Goal: Task Accomplishment & Management: Manage account settings

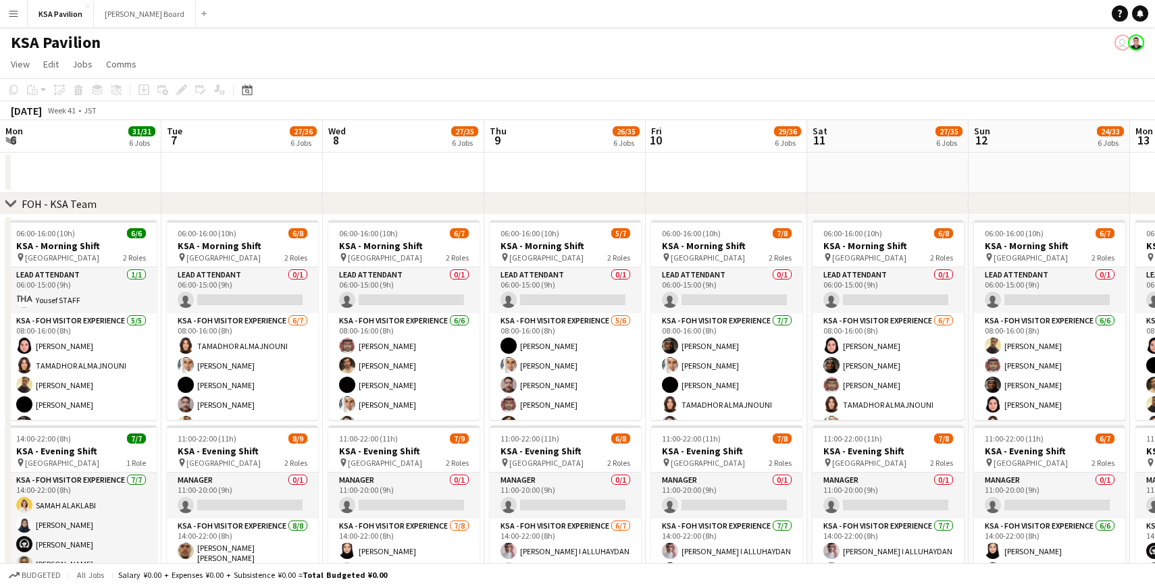
scroll to position [0, 407]
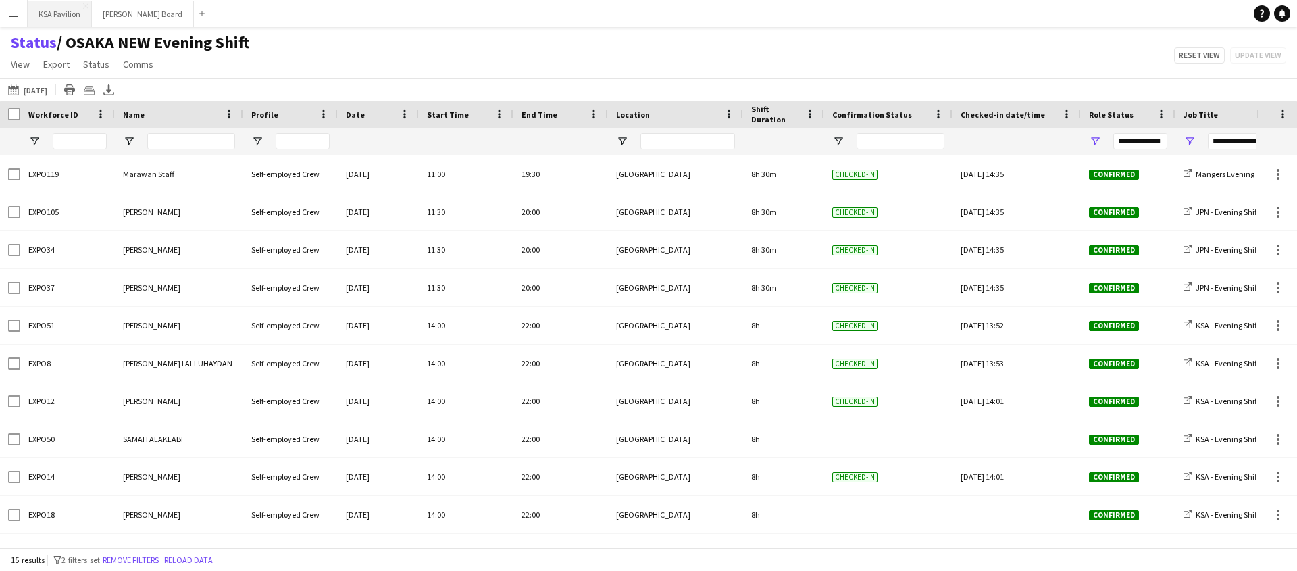
click at [68, 11] on button "KSA Pavilion Close" at bounding box center [60, 14] width 64 height 26
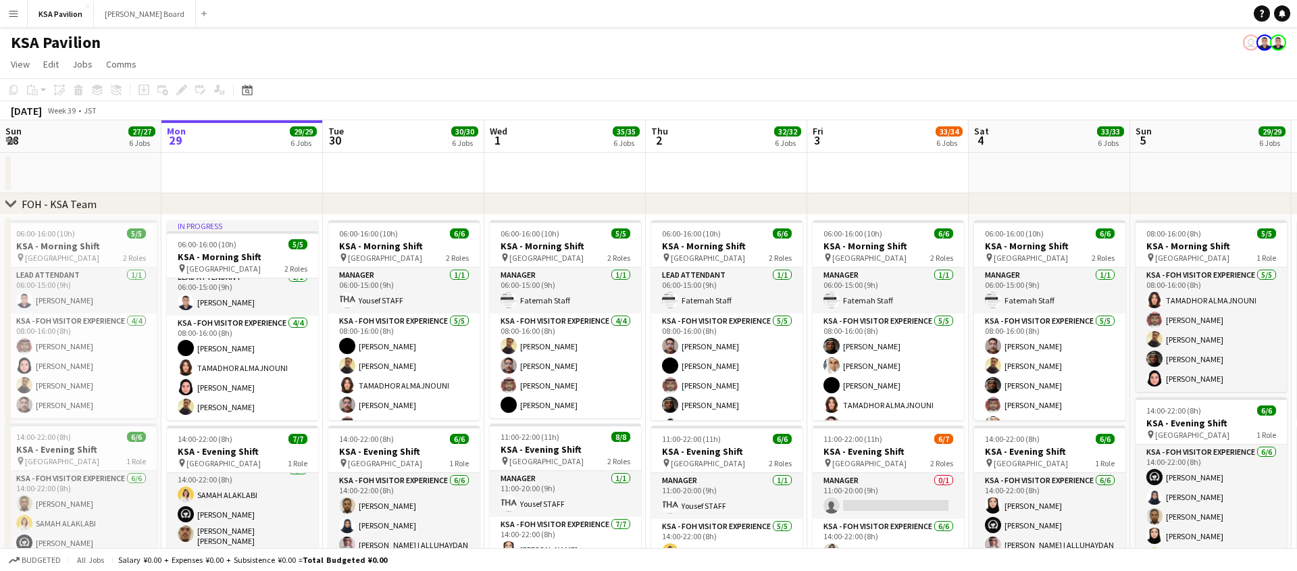
click at [1251, 42] on app-user-avatar "user" at bounding box center [1251, 42] width 16 height 16
click at [1266, 44] on app-user-avatar "user" at bounding box center [1264, 42] width 16 height 16
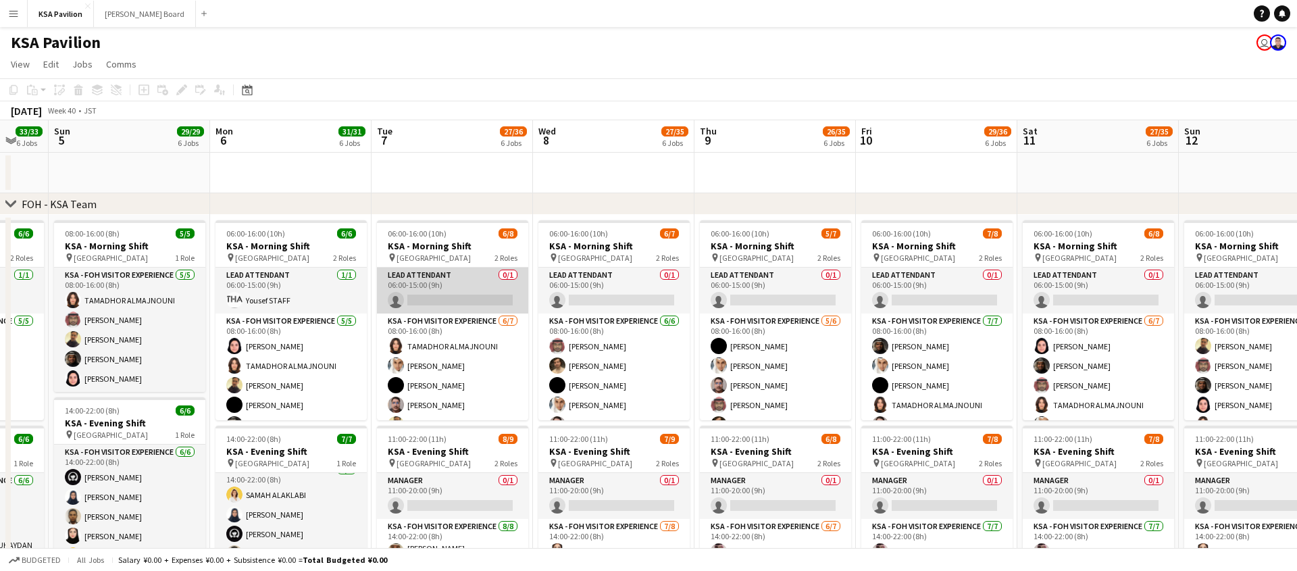
click at [461, 285] on app-card-role "LEAD ATTENDANT 0/1 06:00-15:00 (9h) single-neutral-actions" at bounding box center [452, 290] width 151 height 46
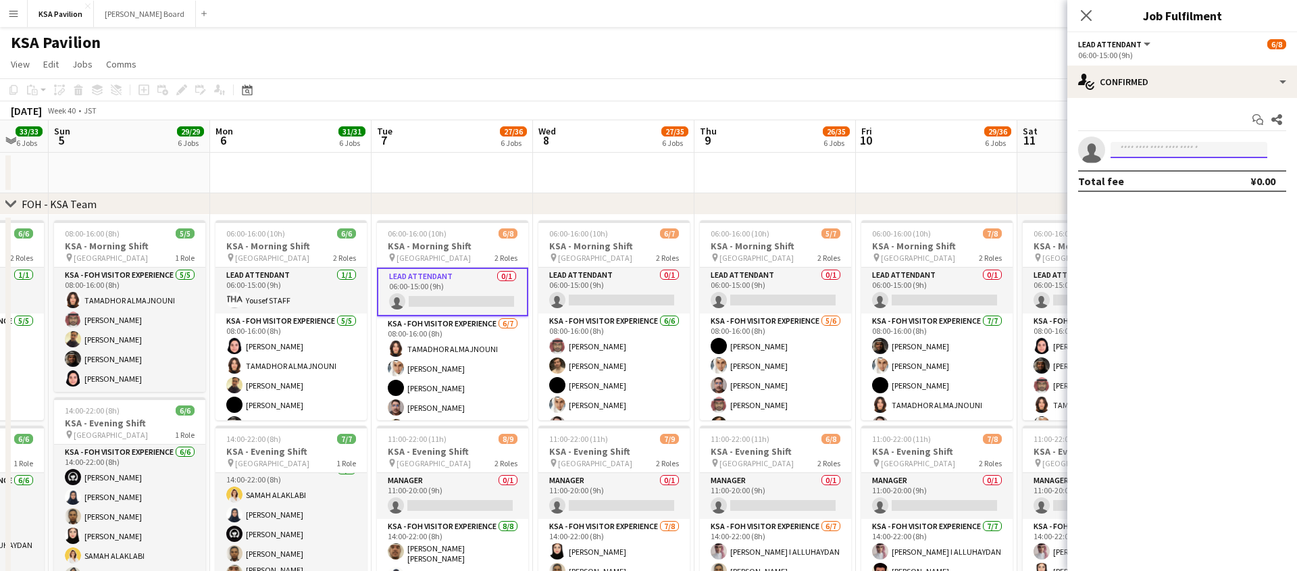
click at [1167, 155] on input at bounding box center [1188, 150] width 157 height 16
type input "***"
click at [1167, 173] on span "Fatemah Staff" at bounding box center [1150, 168] width 59 height 11
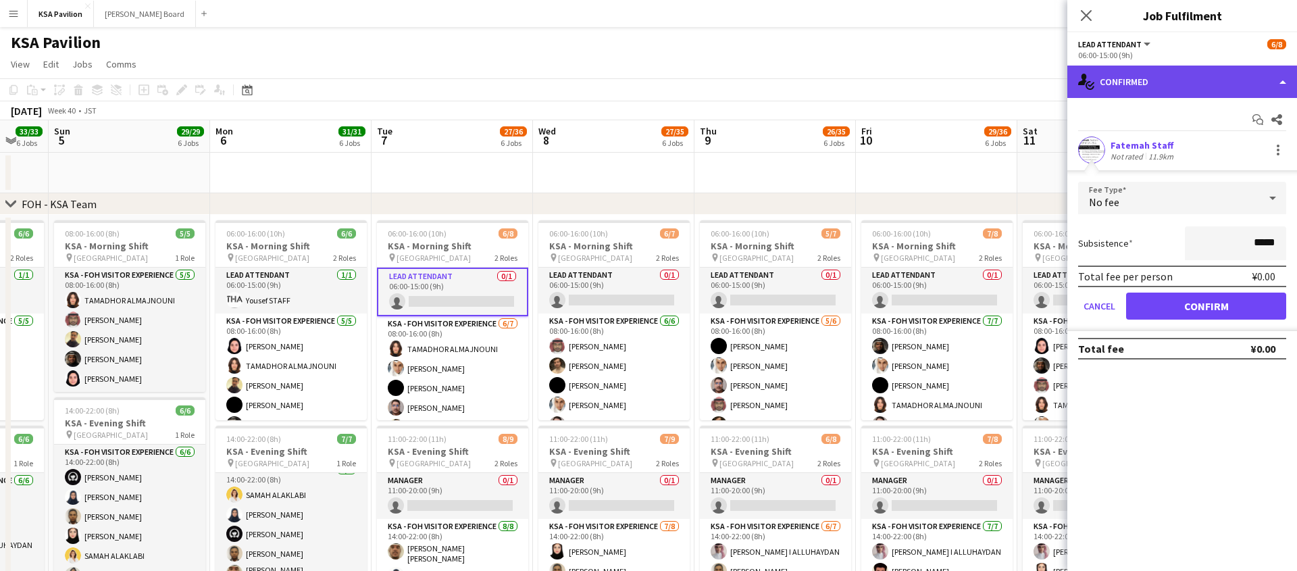
click at [1276, 86] on div "single-neutral-actions-check-2 Confirmed" at bounding box center [1182, 82] width 230 height 32
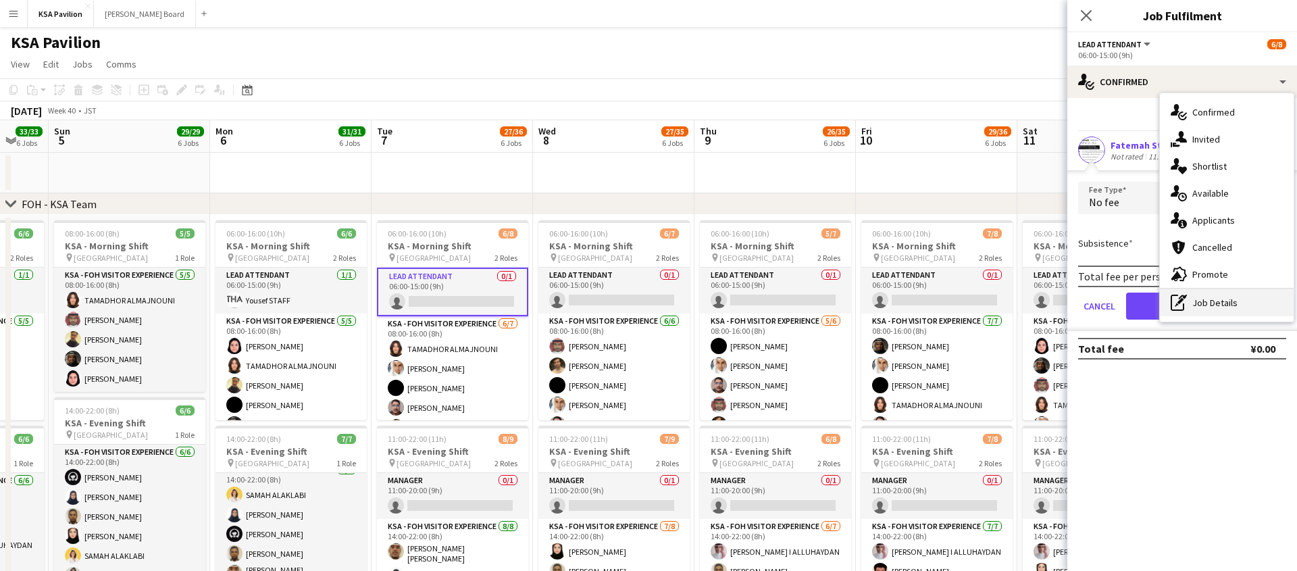
click at [1227, 312] on div "pen-write Job Details" at bounding box center [1227, 302] width 134 height 27
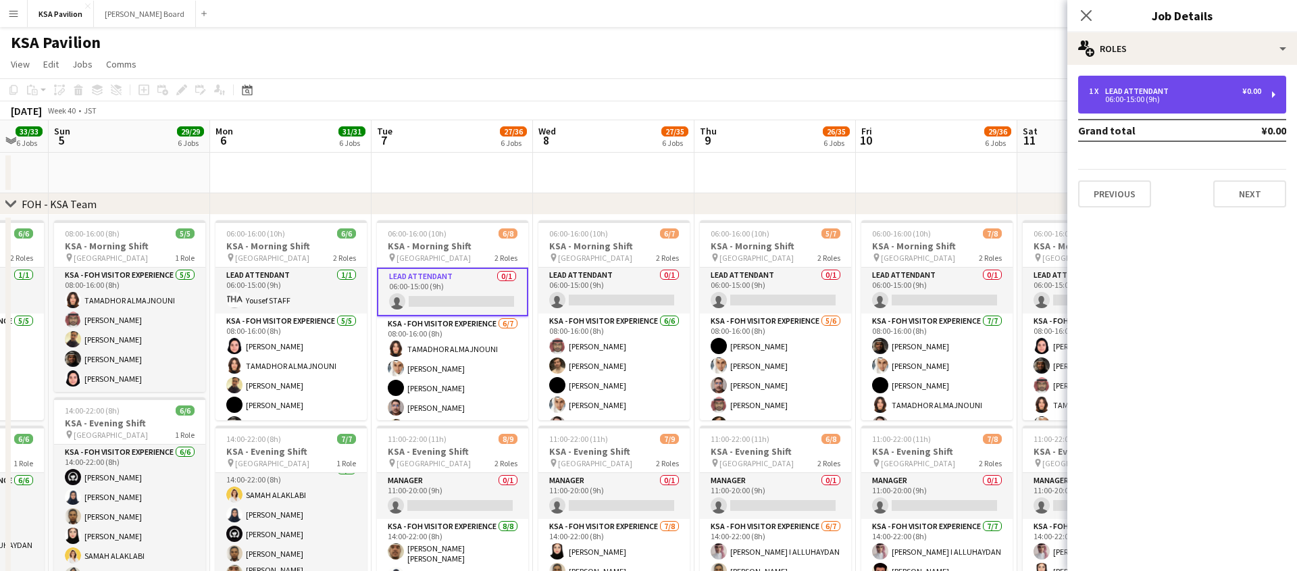
click at [1274, 101] on div "1 x LEAD ATTENDANT ¥0.00 06:00-15:00 (9h)" at bounding box center [1182, 95] width 208 height 38
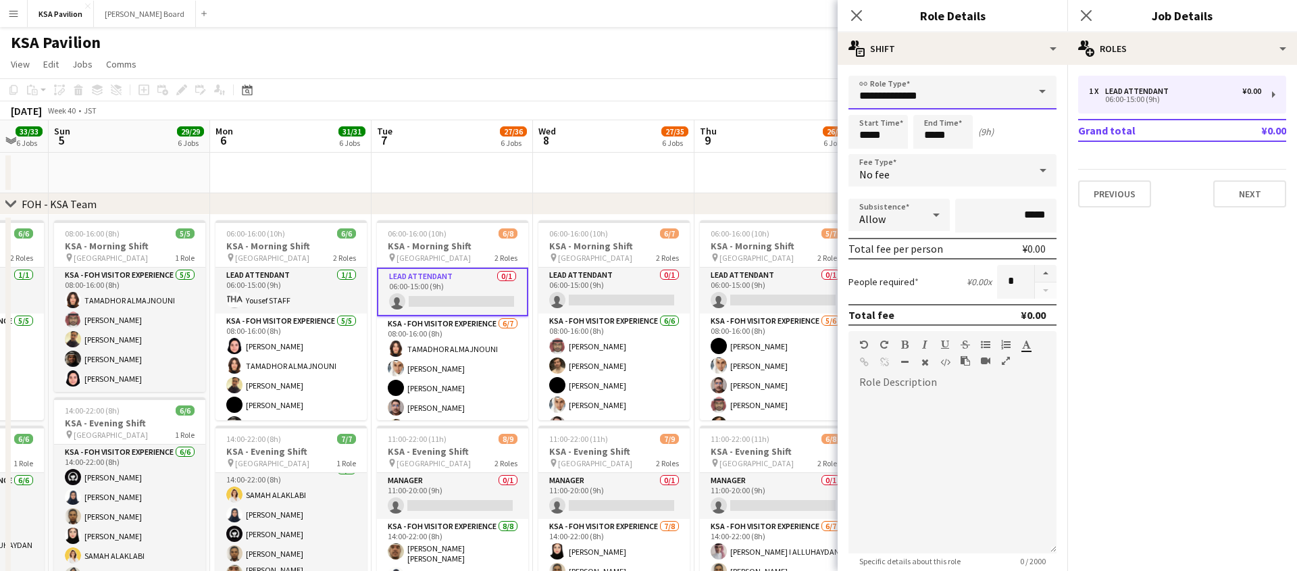
click at [978, 90] on input "**********" at bounding box center [952, 93] width 208 height 34
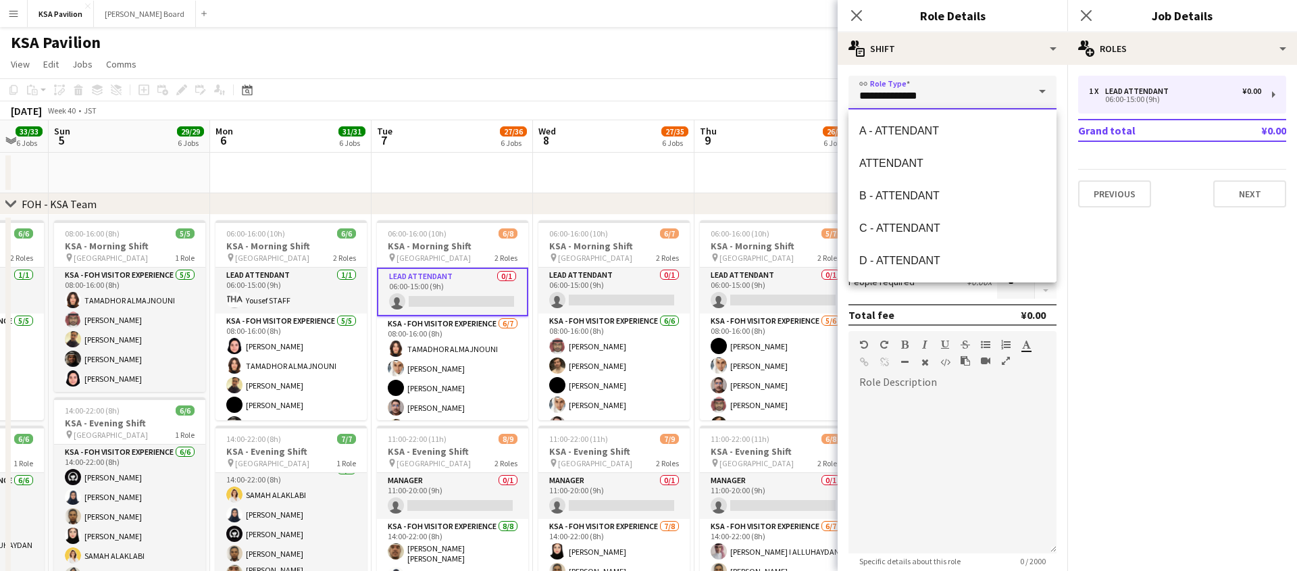
click at [978, 90] on input "**********" at bounding box center [952, 93] width 208 height 34
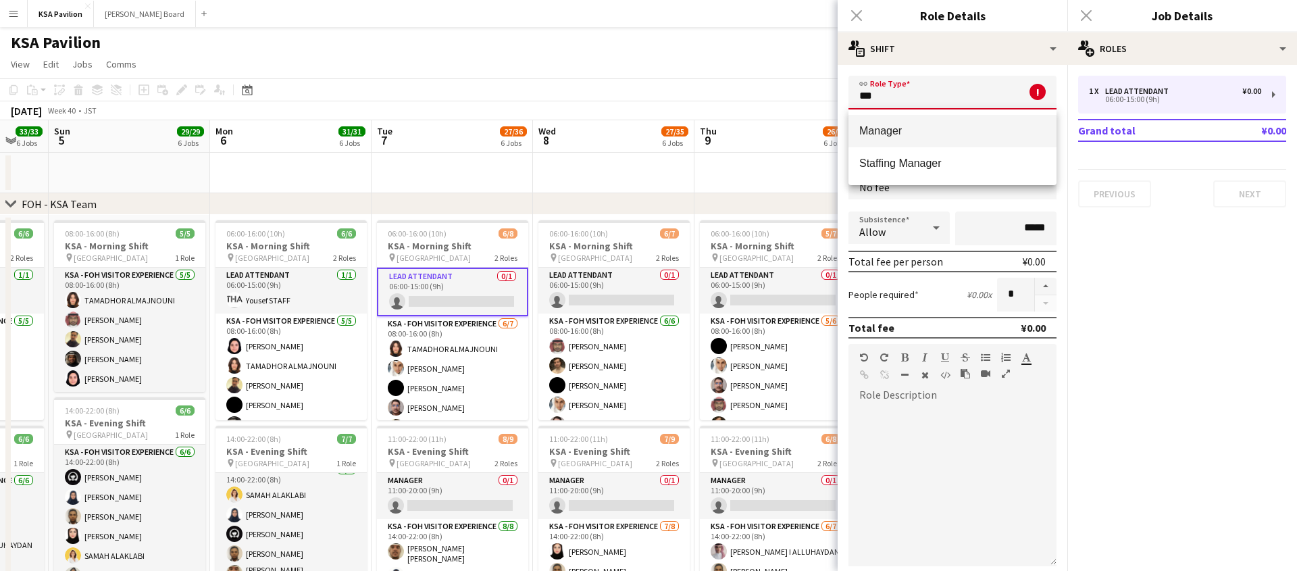
click at [965, 122] on mat-option "Manager" at bounding box center [952, 131] width 208 height 32
type input "*******"
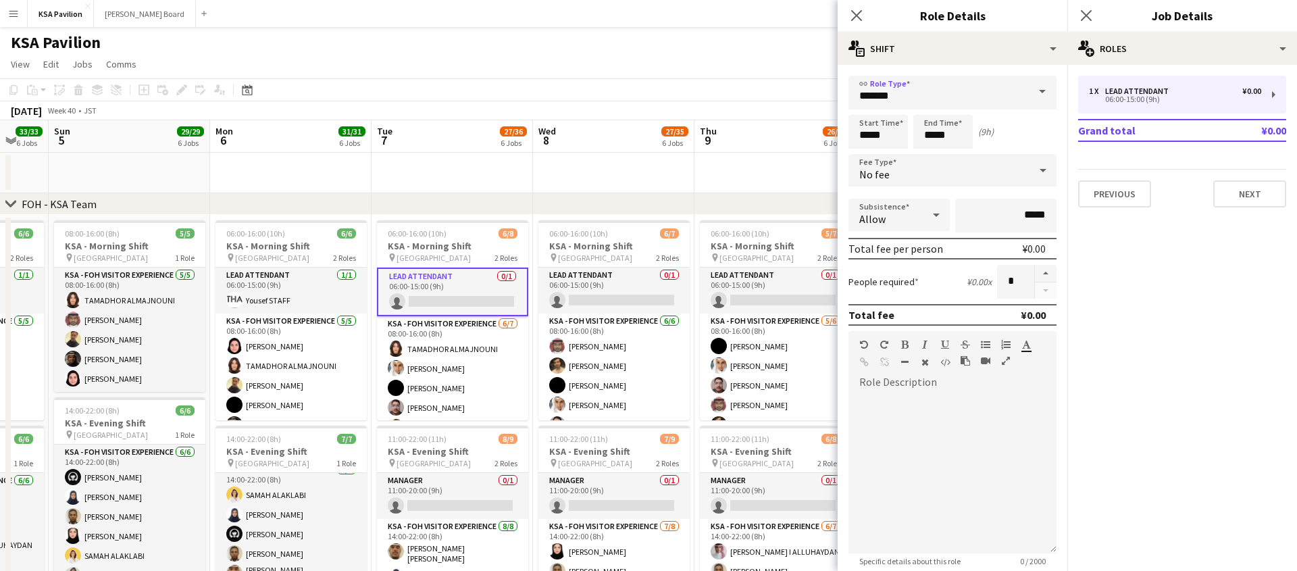
click at [759, 82] on app-toolbar "Copy Paste Paste Command V Paste with crew Command Shift V Paste linked Job Del…" at bounding box center [648, 89] width 1297 height 23
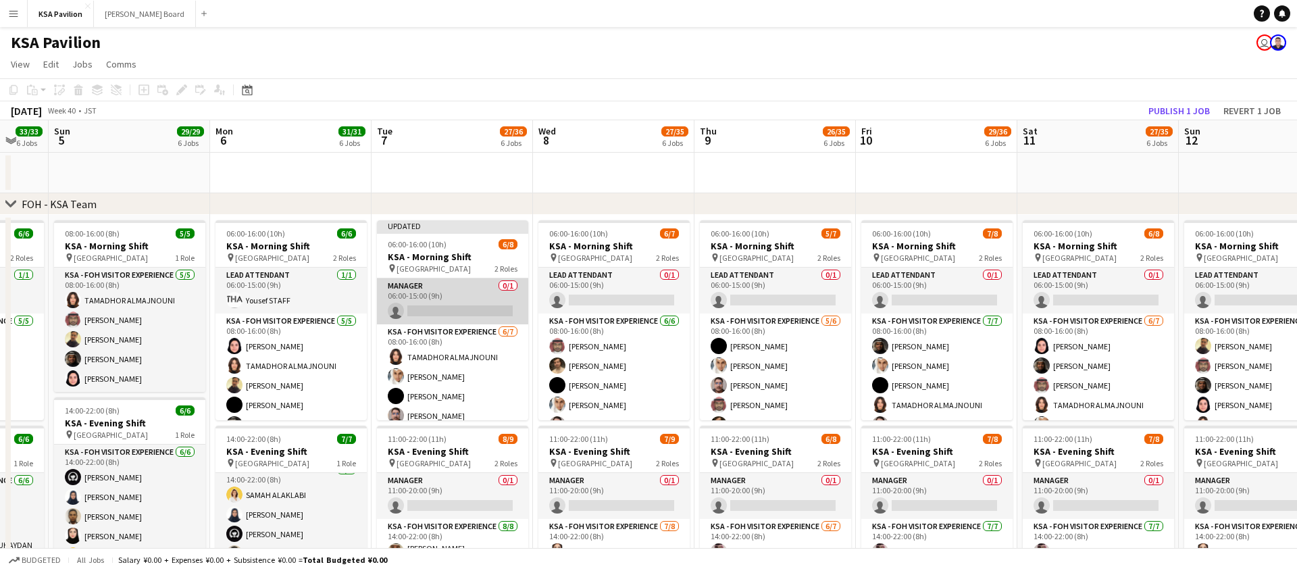
click at [467, 309] on app-card-role "Manager 0/1 06:00-15:00 (9h) single-neutral-actions" at bounding box center [452, 301] width 151 height 46
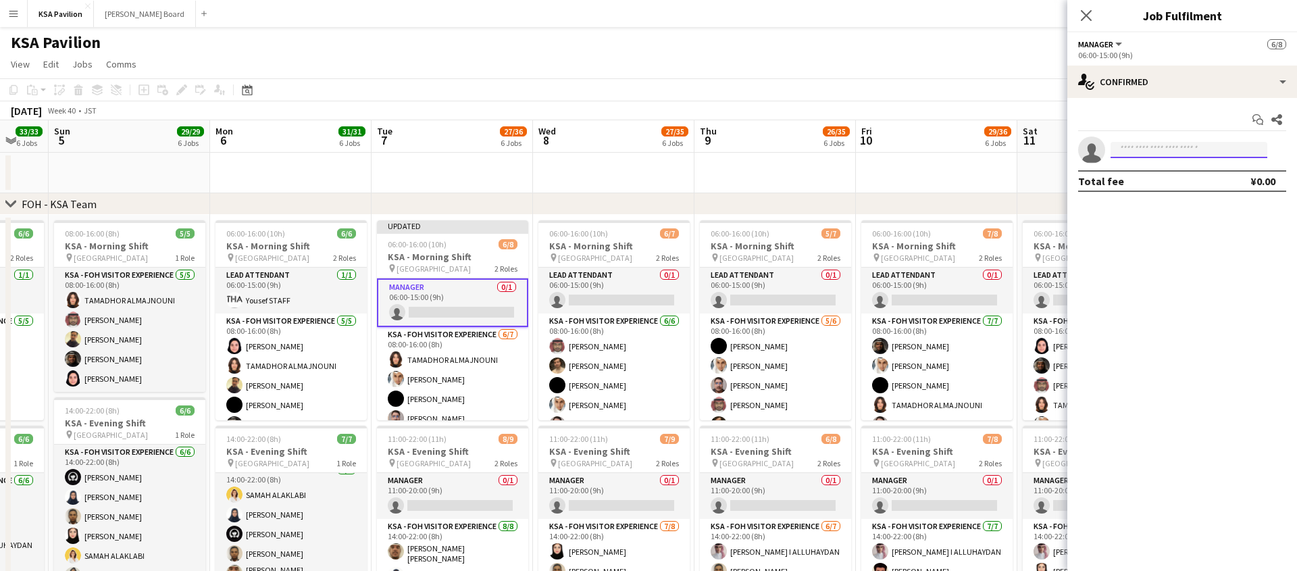
click at [1154, 156] on input at bounding box center [1188, 150] width 157 height 16
type input "****"
click at [1166, 175] on span "f.h.j.7@hotmail.com" at bounding box center [1188, 180] width 135 height 11
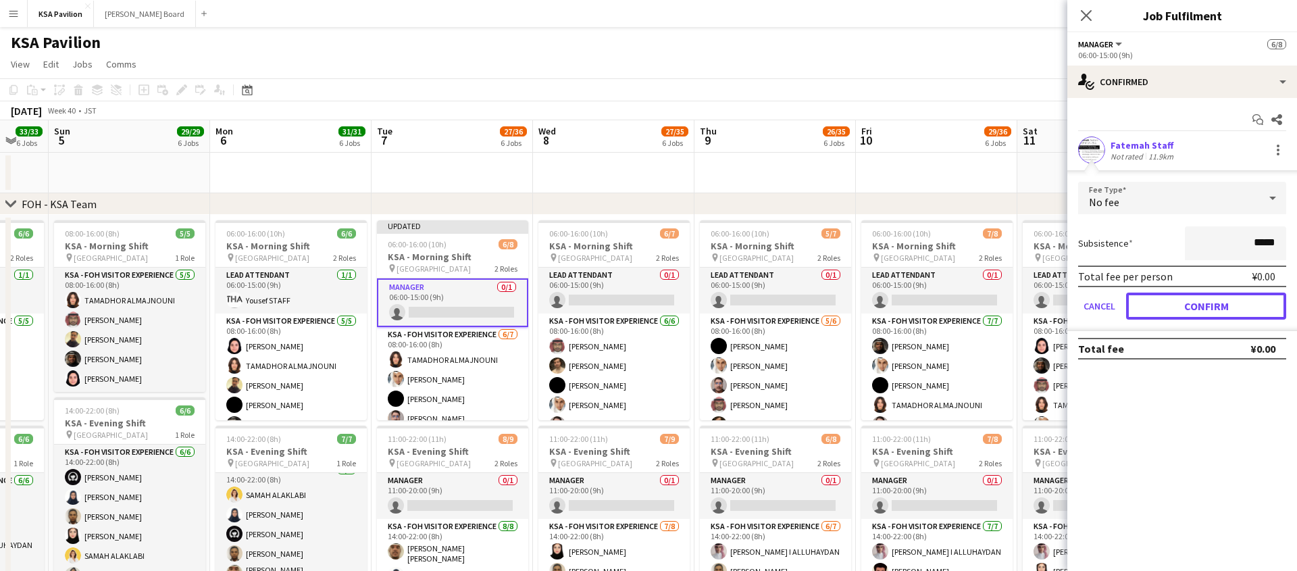
click at [1202, 305] on button "Confirm" at bounding box center [1206, 305] width 160 height 27
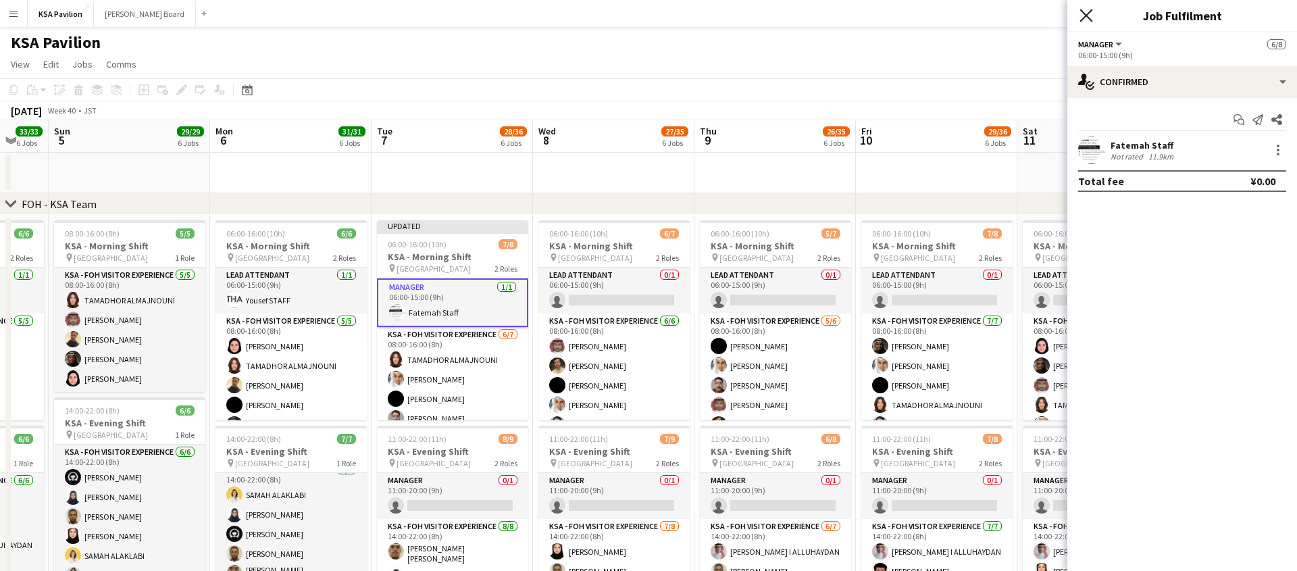
click at [1091, 19] on icon "Close pop-in" at bounding box center [1085, 15] width 13 height 13
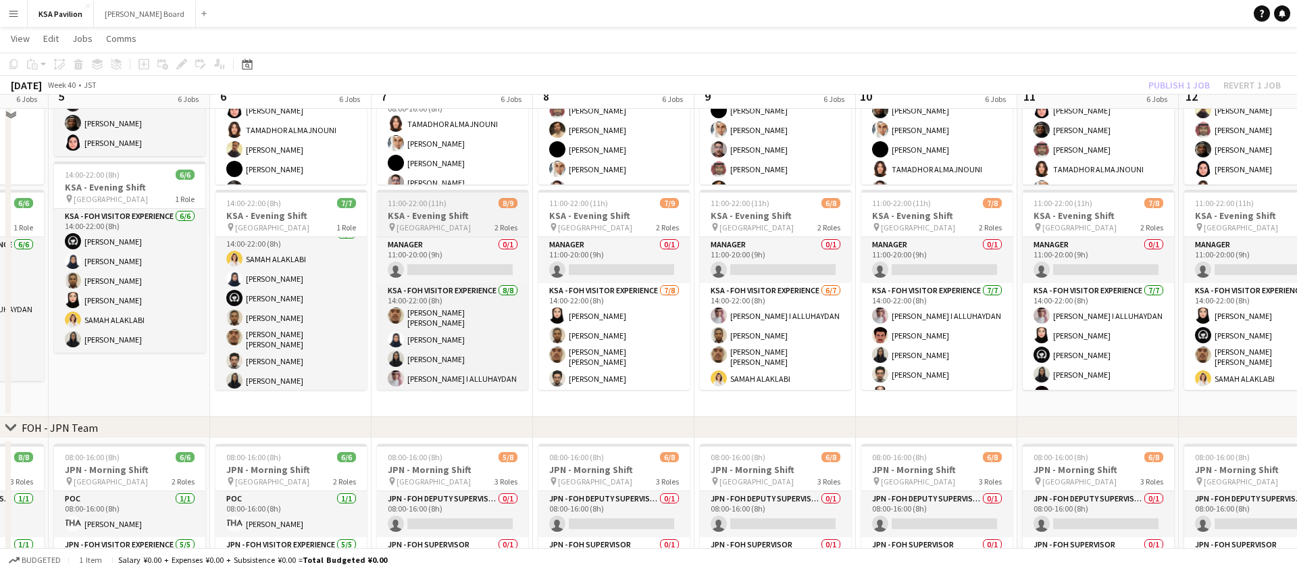
scroll to position [263, 0]
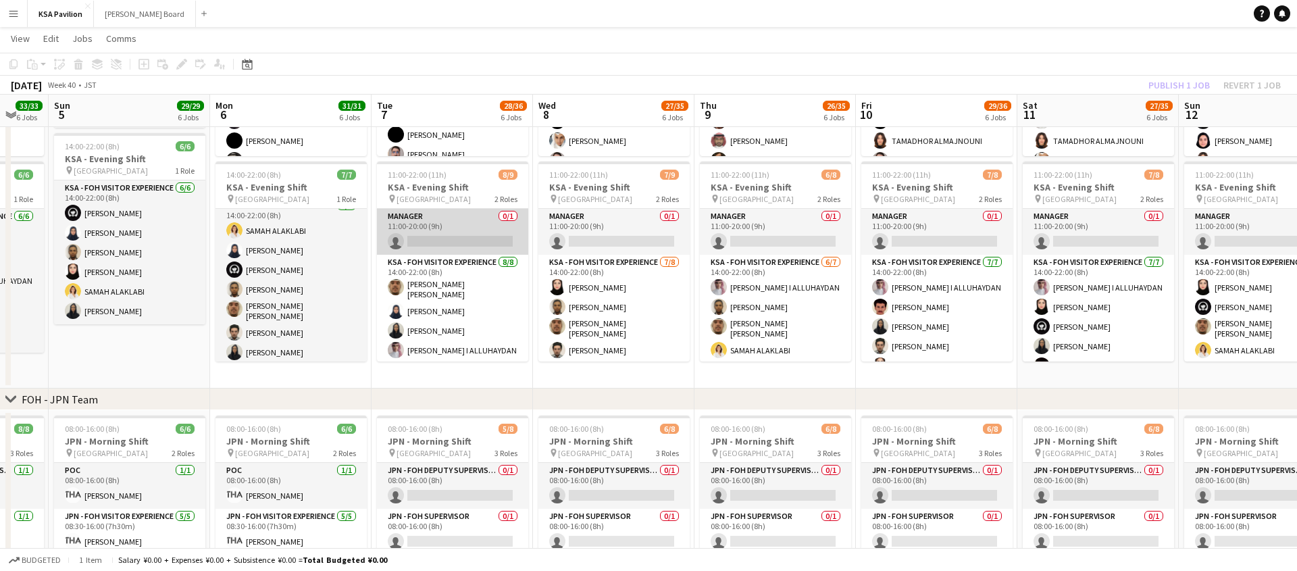
click at [480, 239] on app-card-role "Manager 0/1 11:00-20:00 (9h) single-neutral-actions" at bounding box center [452, 232] width 151 height 46
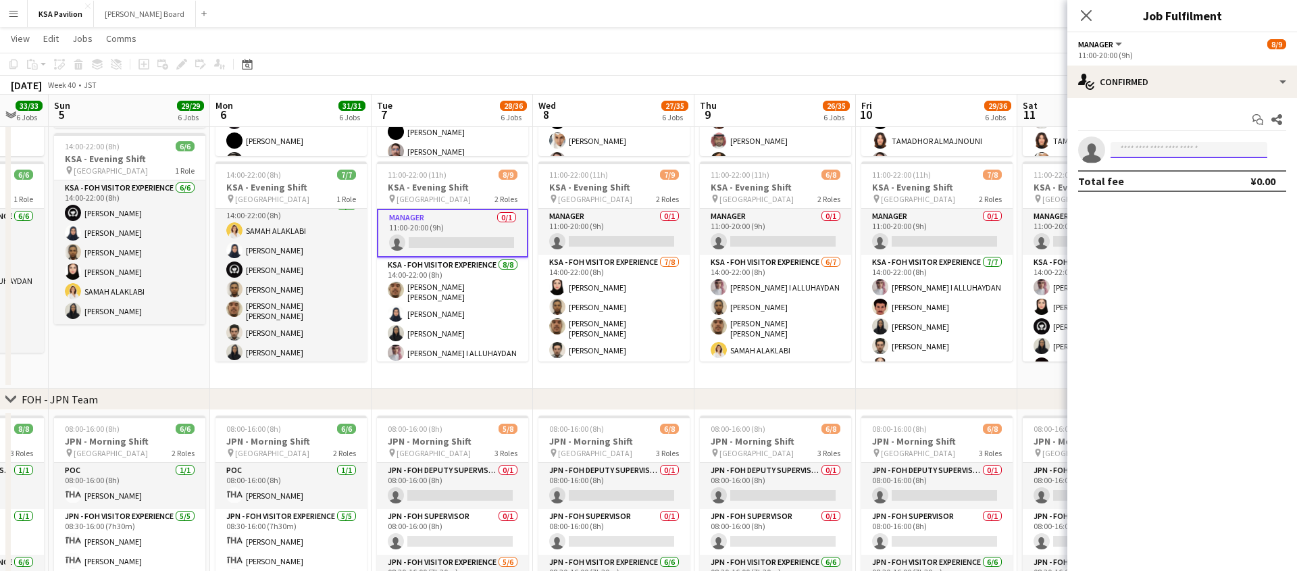
click at [1143, 155] on input at bounding box center [1188, 150] width 157 height 16
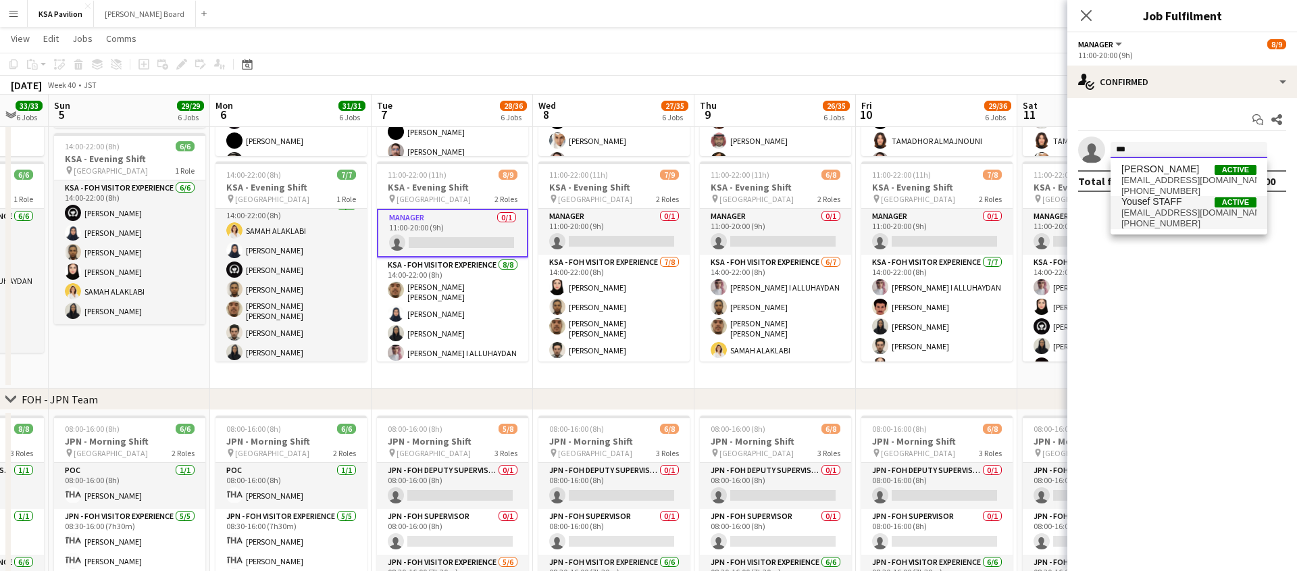
type input "***"
click at [1152, 218] on span "+966591671468" at bounding box center [1188, 223] width 135 height 11
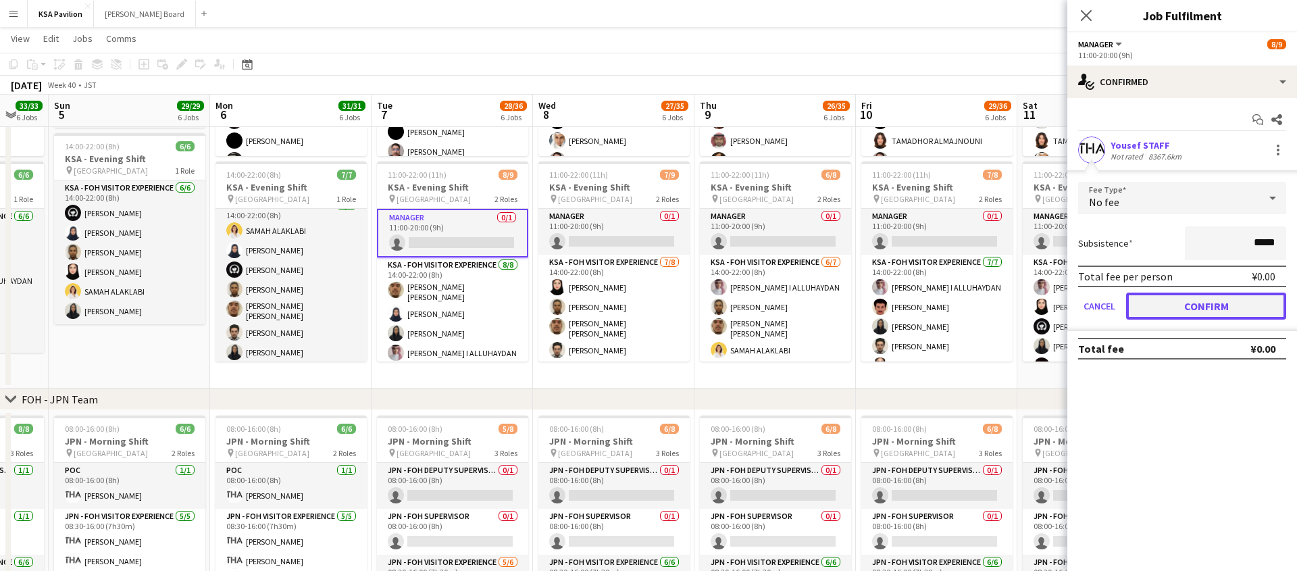
click at [1166, 311] on button "Confirm" at bounding box center [1206, 305] width 160 height 27
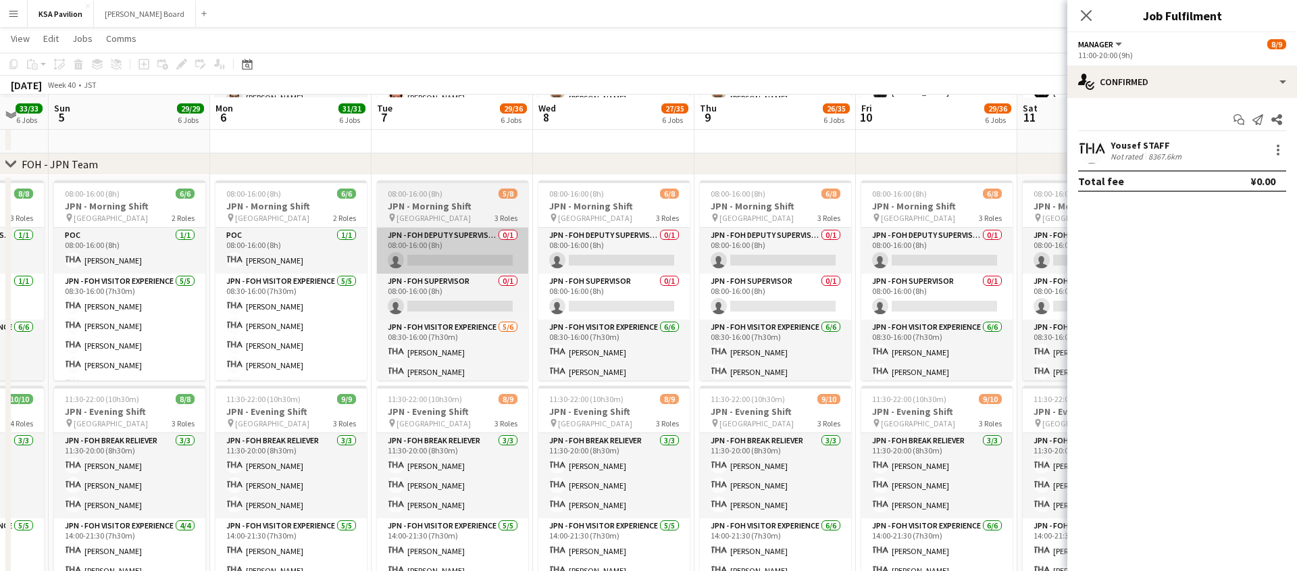
scroll to position [500, 0]
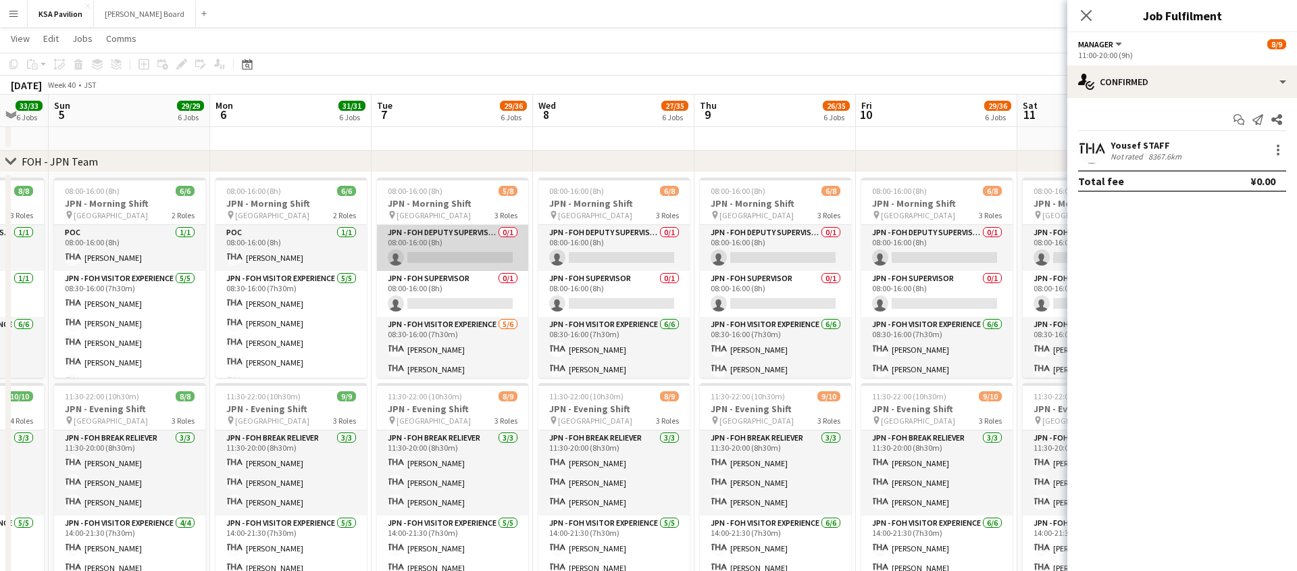
click at [467, 258] on app-card-role "JPN - FOH Deputy Supervisor 0/1 08:00-16:00 (8h) single-neutral-actions" at bounding box center [452, 248] width 151 height 46
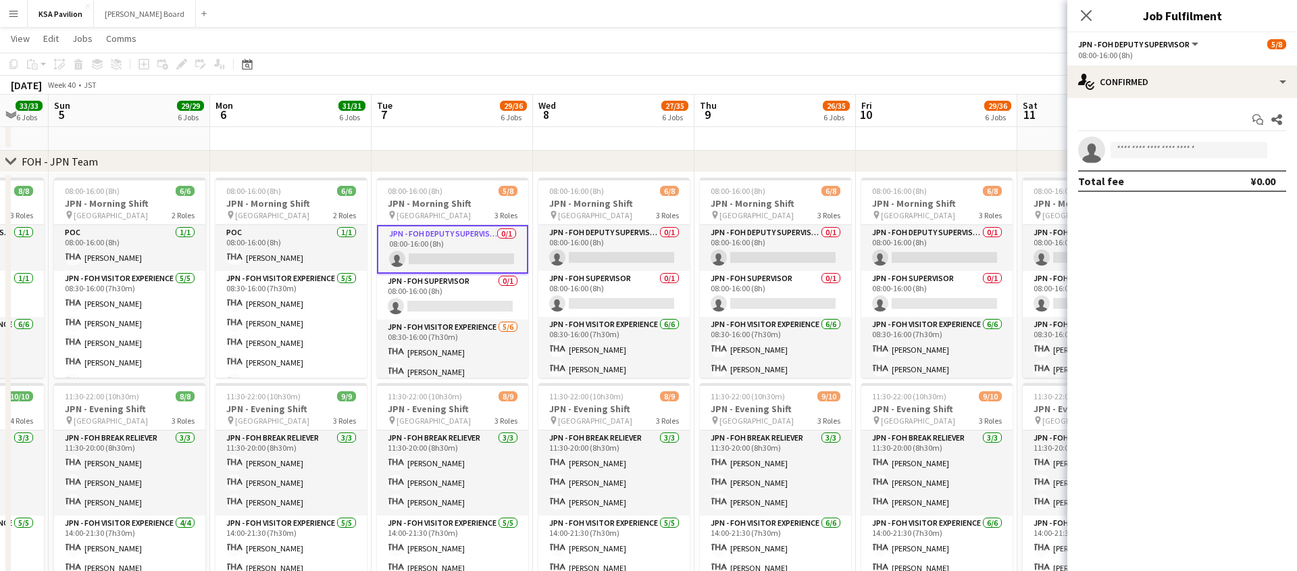
scroll to position [87, 0]
click at [447, 301] on app-card-role "JPN - FOH Supervisor 0/1 08:00-16:00 (8h) single-neutral-actions" at bounding box center [452, 297] width 151 height 46
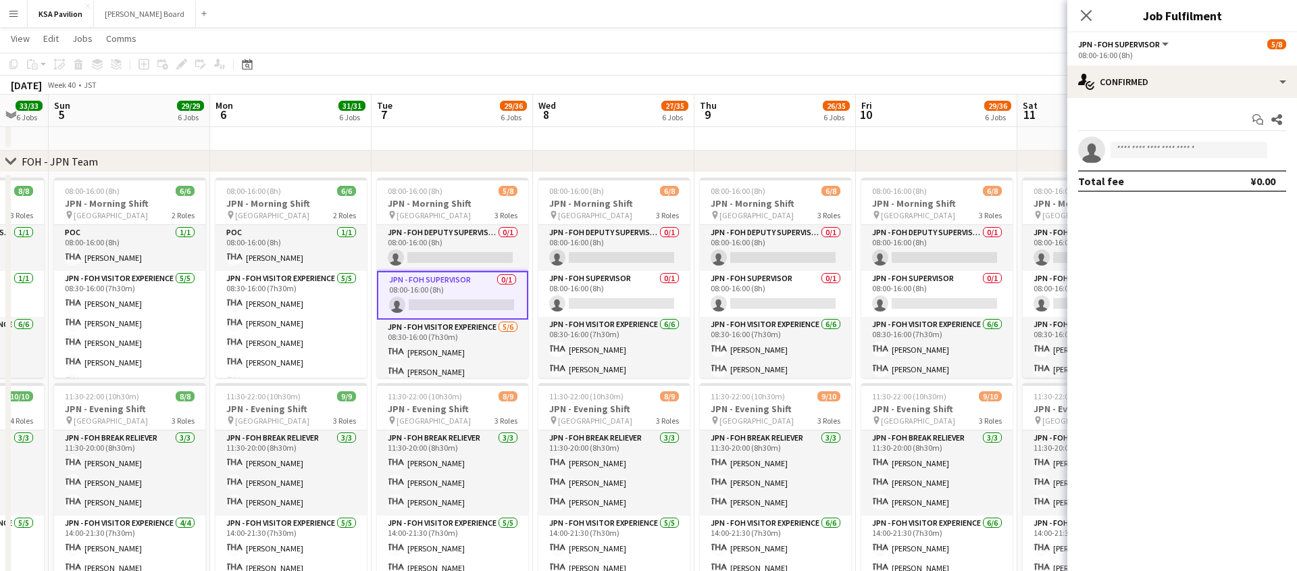
click at [448, 305] on app-card-role "JPN - FOH Supervisor 0/1 08:00-16:00 (8h) single-neutral-actions" at bounding box center [452, 295] width 151 height 49
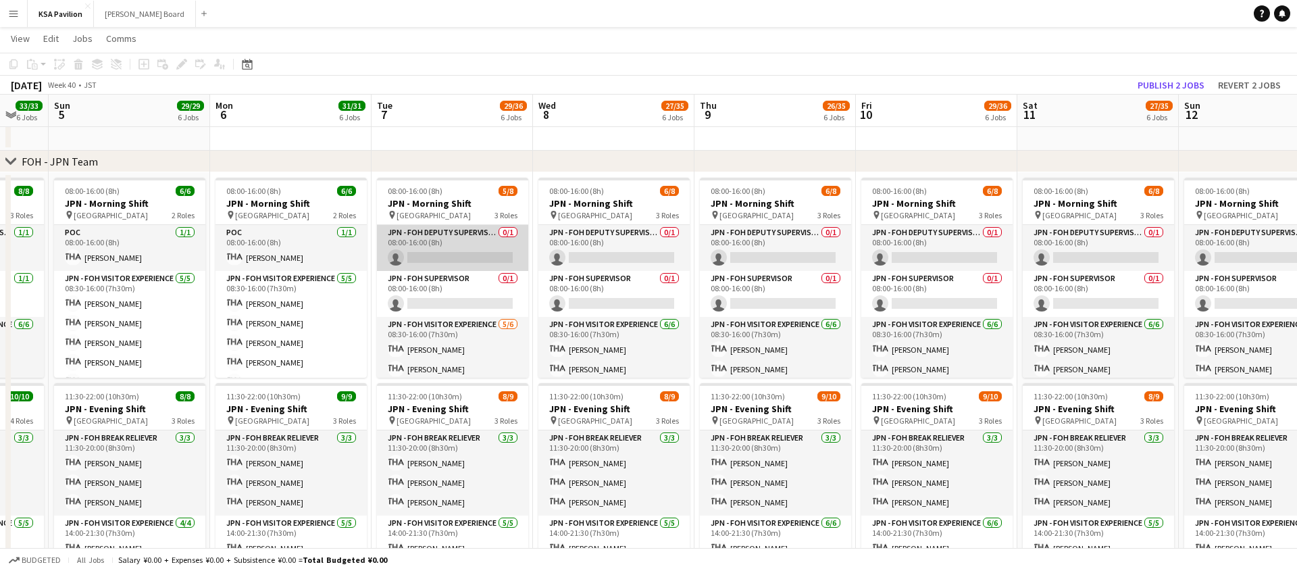
click at [458, 251] on app-card-role "JPN - FOH Deputy Supervisor 0/1 08:00-16:00 (8h) single-neutral-actions" at bounding box center [452, 248] width 151 height 46
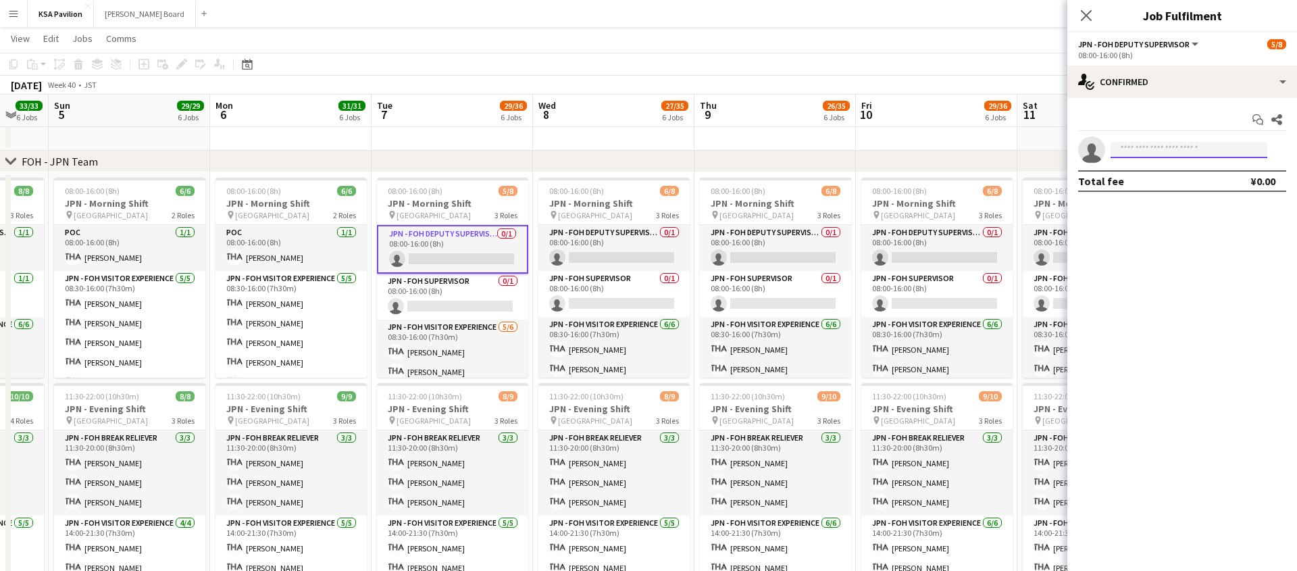
click at [1208, 157] on body "Menu Boards Boards Boards All jobs Status Workforce Workforce My Workforce Recr…" at bounding box center [648, 254] width 1297 height 1509
type input "*****"
click at [1178, 181] on span "fohksaosaka+21@gmail.com" at bounding box center [1188, 180] width 135 height 11
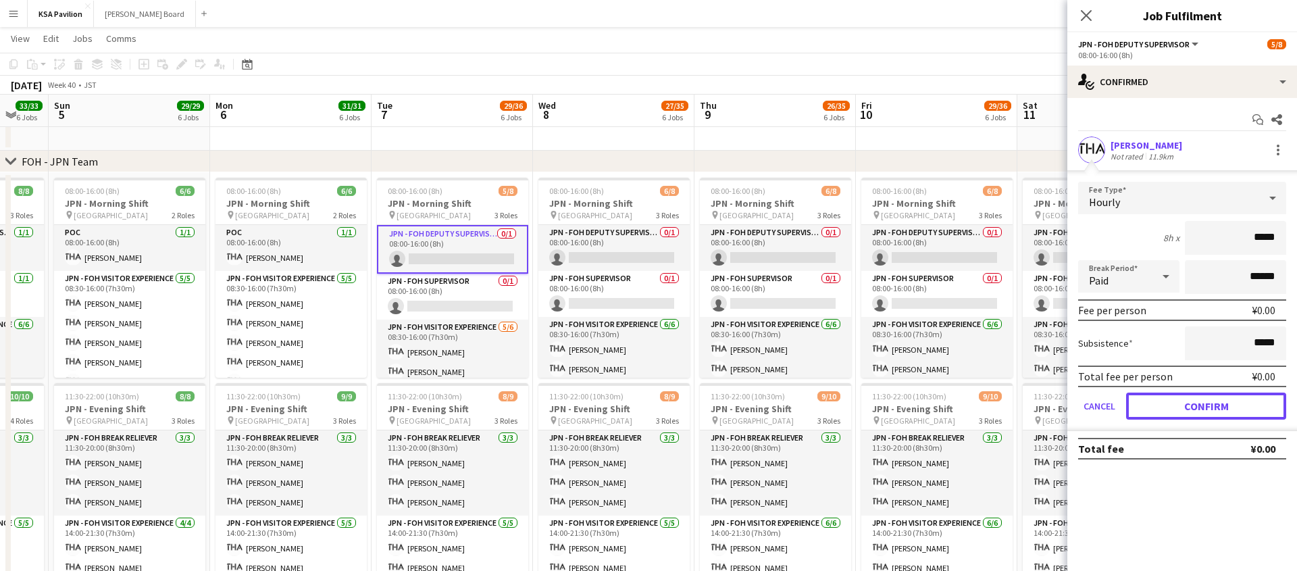
click at [1192, 405] on button "Confirm" at bounding box center [1206, 405] width 160 height 27
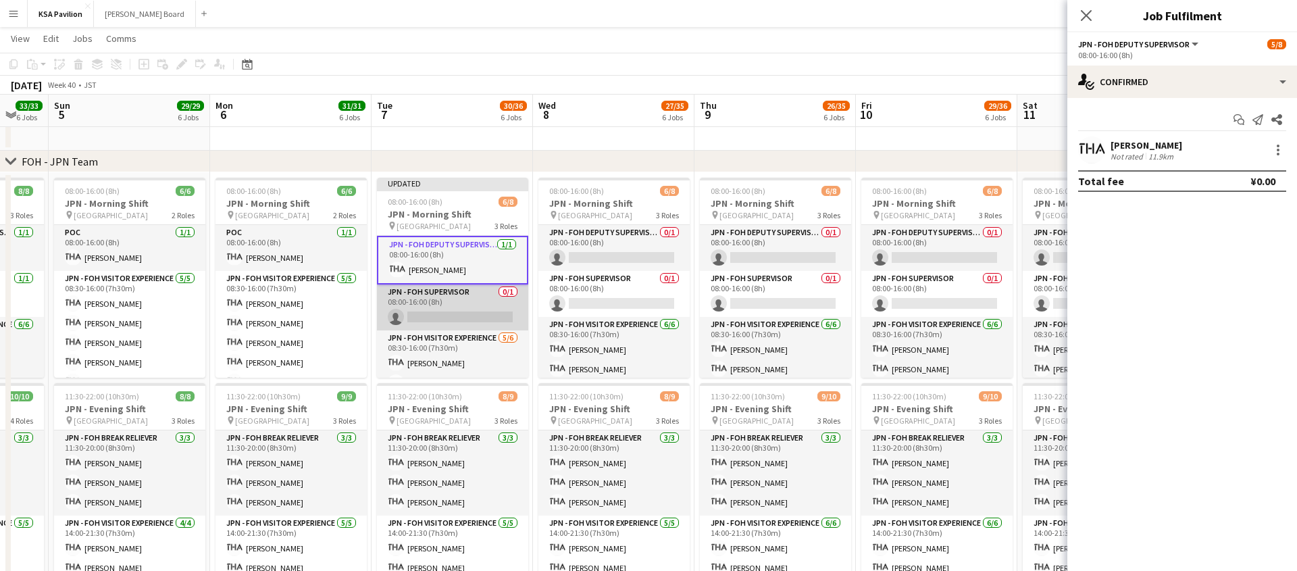
click at [424, 303] on app-card-role "JPN - FOH Supervisor 0/1 08:00-16:00 (8h) single-neutral-actions" at bounding box center [452, 307] width 151 height 46
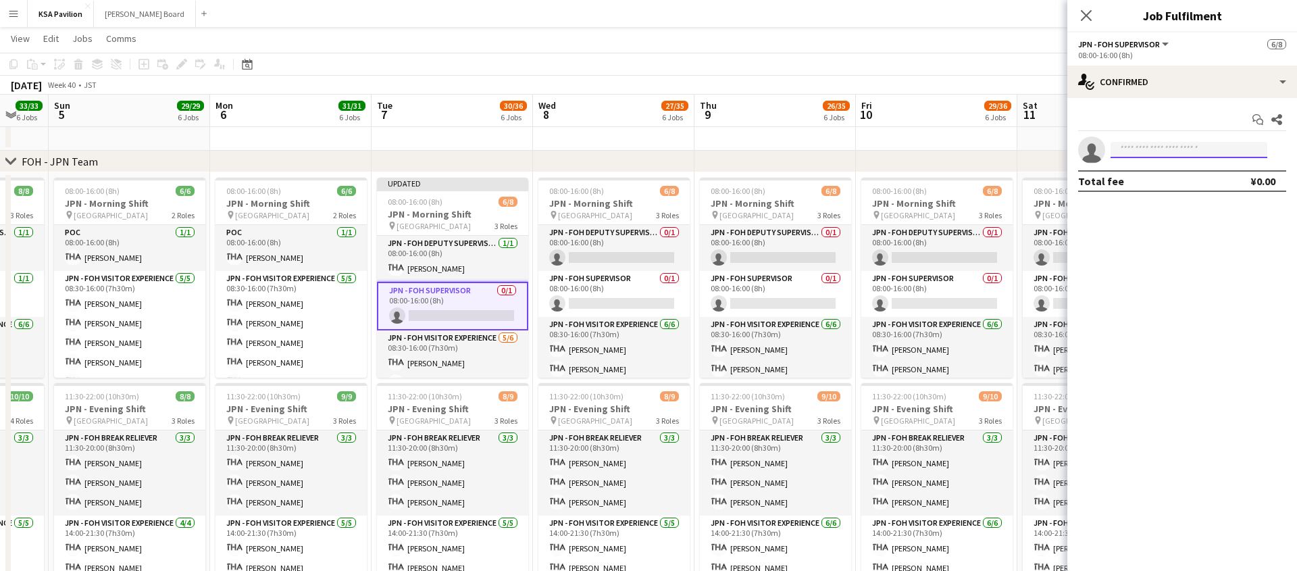
click at [1170, 154] on input at bounding box center [1188, 150] width 157 height 16
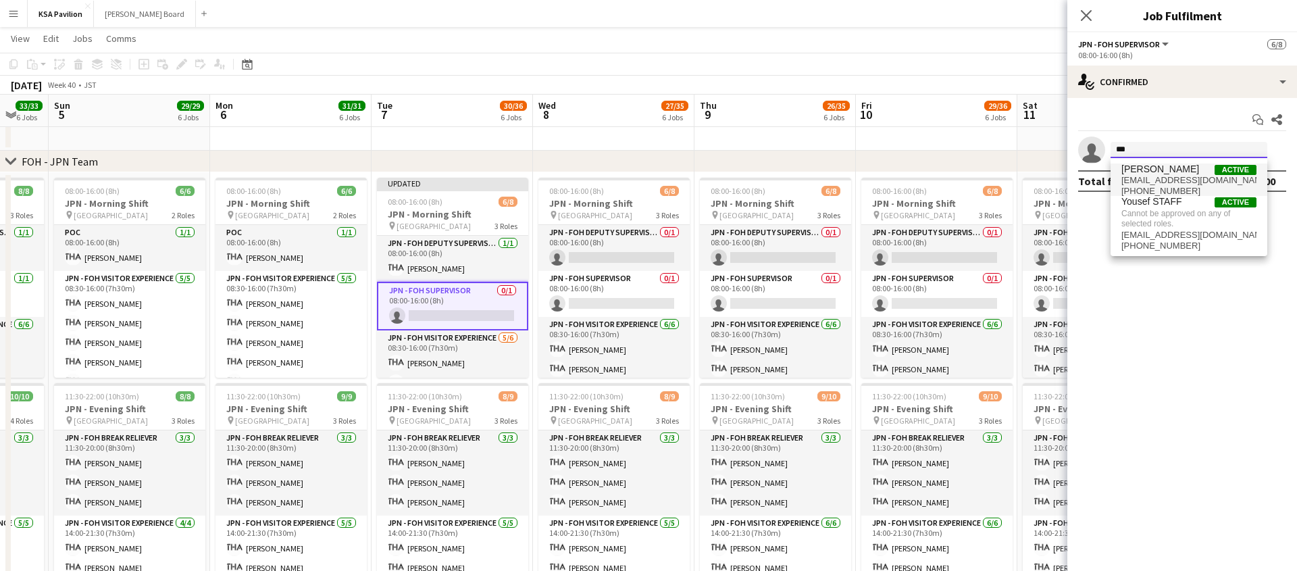
type input "***"
click at [1183, 178] on span "fohksaosaka+1@gmail.com" at bounding box center [1188, 180] width 135 height 11
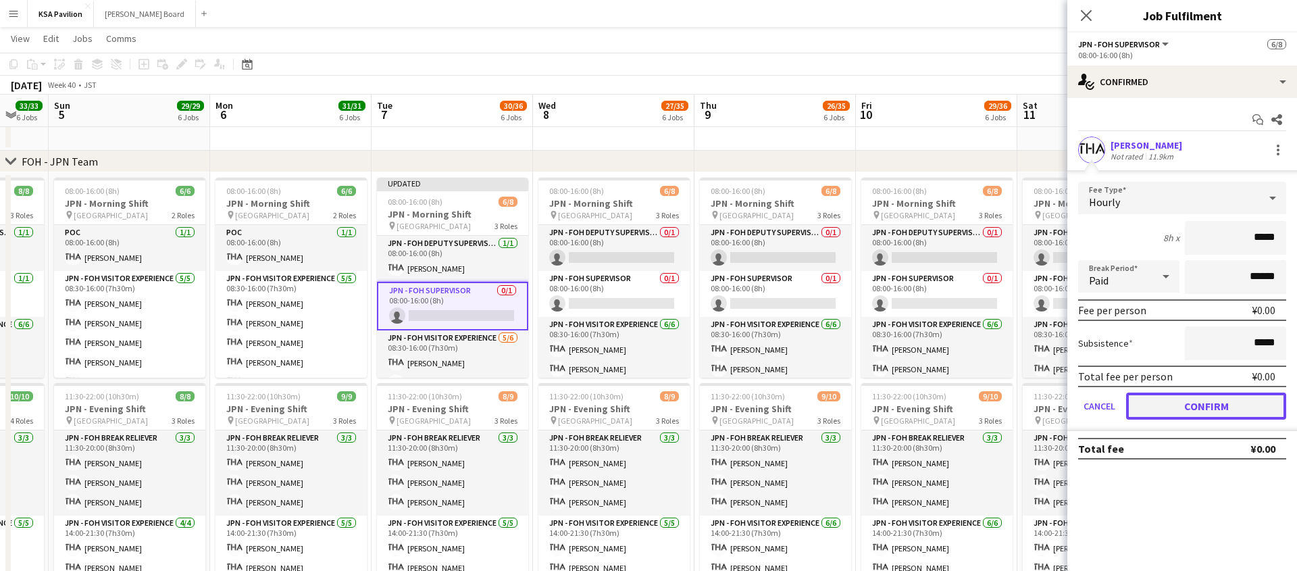
click at [1187, 407] on button "Confirm" at bounding box center [1206, 405] width 160 height 27
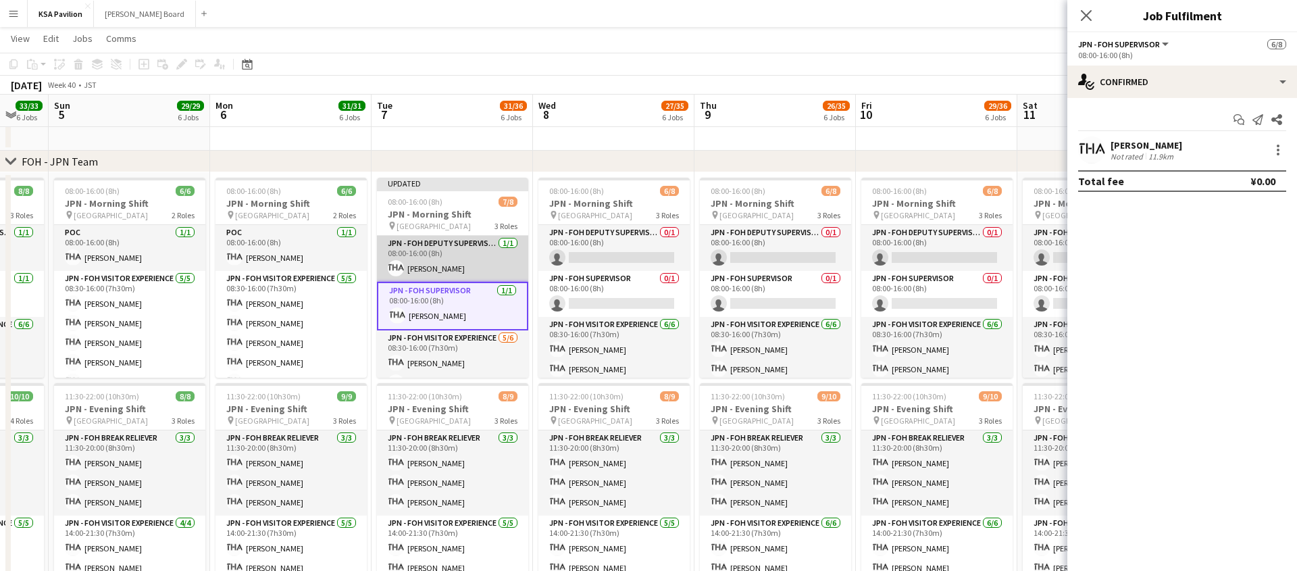
click at [422, 251] on app-card-role "JPN - FOH Deputy Supervisor 1/1 08:00-16:00 (8h) Taeko IKEGAWA" at bounding box center [452, 259] width 151 height 46
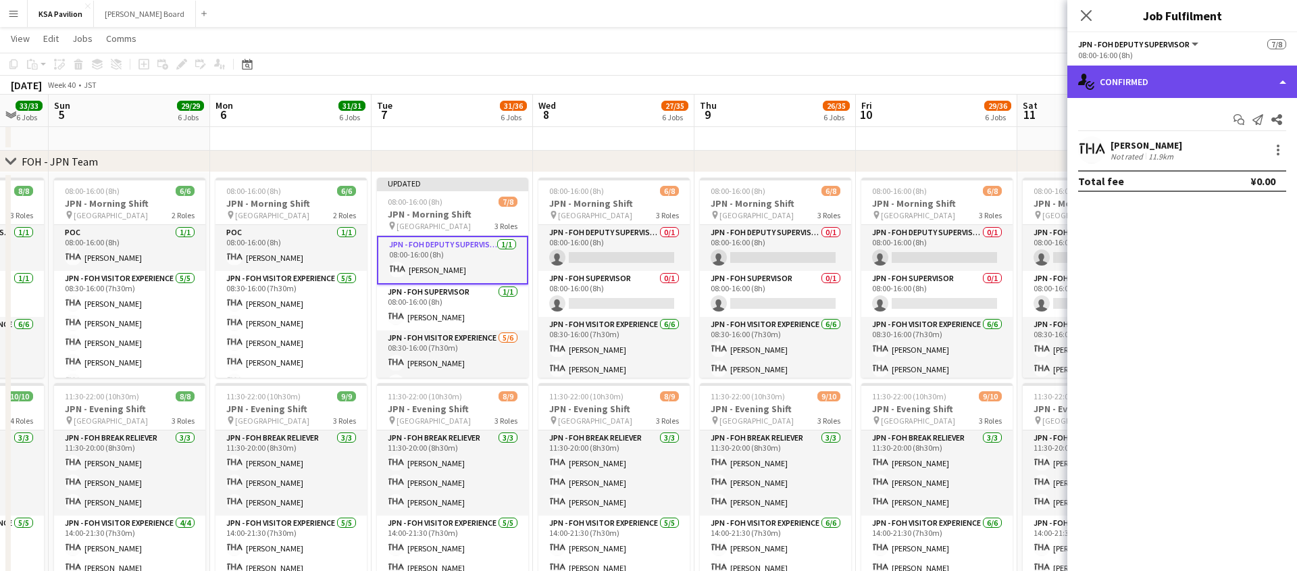
click at [1279, 80] on div "single-neutral-actions-check-2 Confirmed" at bounding box center [1182, 82] width 230 height 32
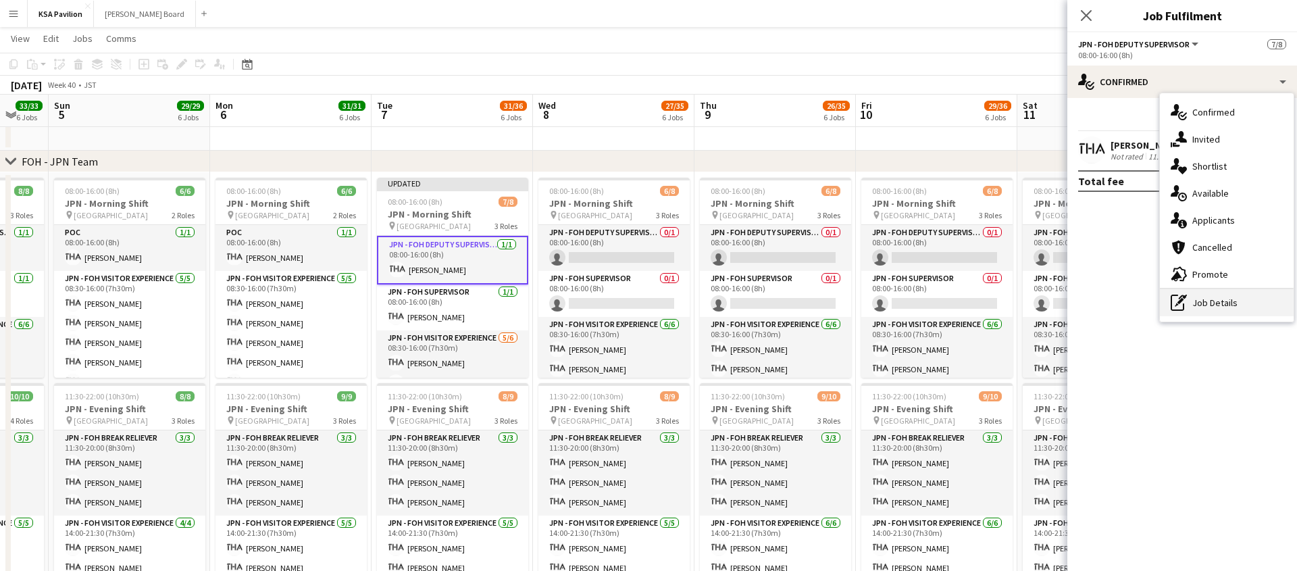
click at [1192, 303] on div "pen-write Job Details" at bounding box center [1227, 302] width 134 height 27
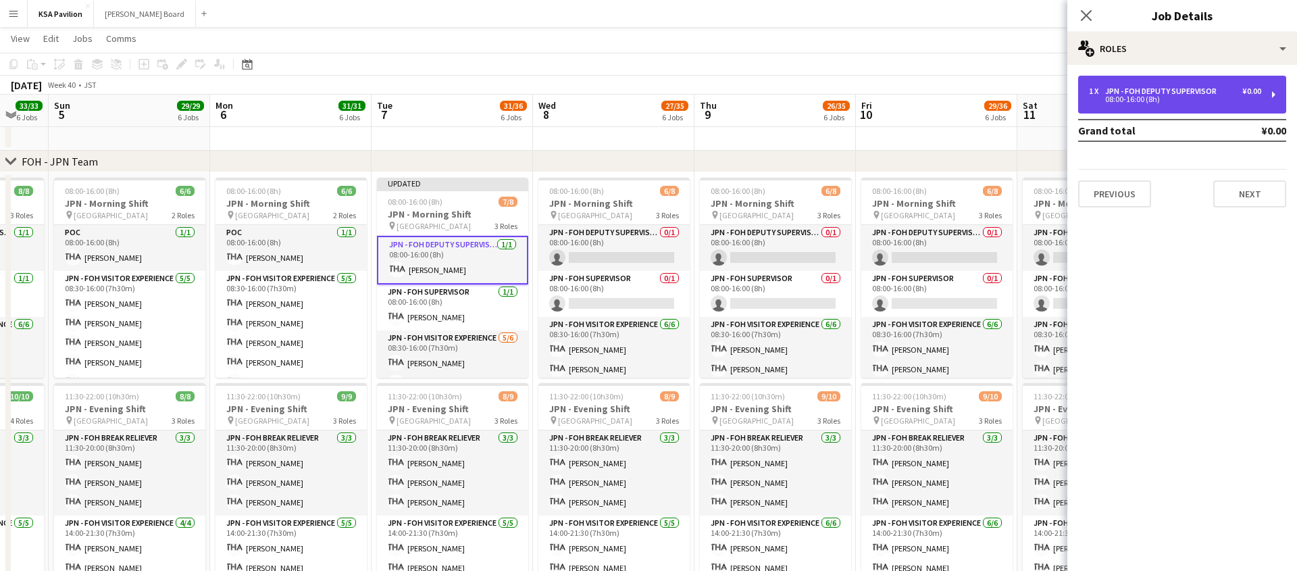
click at [1270, 93] on div "1 x JPN - FOH Deputy Supervisor ¥0.00 08:00-16:00 (8h)" at bounding box center [1182, 95] width 208 height 38
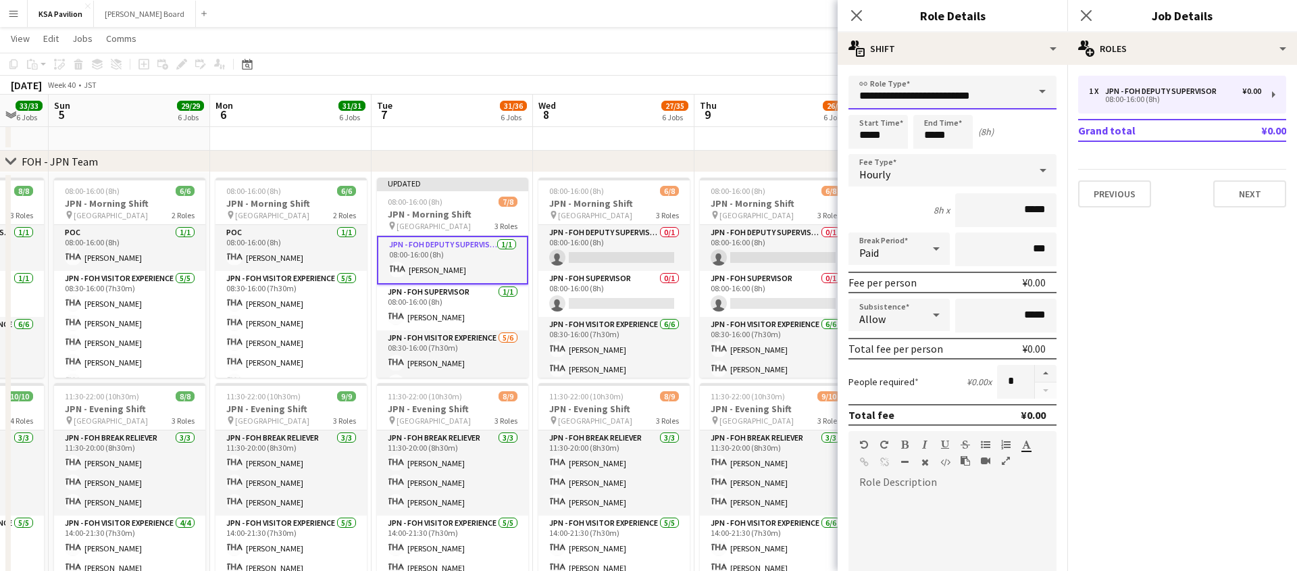
click at [936, 95] on input "**********" at bounding box center [952, 93] width 208 height 34
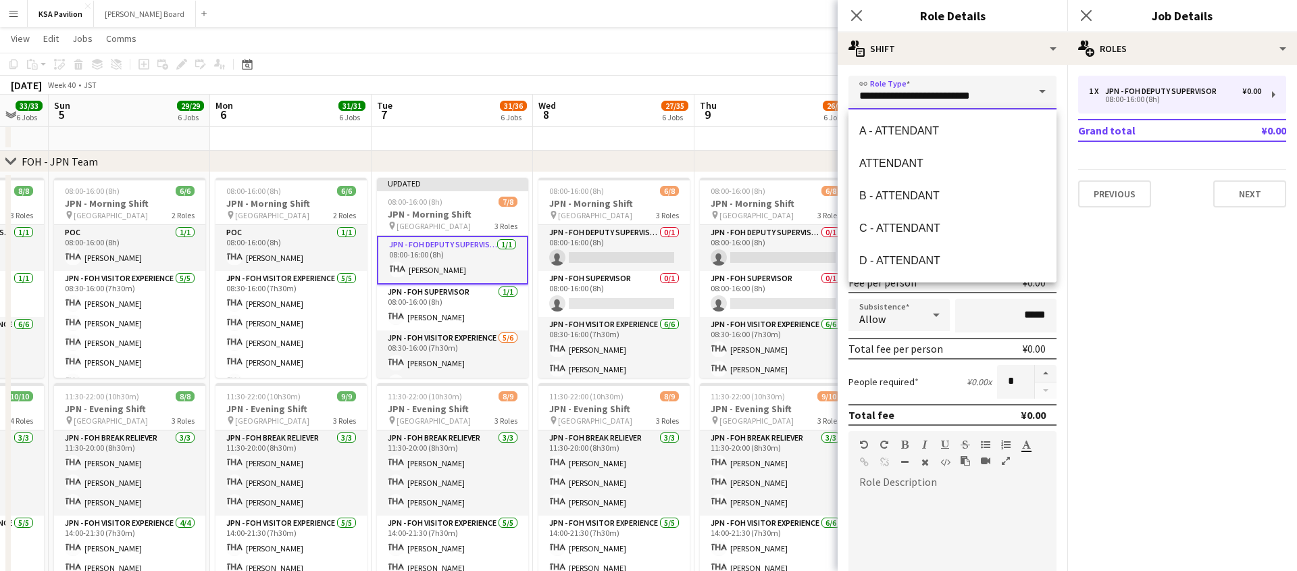
click at [936, 95] on input "**********" at bounding box center [952, 93] width 208 height 34
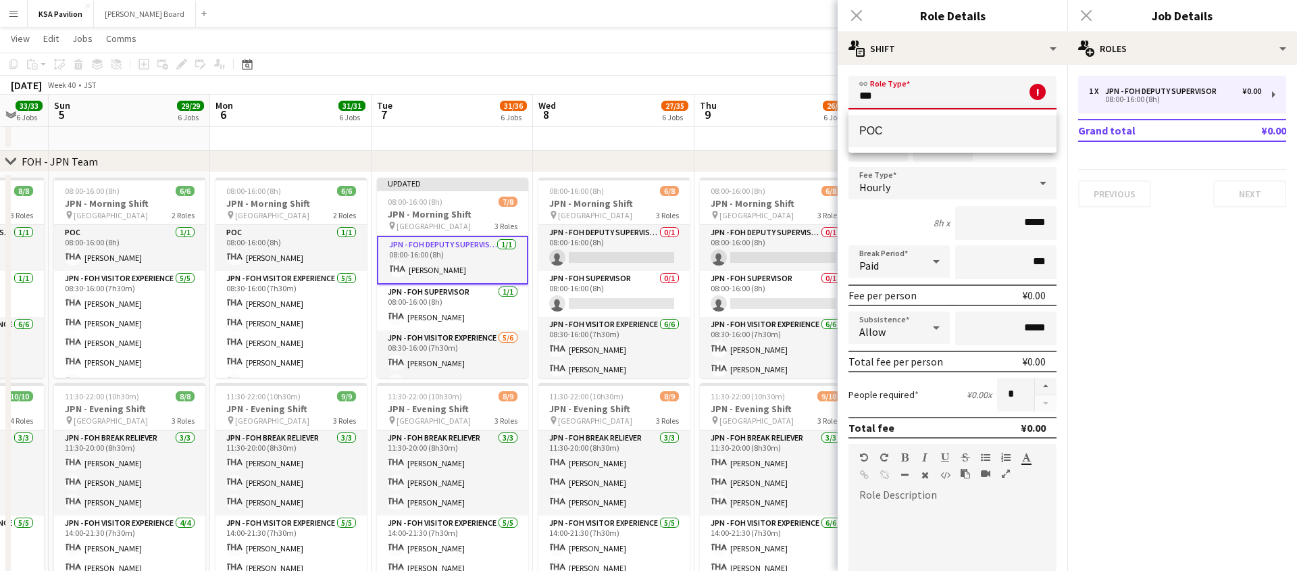
type input "***"
click at [881, 136] on span "POC" at bounding box center [952, 130] width 186 height 13
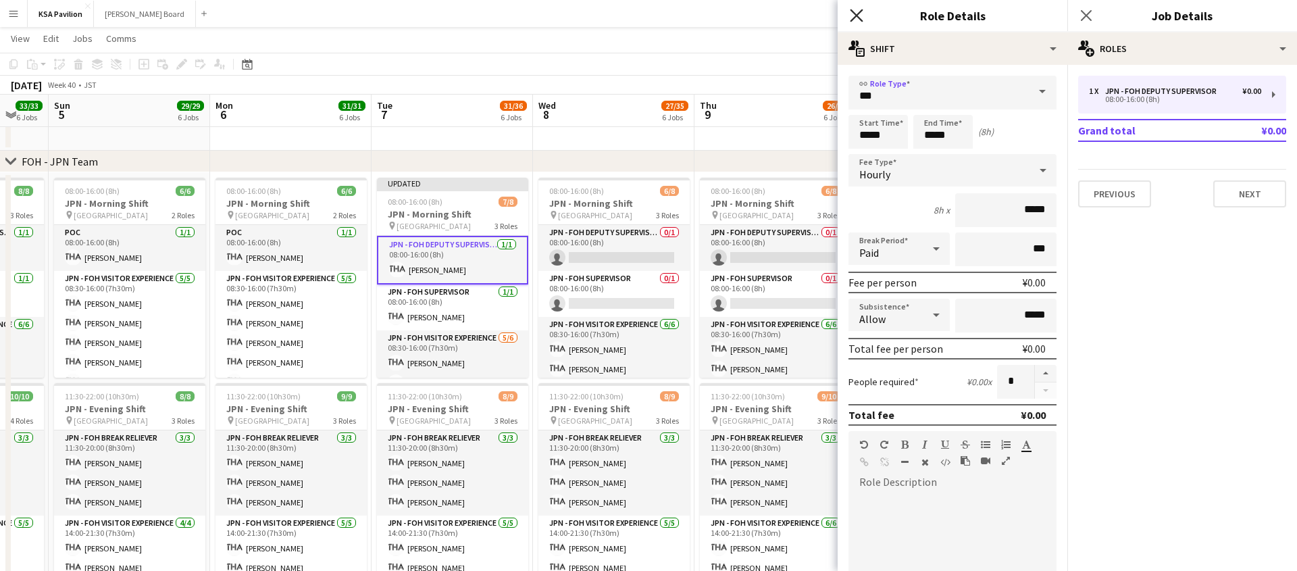
click at [854, 11] on icon "Close pop-in" at bounding box center [856, 15] width 13 height 13
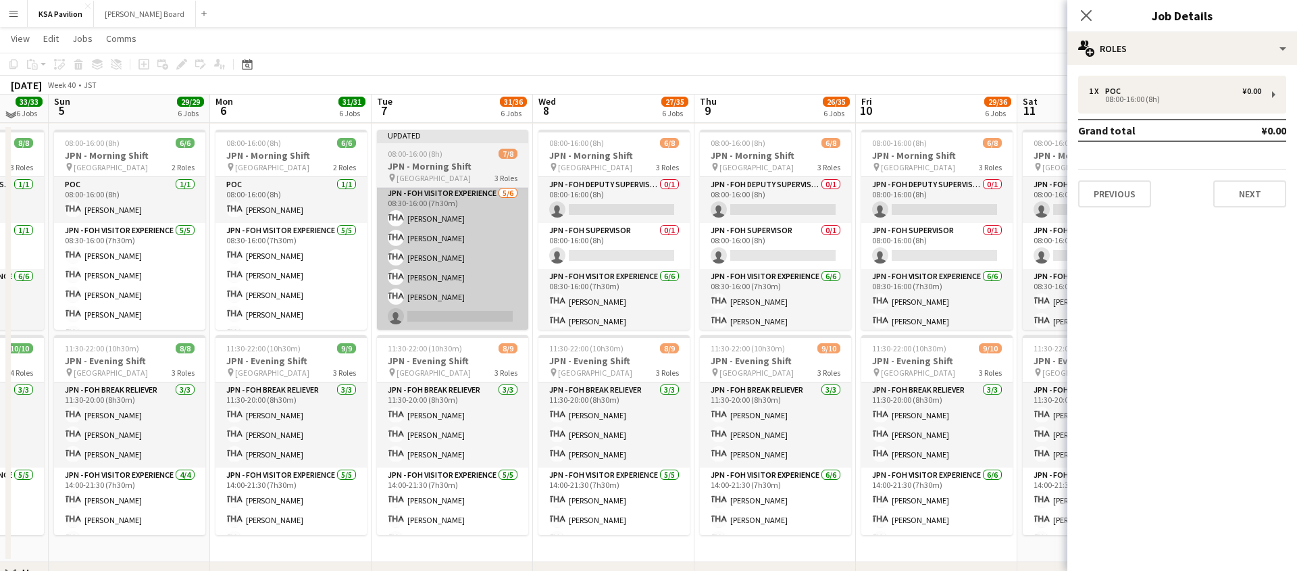
scroll to position [552, 0]
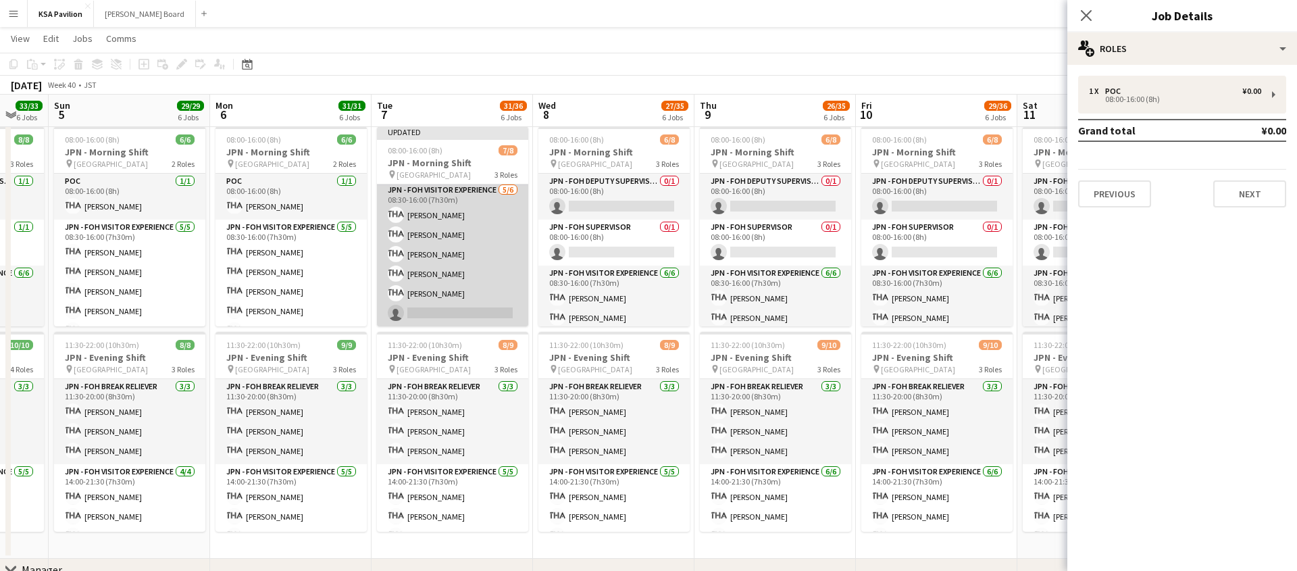
click at [458, 280] on app-card-role "JPN - FOH Visitor Experience 5/6 08:30-16:00 (7h30m) Maki TOGAMI Tomoko TSUDA M…" at bounding box center [452, 254] width 151 height 144
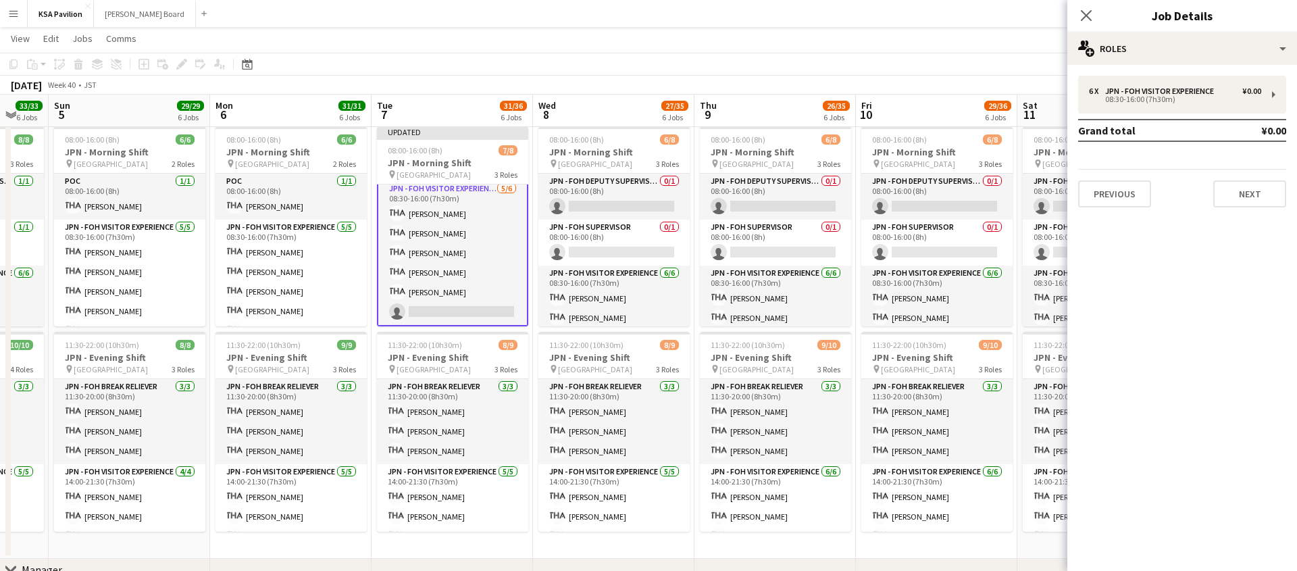
scroll to position [95, 0]
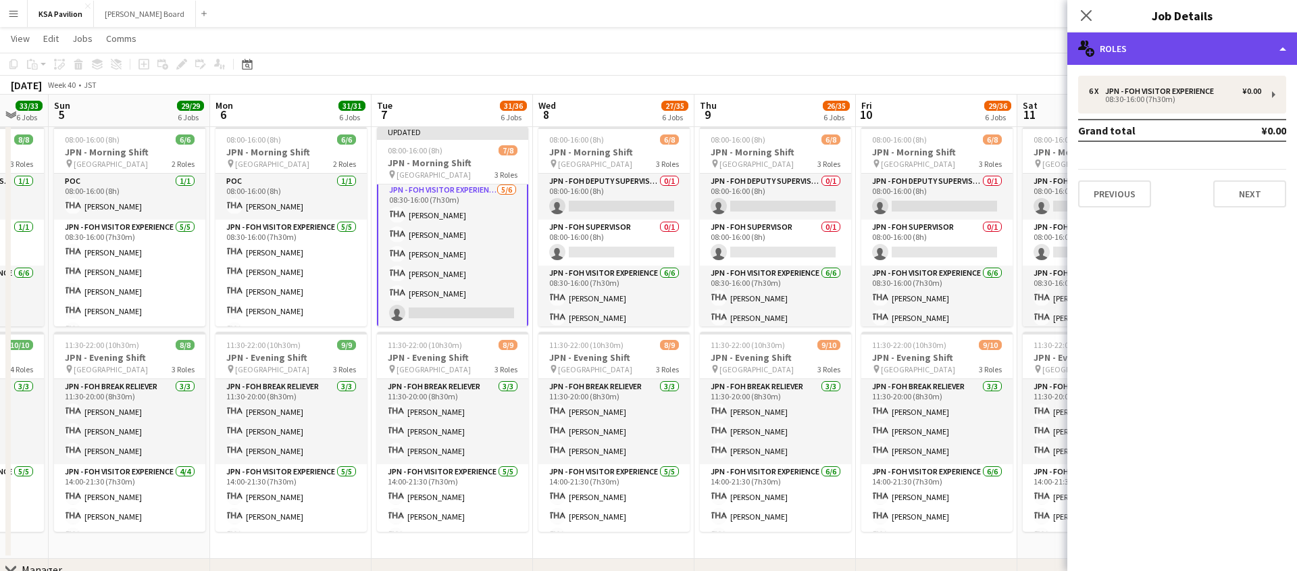
click at [1279, 54] on div "multiple-users-add Roles" at bounding box center [1182, 48] width 230 height 32
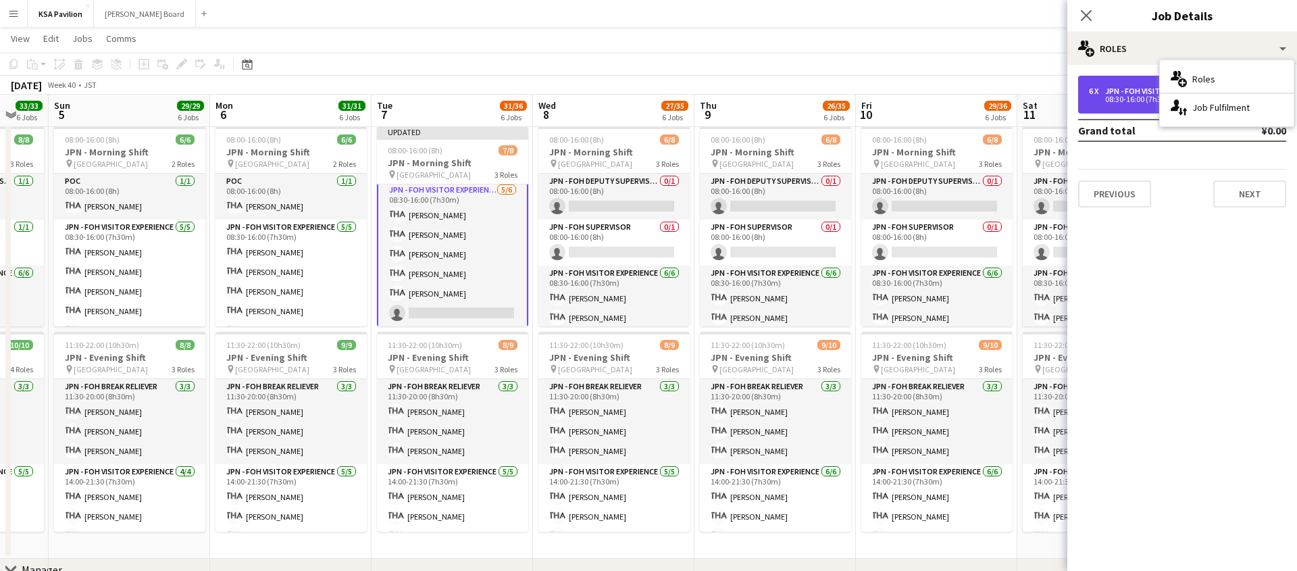
click at [1106, 102] on div "08:30-16:00 (7h30m)" at bounding box center [1175, 99] width 172 height 7
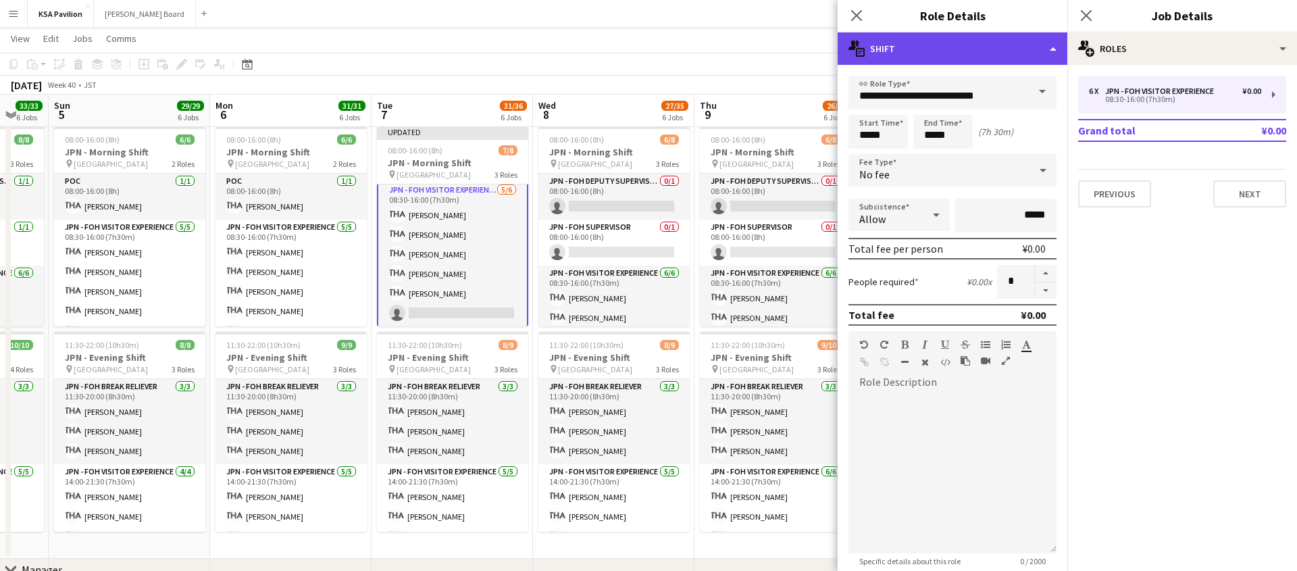
click at [1050, 49] on div "multiple-actions-text Shift" at bounding box center [952, 48] width 230 height 32
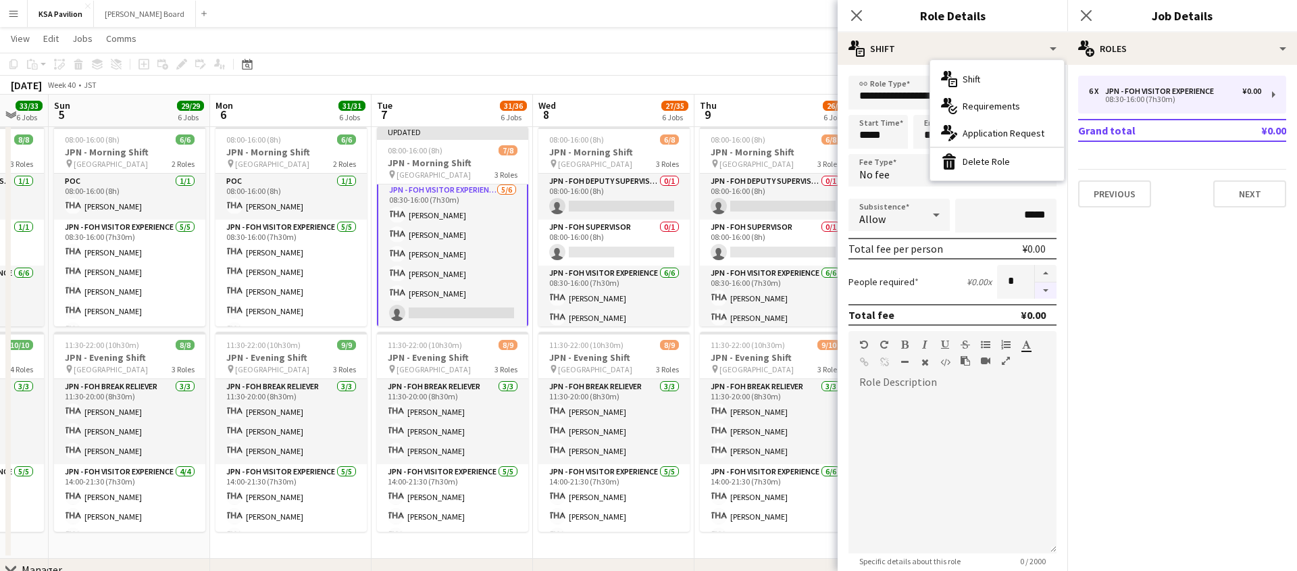
click at [1045, 290] on button "button" at bounding box center [1046, 290] width 22 height 17
type input "*"
click at [462, 81] on div "October 2025 Week 40 • JST Publish 1 job Revert 1 job" at bounding box center [648, 85] width 1297 height 19
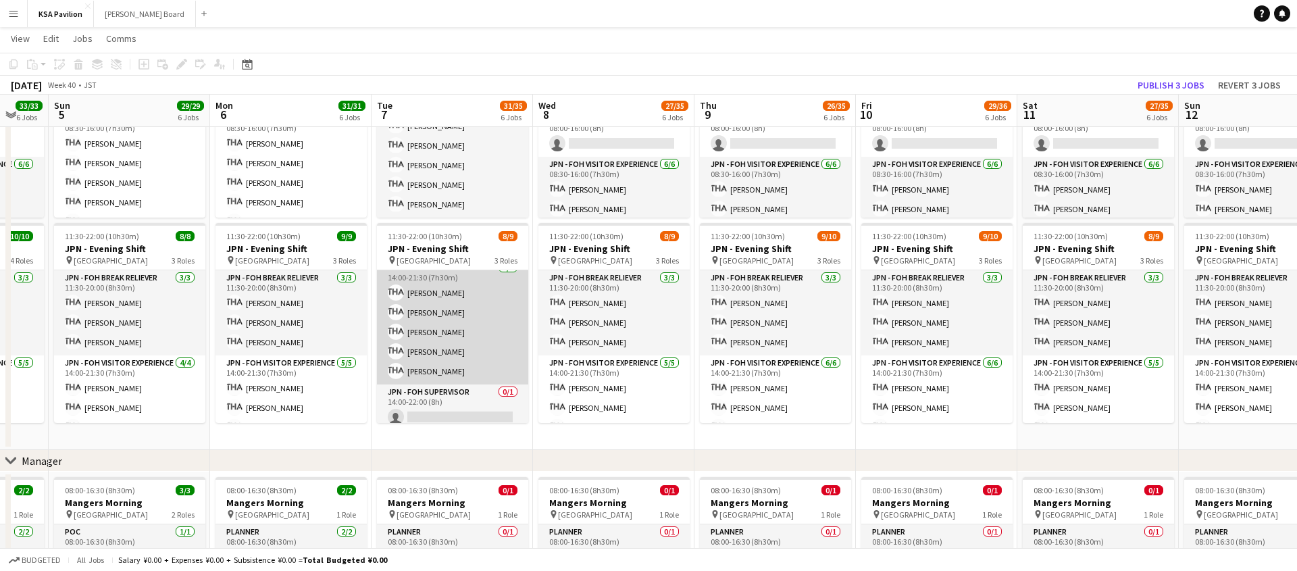
scroll to position [103, 0]
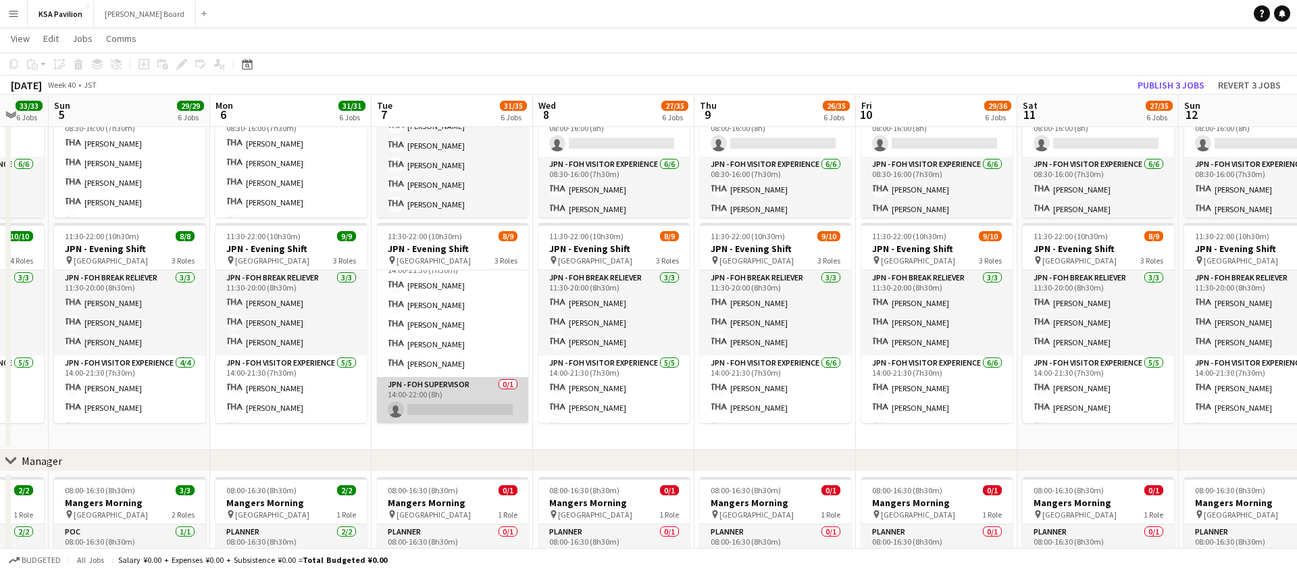
click at [439, 387] on app-card-role "JPN - FOH Supervisor 0/1 14:00-22:00 (8h) single-neutral-actions" at bounding box center [452, 400] width 151 height 46
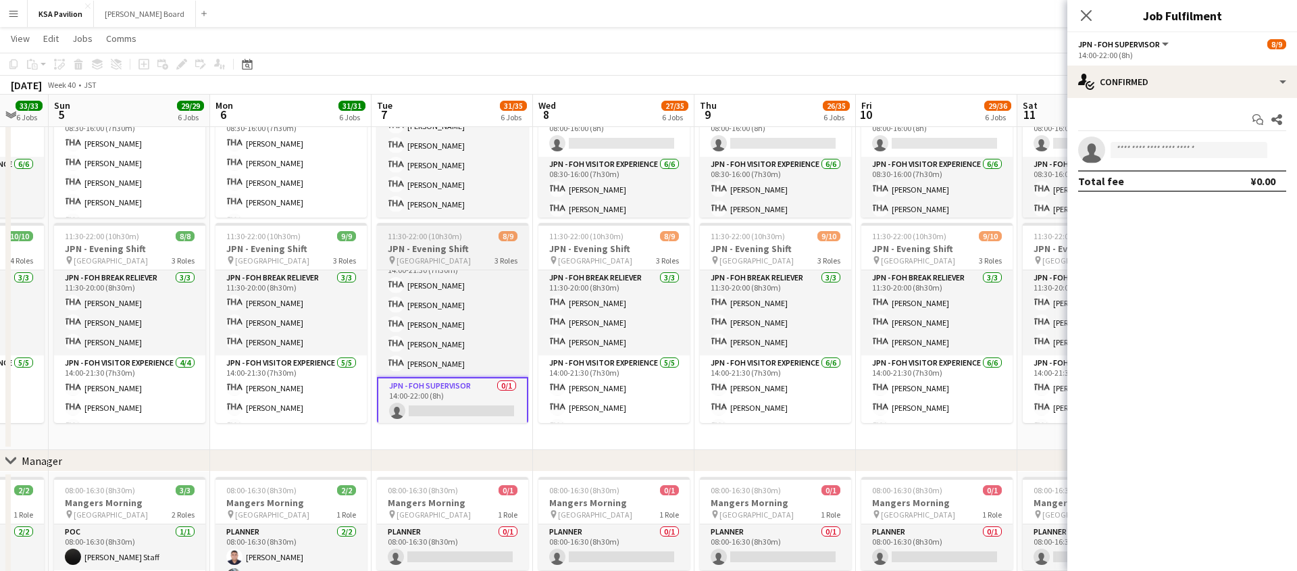
click at [459, 244] on h3 "JPN - Evening Shift" at bounding box center [452, 248] width 151 height 12
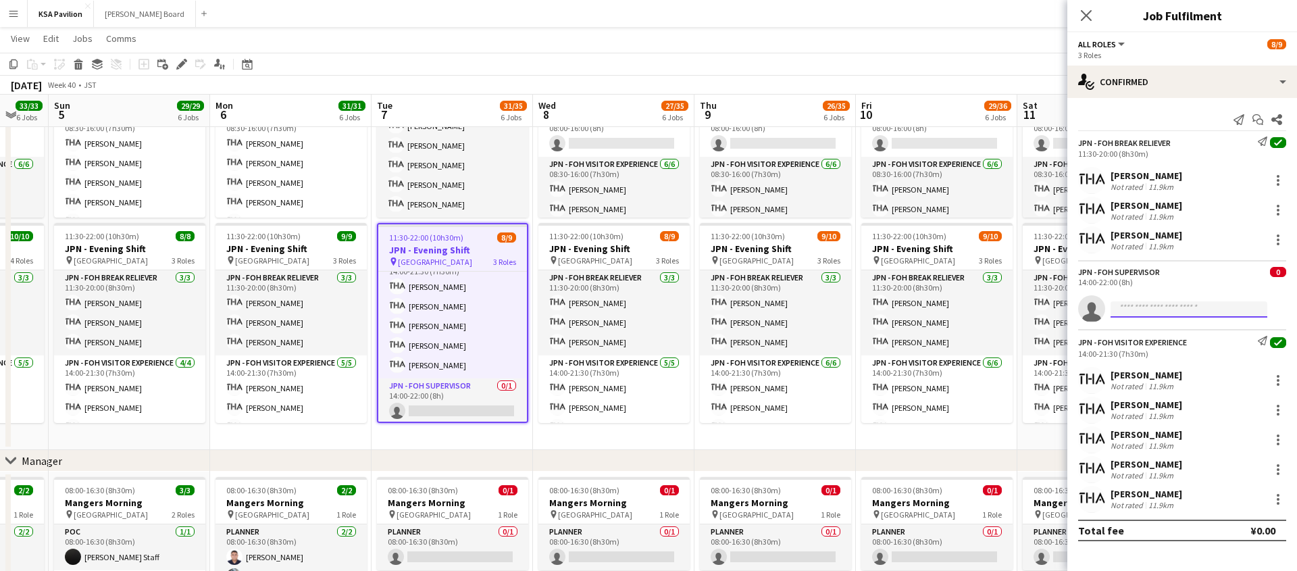
click at [1155, 312] on input at bounding box center [1188, 309] width 157 height 16
type input "****"
click at [1143, 334] on span "fohksaosaka+25@gmail.com" at bounding box center [1188, 339] width 135 height 11
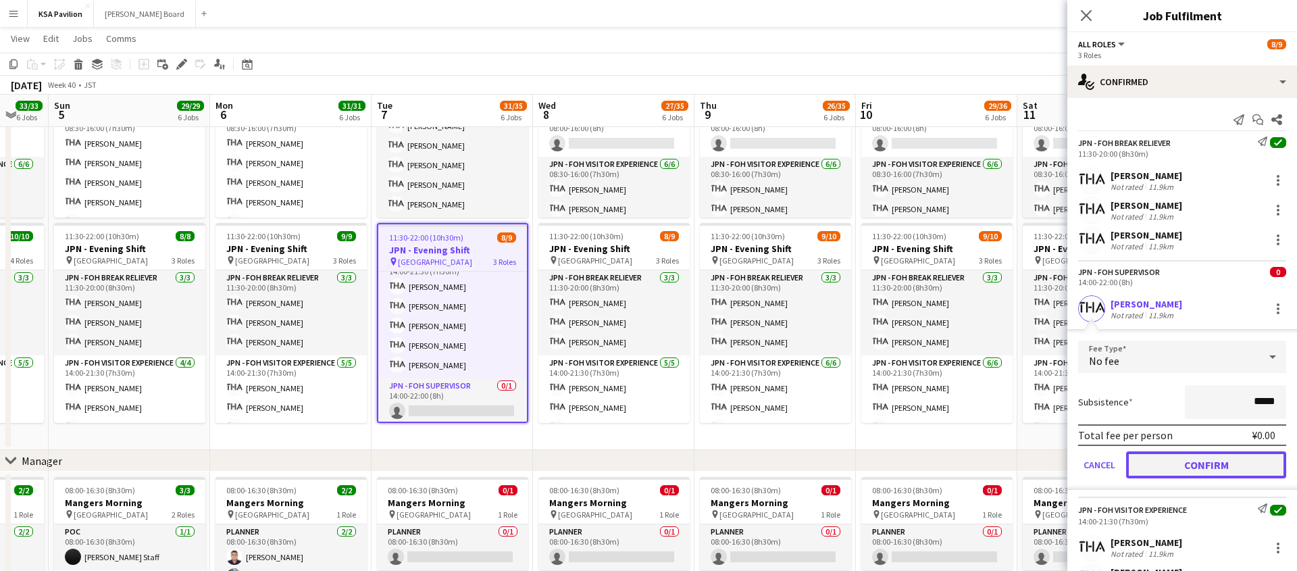
click at [1197, 469] on button "Confirm" at bounding box center [1206, 464] width 160 height 27
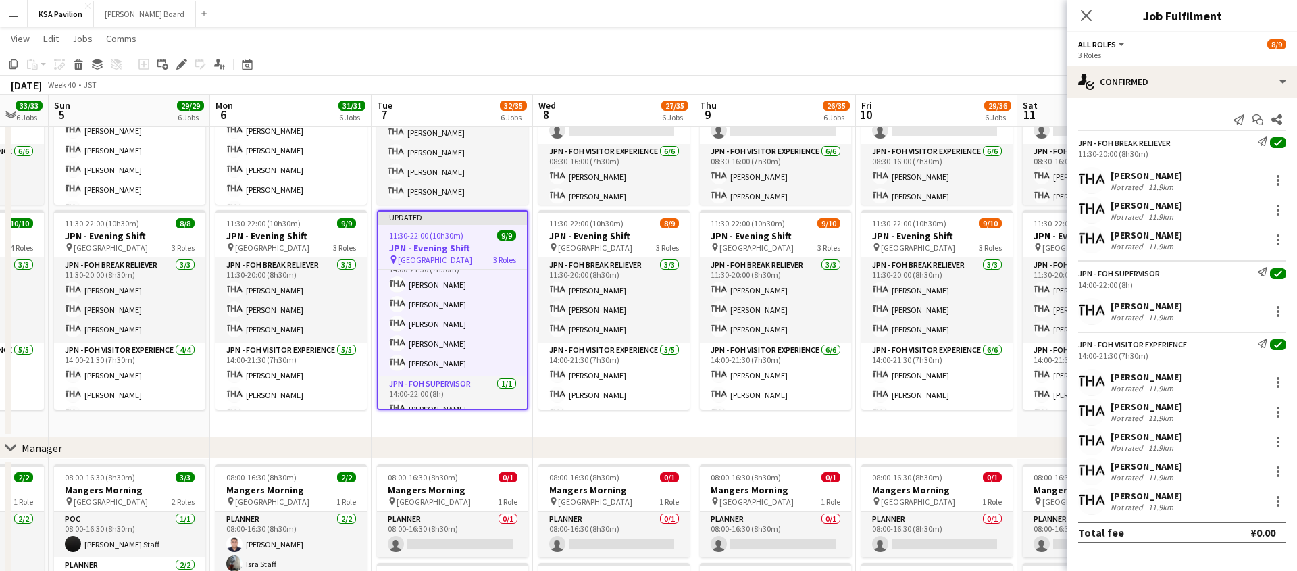
scroll to position [673, 0]
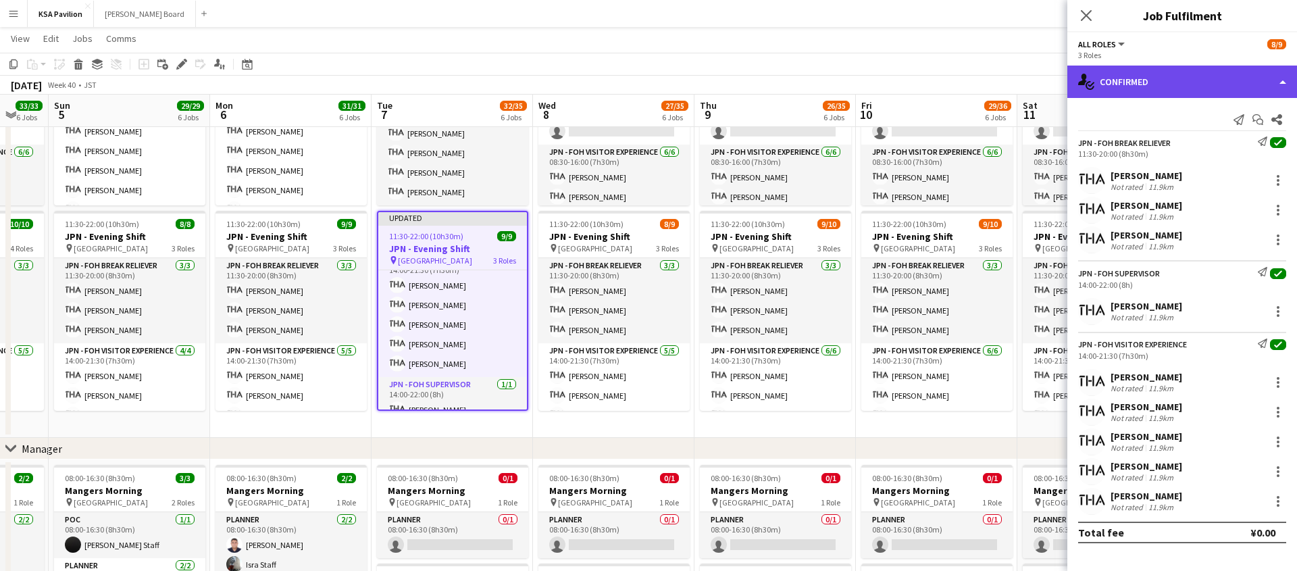
click at [1293, 78] on div "single-neutral-actions-check-2 Confirmed" at bounding box center [1182, 82] width 230 height 32
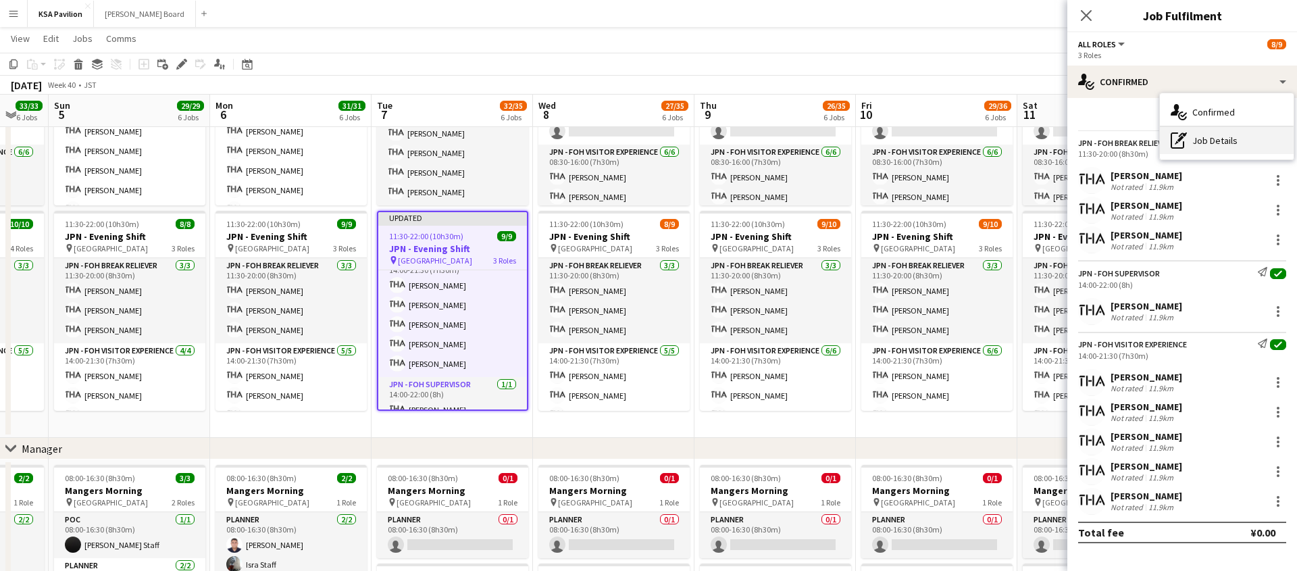
click at [1220, 140] on div "pen-write Job Details" at bounding box center [1227, 140] width 134 height 27
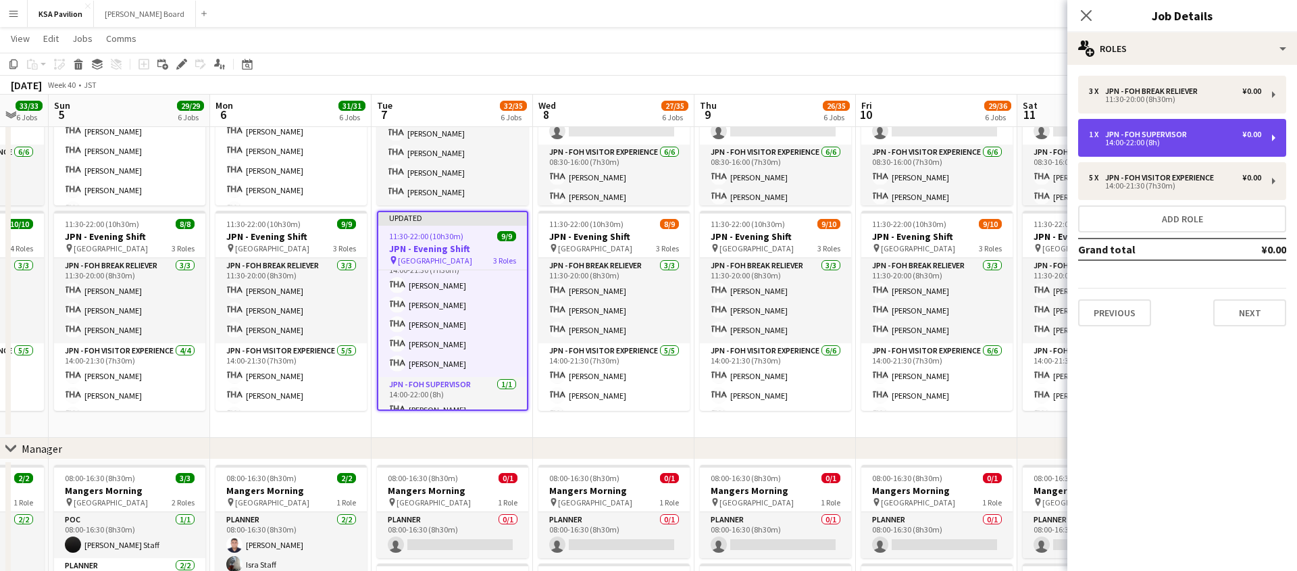
click at [1189, 143] on div "14:00-22:00 (8h)" at bounding box center [1175, 142] width 172 height 7
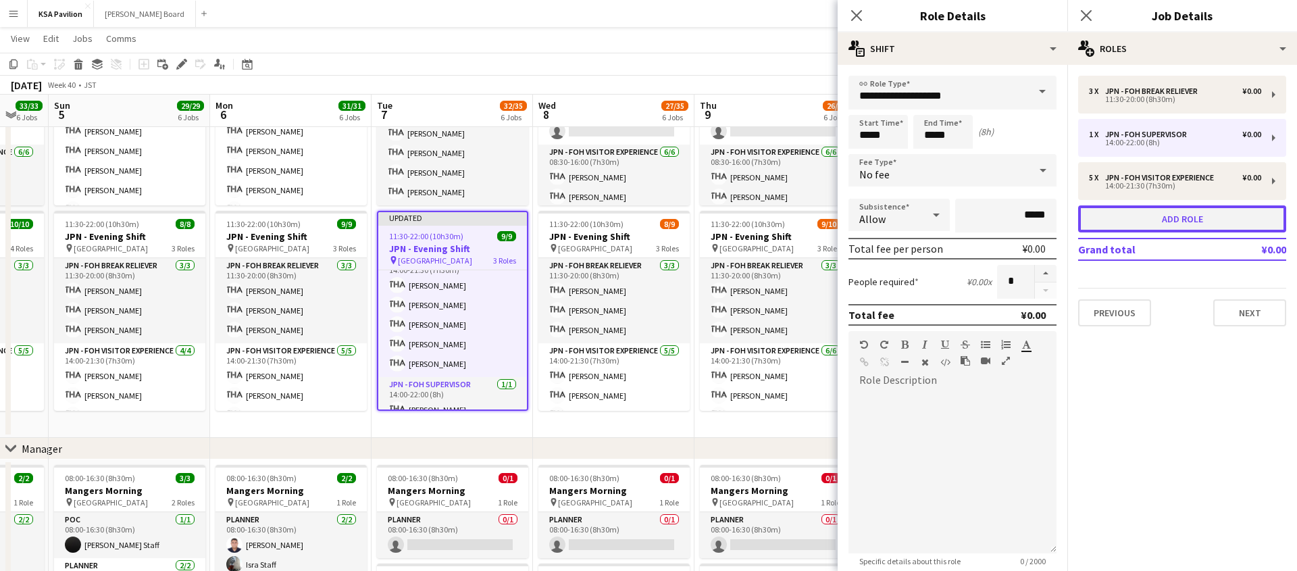
click at [1160, 226] on button "Add role" at bounding box center [1182, 218] width 208 height 27
type input "**********"
type input "*****"
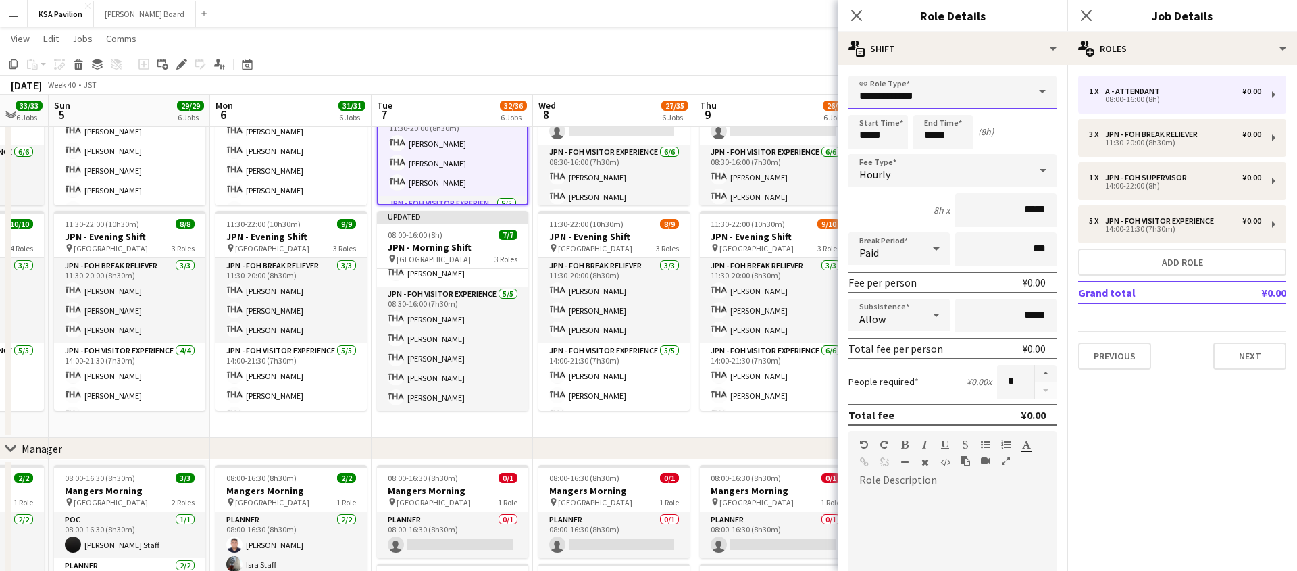
click at [935, 91] on input "**********" at bounding box center [952, 93] width 208 height 34
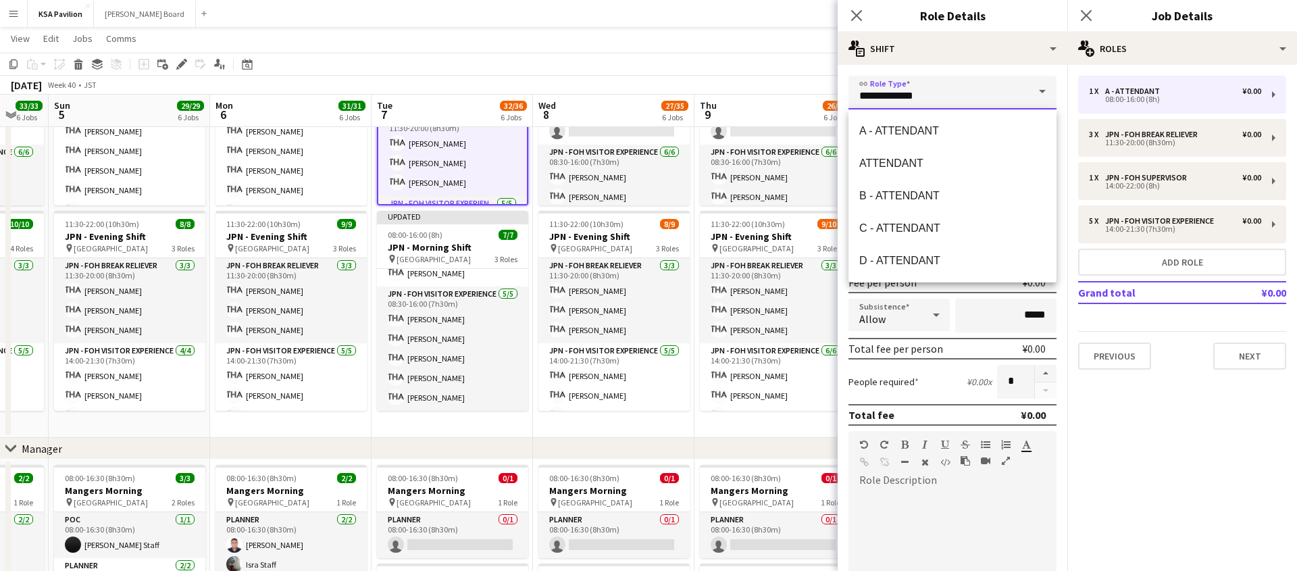
click at [935, 91] on input "**********" at bounding box center [952, 93] width 208 height 34
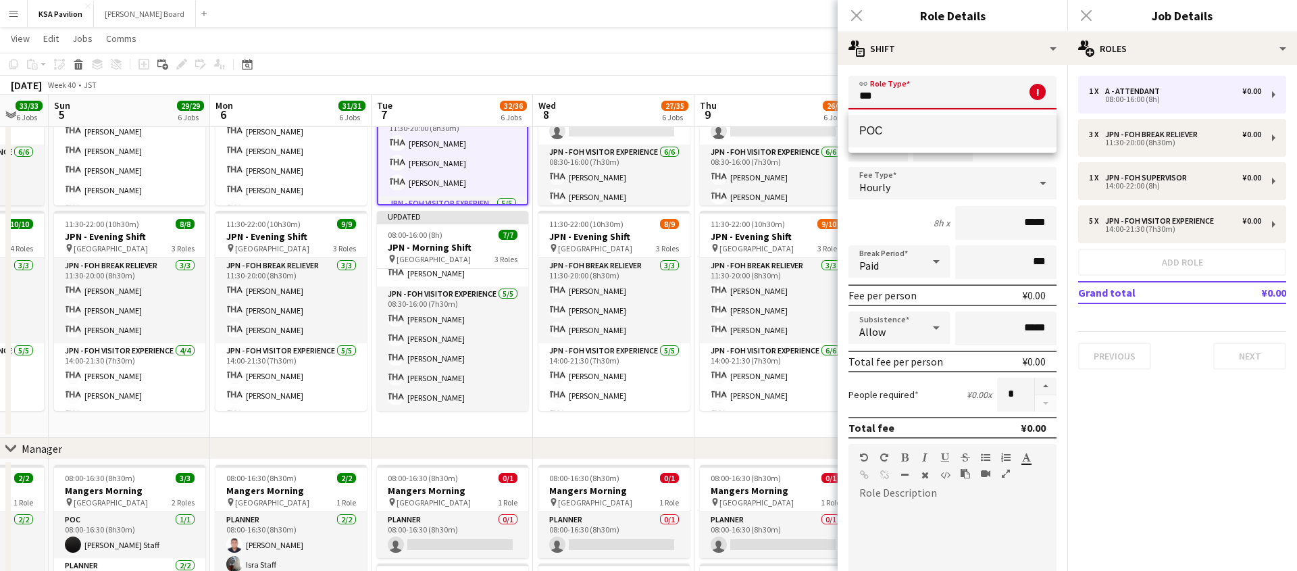
type input "***"
click at [864, 134] on span "POC" at bounding box center [952, 130] width 186 height 13
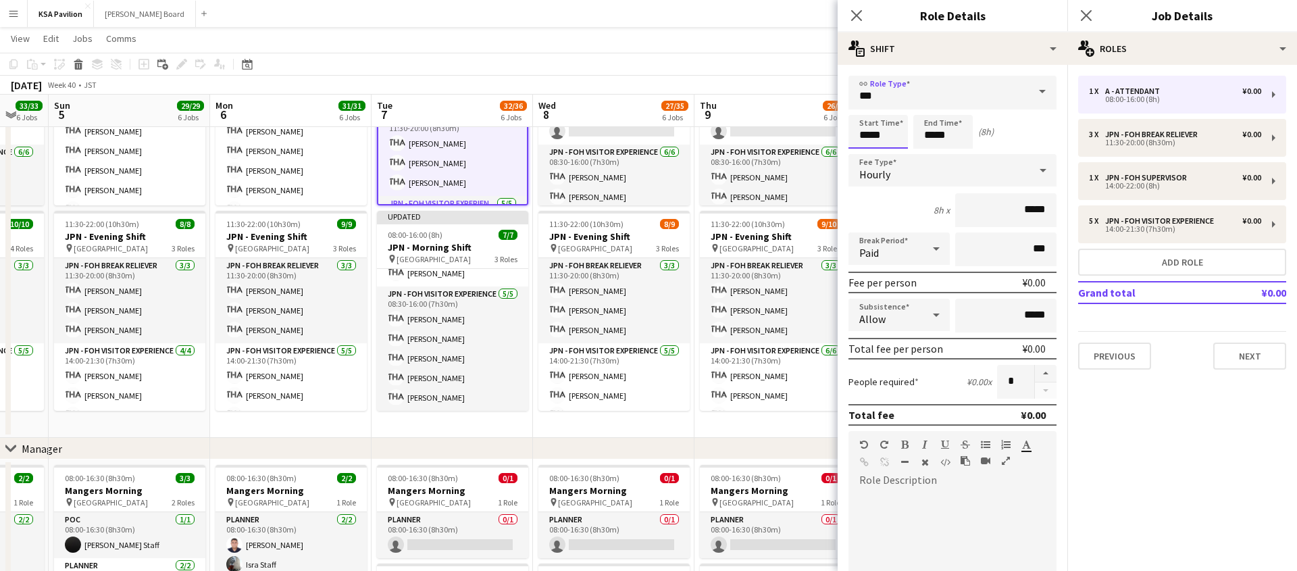
click at [871, 136] on input "*****" at bounding box center [877, 132] width 59 height 34
click at [865, 135] on input "*****" at bounding box center [877, 132] width 59 height 34
type input "*****"
click at [930, 133] on input "*****" at bounding box center [942, 132] width 59 height 34
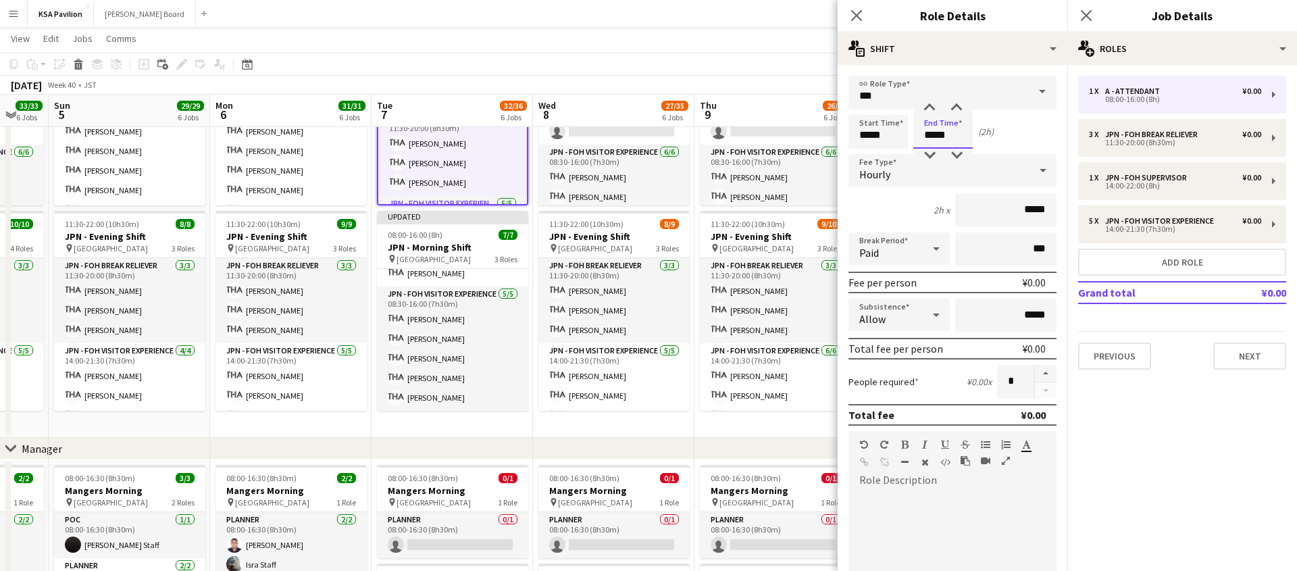
click at [930, 133] on input "*****" at bounding box center [942, 132] width 59 height 34
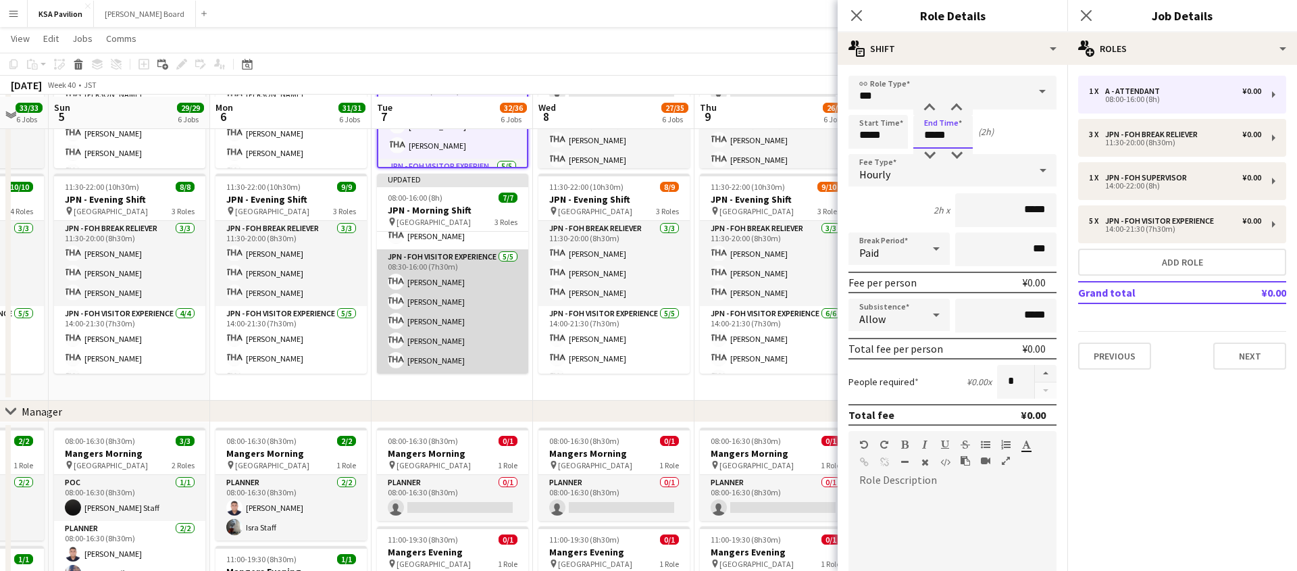
scroll to position [715, 0]
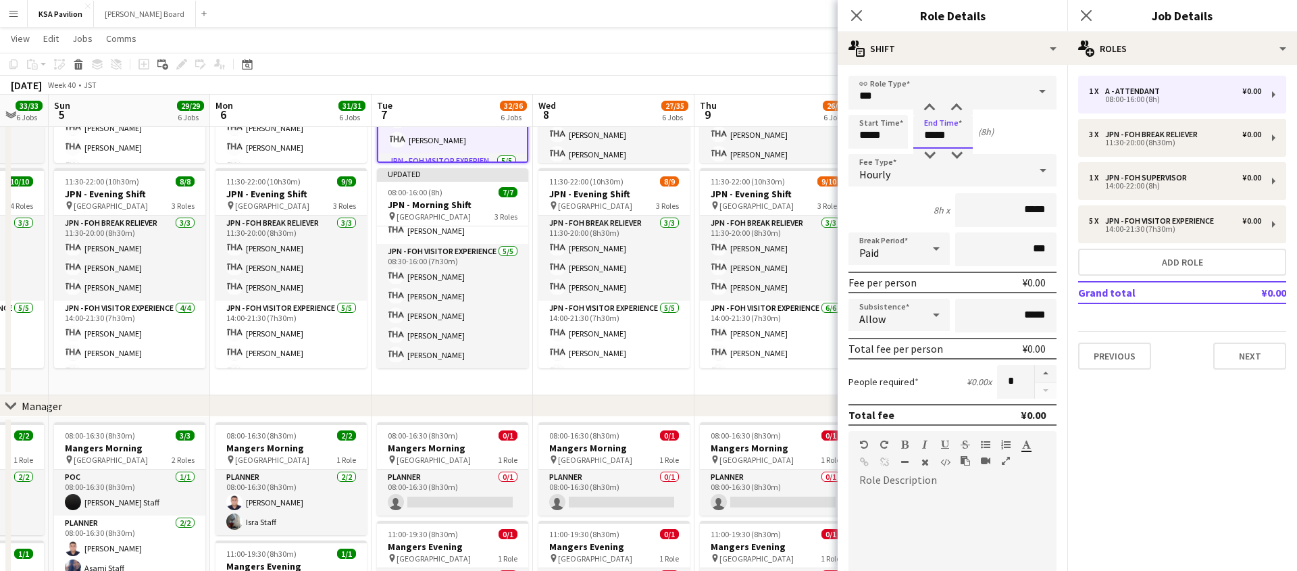
type input "*****"
click at [1140, 416] on mat-expansion-panel "pencil3 General details 1 x A - ATTENDANT ¥0.00 08:00-16:00 (8h) 3 x JPN - FOH …" at bounding box center [1182, 318] width 230 height 506
click at [856, 13] on icon "Close pop-in" at bounding box center [856, 15] width 13 height 13
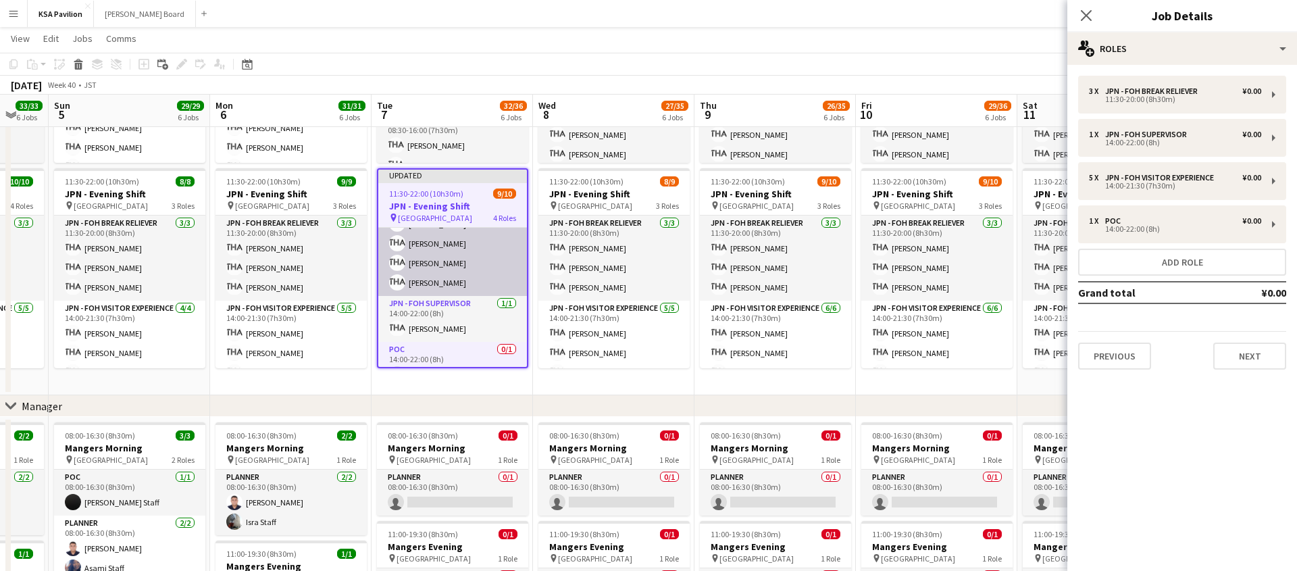
scroll to position [162, 0]
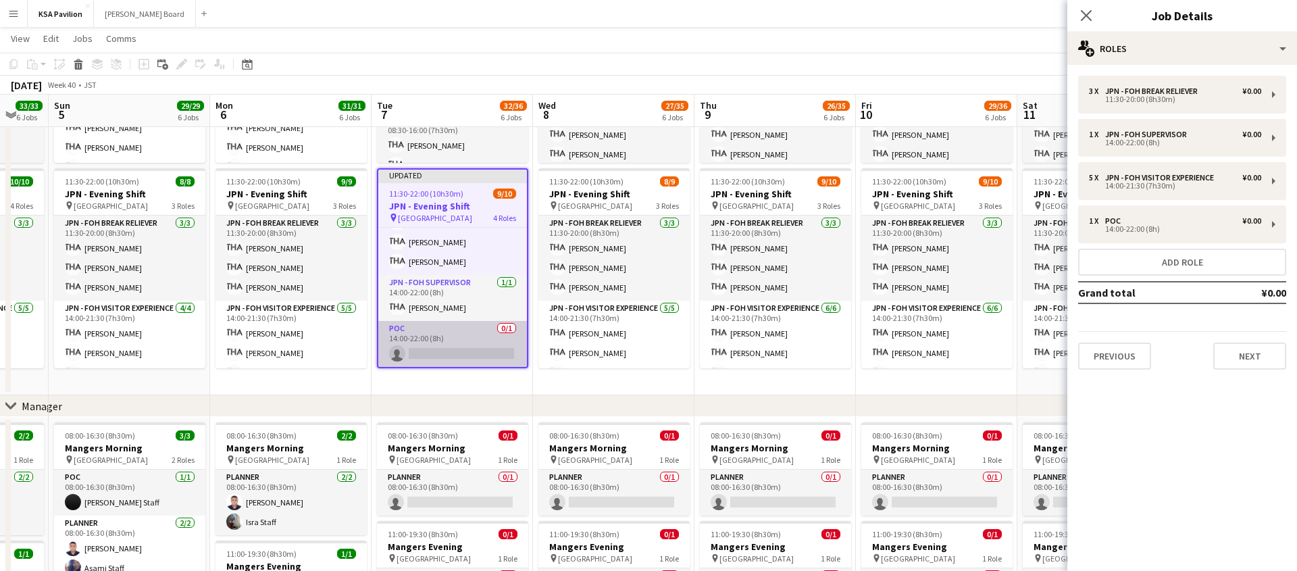
click at [434, 346] on app-card-role "POC 0/1 14:00-22:00 (8h) single-neutral-actions" at bounding box center [452, 344] width 149 height 46
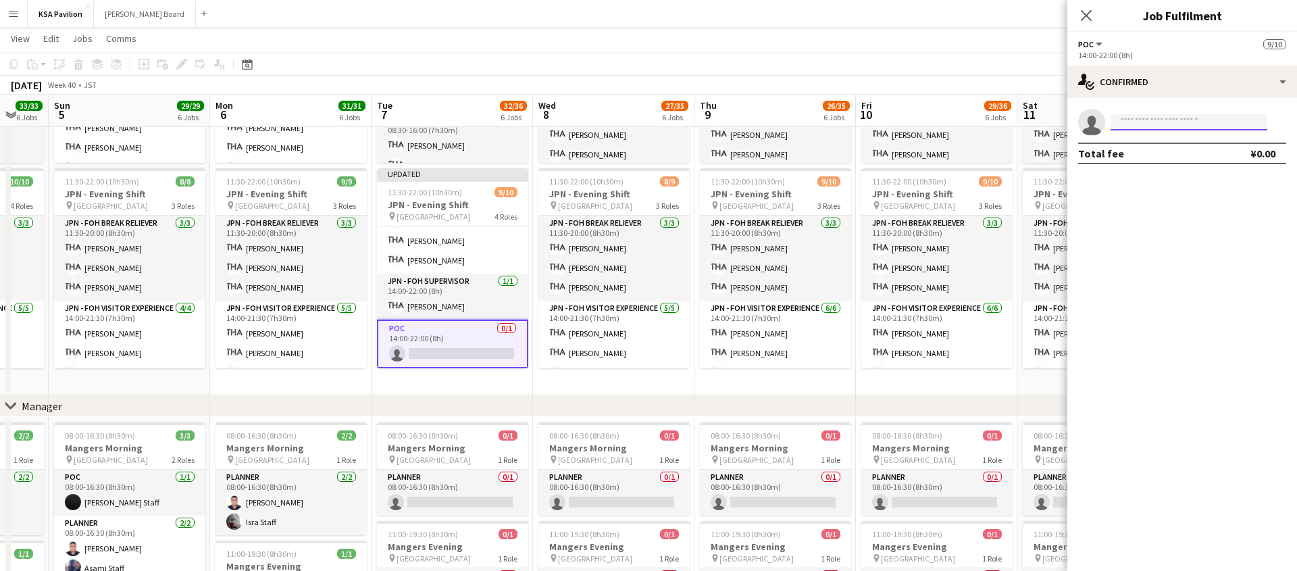
click at [1145, 115] on input at bounding box center [1188, 122] width 157 height 16
type input "*****"
click at [1145, 146] on span "[PERSON_NAME]" at bounding box center [1160, 141] width 78 height 11
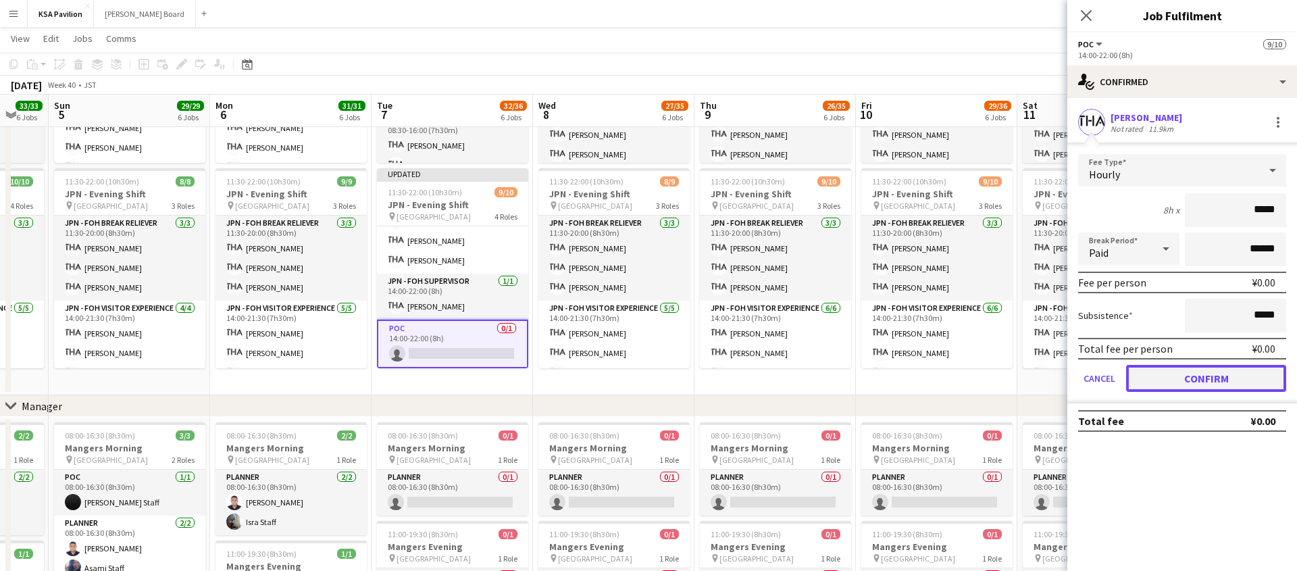
click at [1193, 378] on button "Confirm" at bounding box center [1206, 378] width 160 height 27
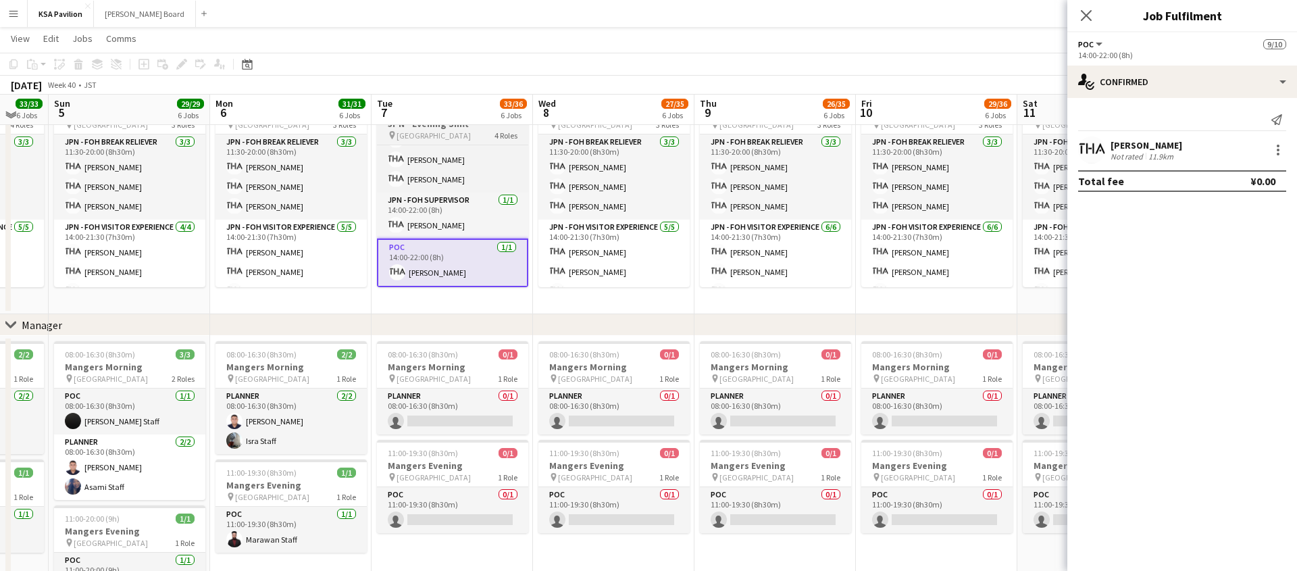
scroll to position [800, 0]
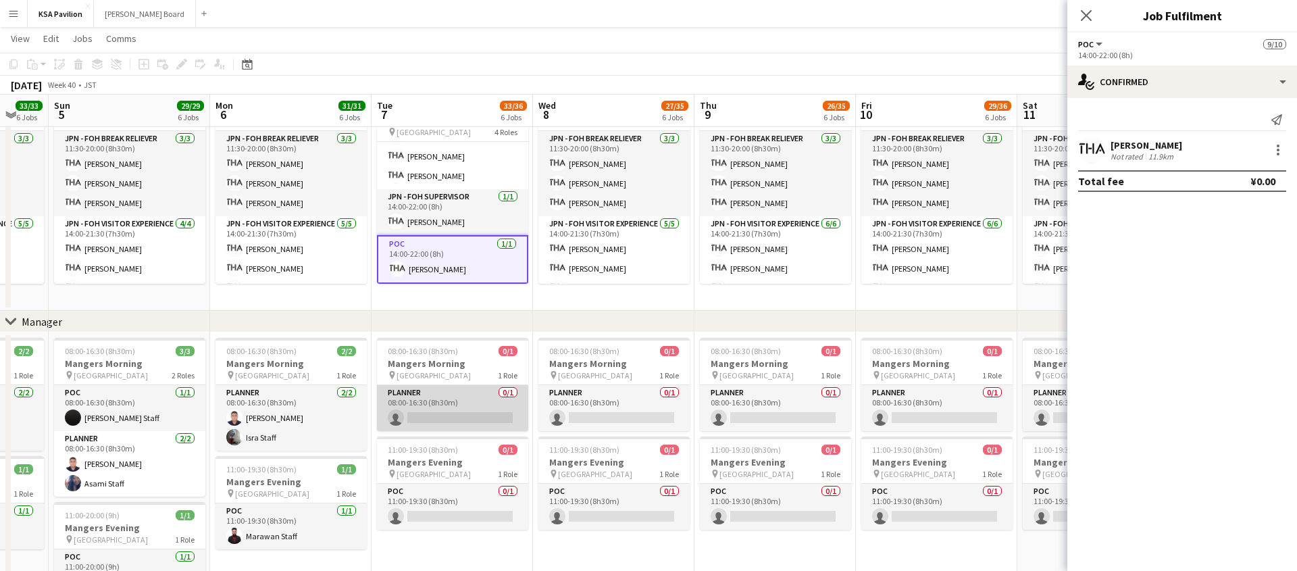
click at [453, 411] on app-card-role "Planner 0/1 08:00-16:30 (8h30m) single-neutral-actions" at bounding box center [452, 408] width 151 height 46
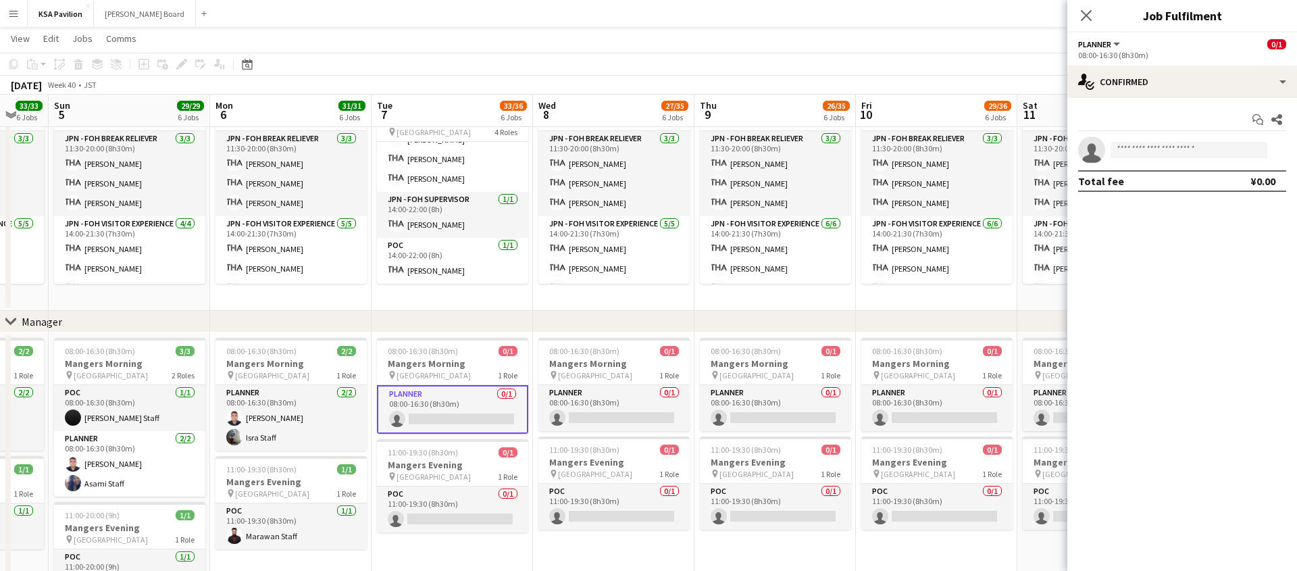
scroll to position [159, 0]
click at [1181, 143] on input at bounding box center [1188, 150] width 157 height 16
type input "*******"
click at [1168, 180] on span "hussein.najar@gmail.com" at bounding box center [1188, 180] width 135 height 11
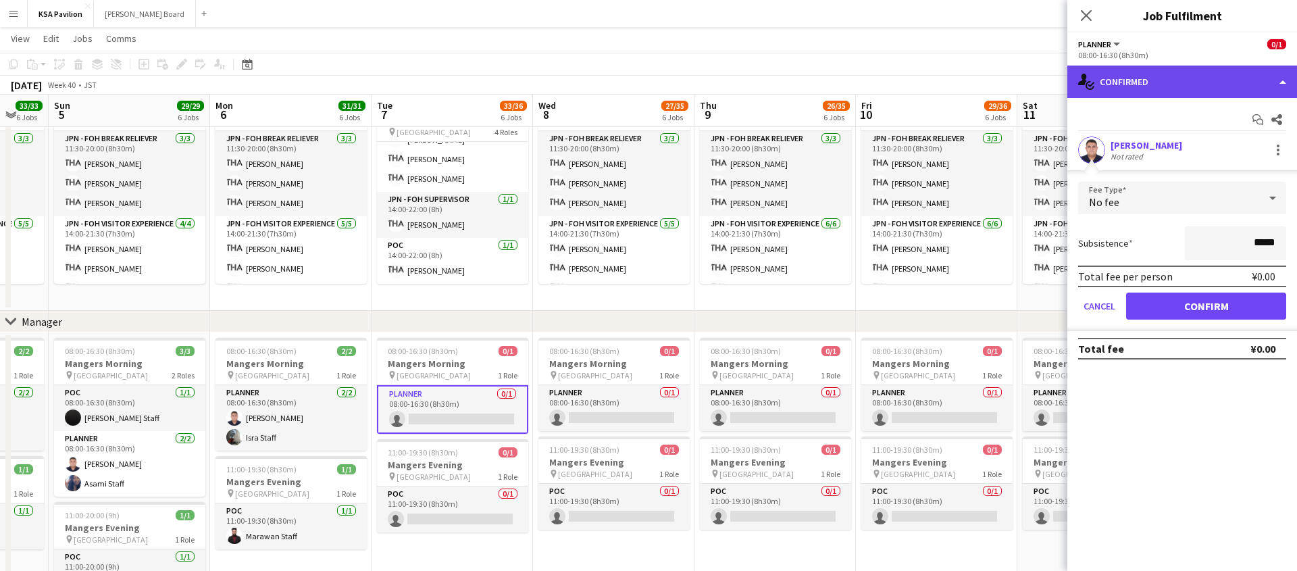
click at [1281, 83] on div "single-neutral-actions-check-2 Confirmed" at bounding box center [1182, 82] width 230 height 32
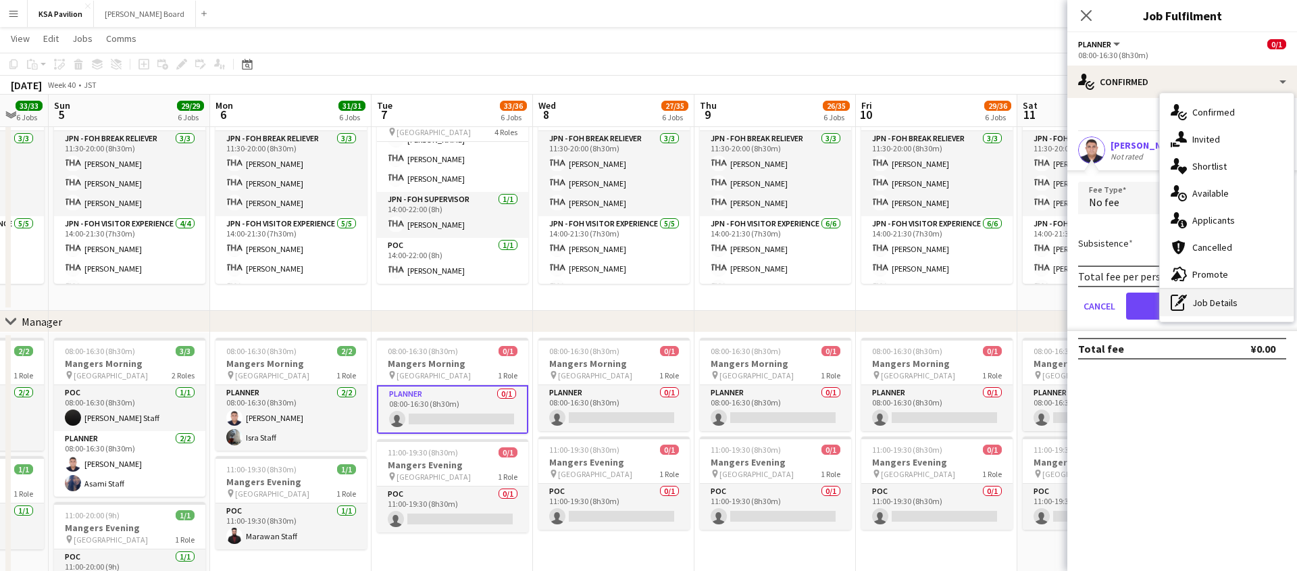
click at [1212, 295] on div "pen-write Job Details" at bounding box center [1227, 302] width 134 height 27
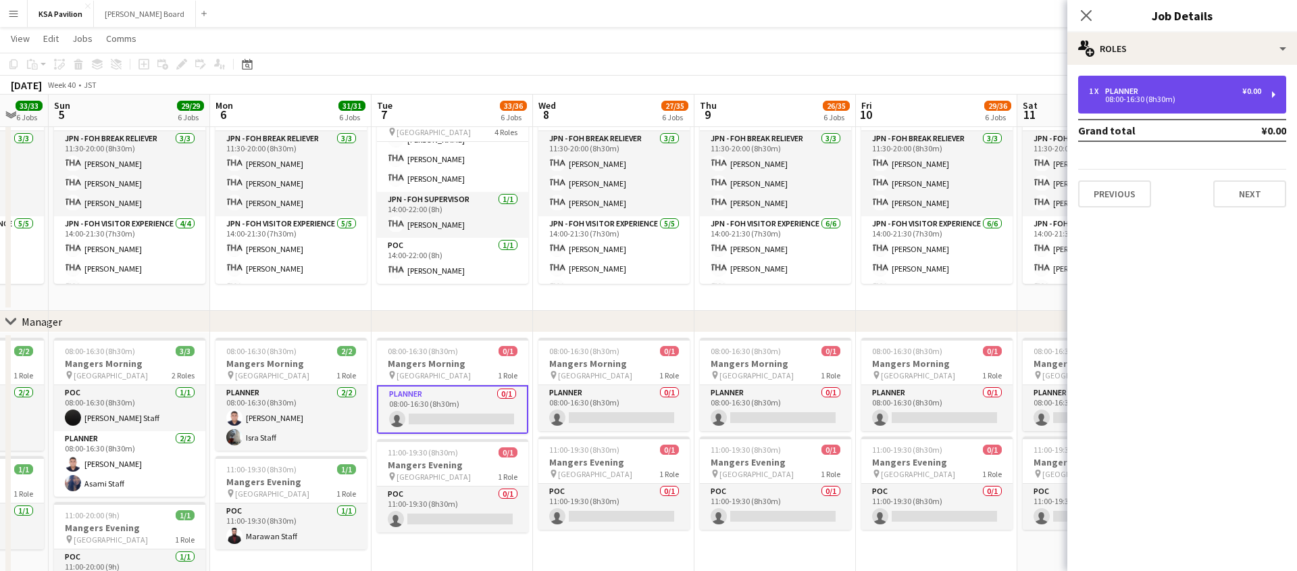
click at [1274, 84] on div "1 x Planner ¥0.00 08:00-16:30 (8h30m)" at bounding box center [1182, 95] width 208 height 38
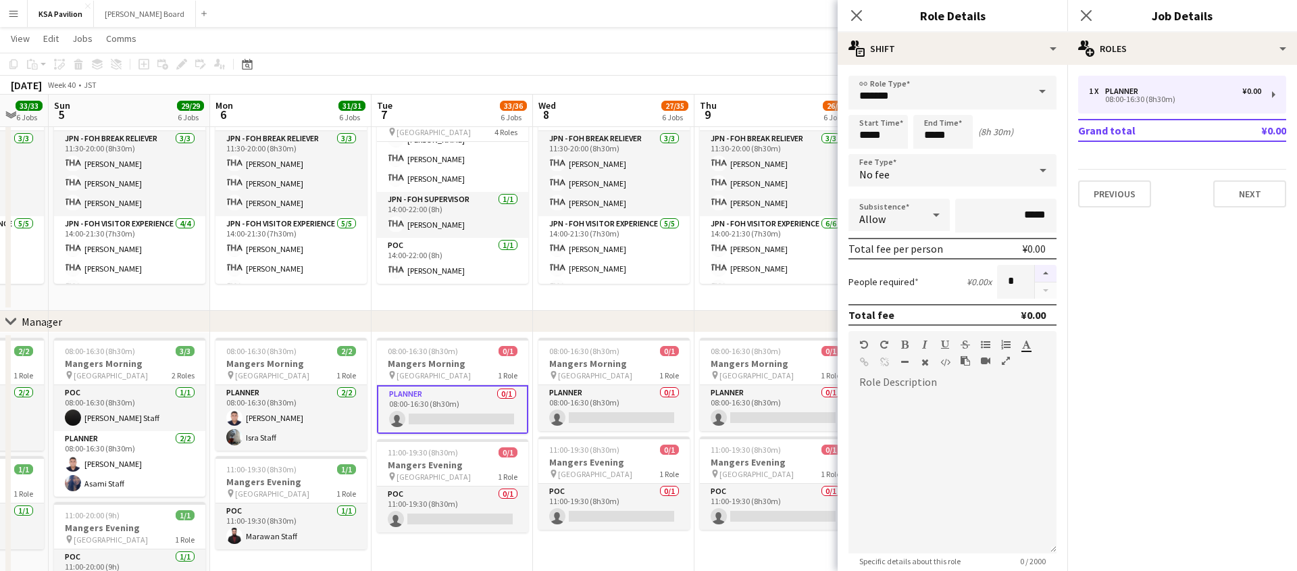
click at [1050, 280] on button "button" at bounding box center [1046, 274] width 22 height 18
type input "*"
click at [858, 22] on icon "Close pop-in" at bounding box center [856, 15] width 13 height 13
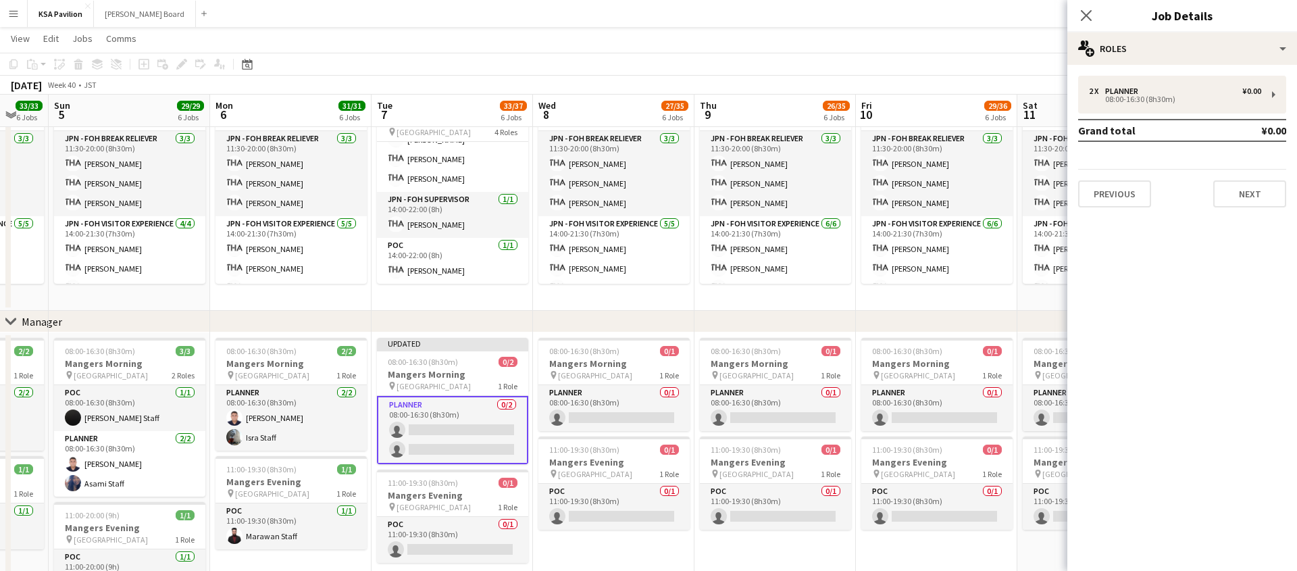
click at [471, 432] on app-card-role "Planner 0/2 08:00-16:30 (8h30m) single-neutral-actions single-neutral-actions" at bounding box center [452, 430] width 151 height 68
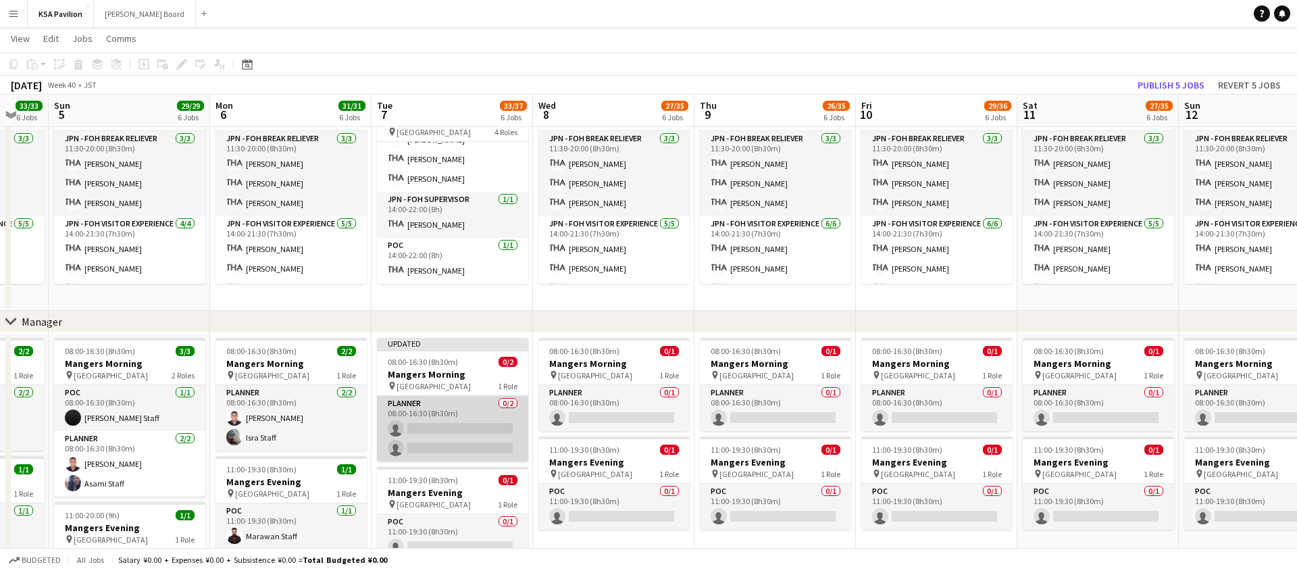
click at [482, 426] on app-card-role "Planner 0/2 08:00-16:30 (8h30m) single-neutral-actions single-neutral-actions" at bounding box center [452, 429] width 151 height 66
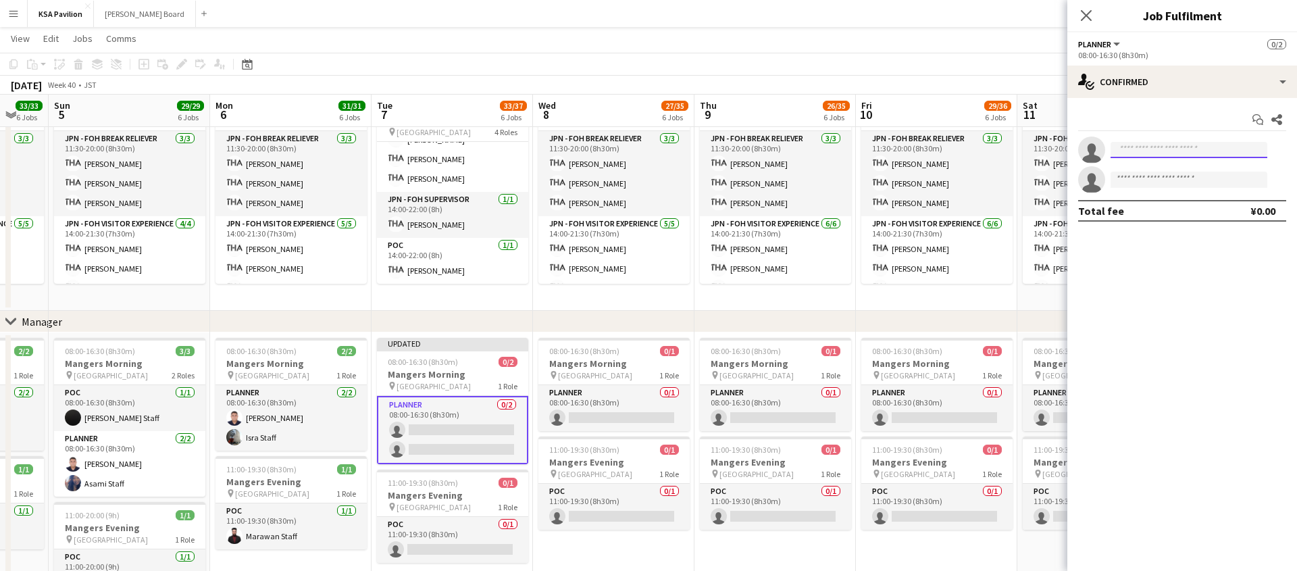
click at [1145, 147] on input at bounding box center [1188, 150] width 157 height 16
type input "****"
click at [1158, 186] on span "+971507566486" at bounding box center [1188, 191] width 135 height 11
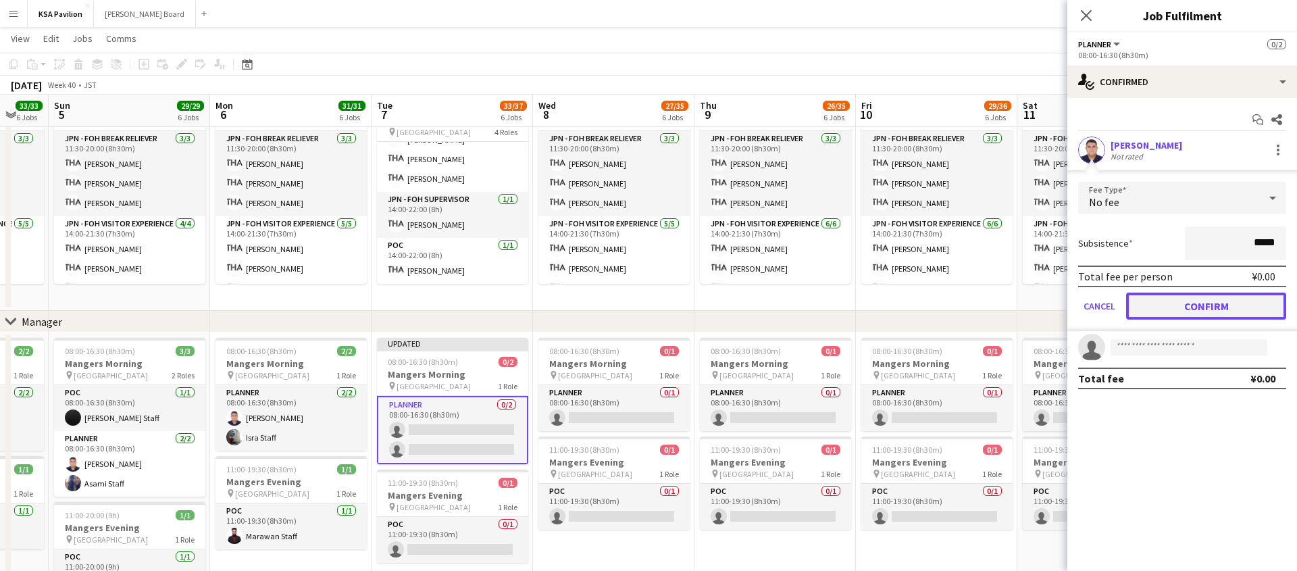
click at [1202, 305] on button "Confirm" at bounding box center [1206, 305] width 160 height 27
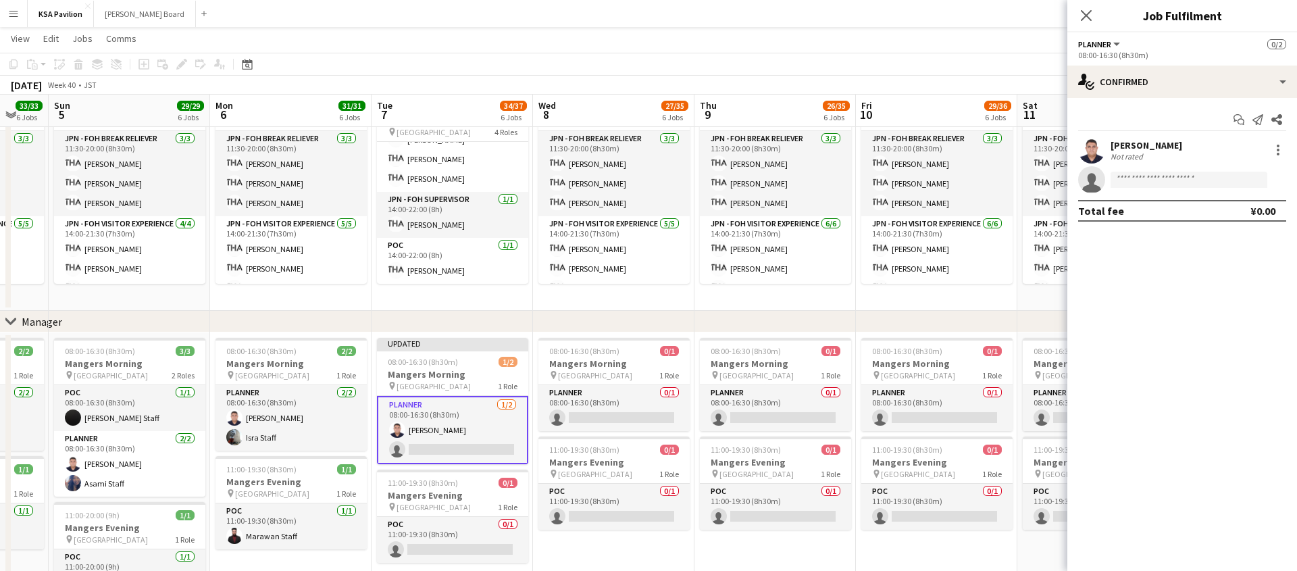
click at [1160, 194] on app-confirmed-crew "Hussein Staff Not rated single-neutral-actions Total fee ¥0.00" at bounding box center [1182, 178] width 230 height 85
click at [1162, 181] on input at bounding box center [1188, 180] width 157 height 16
type input "****"
click at [1147, 207] on span "isra.expo2025@gmail.com" at bounding box center [1188, 210] width 135 height 11
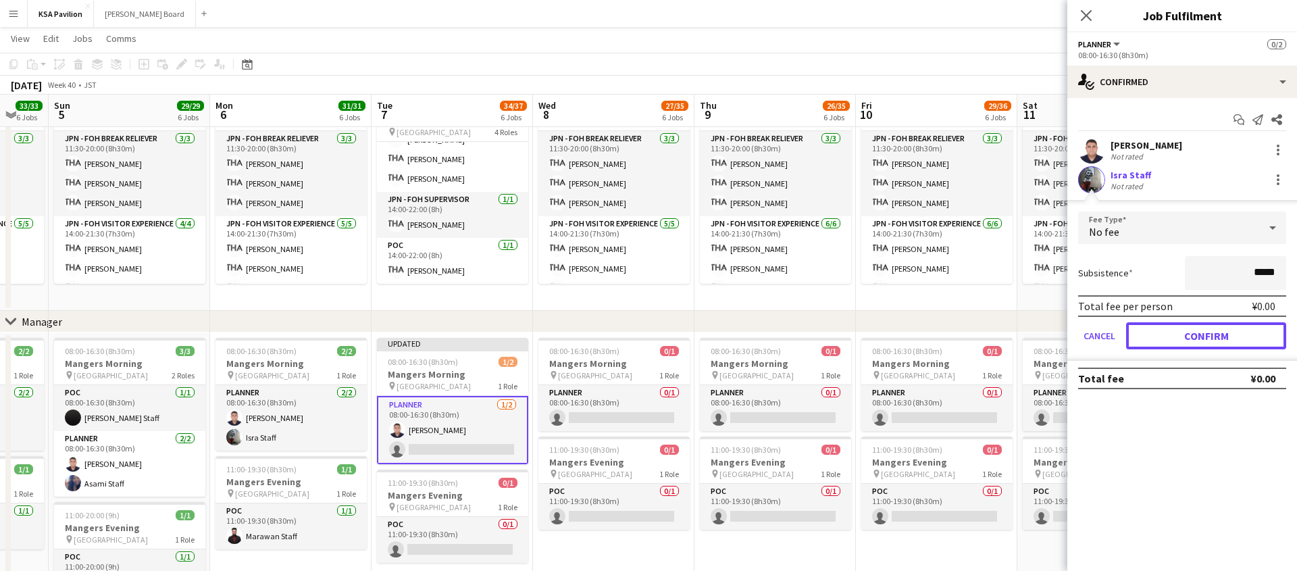
click at [1218, 334] on button "Confirm" at bounding box center [1206, 335] width 160 height 27
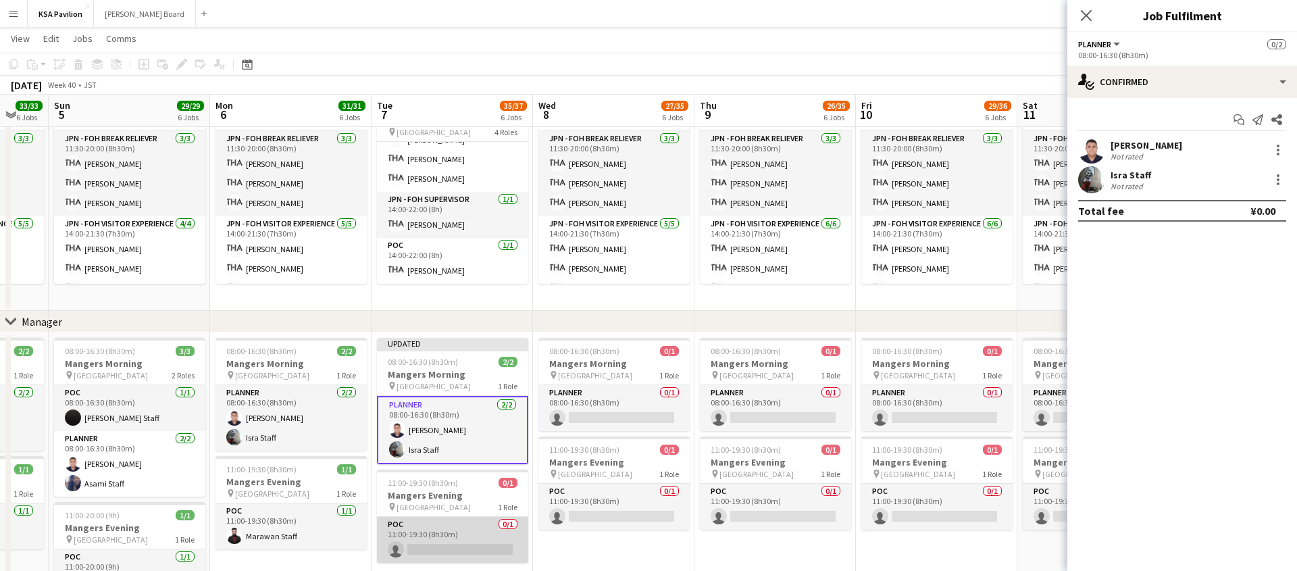
click at [440, 540] on app-card-role "POC 0/1 11:00-19:30 (8h30m) single-neutral-actions" at bounding box center [452, 540] width 151 height 46
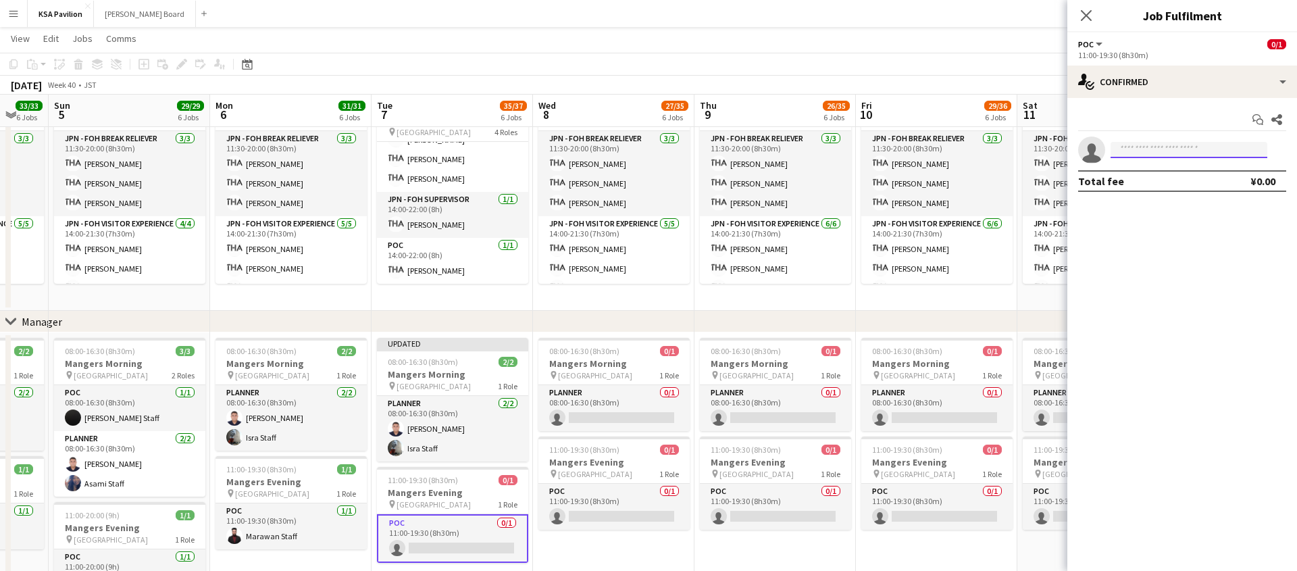
click at [1158, 147] on input at bounding box center [1188, 150] width 157 height 16
type input "*****"
click at [1156, 172] on span "Marawan Staff" at bounding box center [1151, 168] width 61 height 11
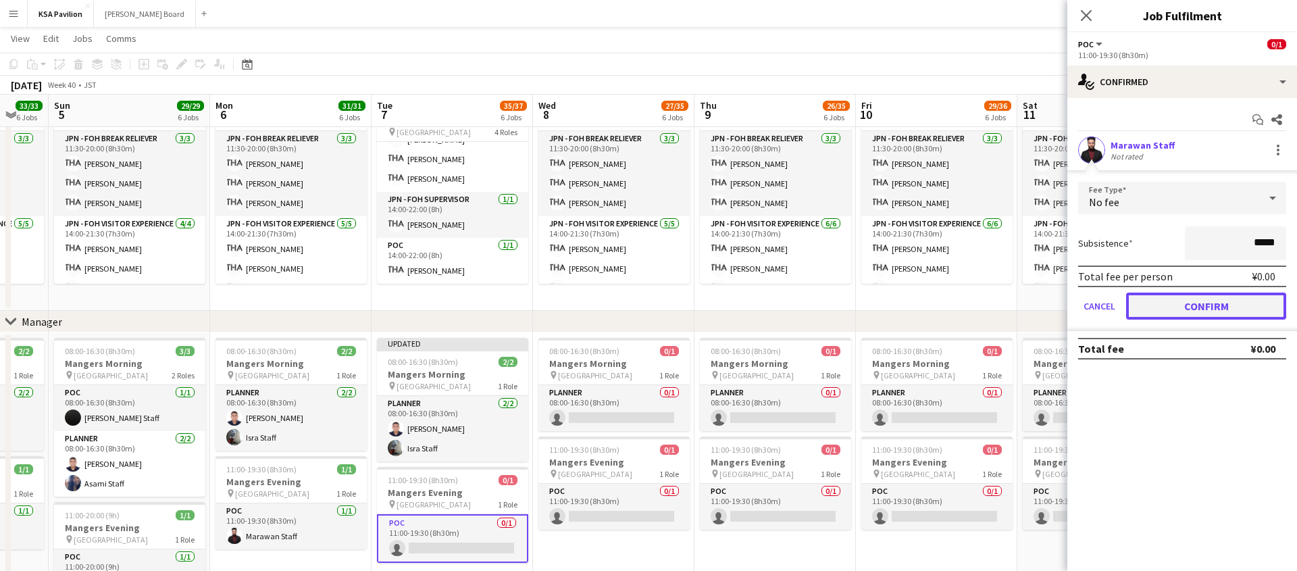
click at [1208, 294] on button "Confirm" at bounding box center [1206, 305] width 160 height 27
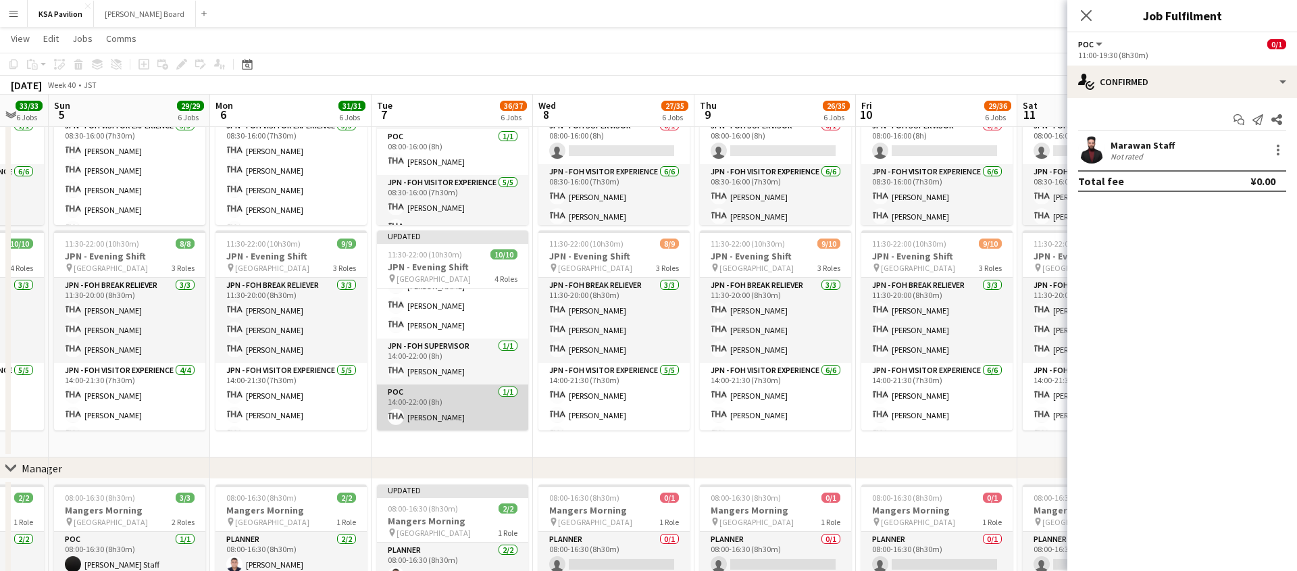
click at [434, 409] on app-card-role "POC 1/1 14:00-22:00 (8h) Fahad KHALAF" at bounding box center [452, 407] width 151 height 46
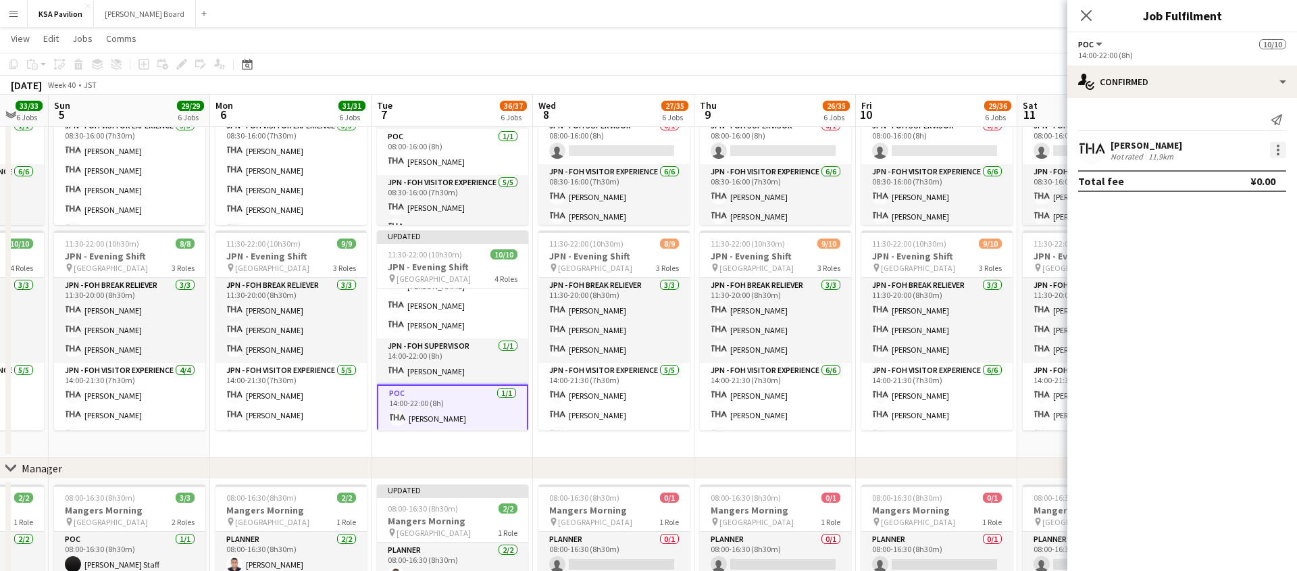
click at [1281, 145] on div at bounding box center [1278, 150] width 16 height 16
click at [1213, 335] on span "Set as supervisor" at bounding box center [1233, 336] width 84 height 11
click at [1281, 159] on div at bounding box center [1278, 165] width 16 height 16
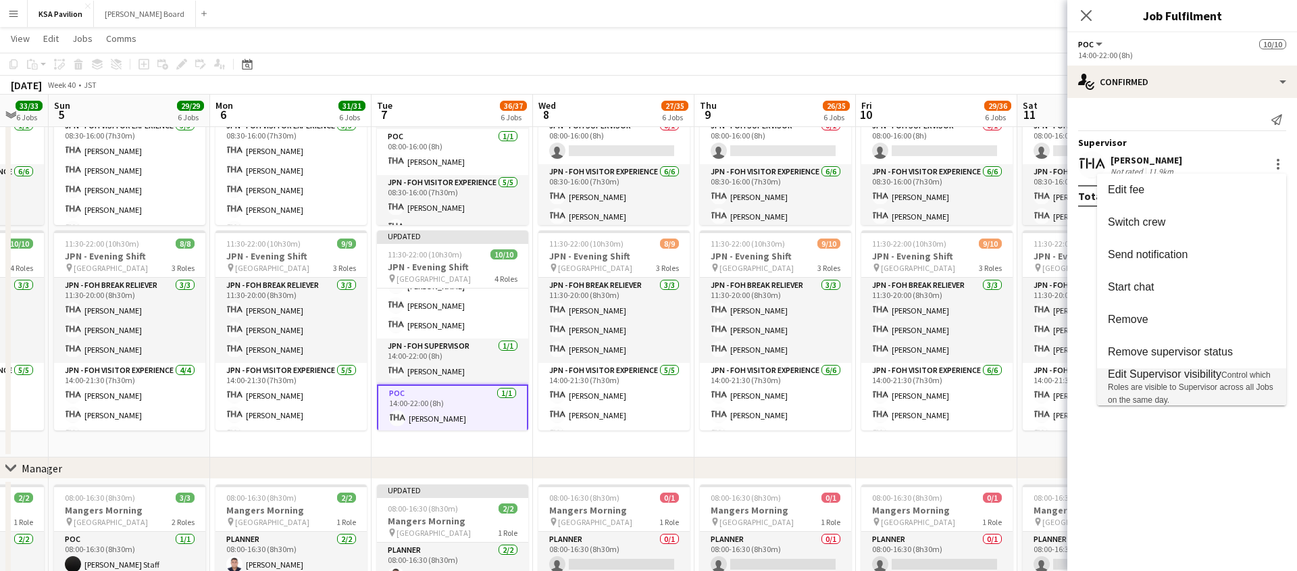
click at [1155, 376] on span "Edit Supervisor visibility" at bounding box center [1164, 373] width 113 height 11
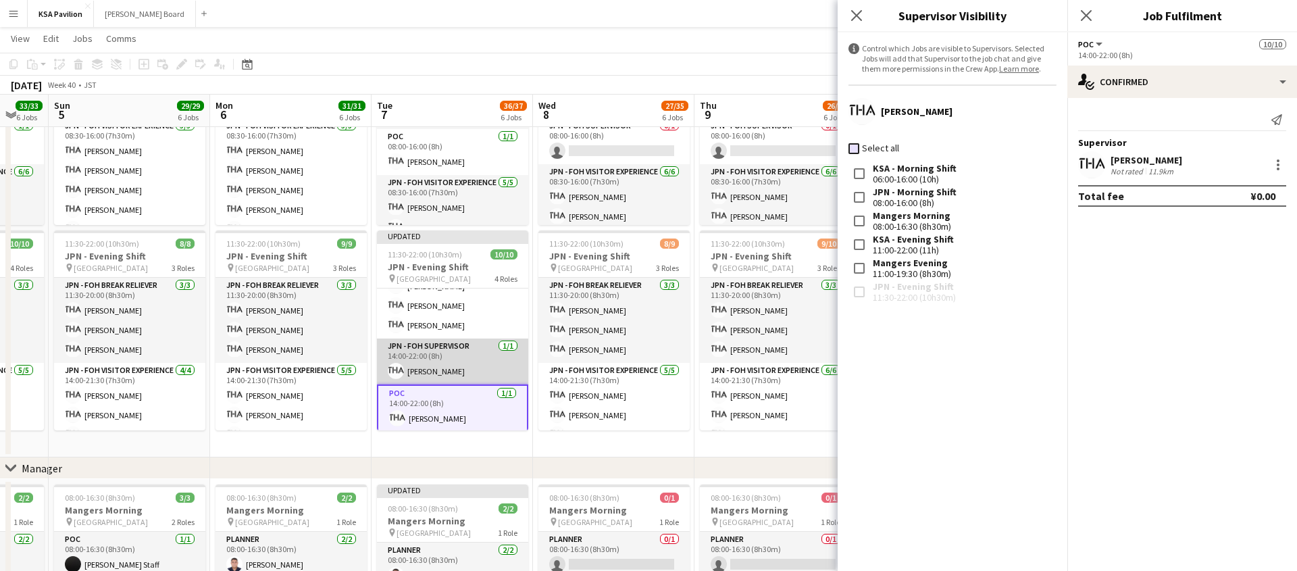
scroll to position [162, 0]
click at [463, 356] on app-card-role "JPN - FOH Supervisor 1/1 14:00-22:00 (8h) Yuzuki MORINAGA" at bounding box center [452, 359] width 151 height 46
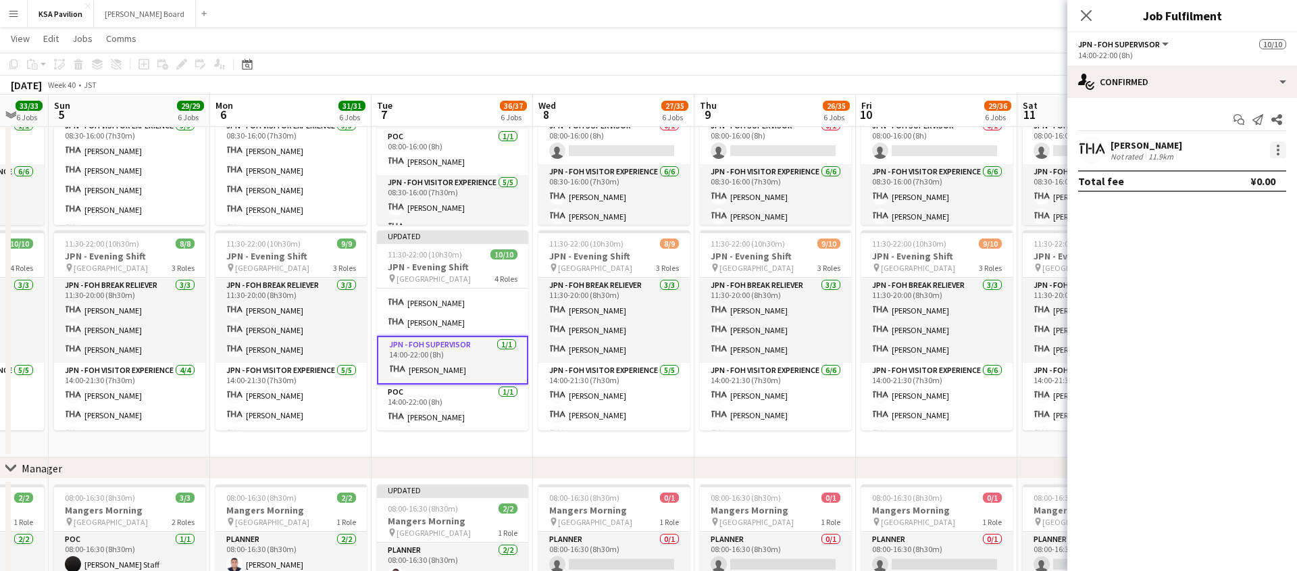
click at [1276, 145] on div at bounding box center [1277, 146] width 3 height 3
click at [1222, 338] on span "Set as supervisor" at bounding box center [1233, 336] width 84 height 11
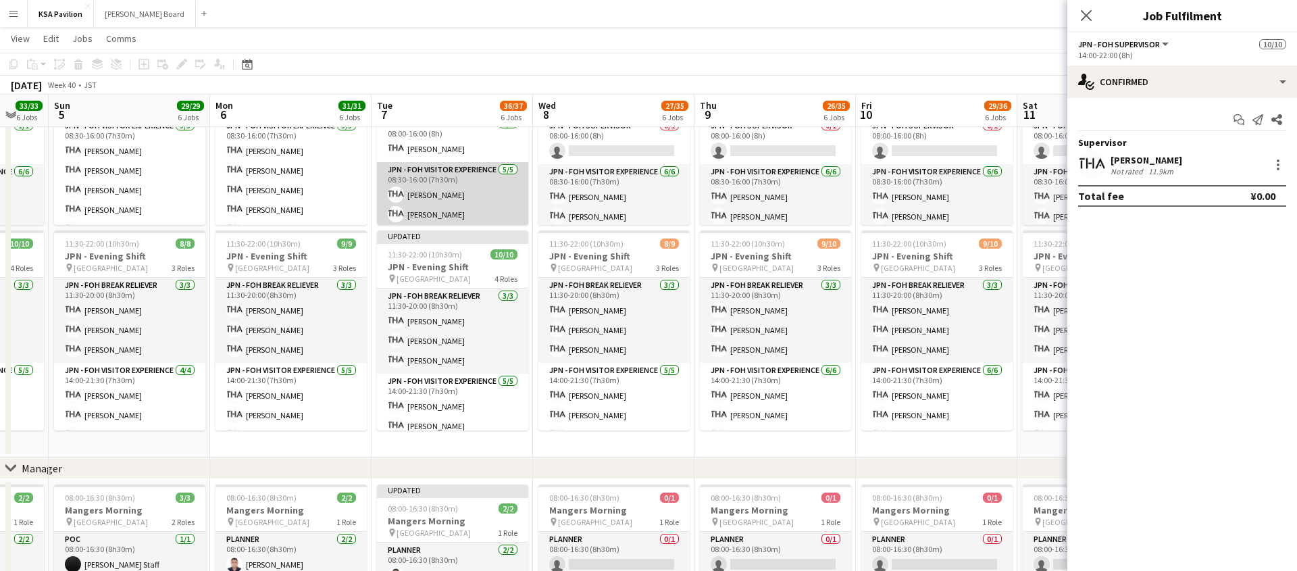
scroll to position [18, 0]
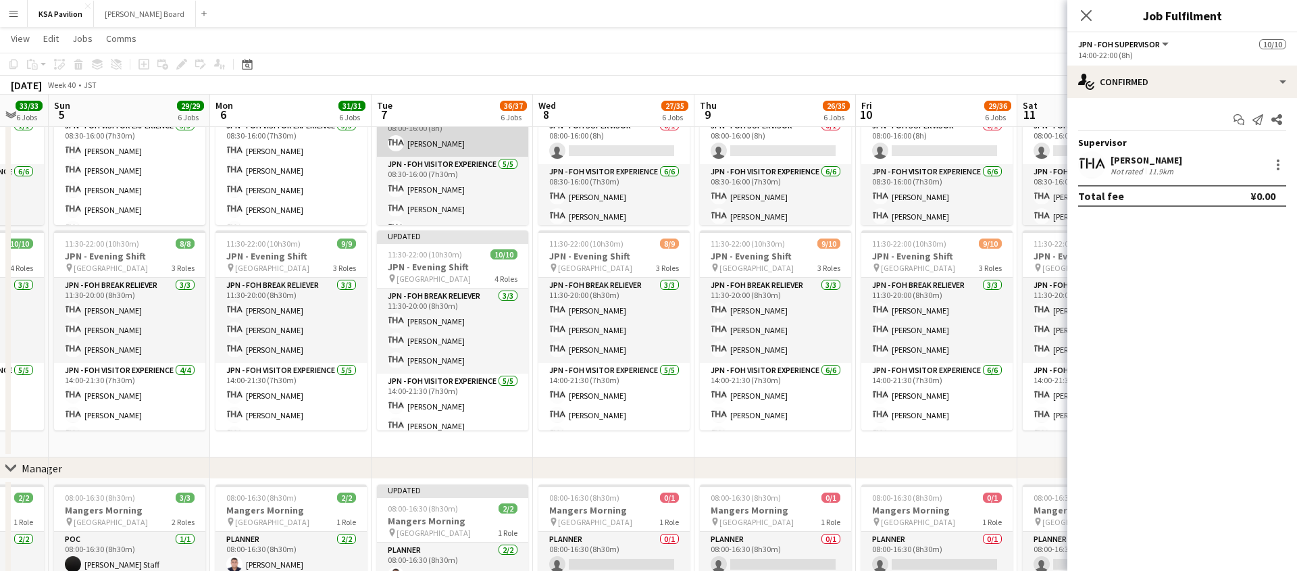
click at [450, 139] on app-card-role "POC 1/1 08:00-16:00 (8h) Taeko IKEGAWA" at bounding box center [452, 134] width 151 height 46
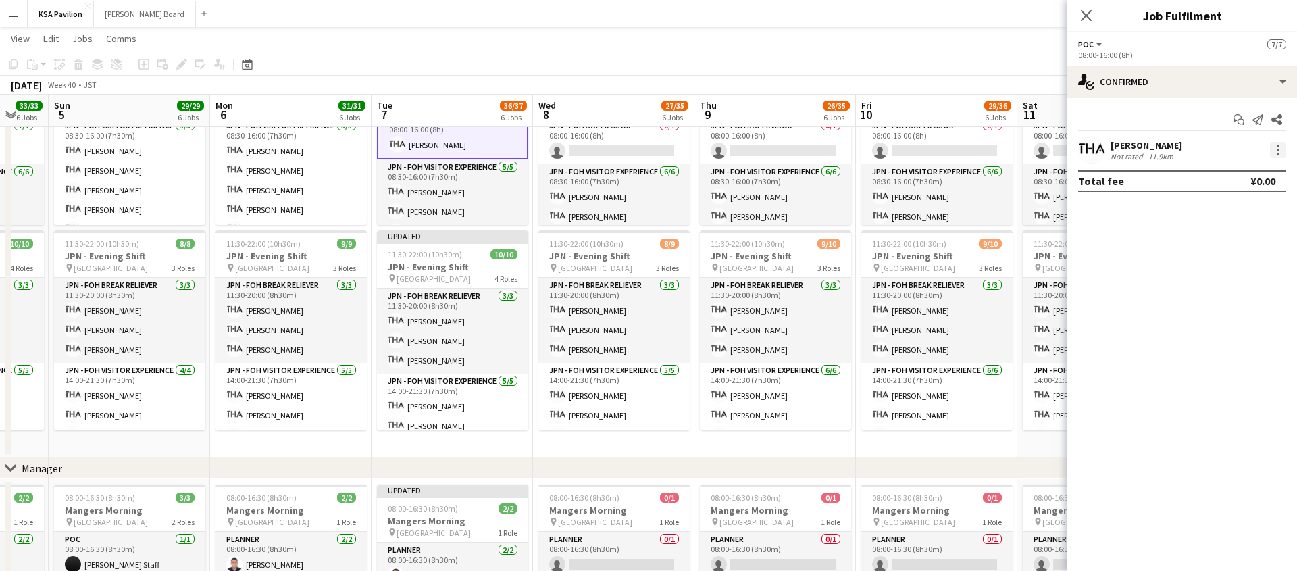
click at [1272, 150] on div at bounding box center [1278, 150] width 16 height 16
click at [1224, 336] on span "Set as supervisor" at bounding box center [1233, 336] width 84 height 11
click at [1279, 169] on div at bounding box center [1277, 168] width 3 height 3
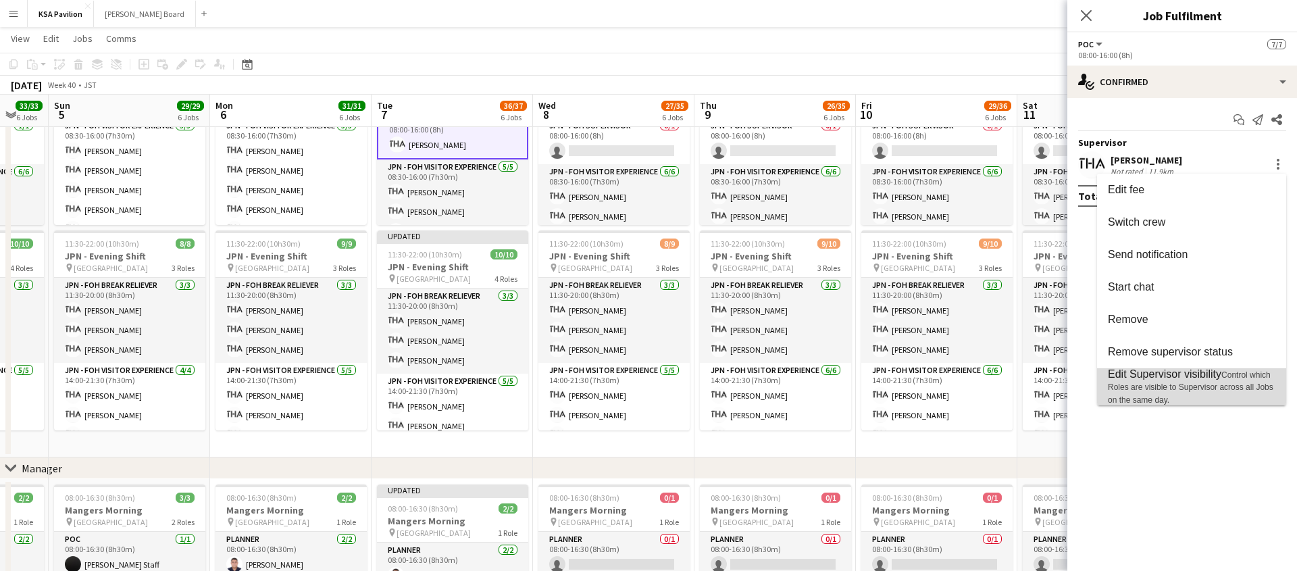
click at [1166, 373] on span "Edit Supervisor visibility" at bounding box center [1164, 373] width 113 height 11
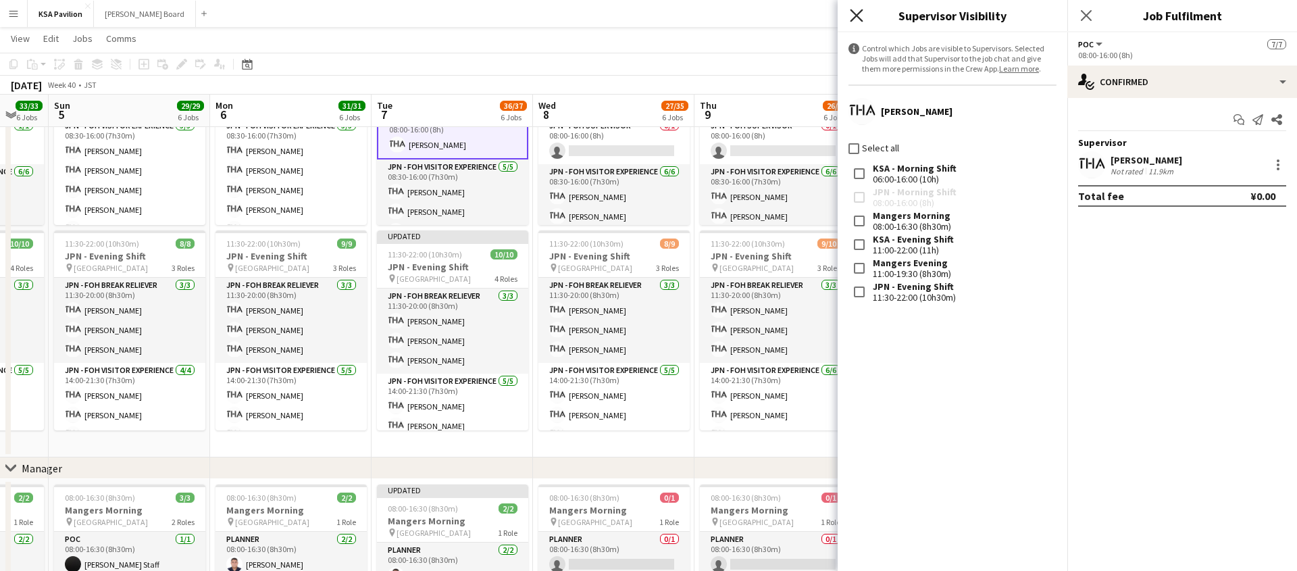
click at [859, 10] on icon "Close pop-in" at bounding box center [856, 15] width 13 height 13
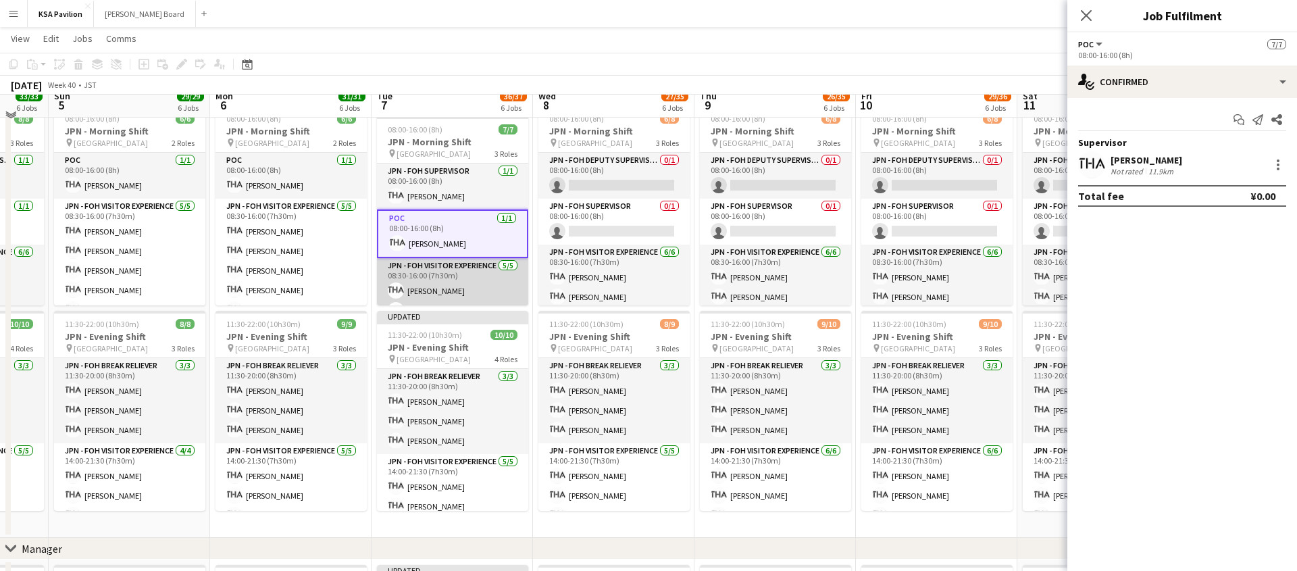
scroll to position [563, 0]
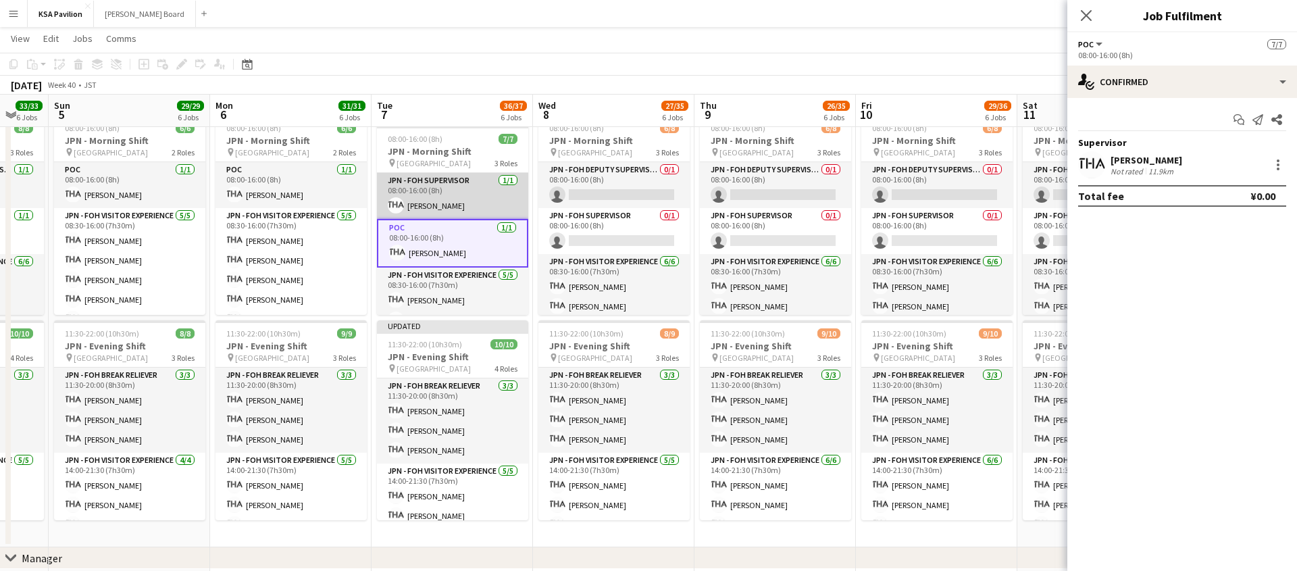
click at [452, 195] on app-card-role "JPN - FOH Supervisor 1/1 08:00-16:00 (8h) Yousef BARNAWI" at bounding box center [452, 196] width 151 height 46
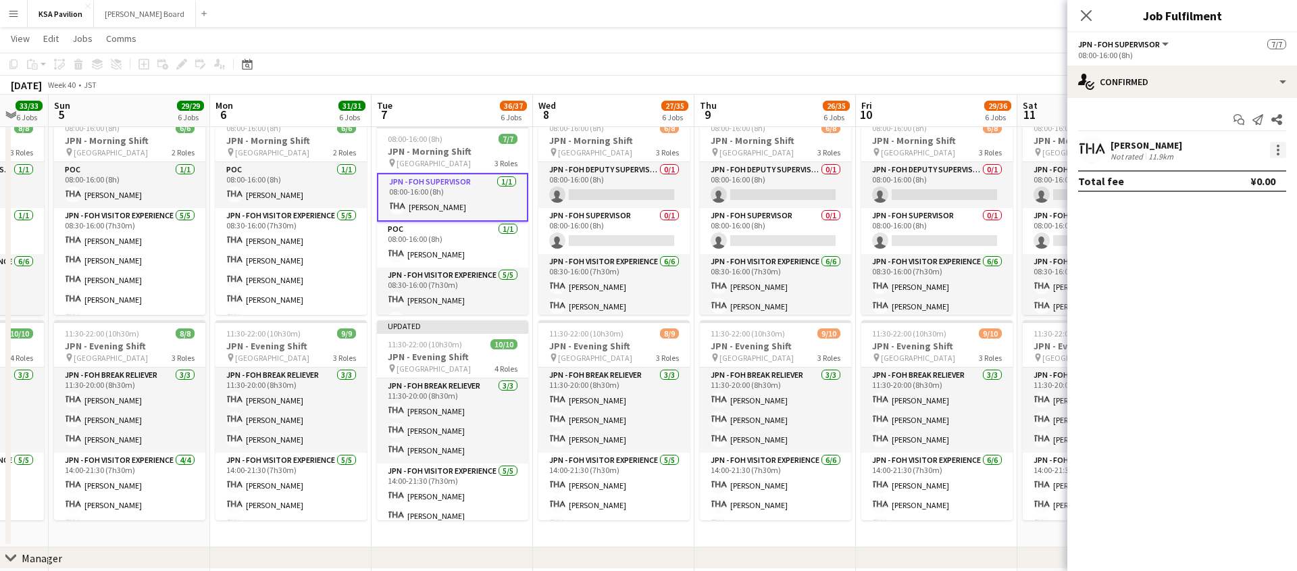
click at [1276, 153] on div at bounding box center [1277, 154] width 3 height 3
click at [1230, 340] on span "Set as supervisor" at bounding box center [1233, 336] width 84 height 11
click at [1281, 163] on div at bounding box center [1278, 165] width 16 height 16
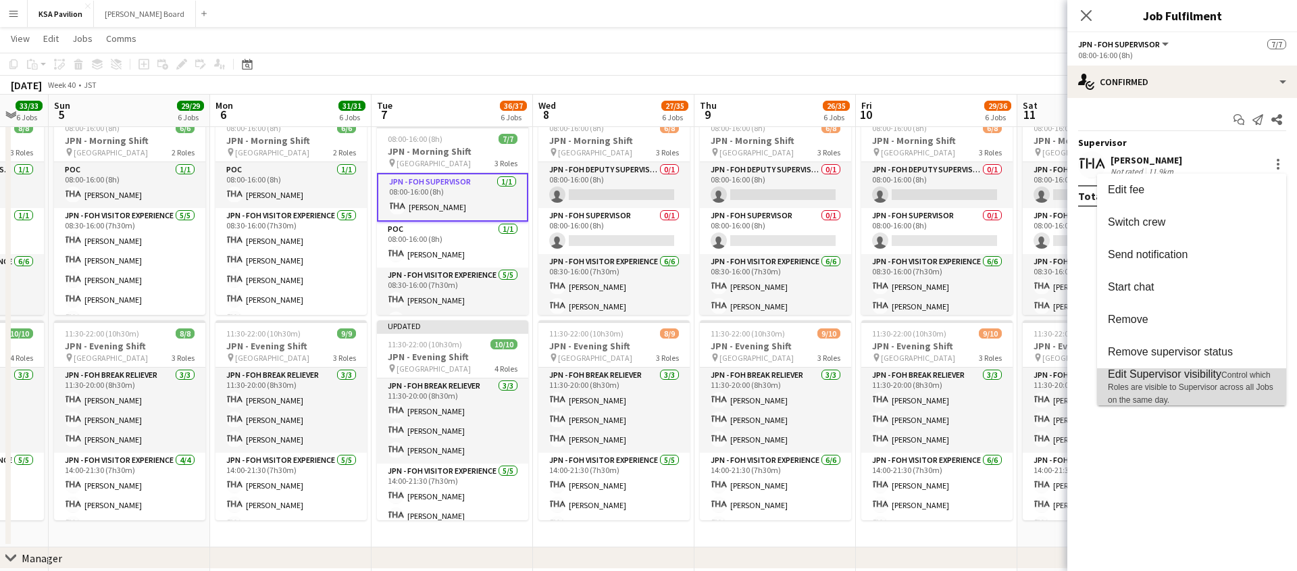
click at [1149, 384] on span "Control which Roles are visible to Supervisor across all Jobs on the same day." at bounding box center [1190, 387] width 165 height 34
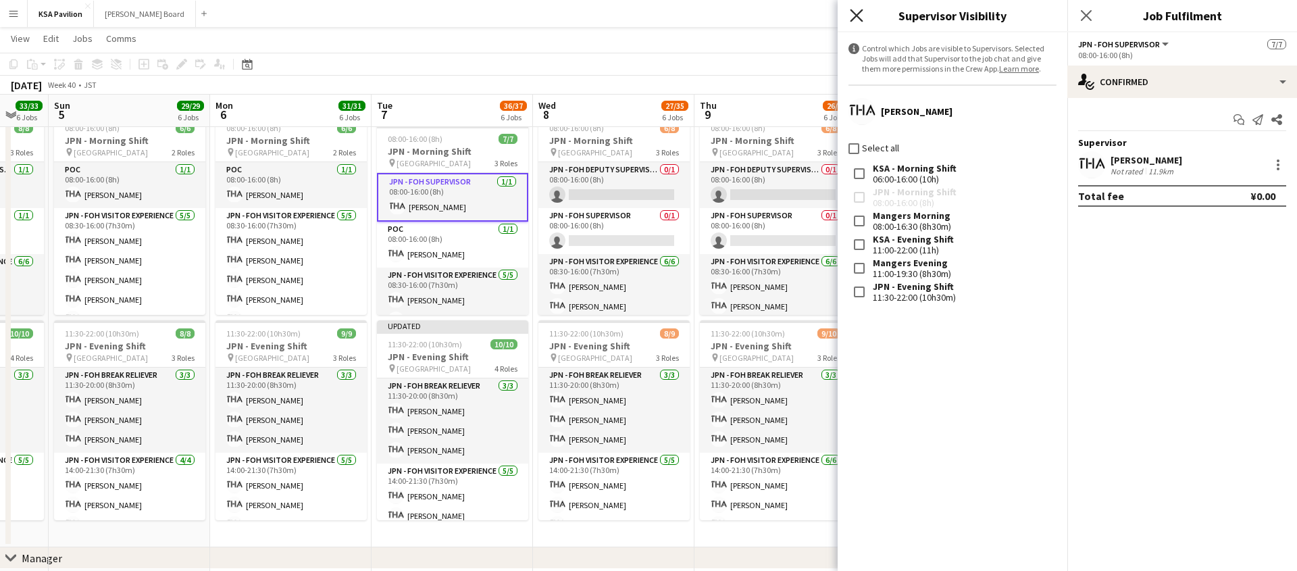
click at [858, 13] on icon at bounding box center [856, 15] width 13 height 13
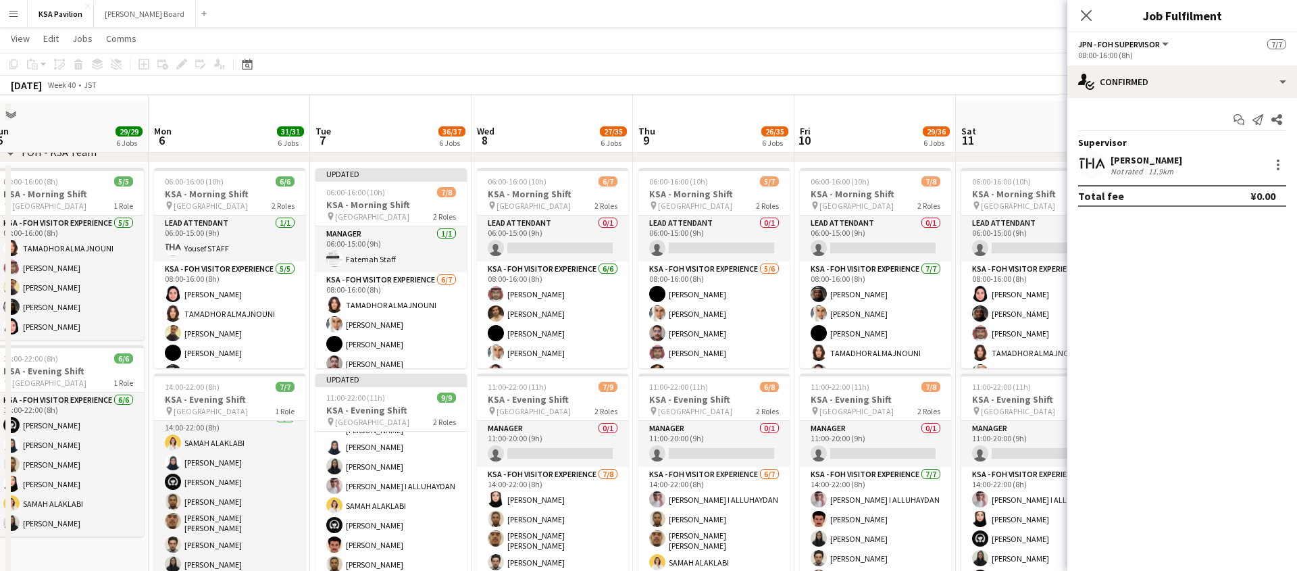
scroll to position [0, 0]
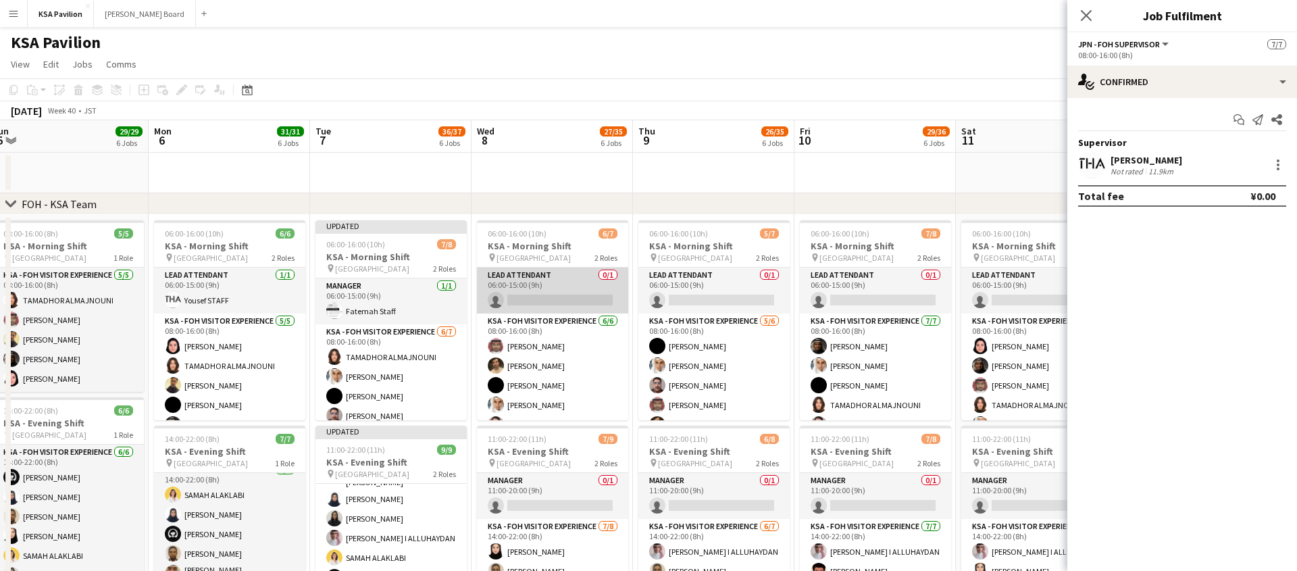
click at [509, 294] on app-card-role "LEAD ATTENDANT 0/1 06:00-15:00 (9h) single-neutral-actions" at bounding box center [552, 290] width 151 height 46
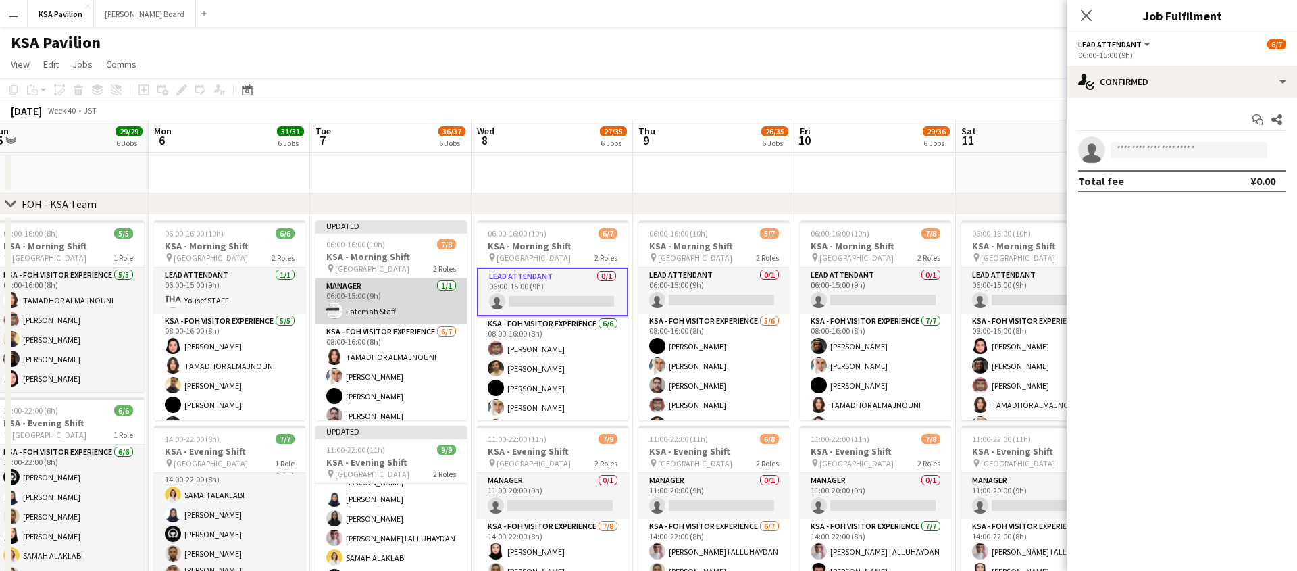
click at [415, 296] on app-card-role "Manager 1/1 06:00-15:00 (9h) Fatemah Staff" at bounding box center [390, 301] width 151 height 46
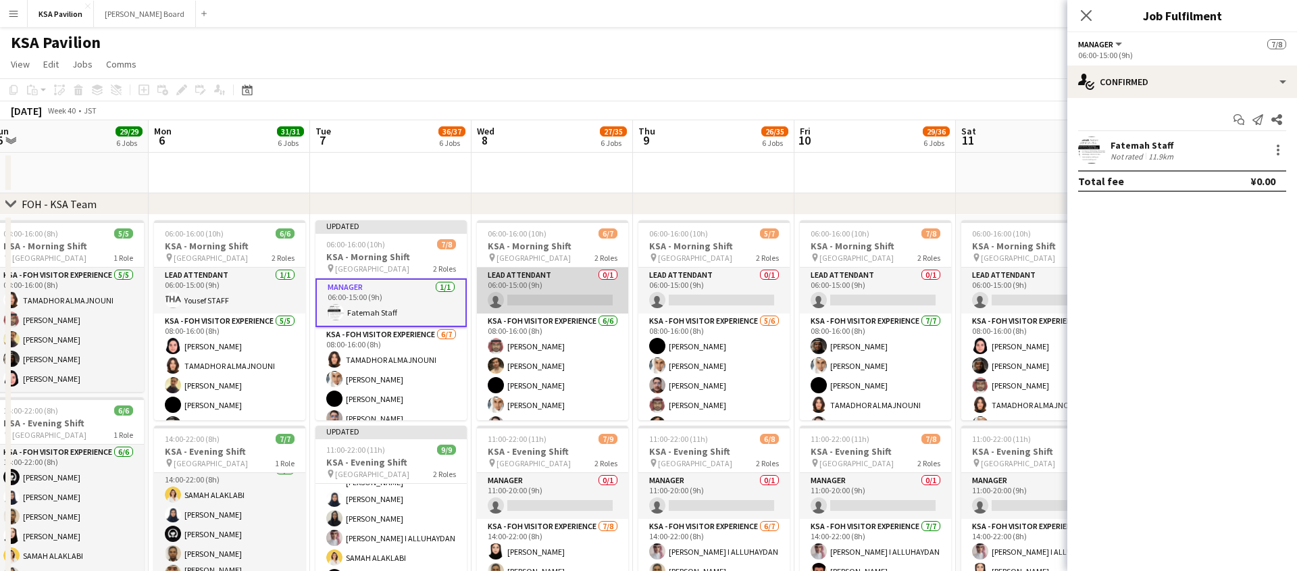
click at [546, 297] on app-card-role "LEAD ATTENDANT 0/1 06:00-15:00 (9h) single-neutral-actions" at bounding box center [552, 290] width 151 height 46
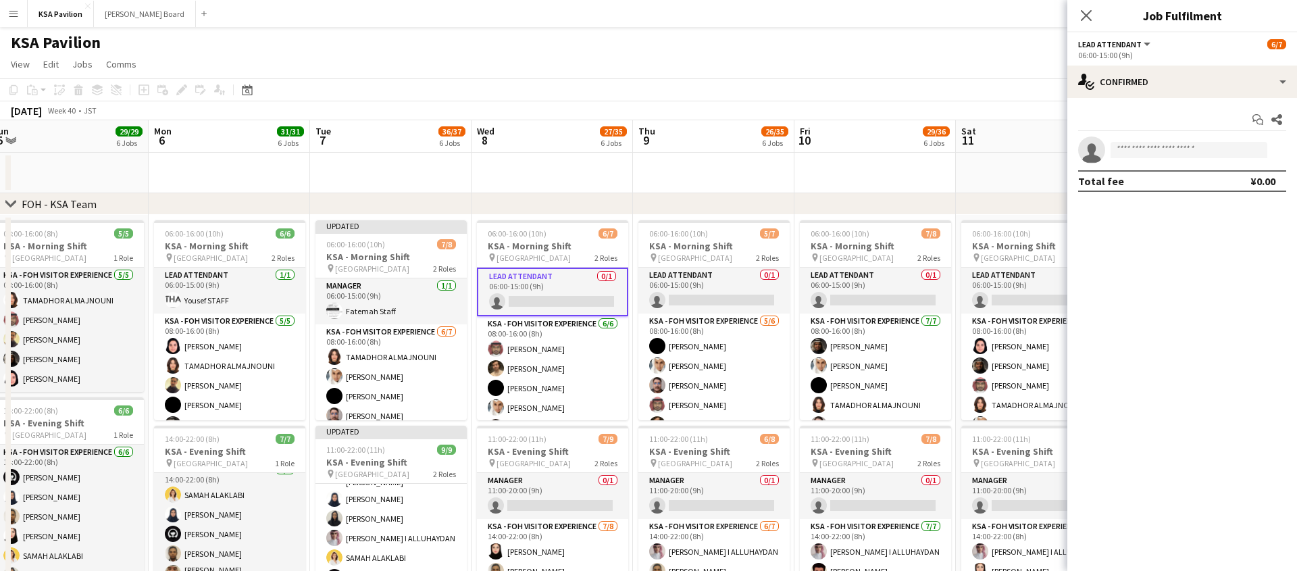
scroll to position [0, 496]
click at [1134, 154] on input at bounding box center [1188, 150] width 157 height 16
type input "****"
click at [1139, 184] on span "Fatemah Staff Active f.h.j.7@hotmail.com +966501013184" at bounding box center [1188, 179] width 135 height 32
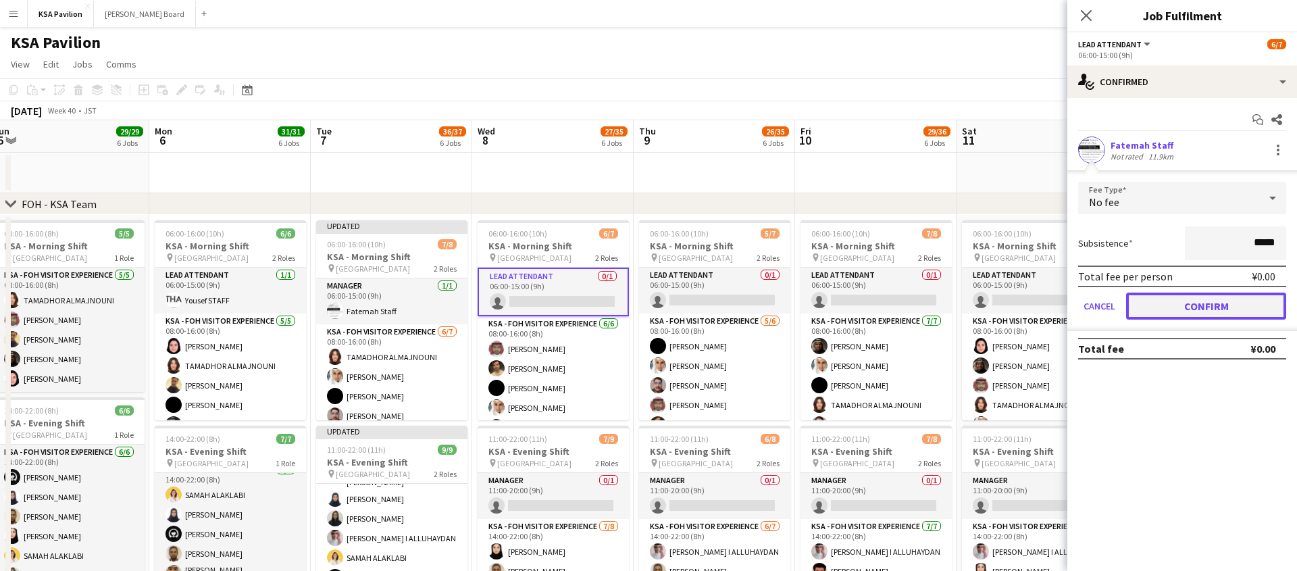
click at [1179, 305] on button "Confirm" at bounding box center [1206, 305] width 160 height 27
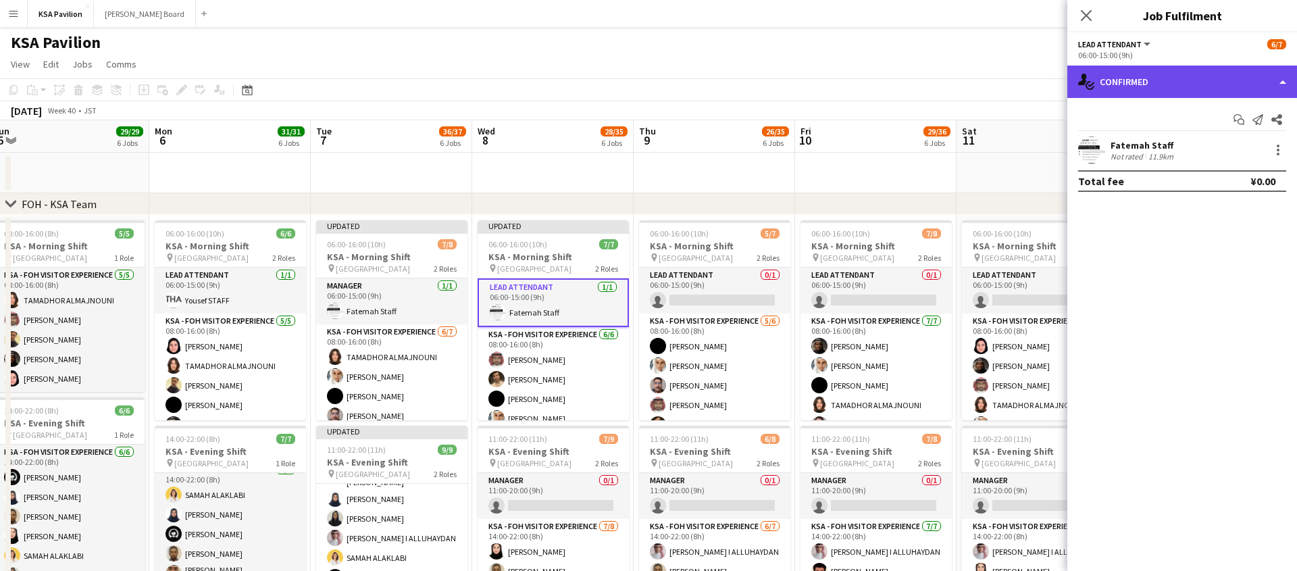
click at [1282, 76] on div "single-neutral-actions-check-2 Confirmed" at bounding box center [1182, 82] width 230 height 32
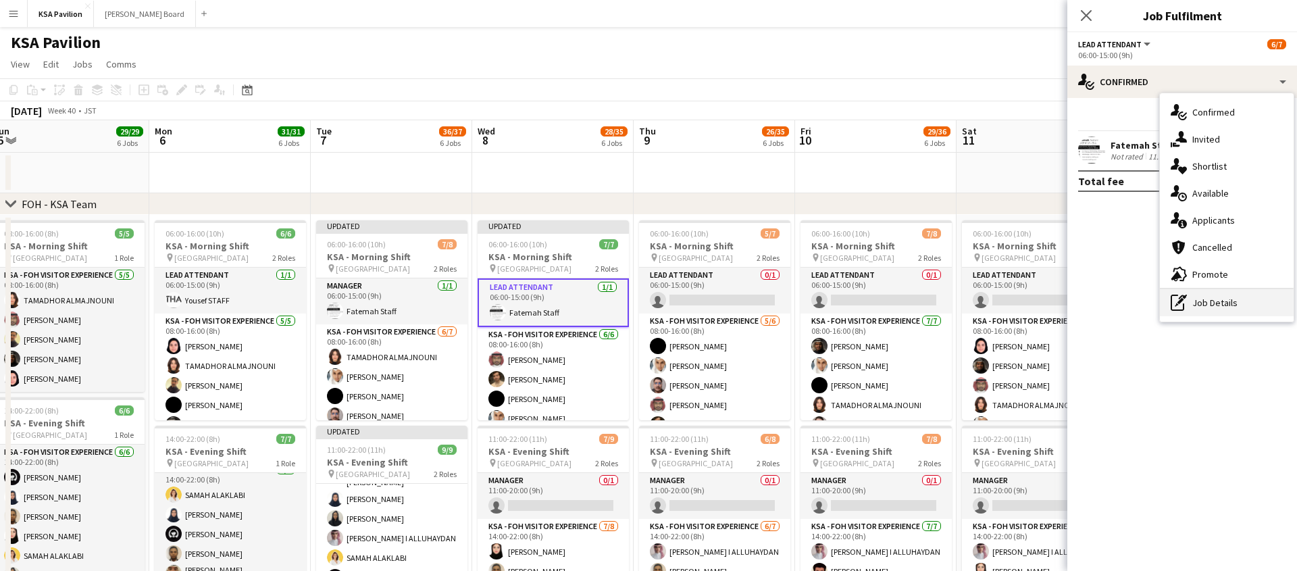
click at [1202, 307] on div "pen-write Job Details" at bounding box center [1227, 302] width 134 height 27
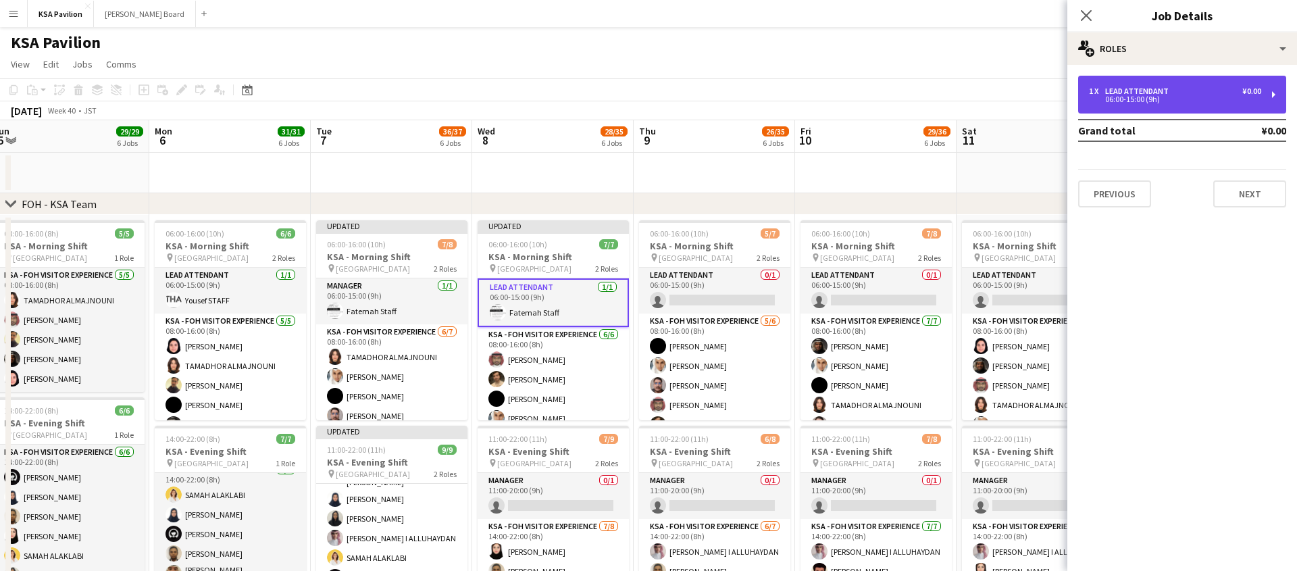
click at [1127, 91] on div "LEAD ATTENDANT" at bounding box center [1139, 90] width 69 height 9
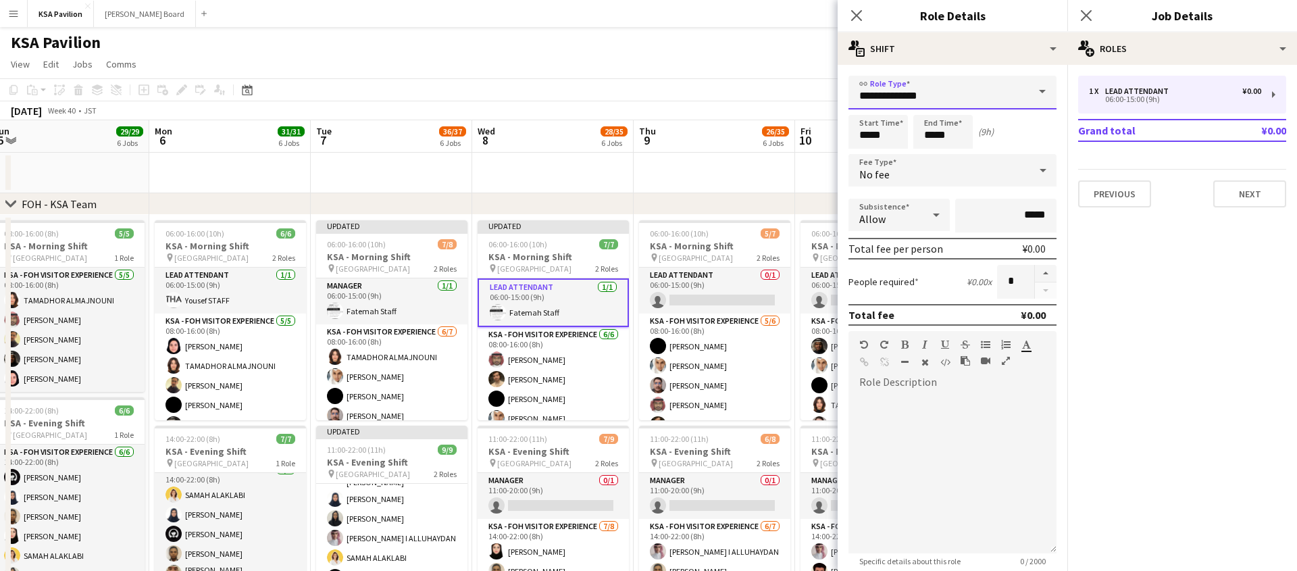
click at [919, 85] on input "**********" at bounding box center [952, 93] width 208 height 34
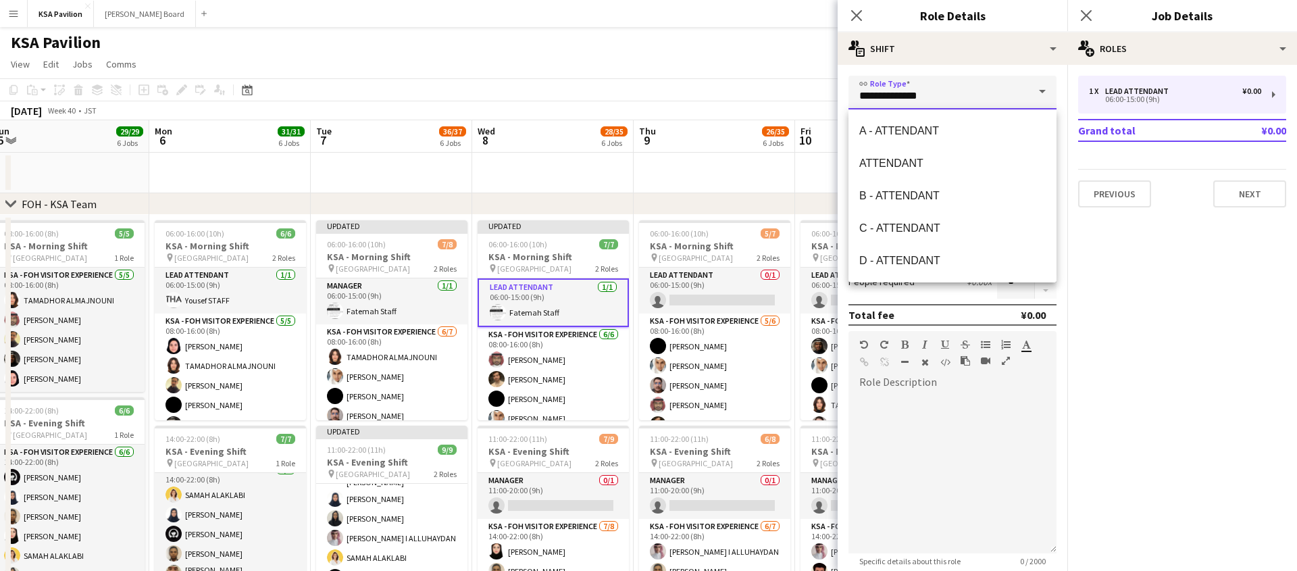
click at [919, 85] on input "**********" at bounding box center [952, 93] width 208 height 34
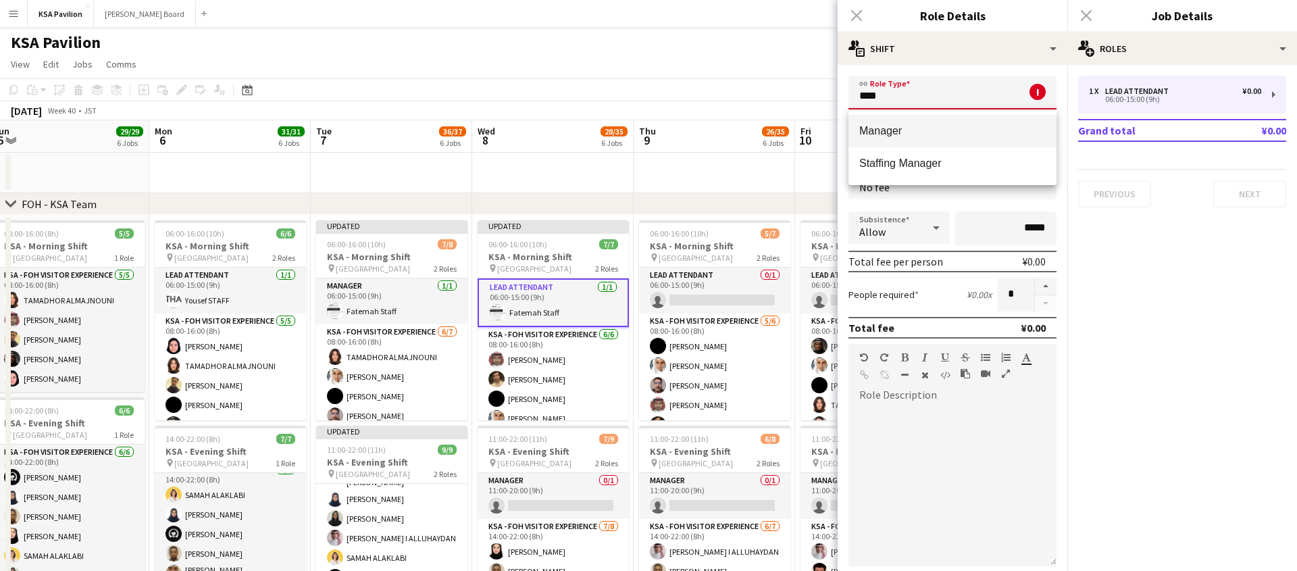
click at [871, 132] on span "Manager" at bounding box center [952, 130] width 186 height 13
type input "*******"
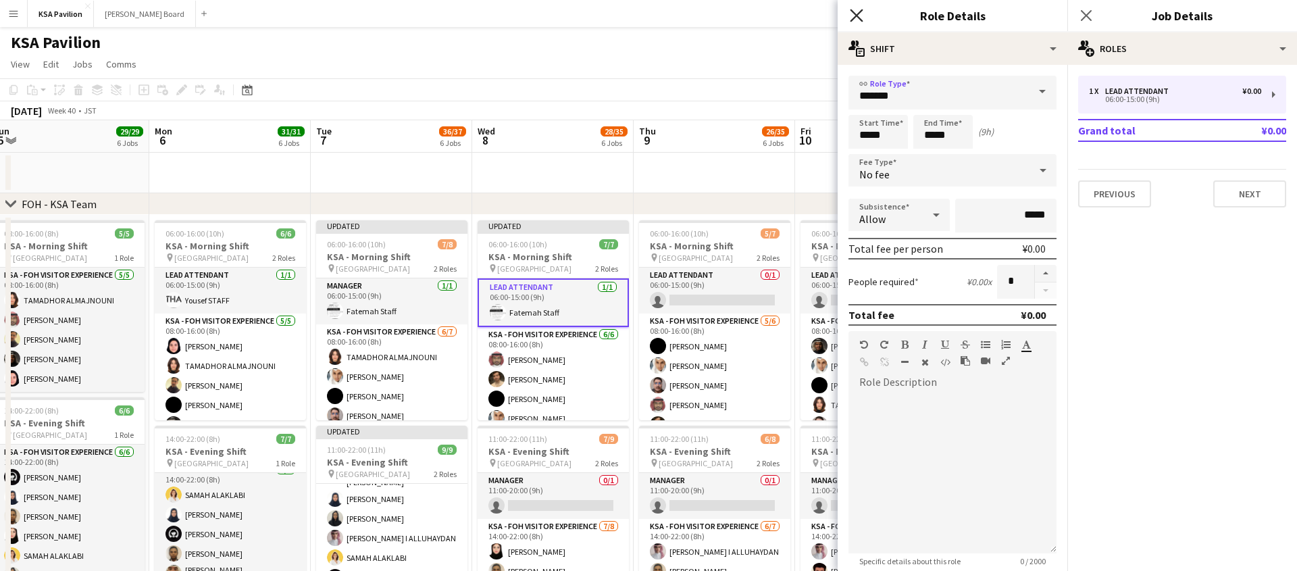
click at [851, 17] on icon "Close pop-in" at bounding box center [856, 15] width 13 height 13
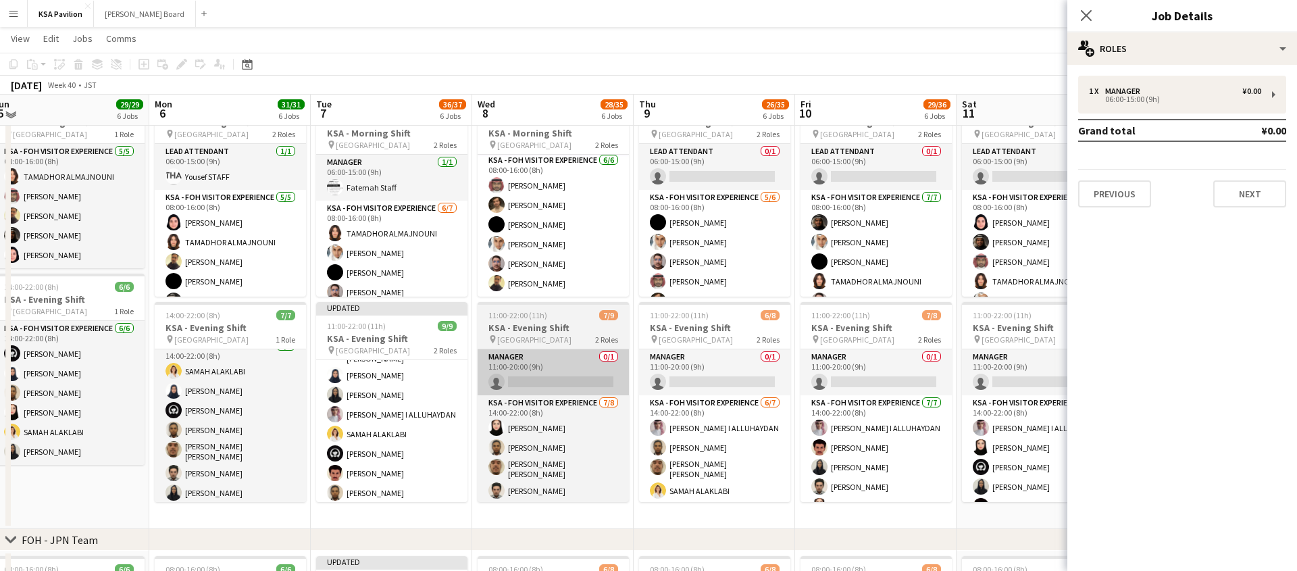
scroll to position [124, 0]
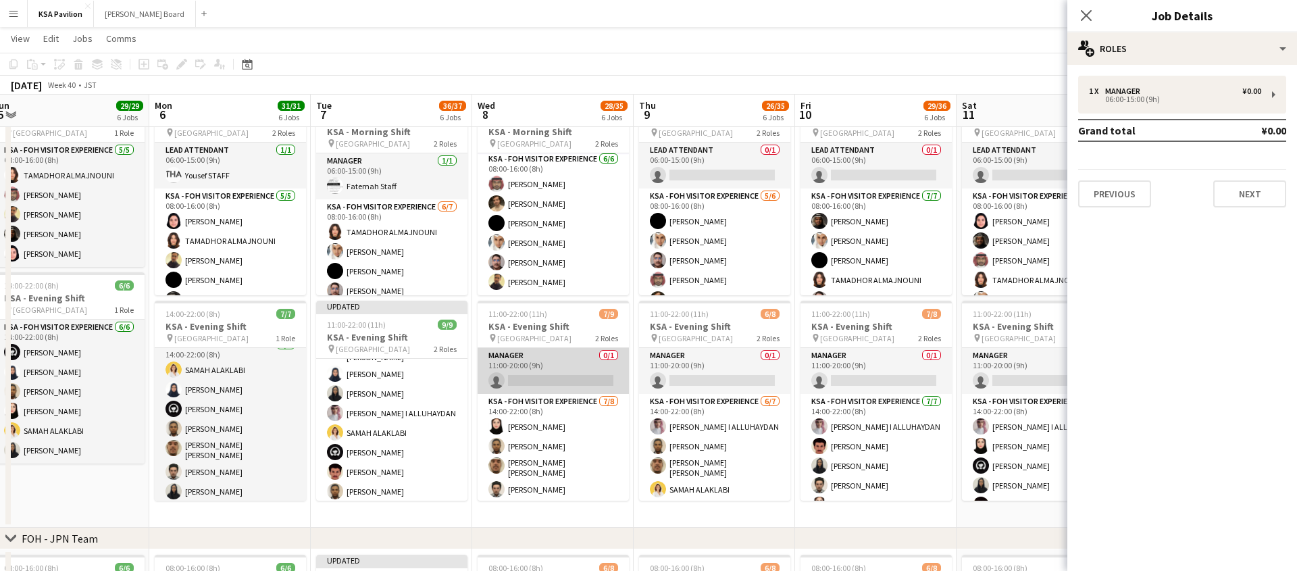
click at [544, 369] on app-card-role "Manager 0/1 11:00-20:00 (9h) single-neutral-actions" at bounding box center [552, 371] width 151 height 46
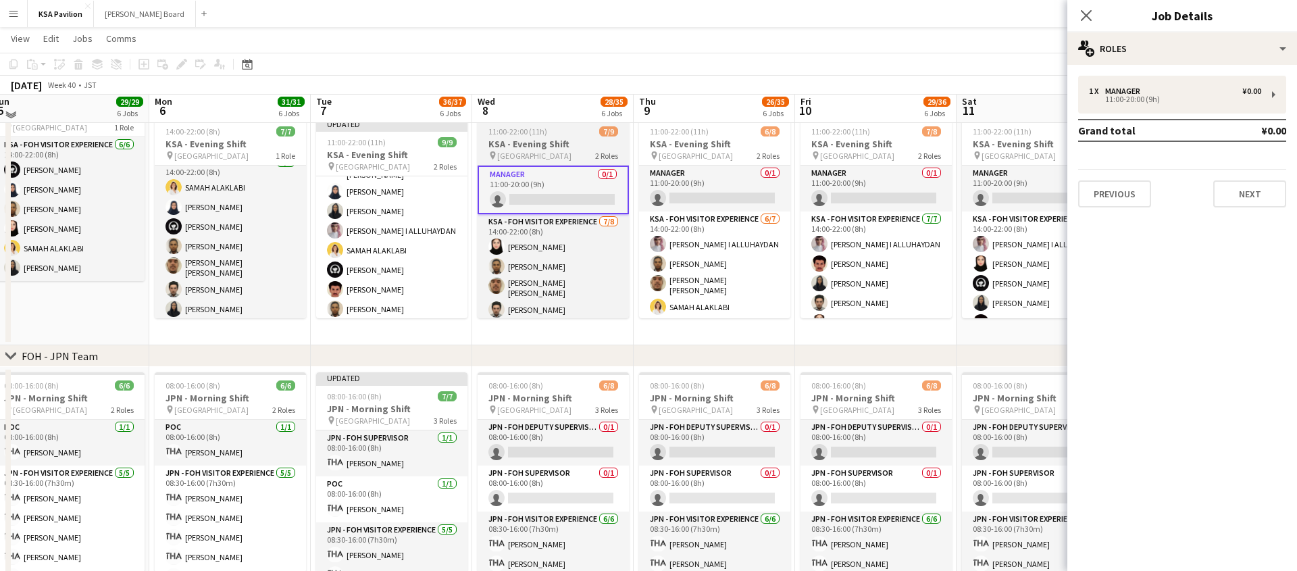
scroll to position [319, 0]
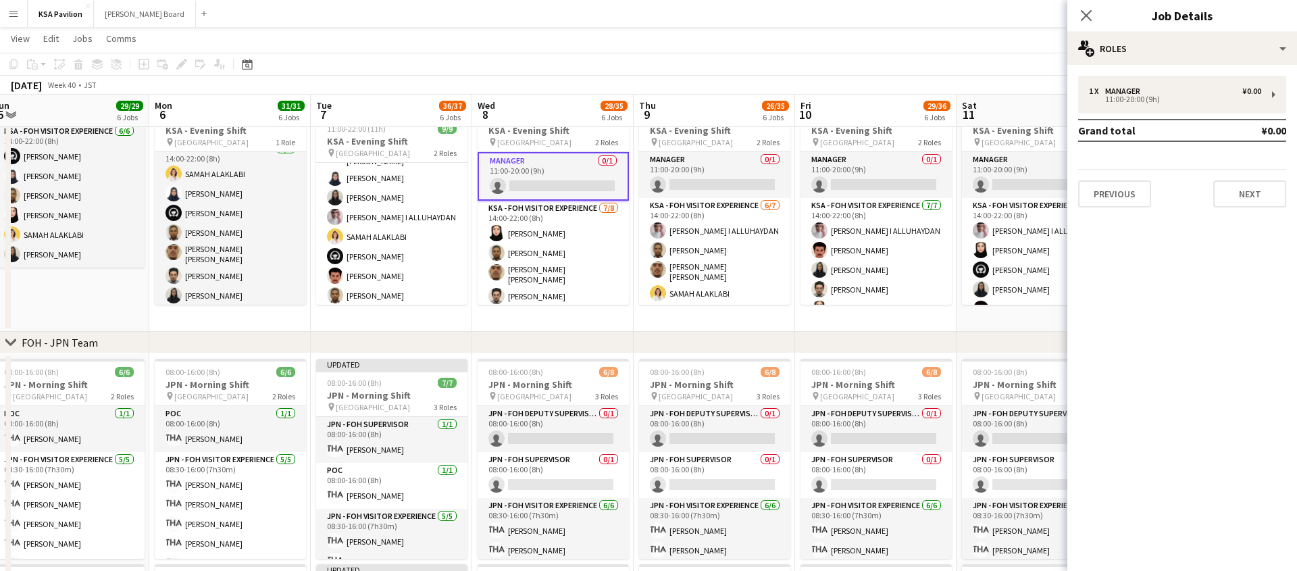
click at [557, 189] on app-card-role "Manager 0/1 11:00-20:00 (9h) single-neutral-actions" at bounding box center [552, 176] width 151 height 49
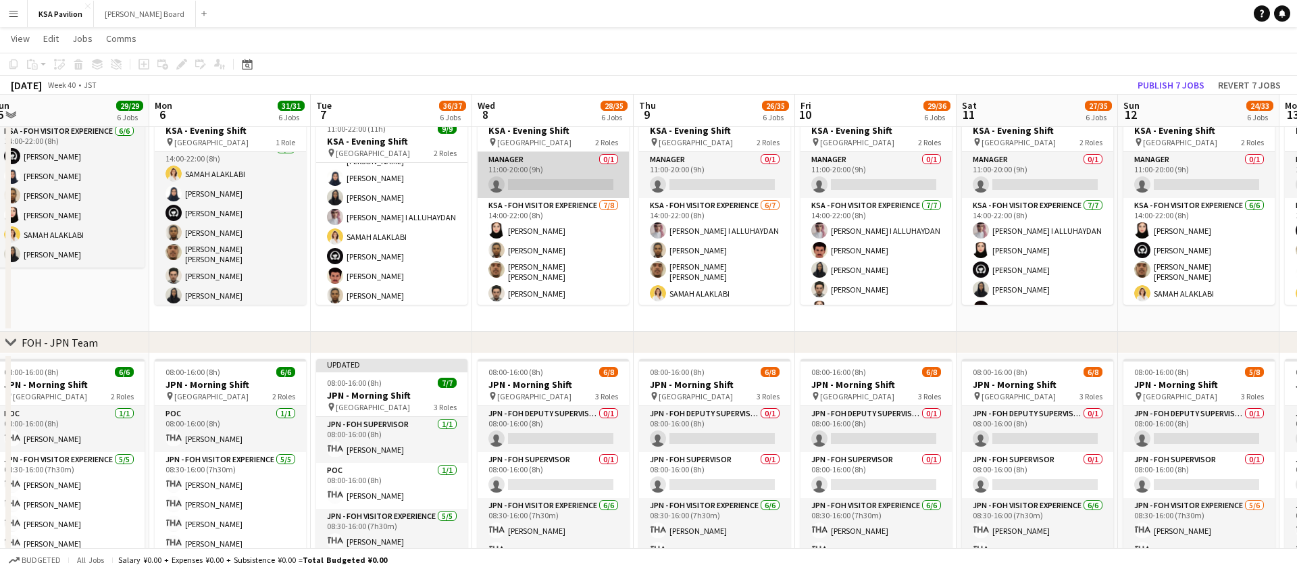
click at [557, 189] on app-card-role "Manager 0/1 11:00-20:00 (9h) single-neutral-actions" at bounding box center [552, 175] width 151 height 46
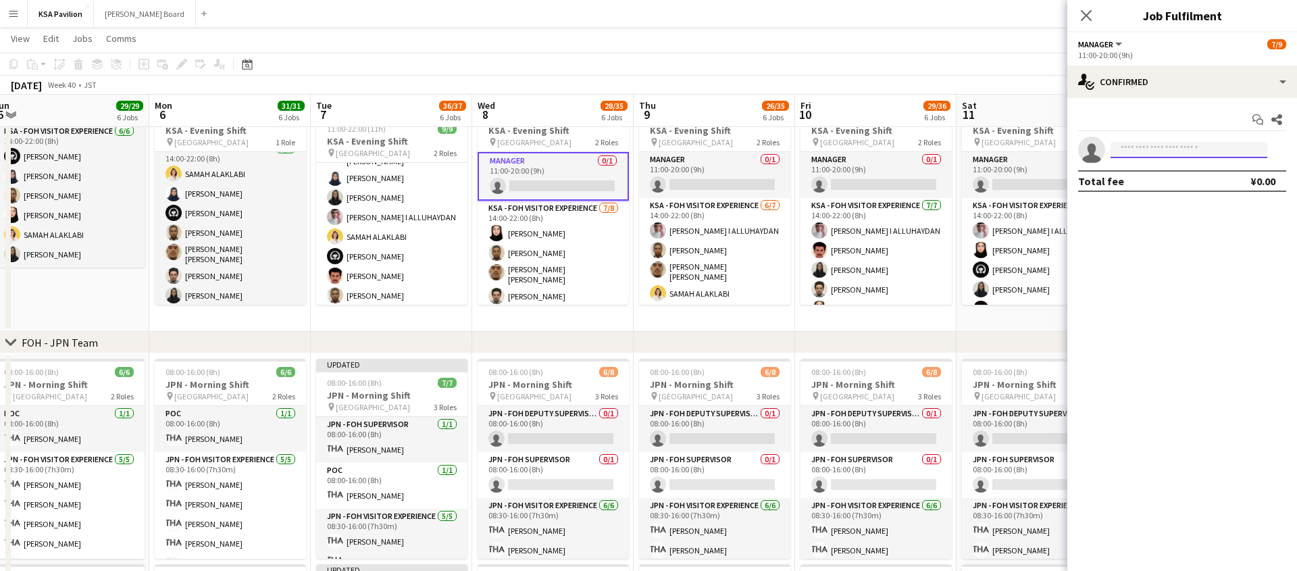
click at [1164, 157] on input at bounding box center [1188, 150] width 157 height 16
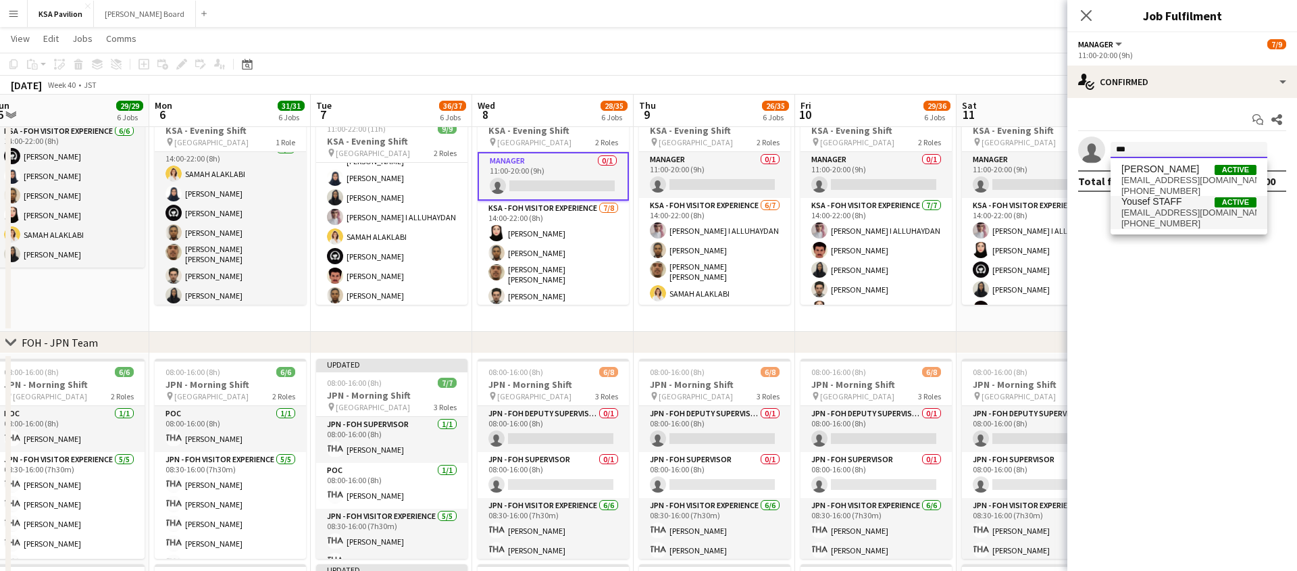
type input "***"
click at [1162, 211] on span "yousef363666@gmail.com" at bounding box center [1188, 212] width 135 height 11
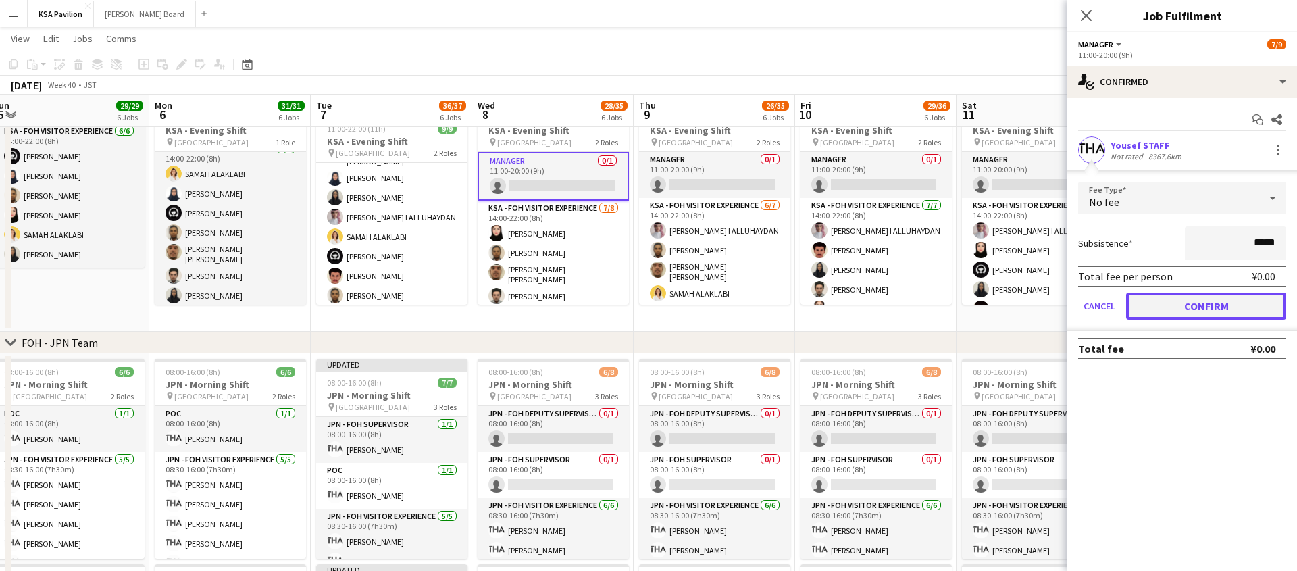
click at [1189, 313] on button "Confirm" at bounding box center [1206, 305] width 160 height 27
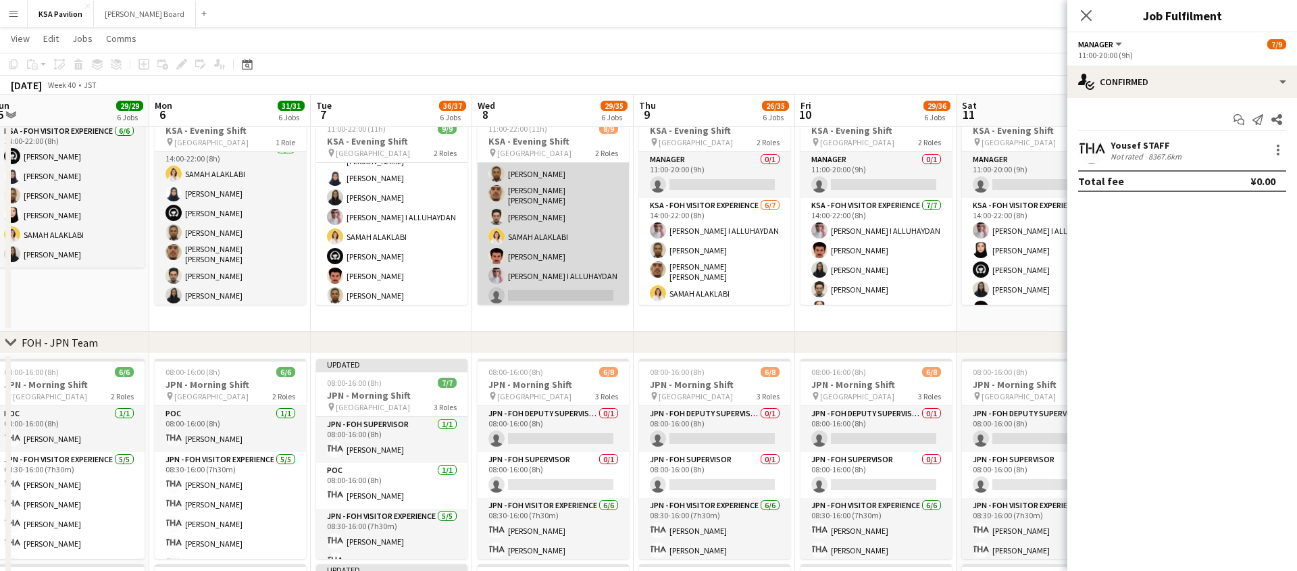
click at [573, 228] on app-card-role "KSA - FOH Visitor Experience 7/8 14:00-22:00 (8h) Lana Alharethy Raed Alshammar…" at bounding box center [552, 215] width 151 height 187
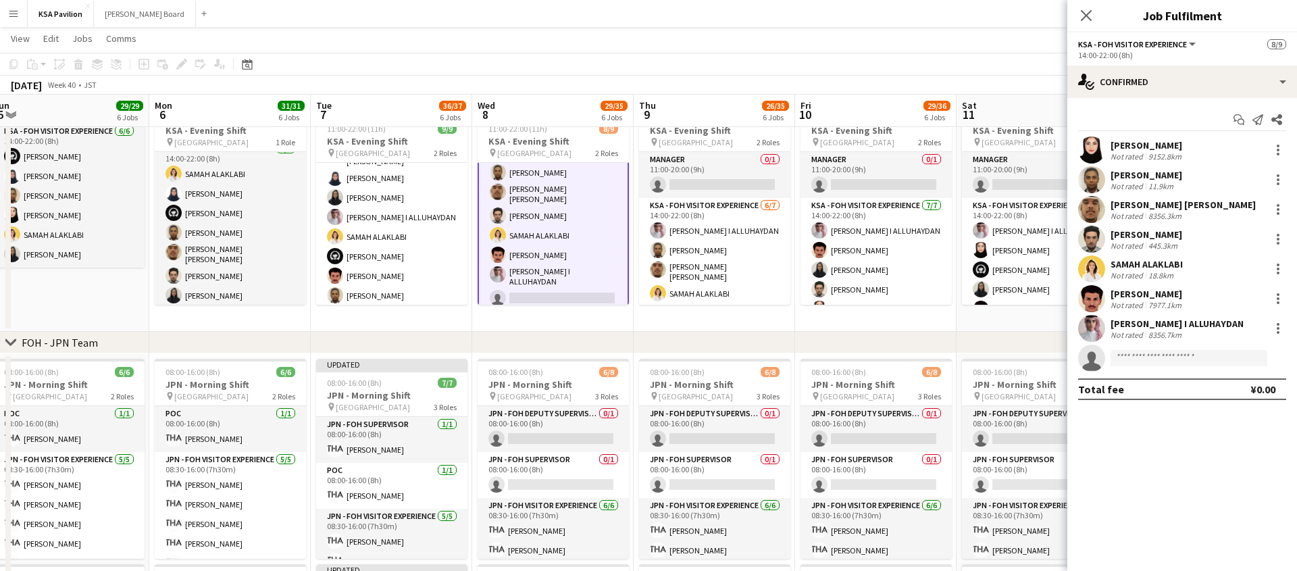
scroll to position [88, 0]
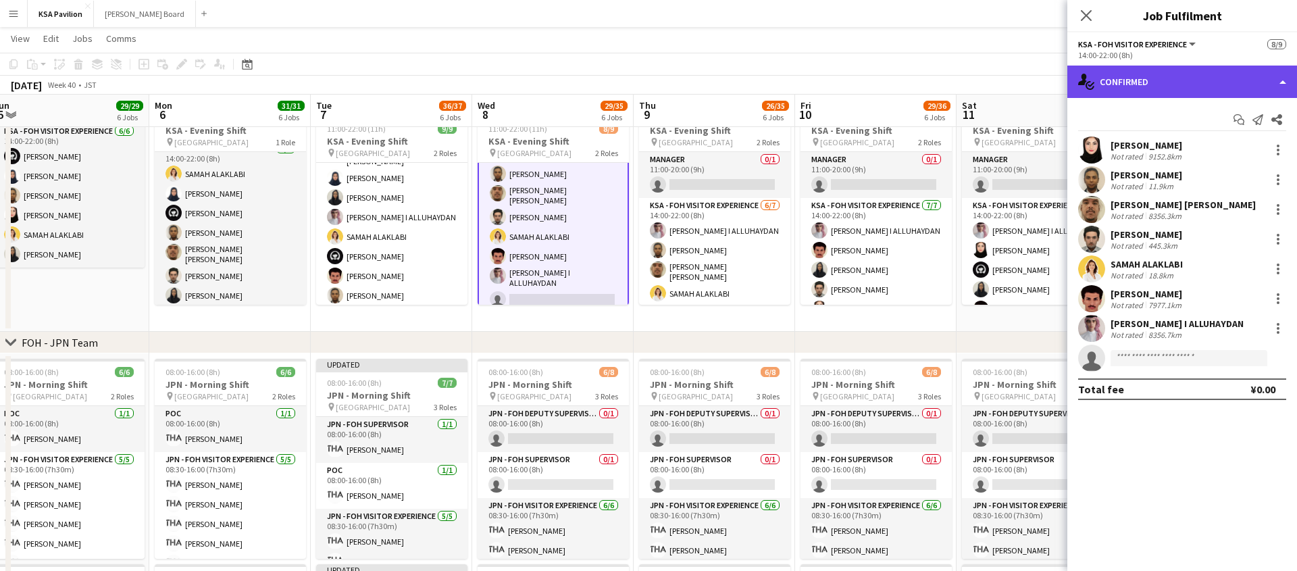
click at [1281, 84] on div "single-neutral-actions-check-2 Confirmed" at bounding box center [1182, 82] width 230 height 32
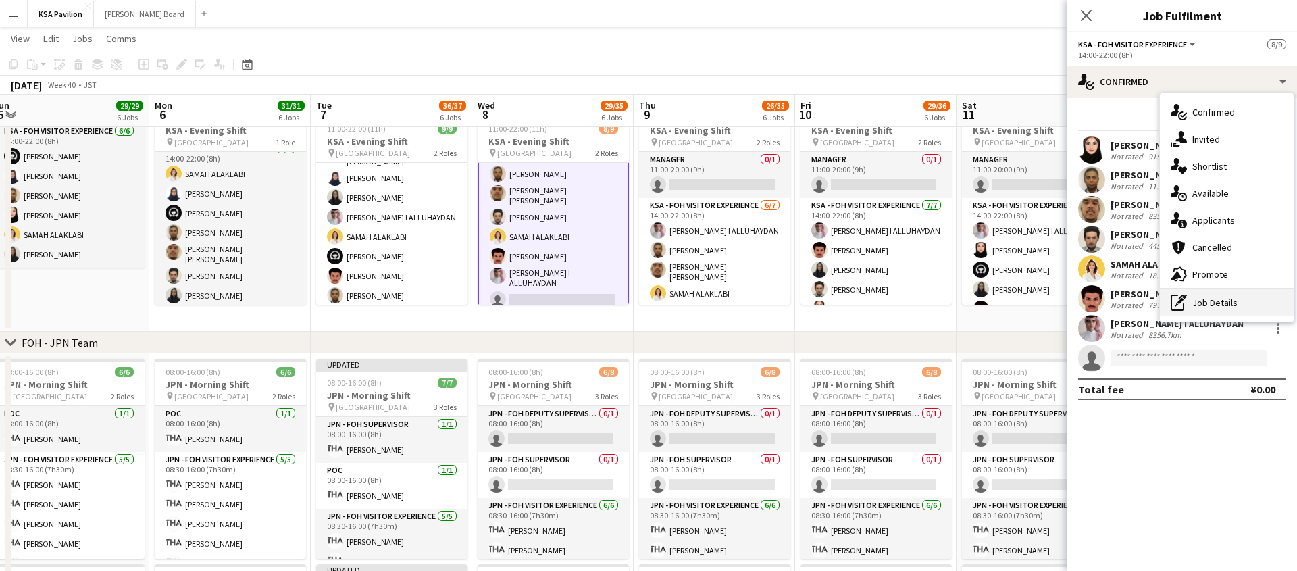
click at [1205, 308] on div "pen-write Job Details" at bounding box center [1227, 302] width 134 height 27
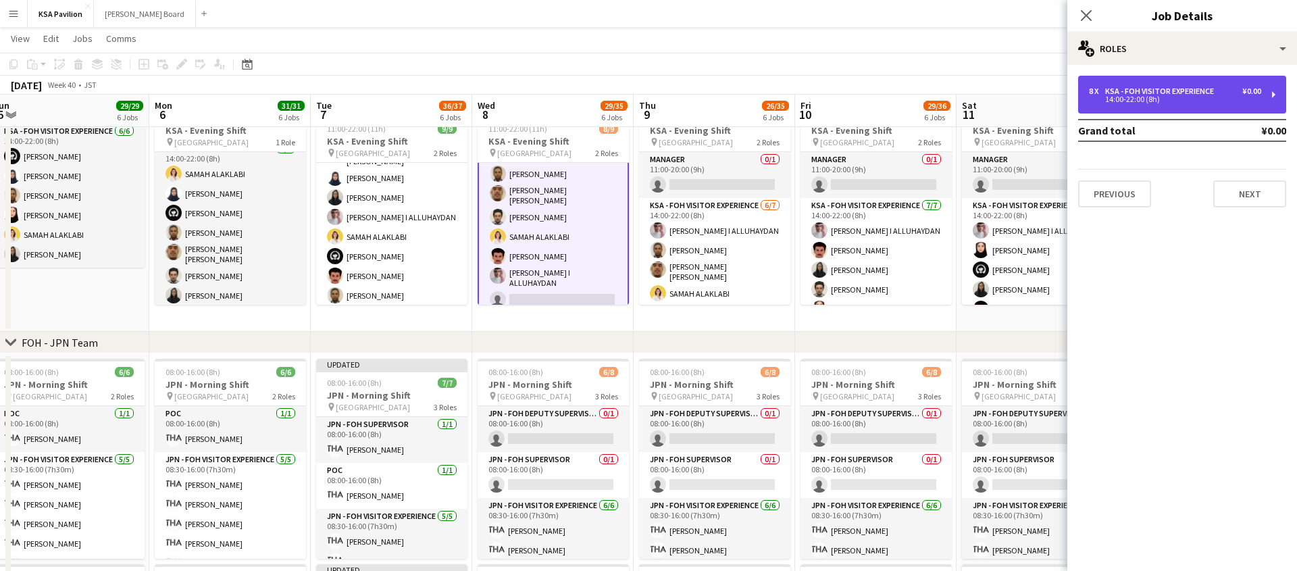
click at [1280, 89] on div "8 x KSA - FOH Visitor Experience ¥0.00 14:00-22:00 (8h)" at bounding box center [1182, 95] width 208 height 38
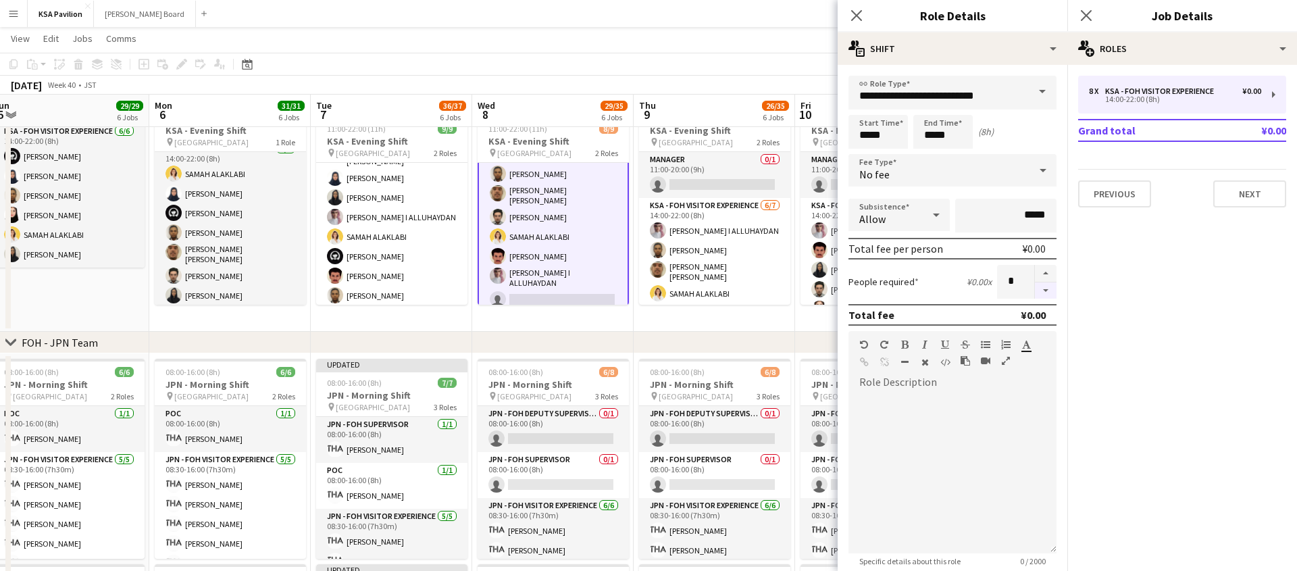
click at [1051, 285] on button "button" at bounding box center [1046, 290] width 22 height 17
type input "*"
click at [862, 20] on icon "Close pop-in" at bounding box center [856, 15] width 13 height 13
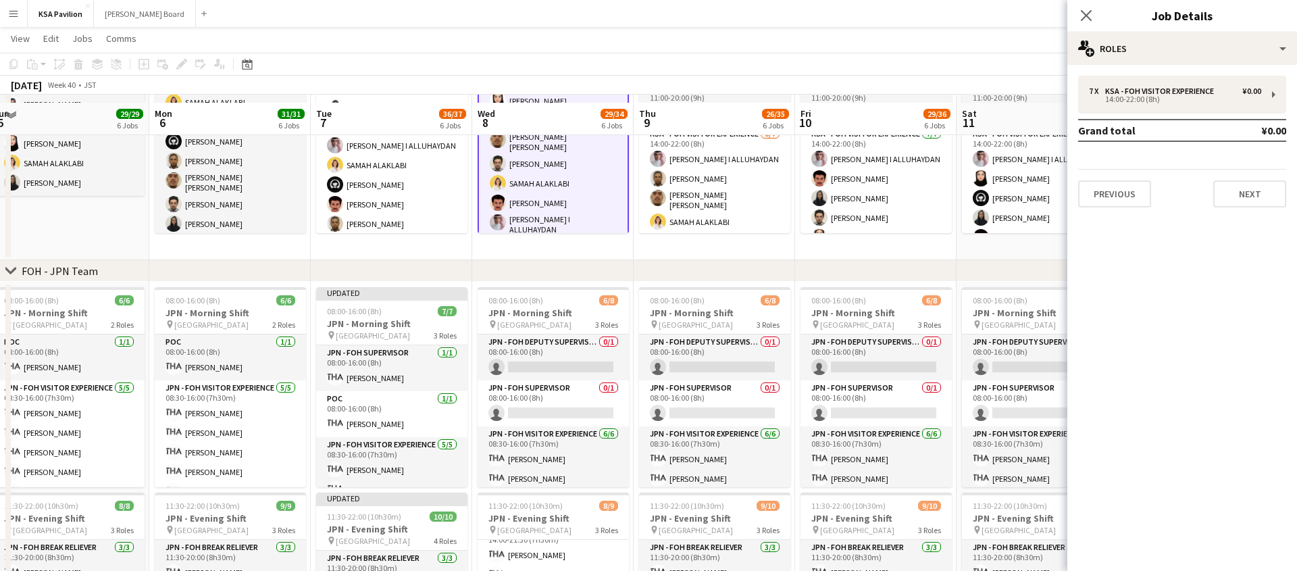
scroll to position [407, 0]
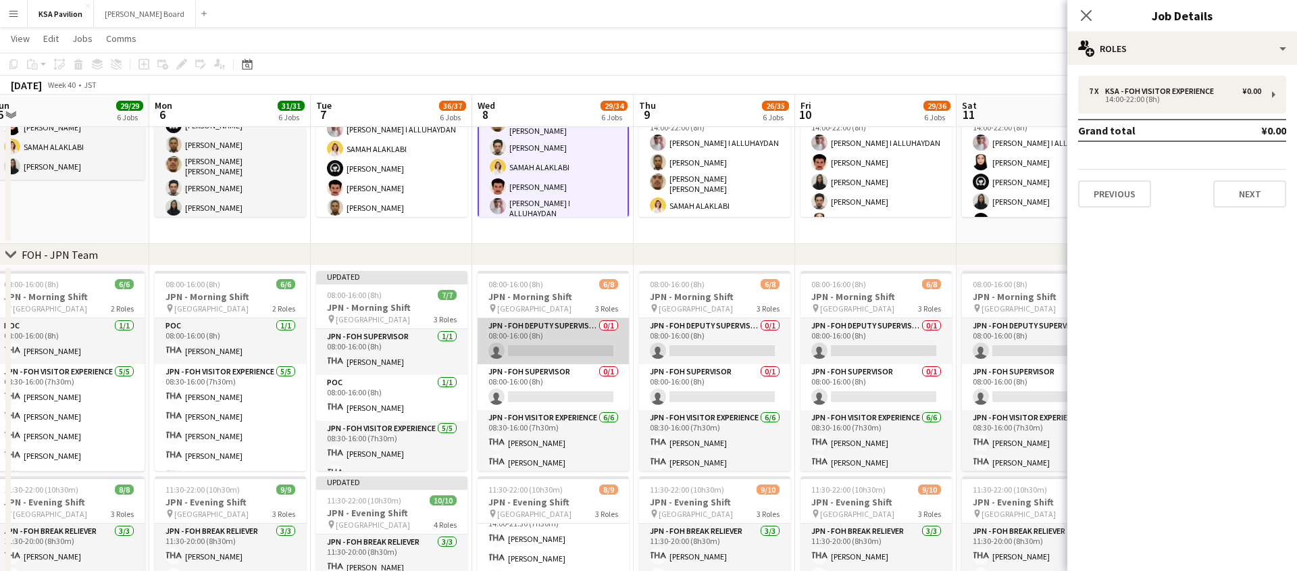
click at [536, 348] on app-card-role "JPN - FOH Deputy Supervisor 0/1 08:00-16:00 (8h) single-neutral-actions" at bounding box center [552, 341] width 151 height 46
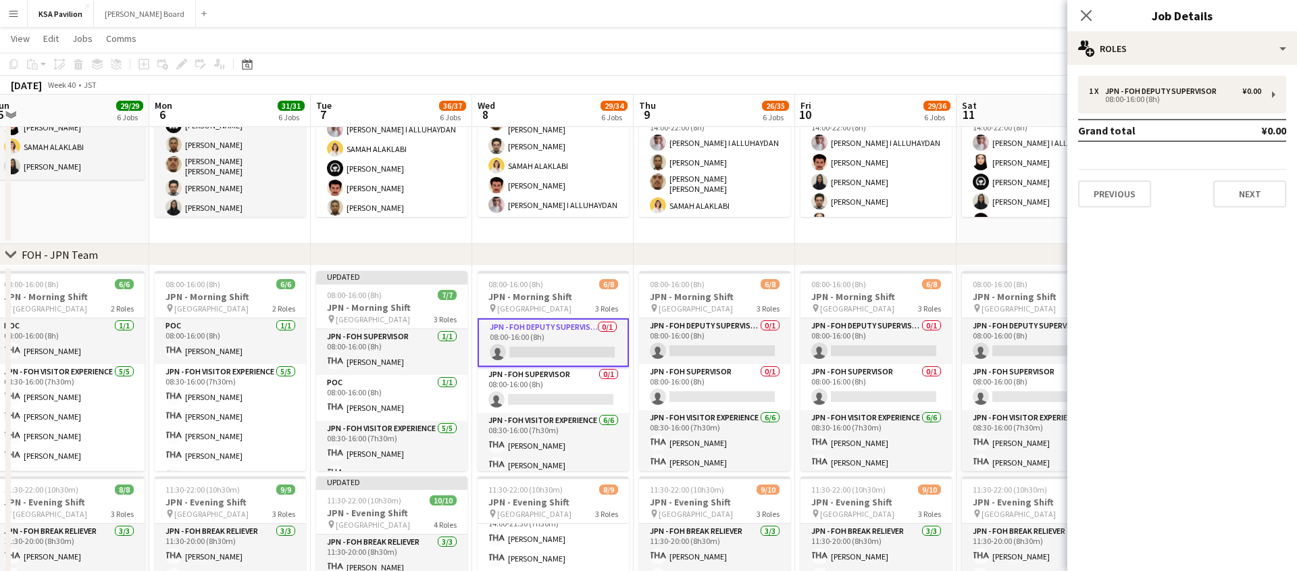
scroll to position [68, 0]
click at [559, 403] on app-card-role "JPN - FOH Supervisor 0/1 08:00-16:00 (8h) single-neutral-actions" at bounding box center [552, 390] width 151 height 46
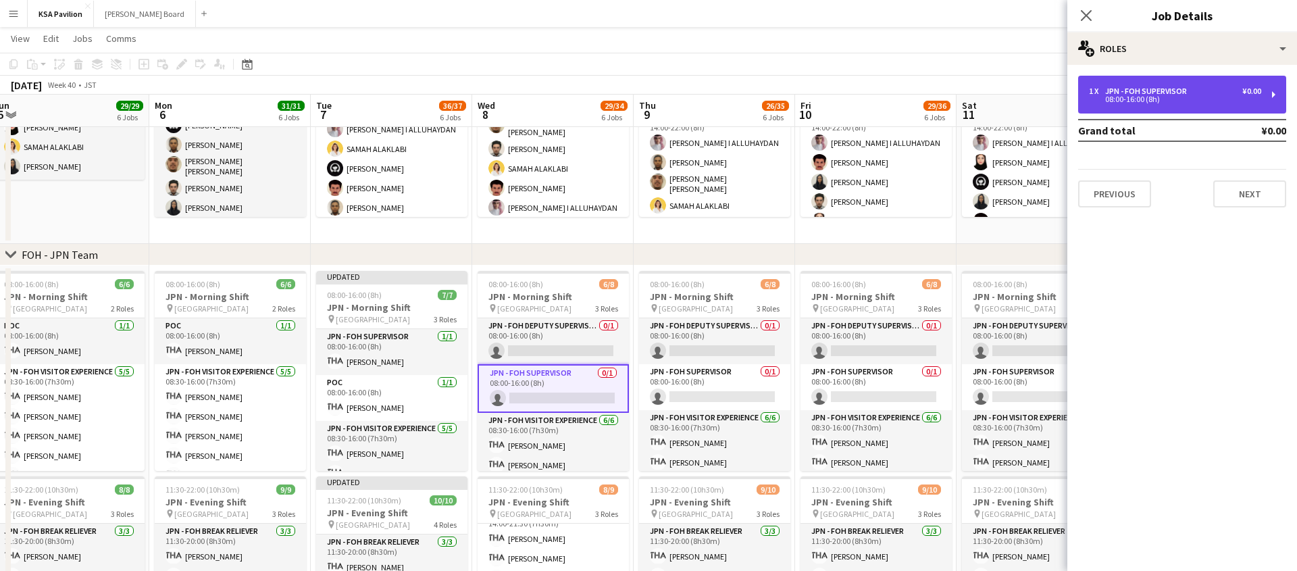
click at [1271, 97] on div "1 x JPN - FOH Supervisor ¥0.00 08:00-16:00 (8h)" at bounding box center [1182, 95] width 208 height 38
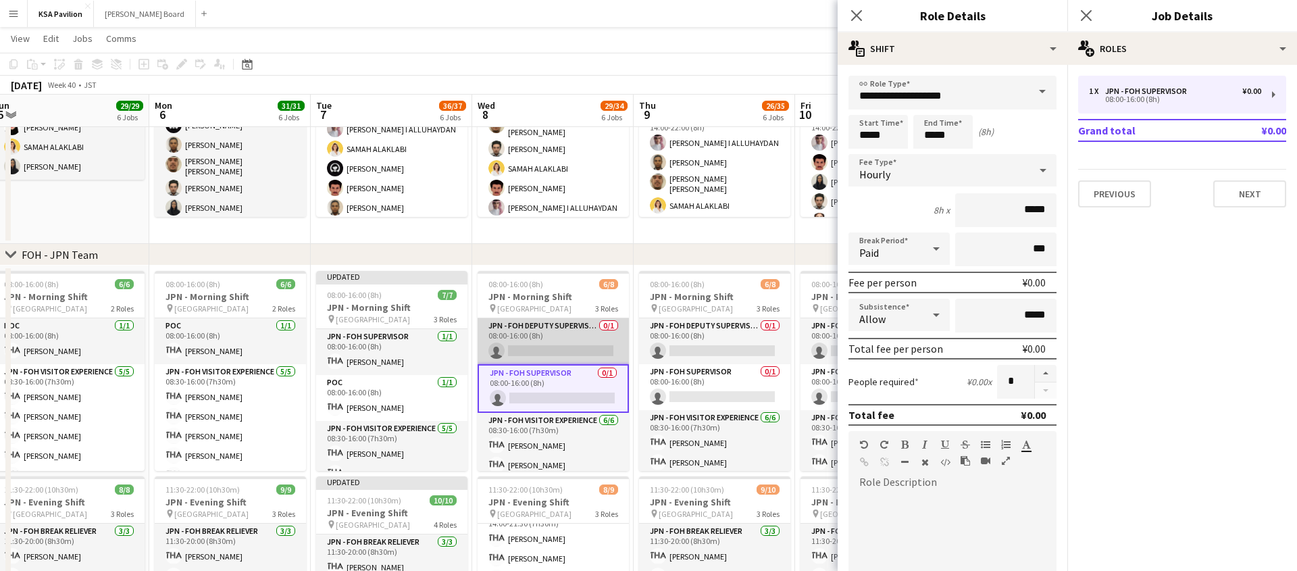
click at [567, 337] on app-card-role "JPN - FOH Deputy Supervisor 0/1 08:00-16:00 (8h) single-neutral-actions" at bounding box center [552, 341] width 151 height 46
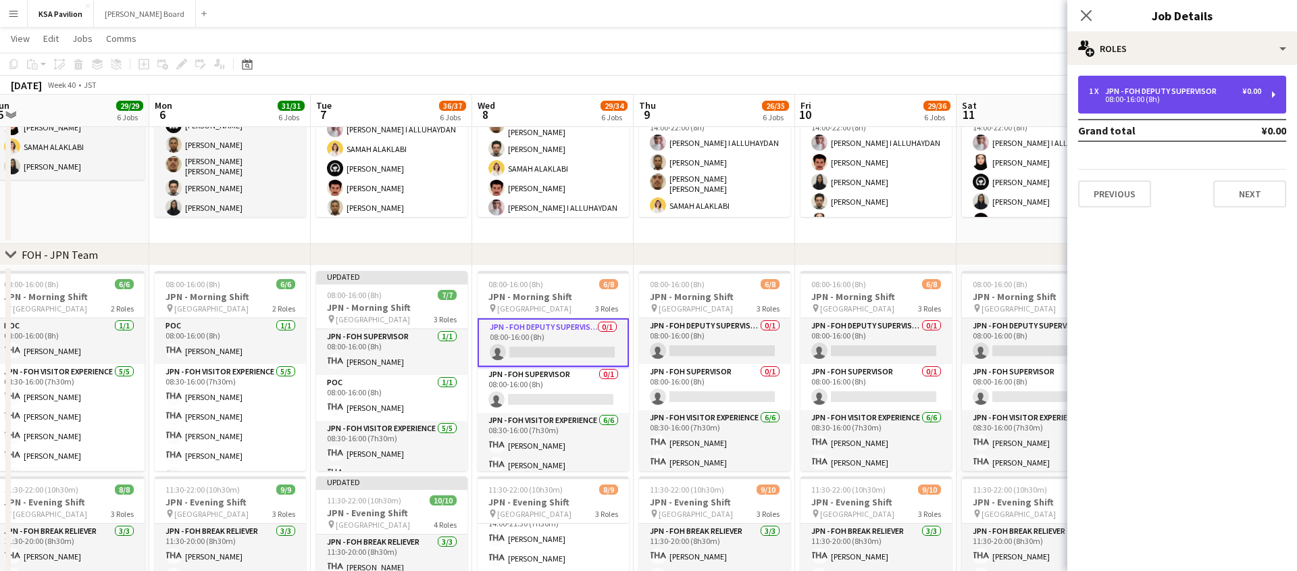
click at [1268, 90] on div "1 x JPN - FOH Deputy Supervisor ¥0.00 08:00-16:00 (8h)" at bounding box center [1182, 95] width 208 height 38
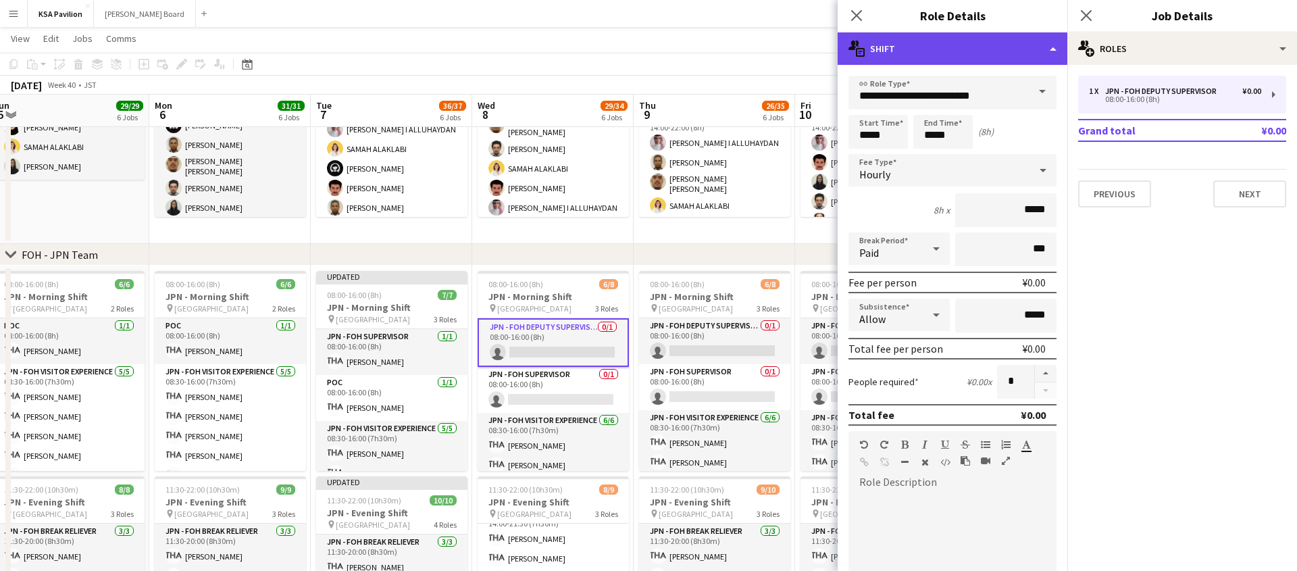
click at [1048, 48] on div "multiple-actions-text Shift" at bounding box center [952, 48] width 230 height 32
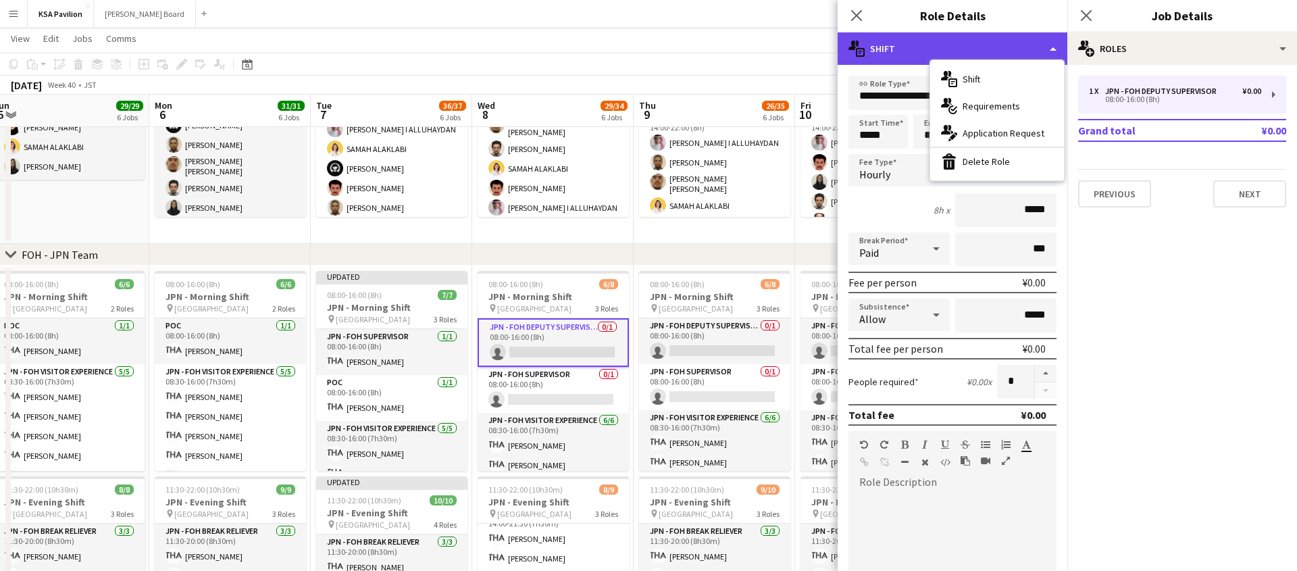
click at [1054, 48] on div "multiple-actions-text Shift" at bounding box center [952, 48] width 230 height 32
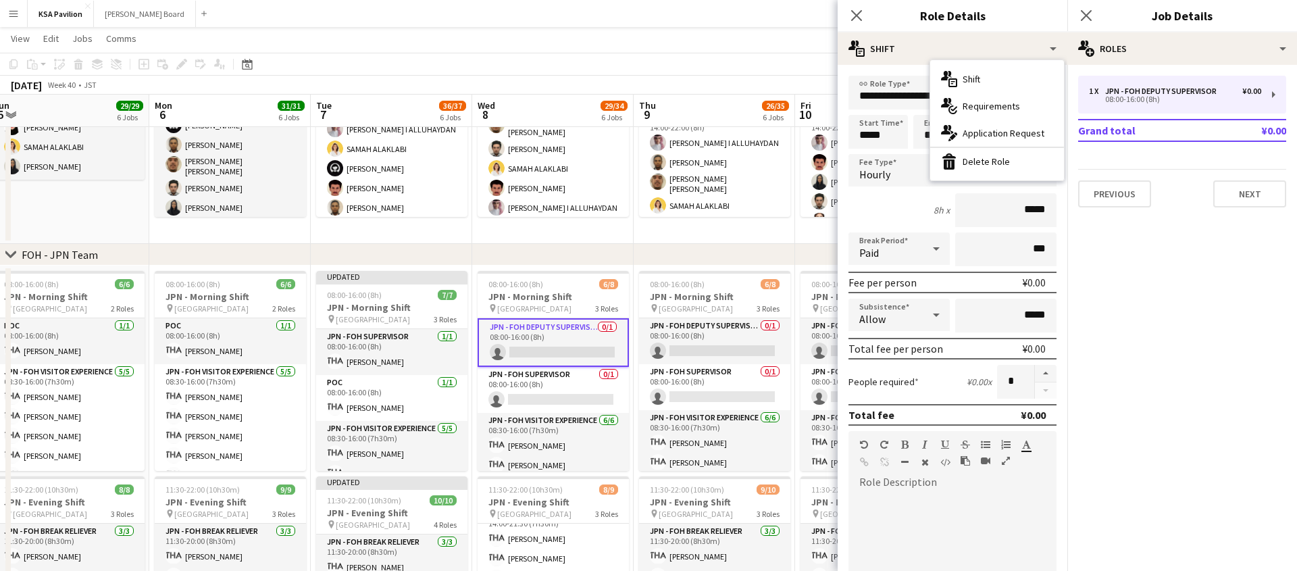
click at [870, 113] on form "**********" at bounding box center [952, 441] width 230 height 731
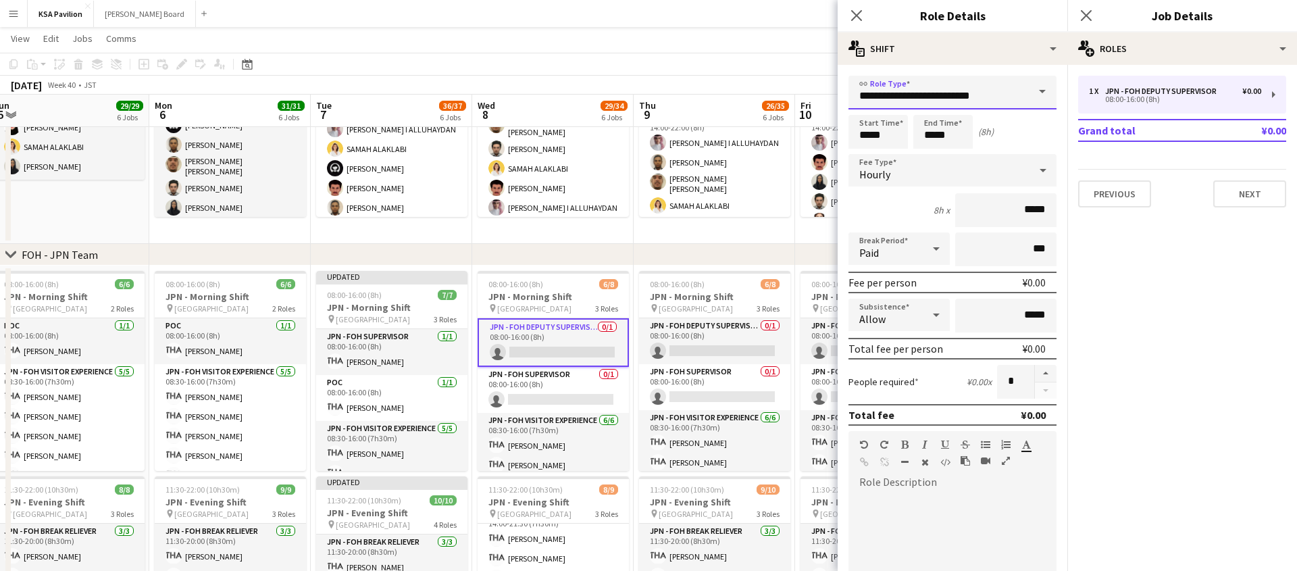
click at [881, 98] on input "**********" at bounding box center [952, 93] width 208 height 34
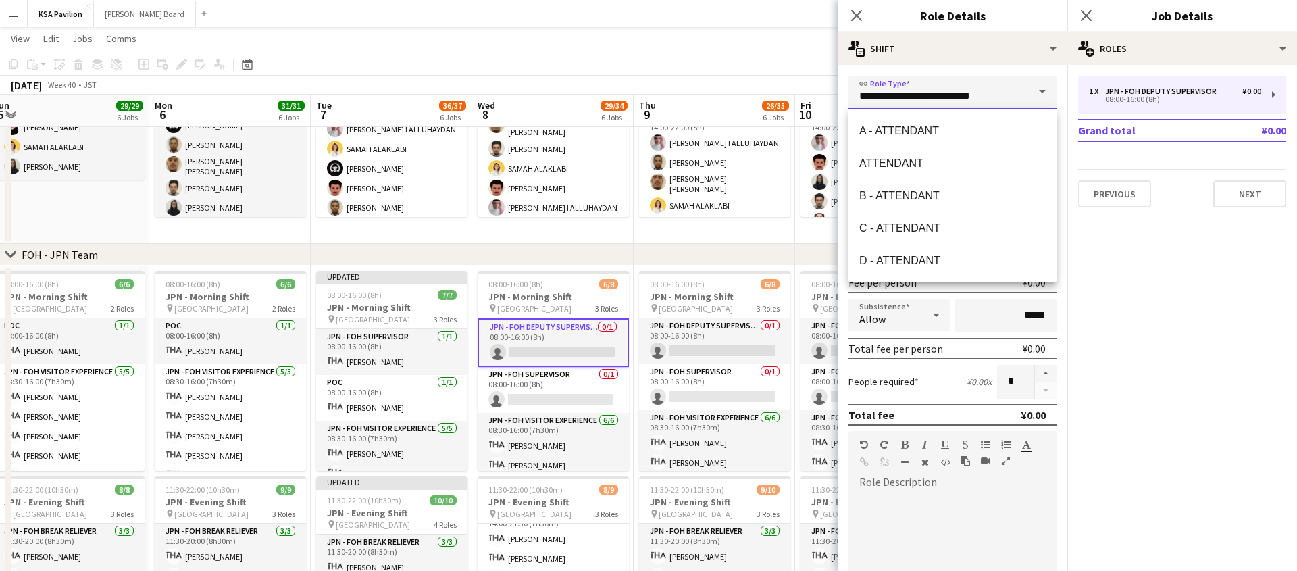
click at [881, 98] on input "**********" at bounding box center [952, 93] width 208 height 34
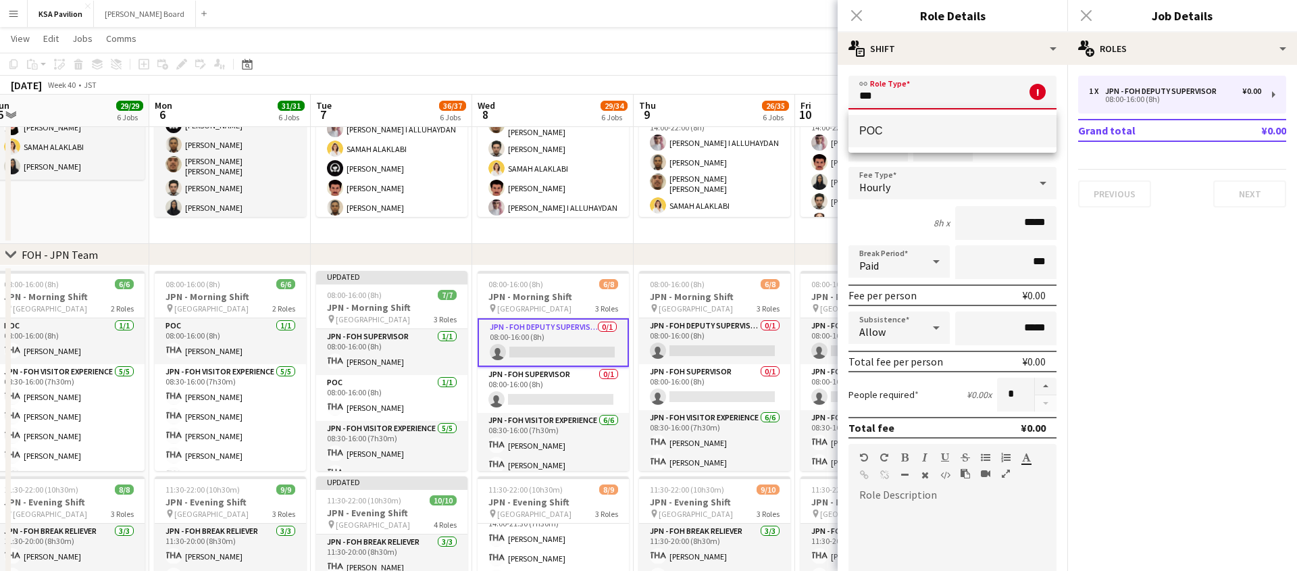
type input "***"
click at [870, 128] on span "POC" at bounding box center [952, 130] width 186 height 13
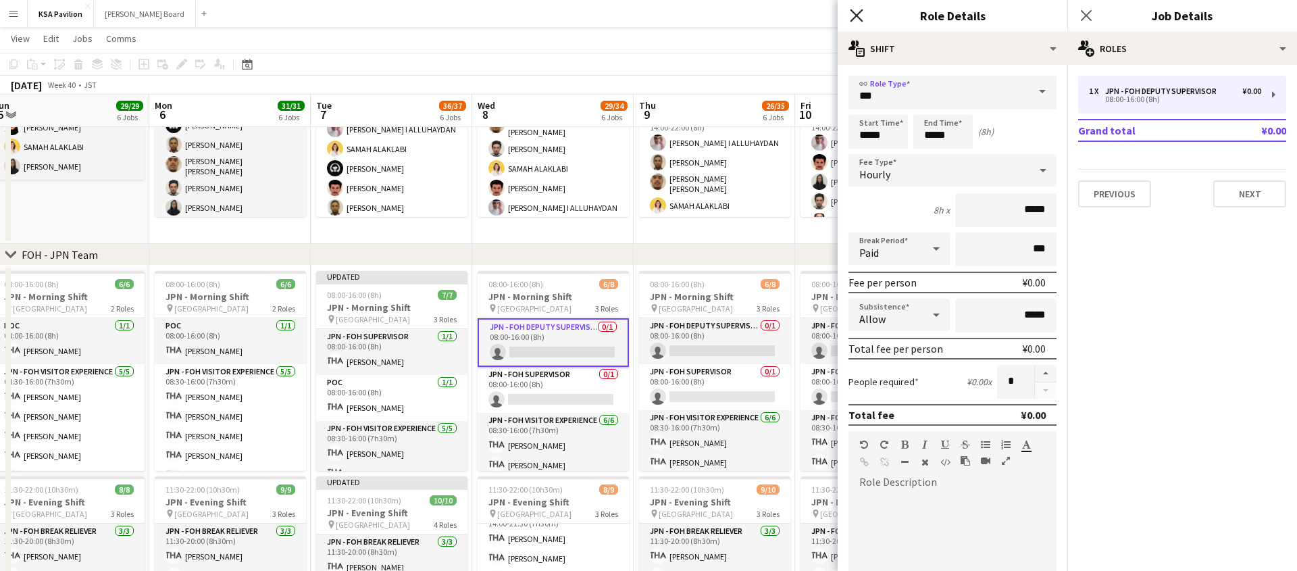
click at [854, 18] on icon at bounding box center [856, 15] width 13 height 13
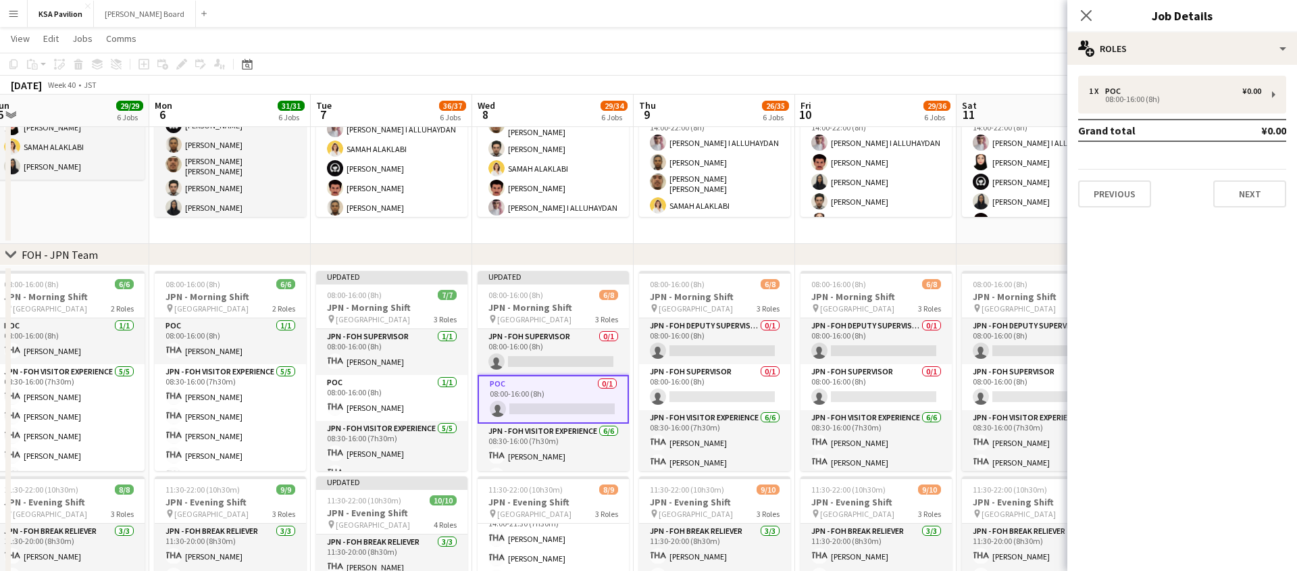
click at [537, 413] on app-card-role "POC 0/1 08:00-16:00 (8h) single-neutral-actions" at bounding box center [552, 399] width 151 height 49
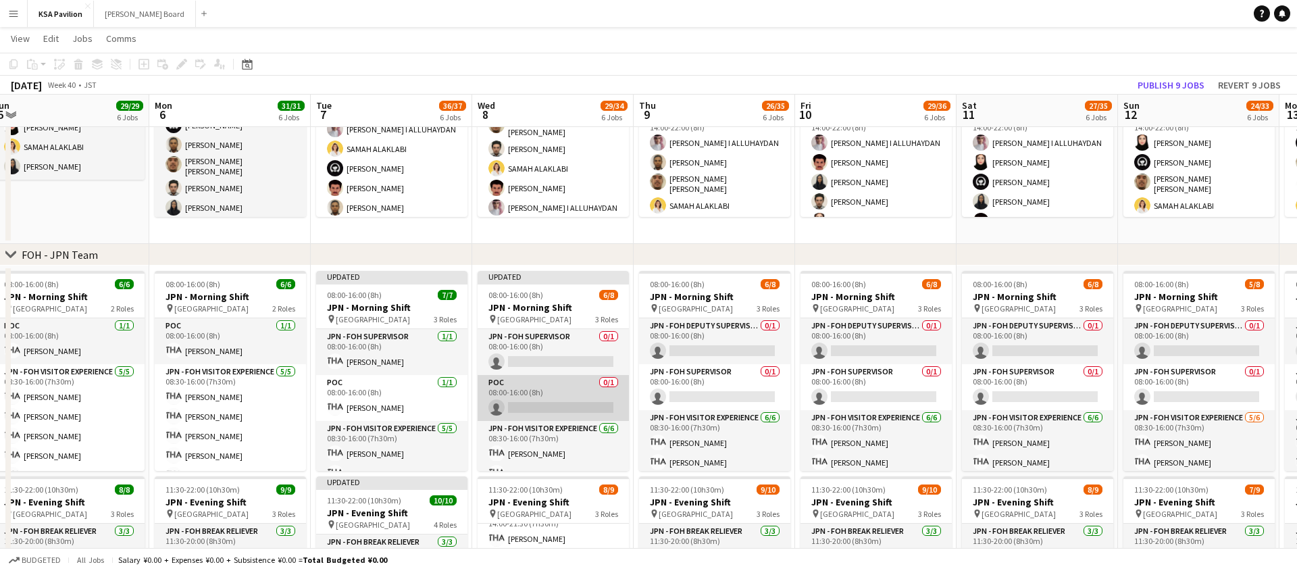
click at [537, 410] on app-card-role "POC 0/1 08:00-16:00 (8h) single-neutral-actions" at bounding box center [552, 398] width 151 height 46
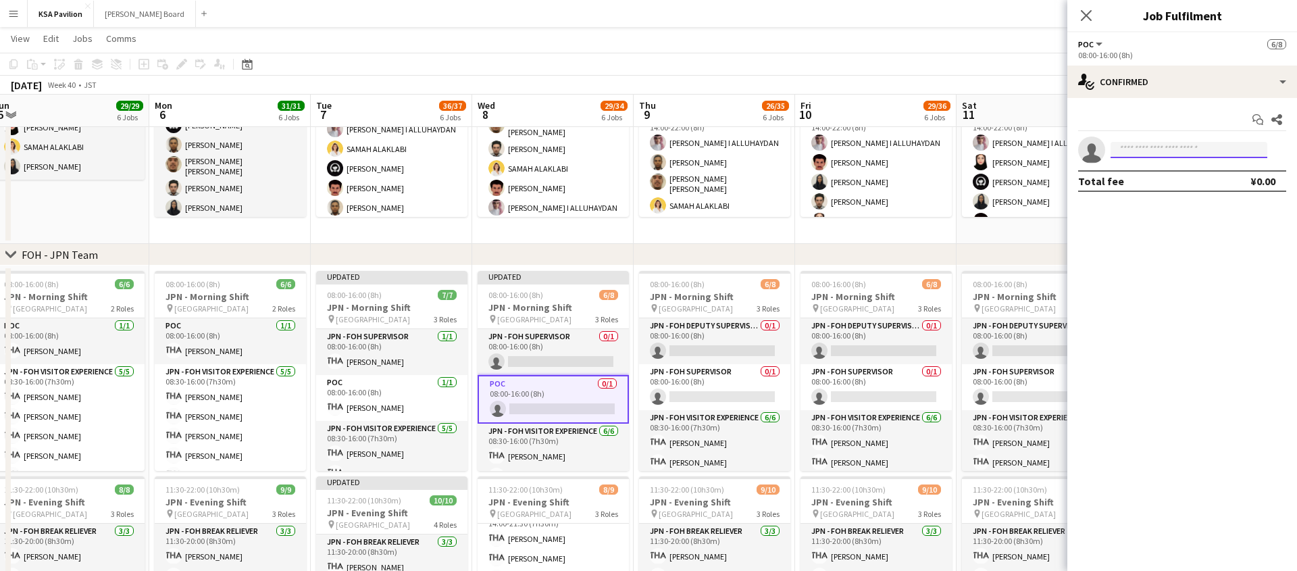
click at [1172, 142] on input at bounding box center [1188, 150] width 157 height 16
type input "***"
click at [1145, 186] on span "+966536662358" at bounding box center [1188, 191] width 135 height 11
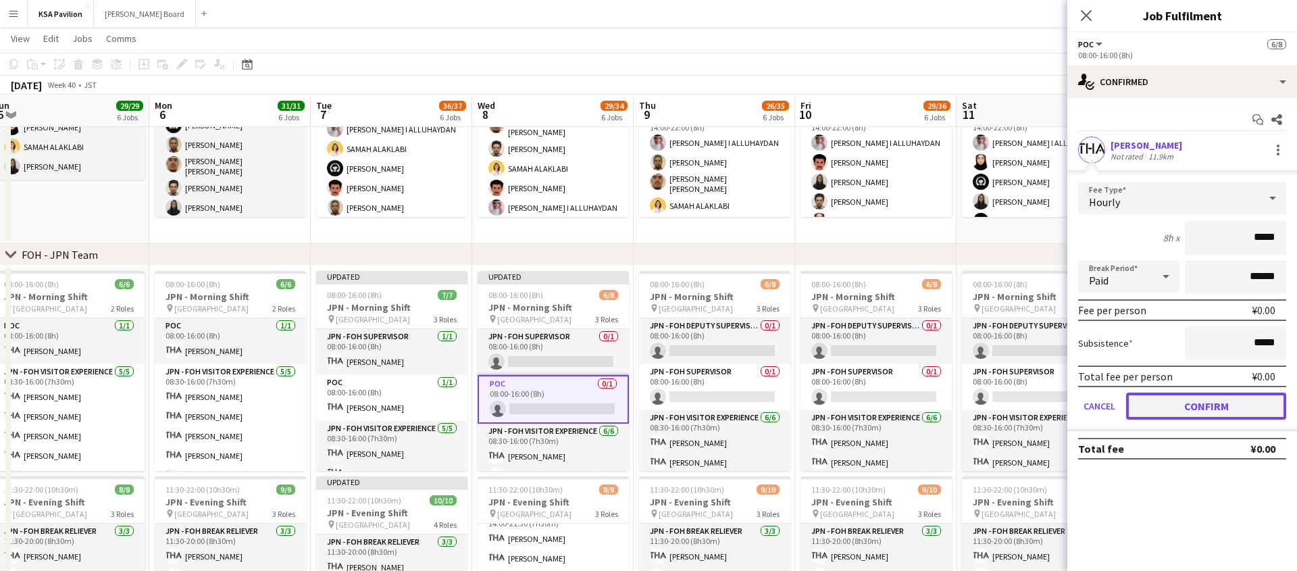
click at [1171, 409] on button "Confirm" at bounding box center [1206, 405] width 160 height 27
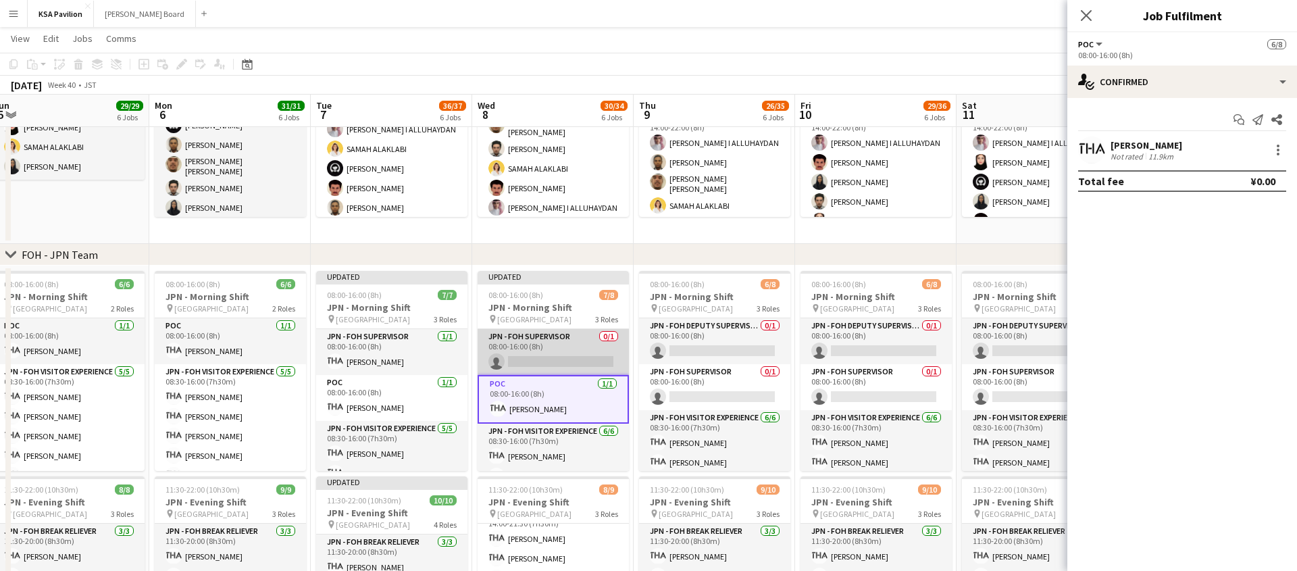
click at [536, 363] on app-card-role "JPN - FOH Supervisor 0/1 08:00-16:00 (8h) single-neutral-actions" at bounding box center [552, 352] width 151 height 46
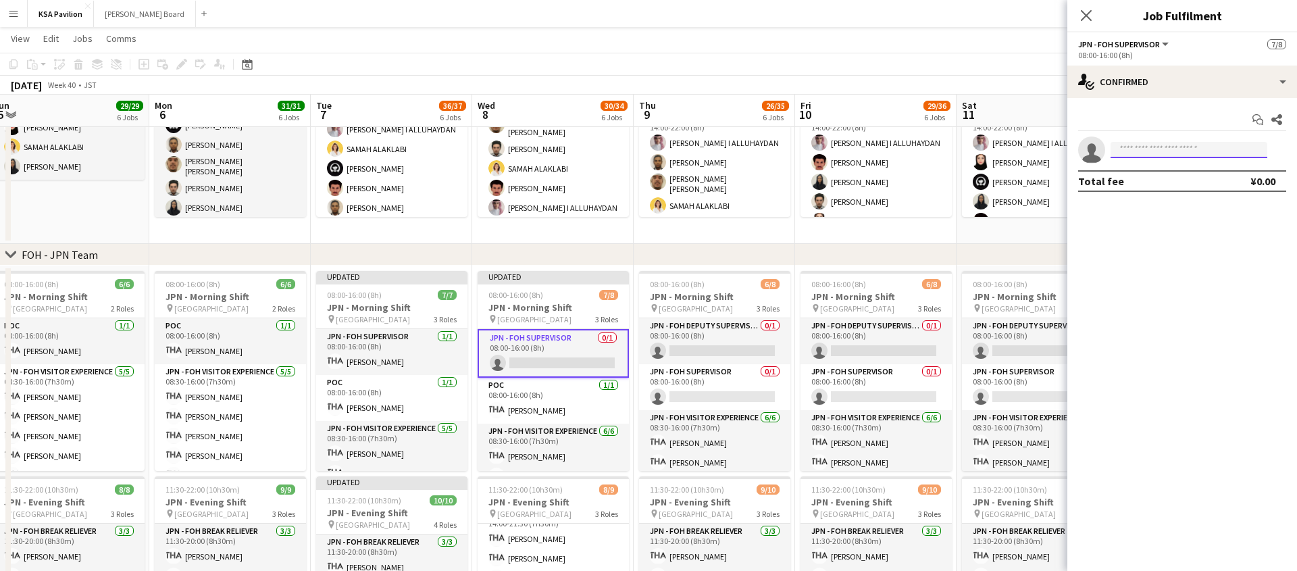
click at [1145, 151] on input at bounding box center [1188, 150] width 157 height 16
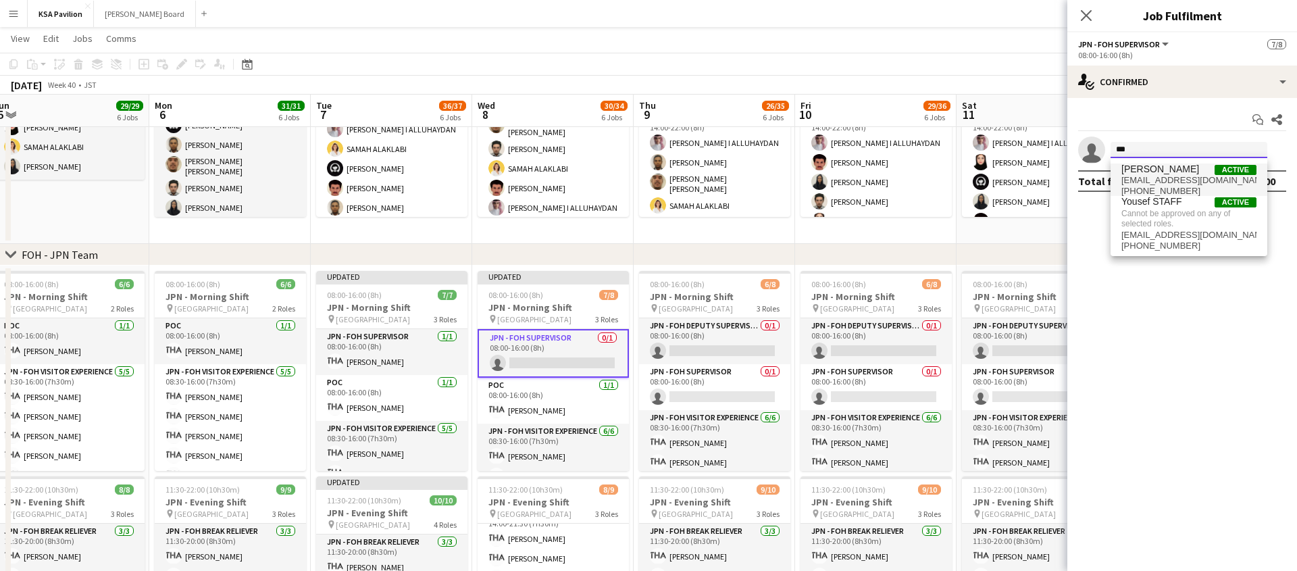
type input "***"
click at [1137, 175] on span "fohksaosaka+1@gmail.com" at bounding box center [1188, 180] width 135 height 11
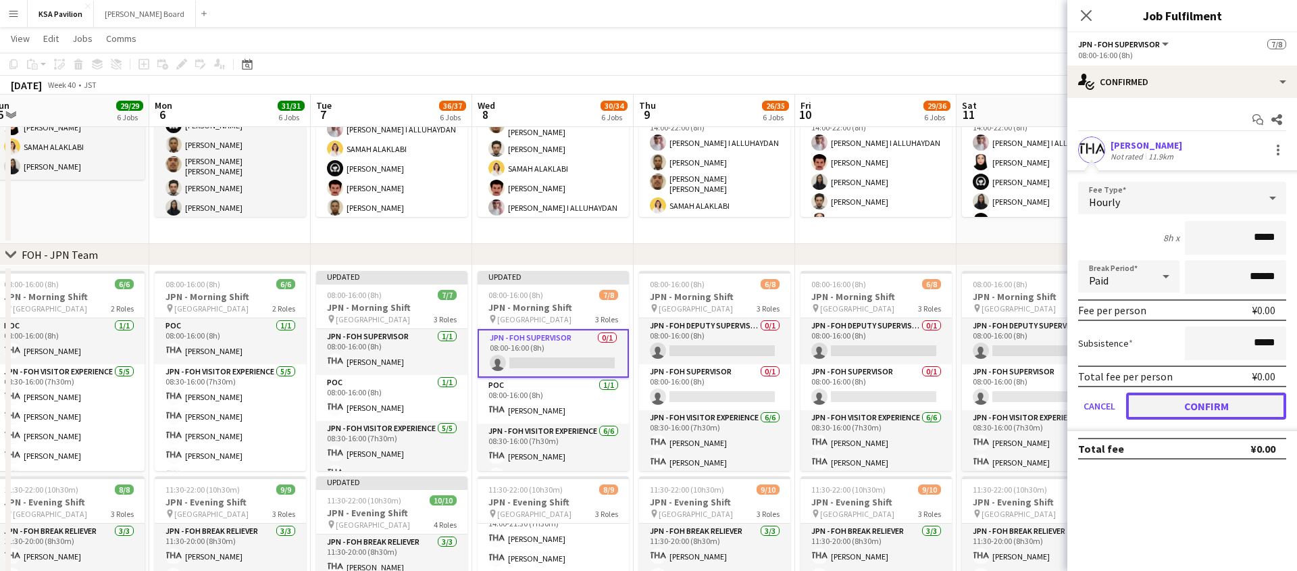
click at [1193, 408] on button "Confirm" at bounding box center [1206, 405] width 160 height 27
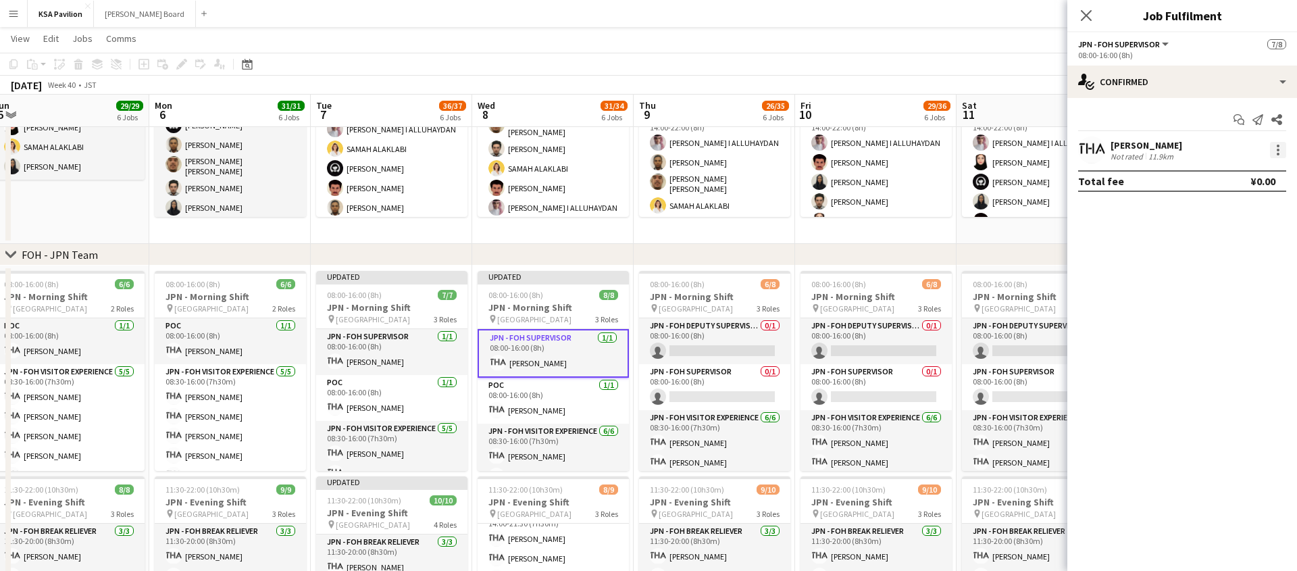
click at [1280, 151] on div at bounding box center [1278, 150] width 16 height 16
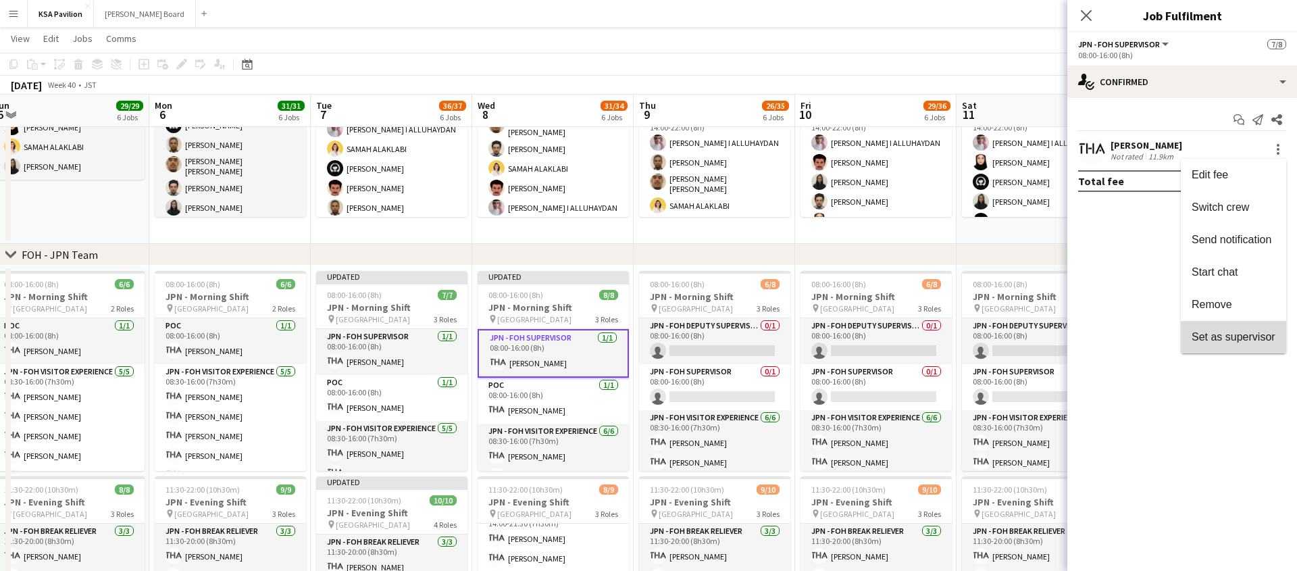
click at [1200, 344] on button "Set as supervisor" at bounding box center [1233, 337] width 105 height 32
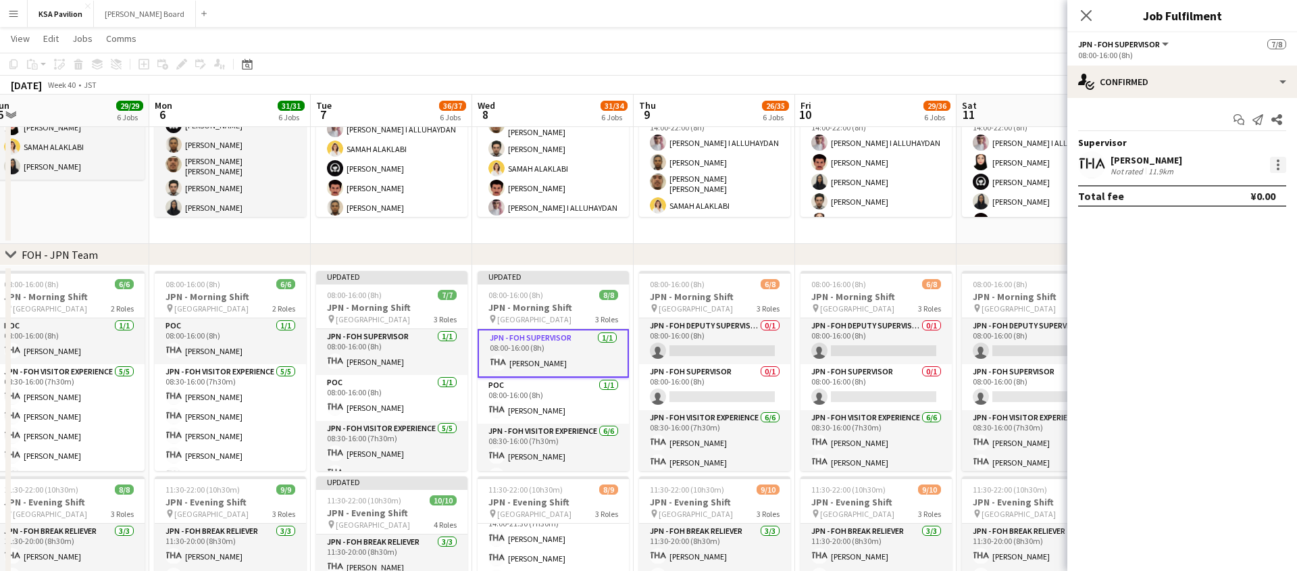
click at [1281, 161] on div at bounding box center [1278, 165] width 16 height 16
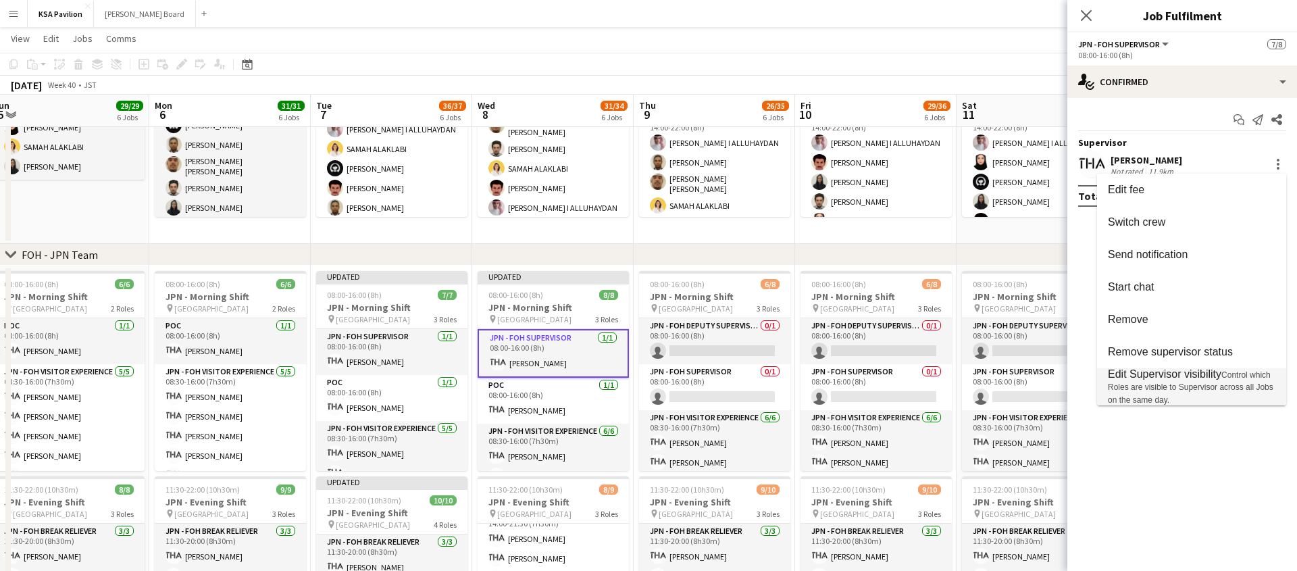
click at [1186, 377] on span "Edit Supervisor visibility" at bounding box center [1164, 373] width 113 height 11
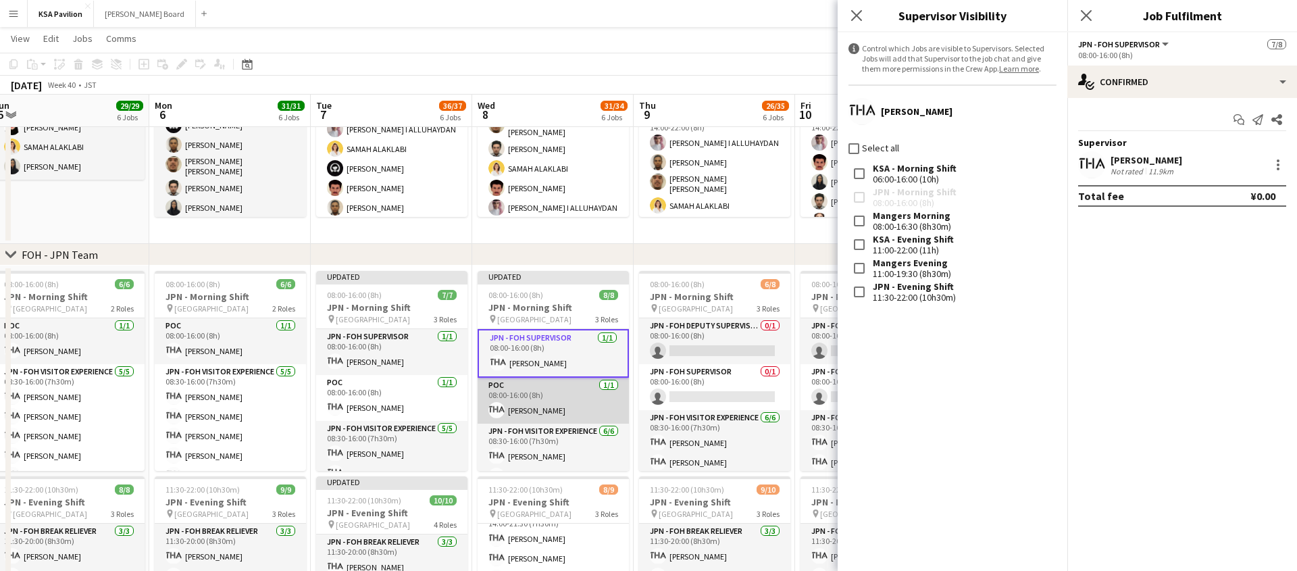
click at [511, 388] on app-card-role "POC 1/1 08:00-16:00 (8h) Taeko IKEGAWA" at bounding box center [552, 401] width 151 height 46
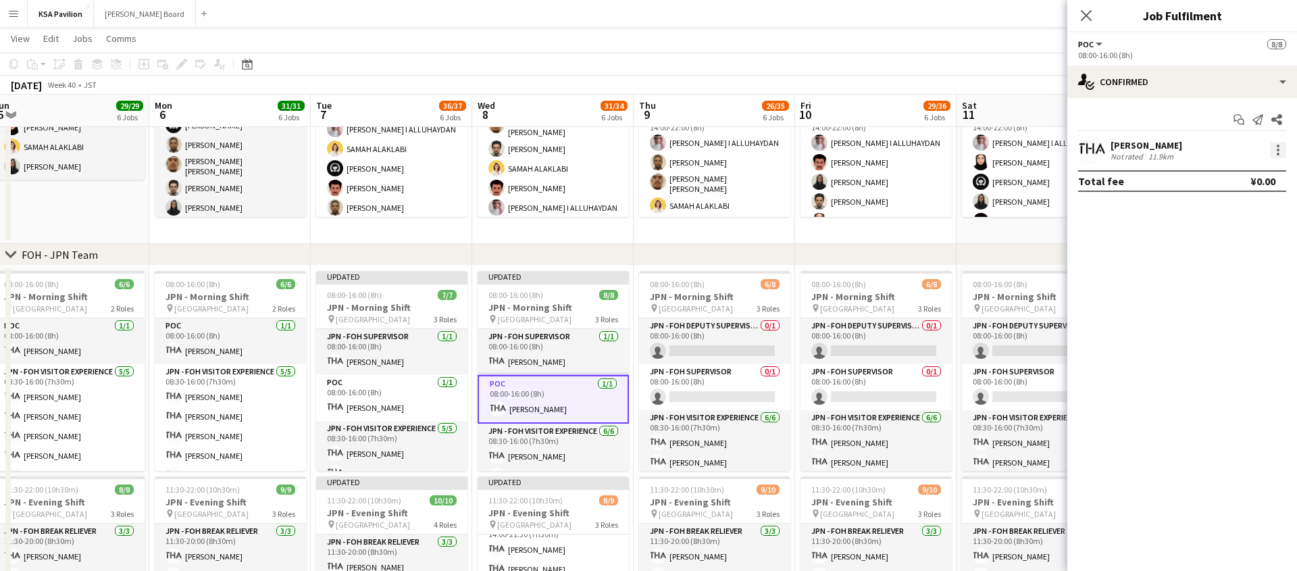
click at [1285, 147] on div at bounding box center [1278, 150] width 16 height 16
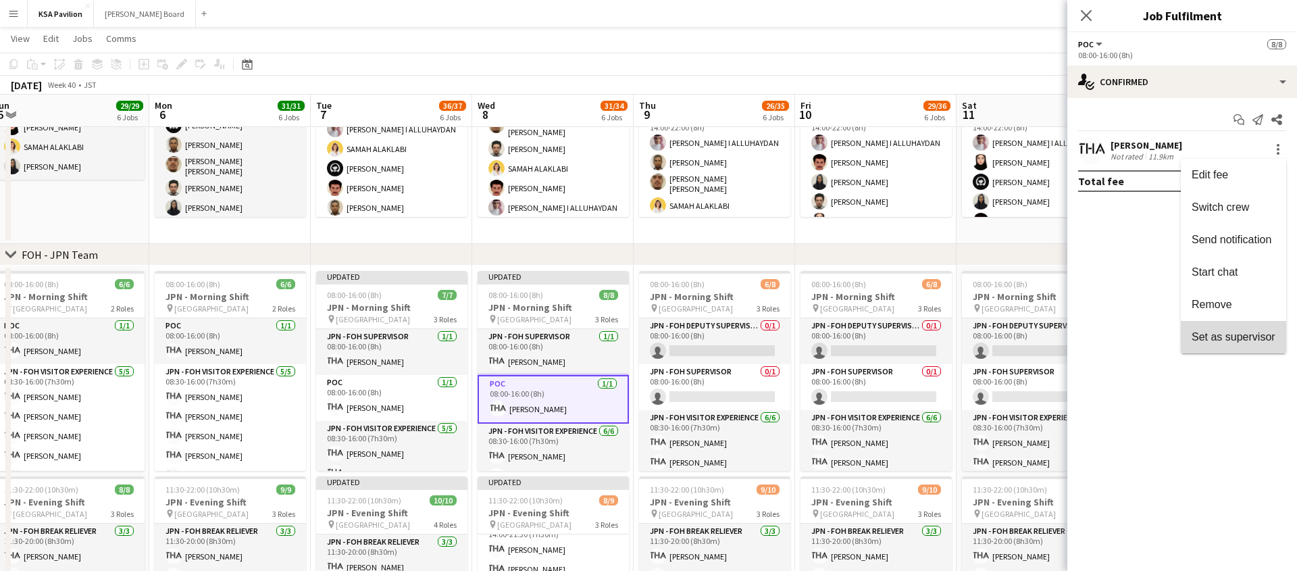
click at [1211, 331] on span "Set as supervisor" at bounding box center [1233, 336] width 84 height 11
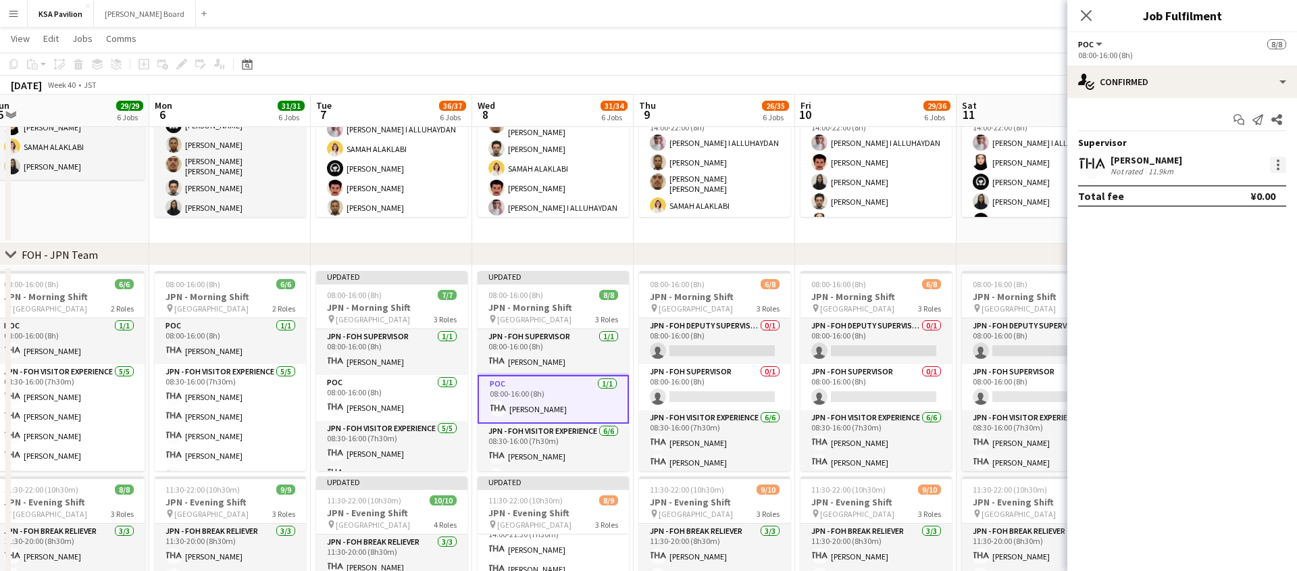
click at [1274, 165] on div at bounding box center [1278, 165] width 16 height 16
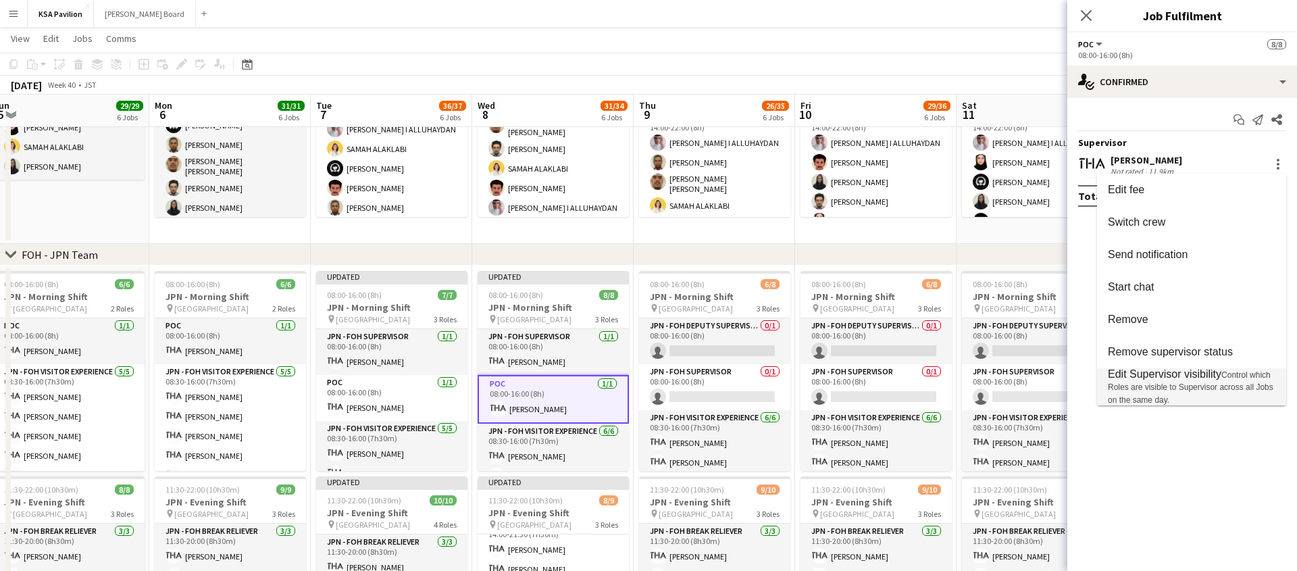
click at [1189, 374] on span "Edit Supervisor visibility" at bounding box center [1164, 373] width 113 height 11
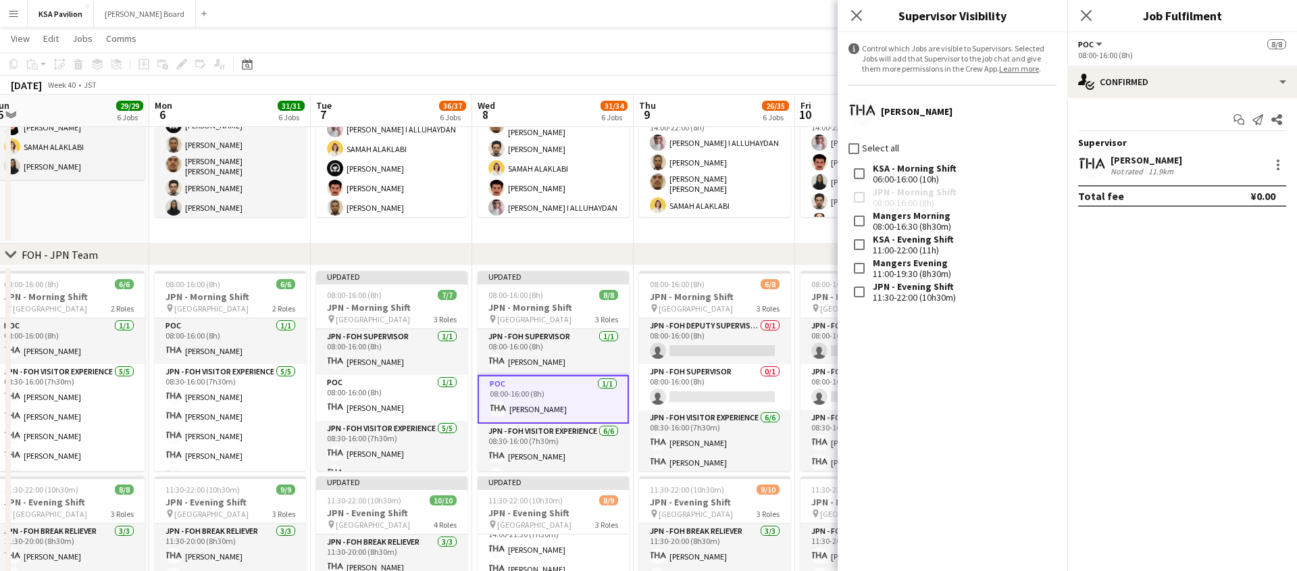
click at [858, 5] on div "Close pop-in" at bounding box center [856, 15] width 38 height 31
click at [856, 11] on icon "Close pop-in" at bounding box center [856, 15] width 13 height 13
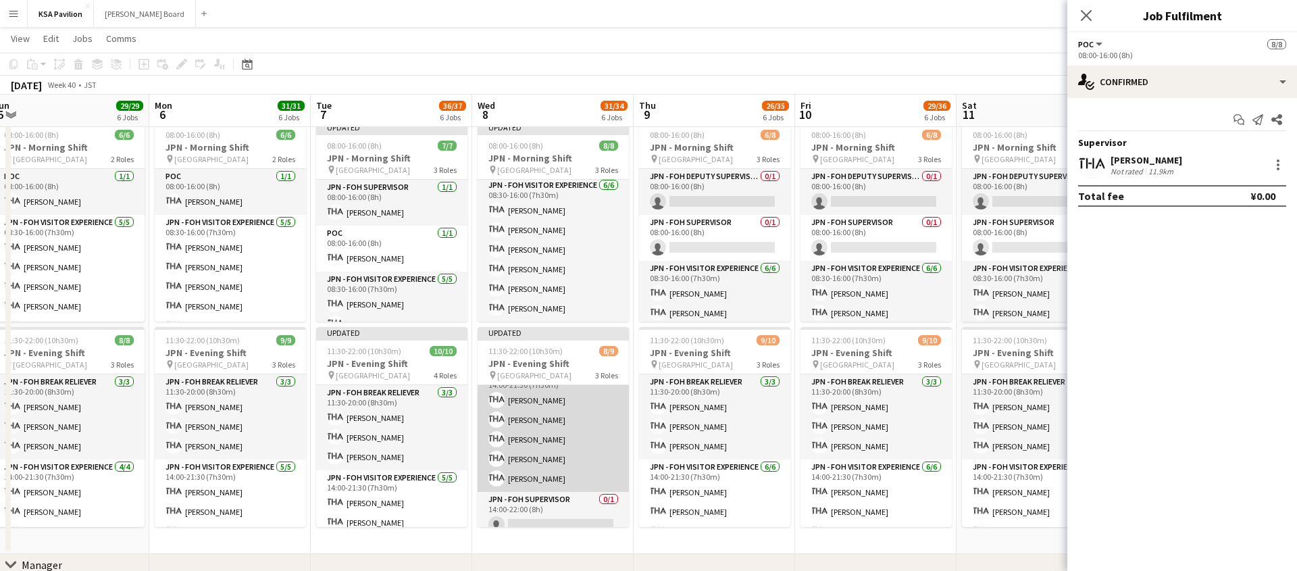
scroll to position [113, 0]
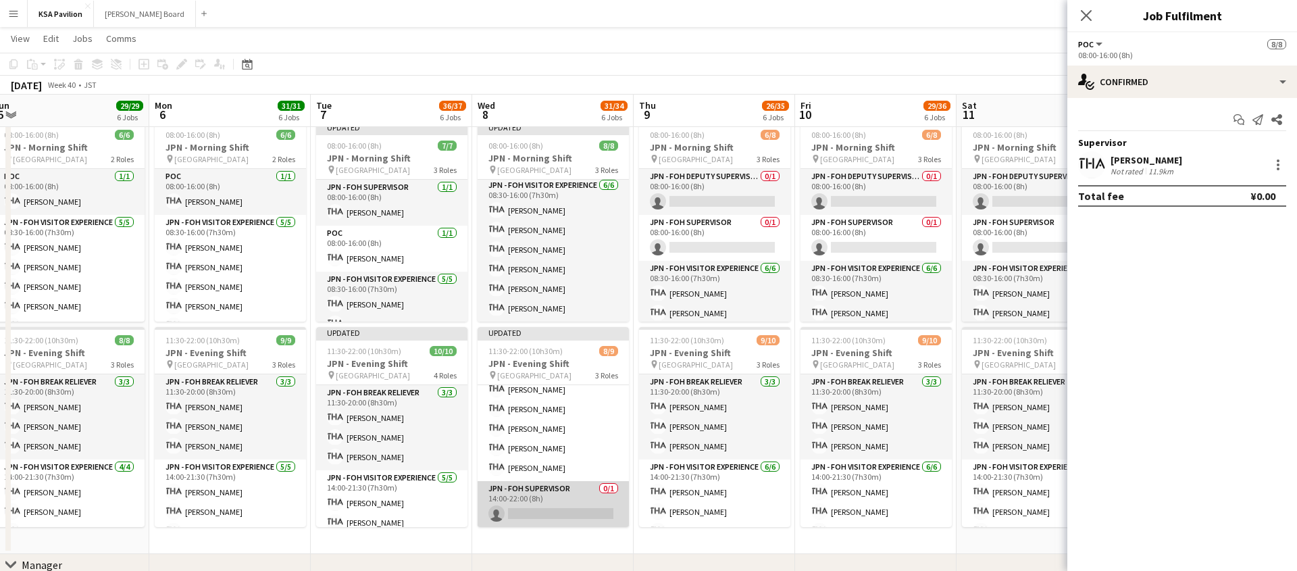
click at [536, 498] on app-card-role "JPN - FOH Supervisor 0/1 14:00-22:00 (8h) single-neutral-actions" at bounding box center [552, 504] width 151 height 46
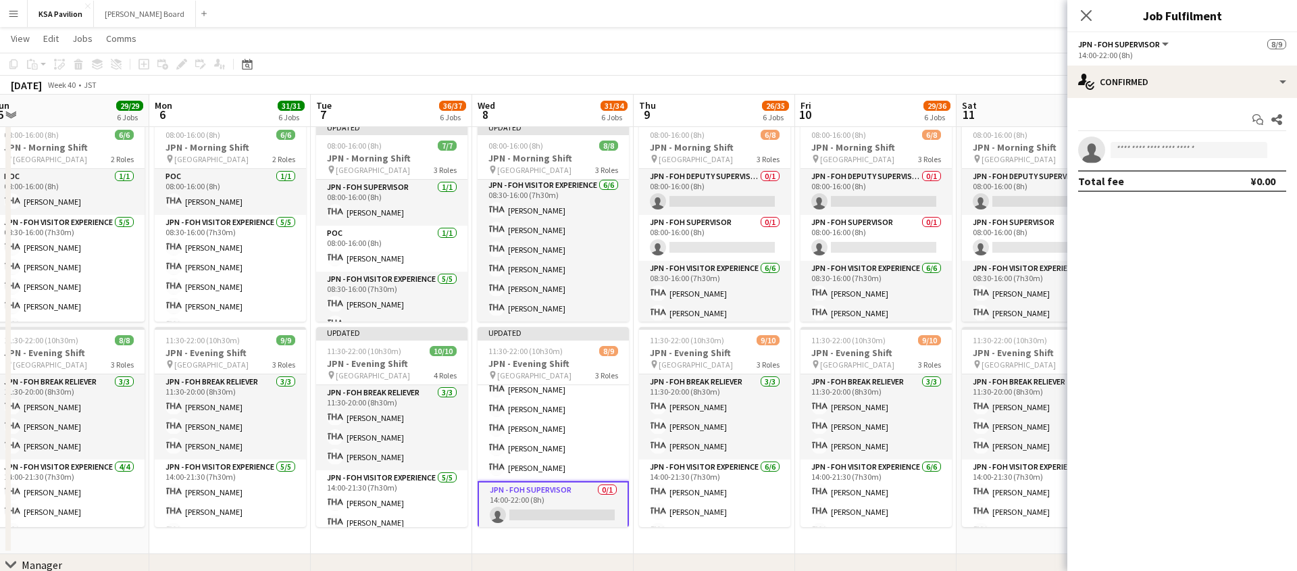
scroll to position [94, 0]
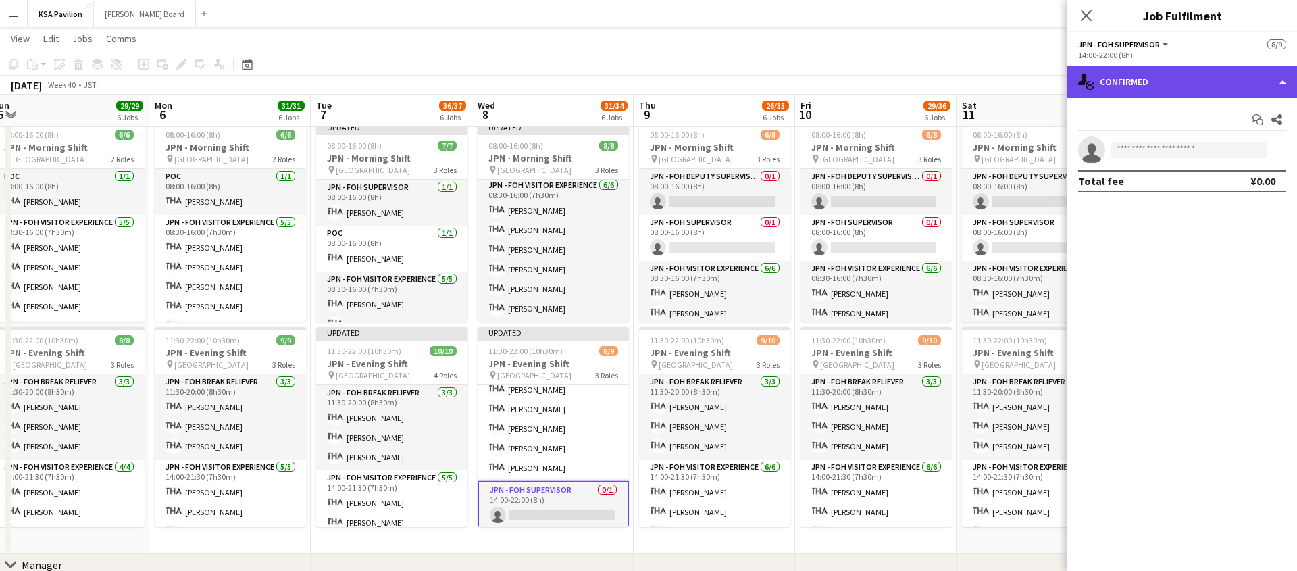
click at [1287, 84] on div "single-neutral-actions-check-2 Confirmed" at bounding box center [1182, 82] width 230 height 32
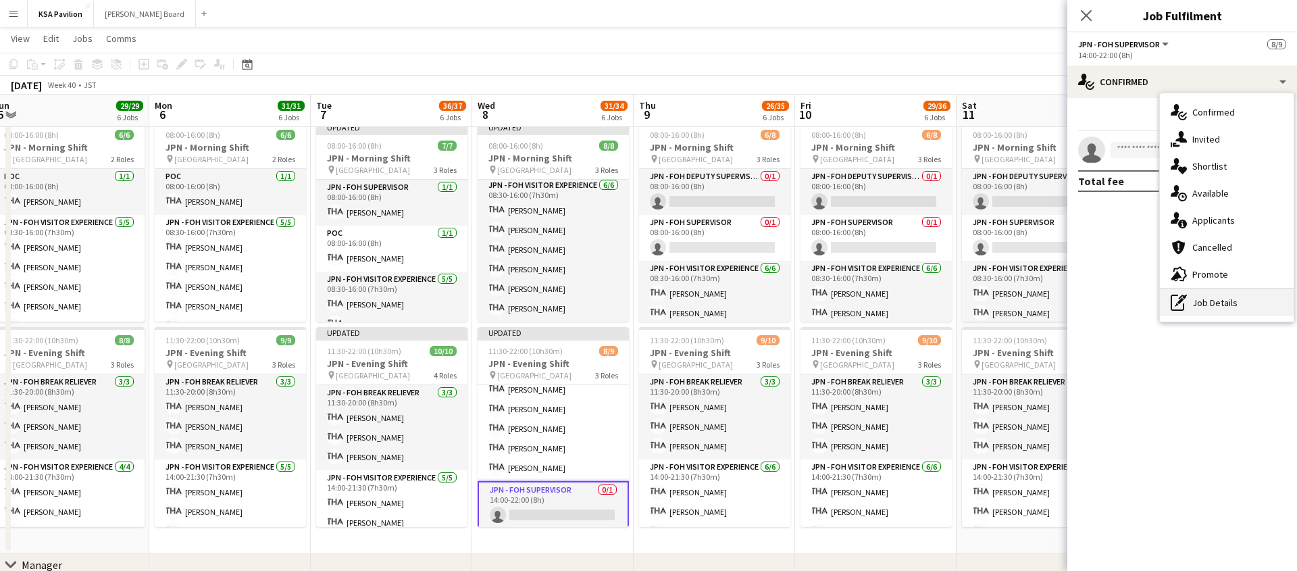
click at [1200, 305] on div "pen-write Job Details" at bounding box center [1227, 302] width 134 height 27
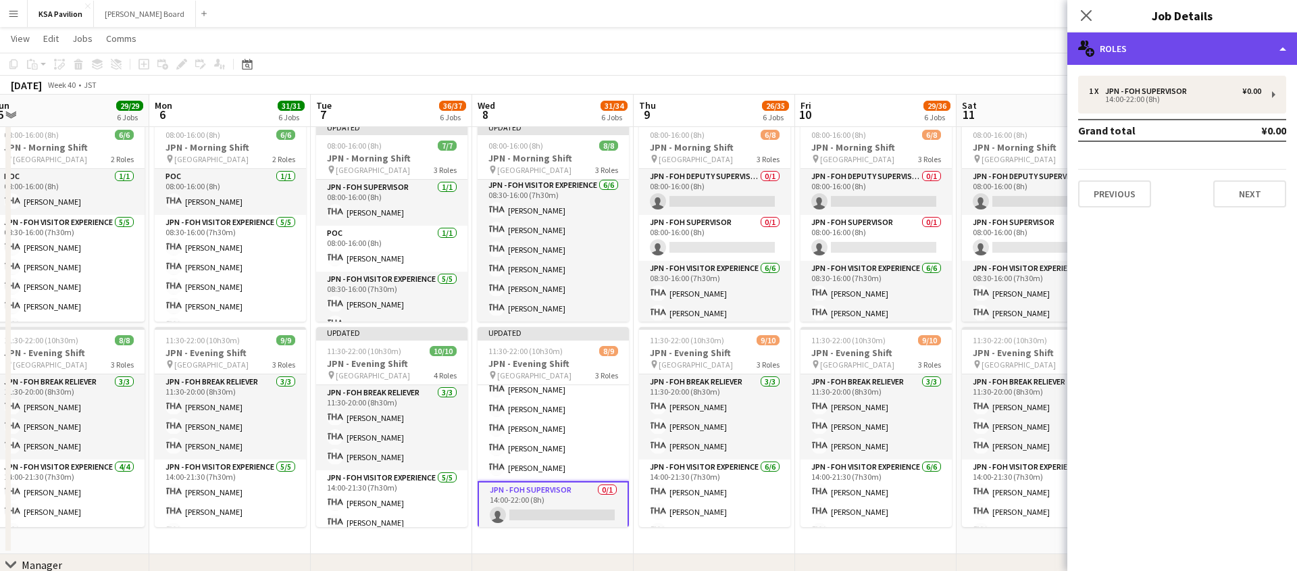
click at [1185, 53] on div "multiple-users-add Roles" at bounding box center [1182, 48] width 230 height 32
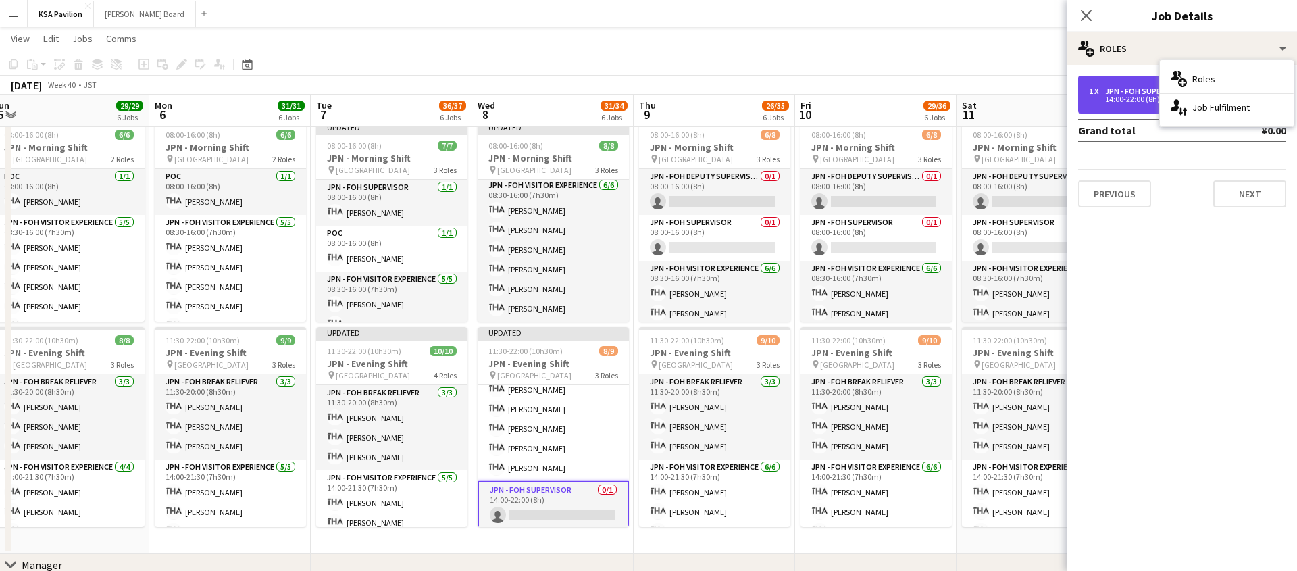
click at [1118, 76] on div "1 x JPN - FOH Supervisor ¥0.00 14:00-22:00 (8h)" at bounding box center [1182, 95] width 208 height 38
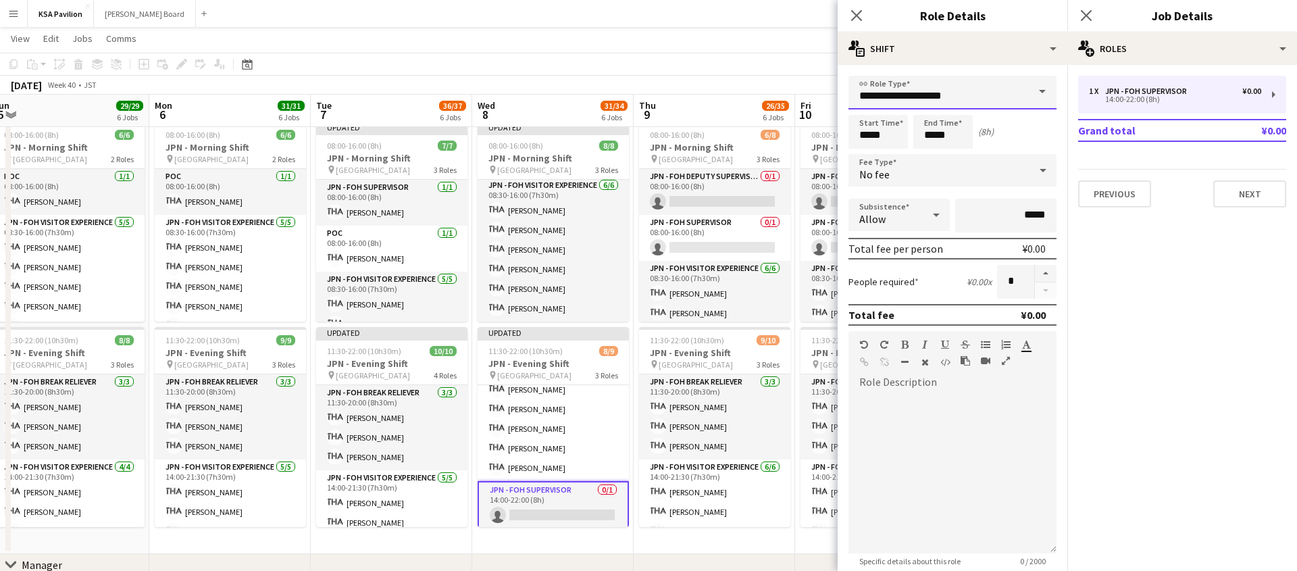
click at [892, 96] on input "**********" at bounding box center [952, 93] width 208 height 34
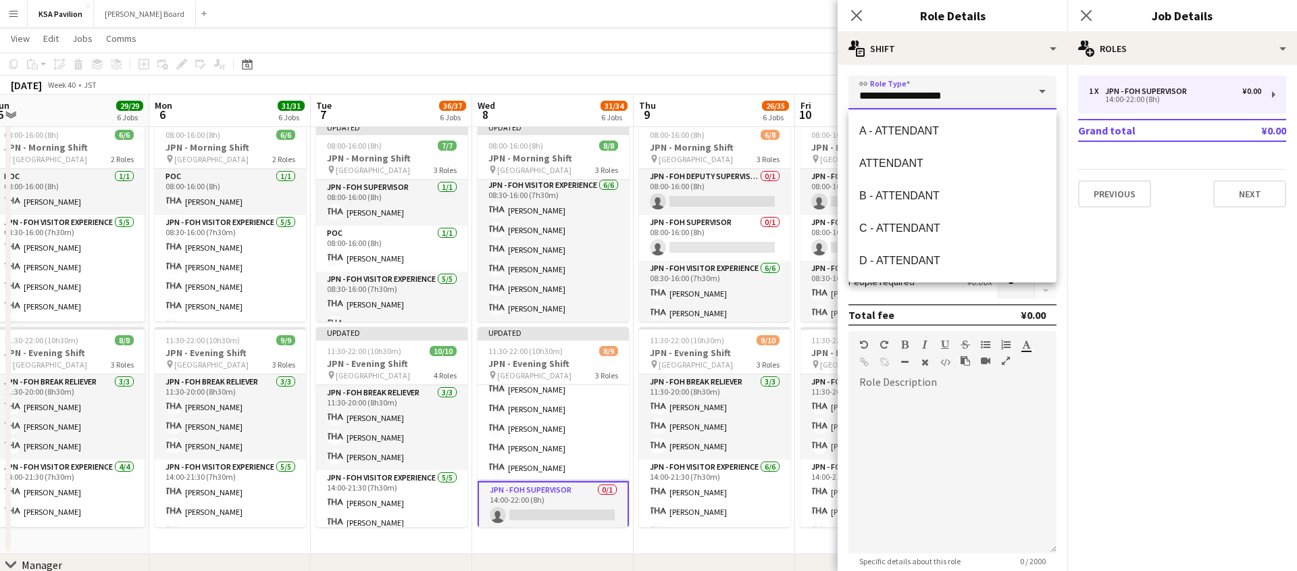
click at [892, 96] on input "**********" at bounding box center [952, 93] width 208 height 34
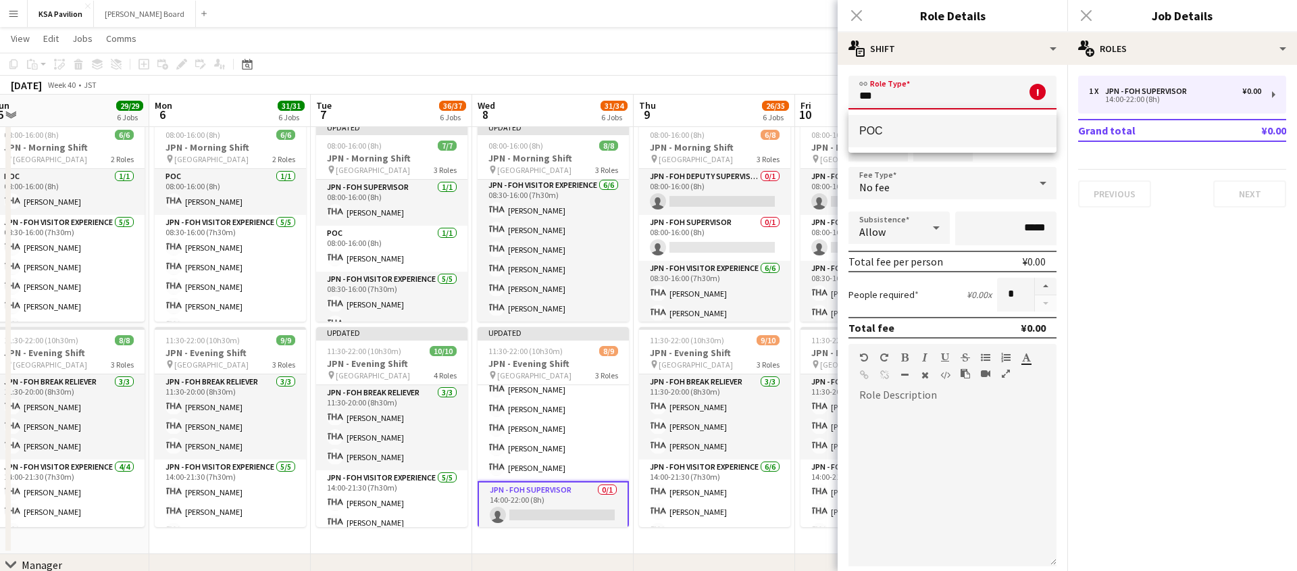
type input "***"
click at [882, 129] on span "POC" at bounding box center [952, 130] width 186 height 13
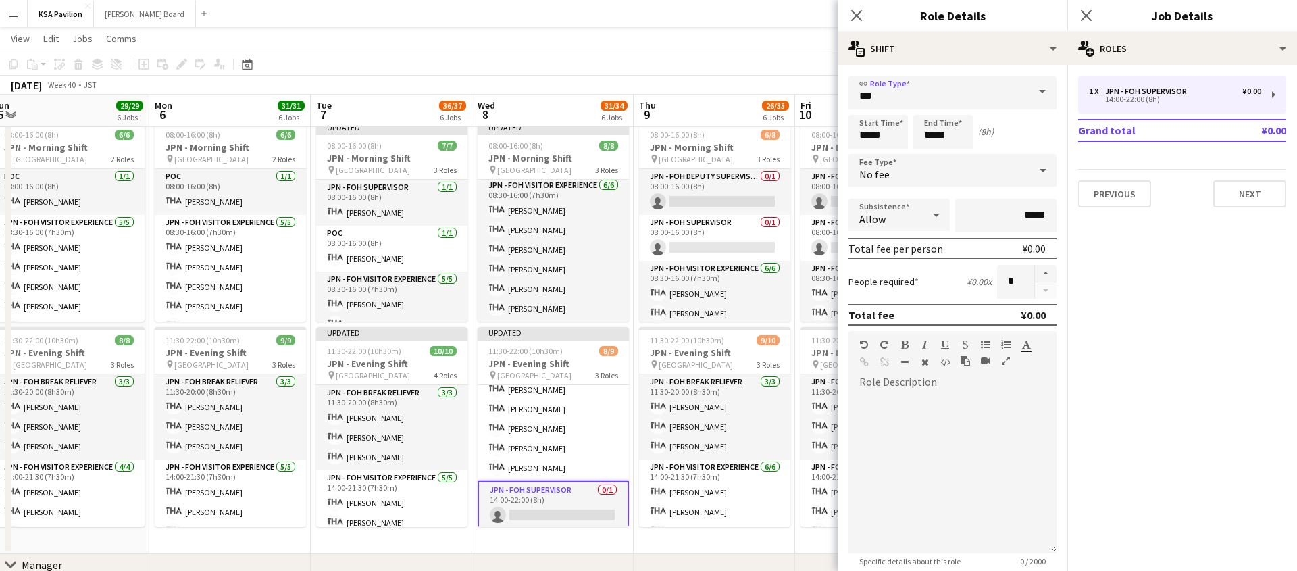
click at [568, 511] on app-card-role "JPN - FOH Supervisor 0/1 14:00-22:00 (8h) single-neutral-actions" at bounding box center [552, 505] width 151 height 49
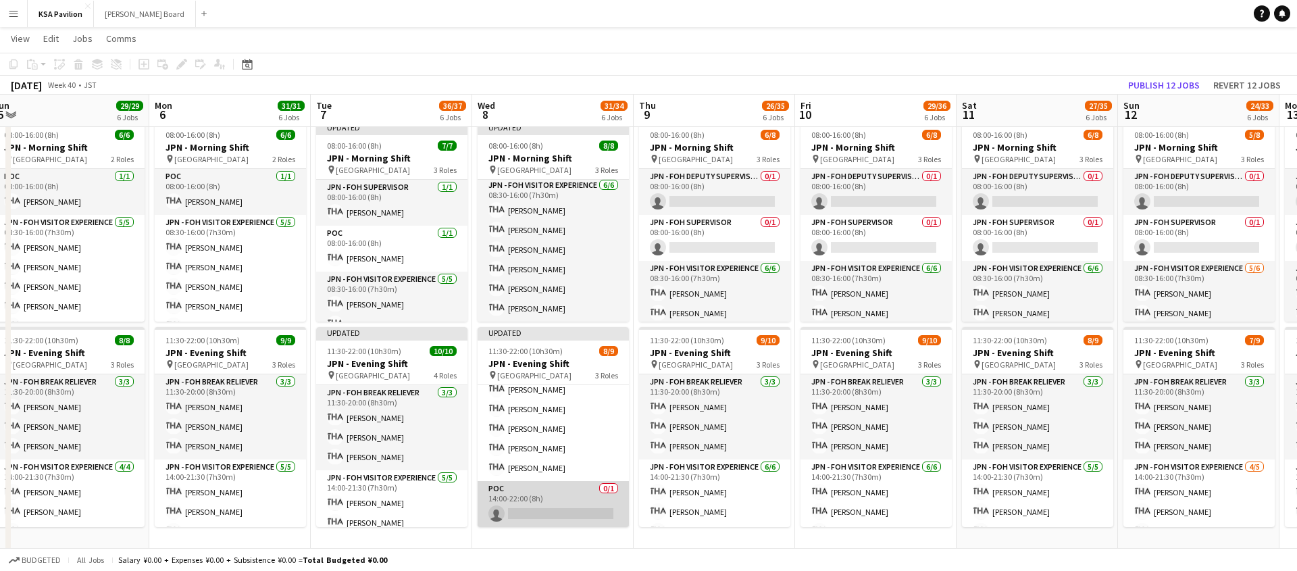
click at [568, 511] on app-card-role "POC 0/1 14:00-22:00 (8h) single-neutral-actions" at bounding box center [552, 504] width 151 height 46
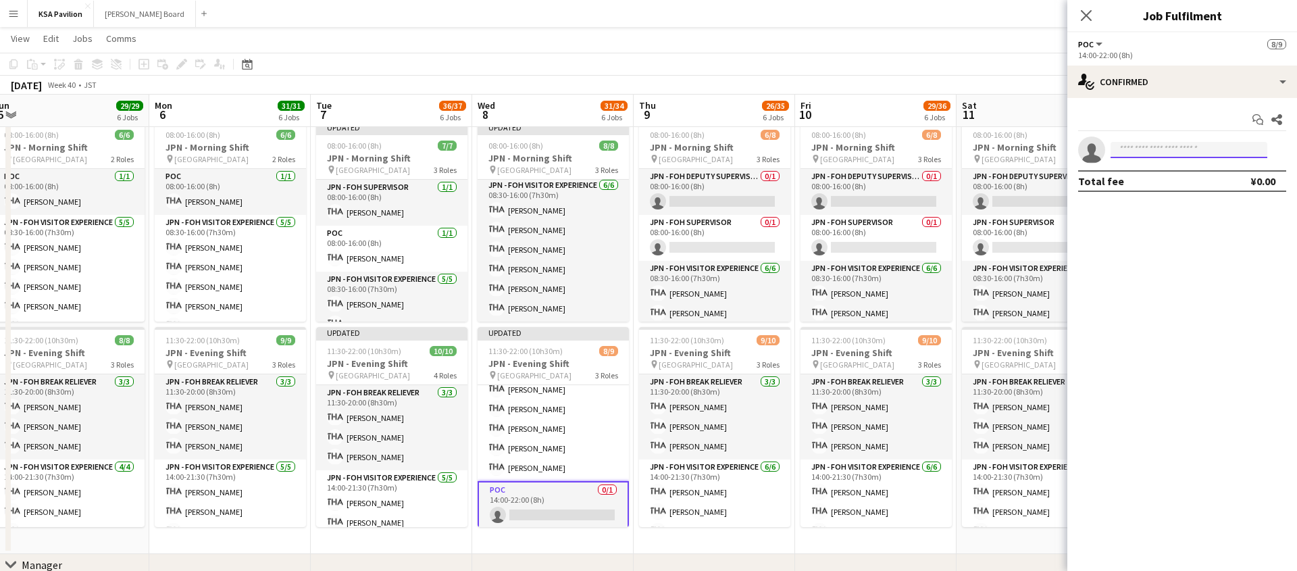
click at [1178, 151] on input at bounding box center [1188, 150] width 157 height 16
type input "****"
click at [1160, 182] on span "fohksaosaka+25@gmail.com" at bounding box center [1188, 180] width 135 height 11
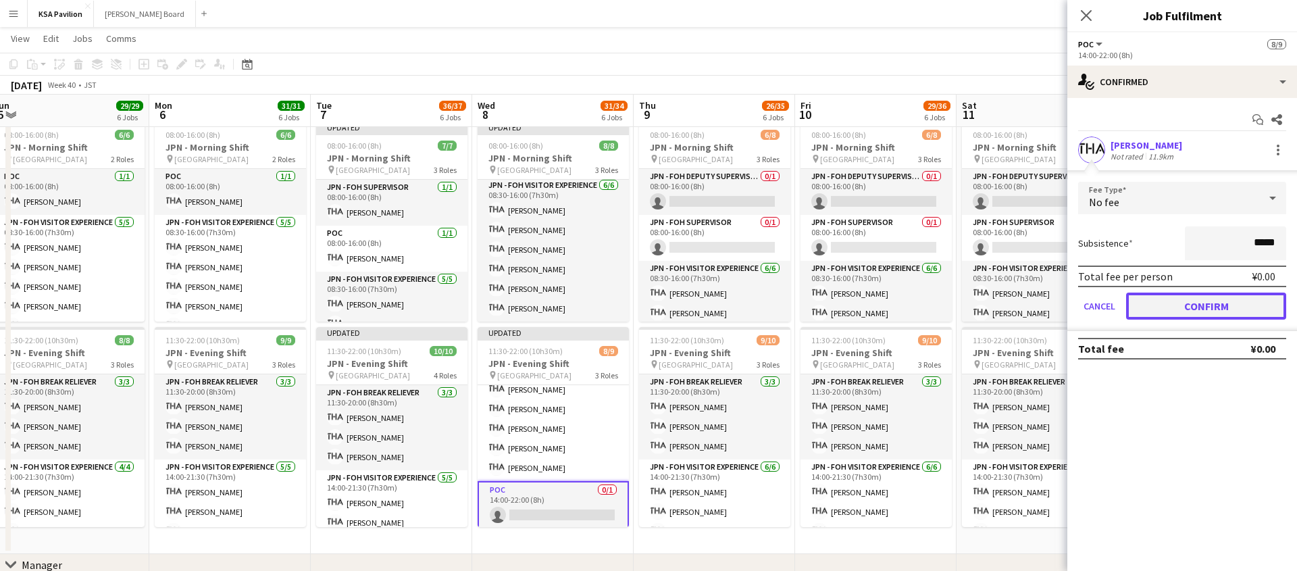
click at [1199, 307] on button "Confirm" at bounding box center [1206, 305] width 160 height 27
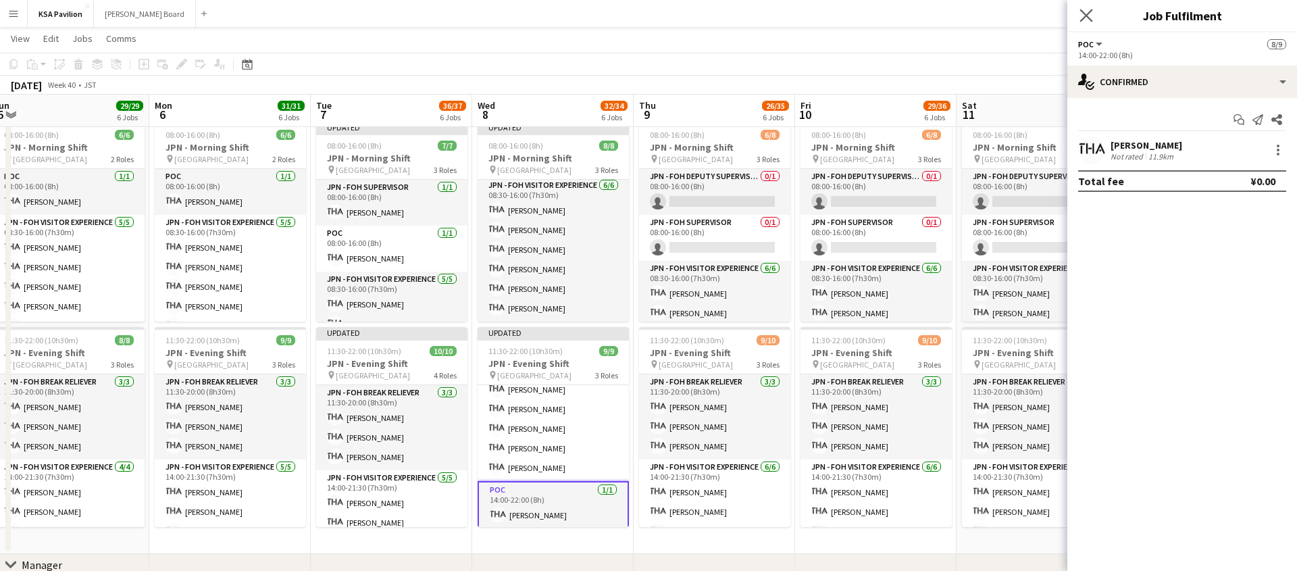
click at [1083, 22] on icon "Close pop-in" at bounding box center [1085, 15] width 13 height 13
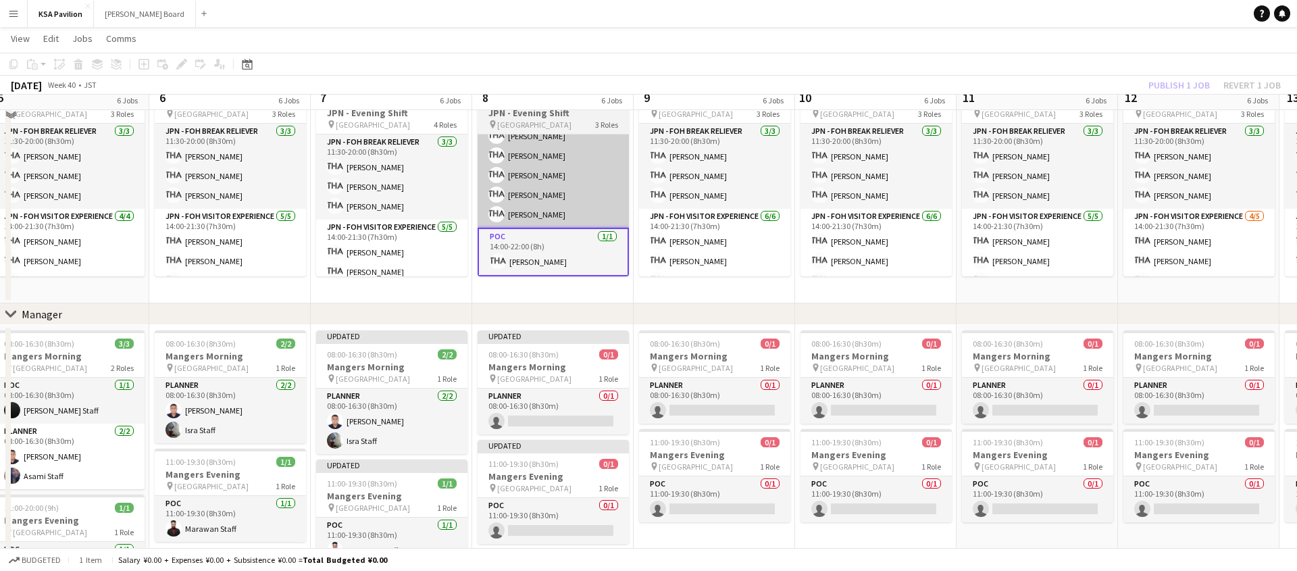
scroll to position [837, 0]
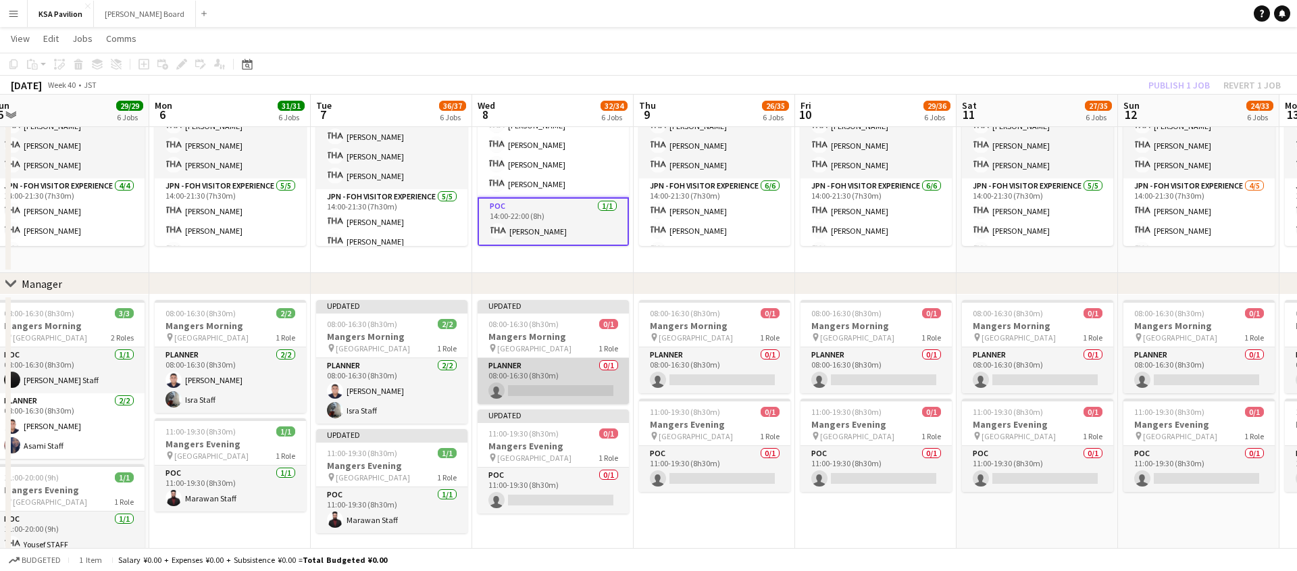
click at [545, 379] on app-card-role "Planner 0/1 08:00-16:30 (8h30m) single-neutral-actions" at bounding box center [552, 381] width 151 height 46
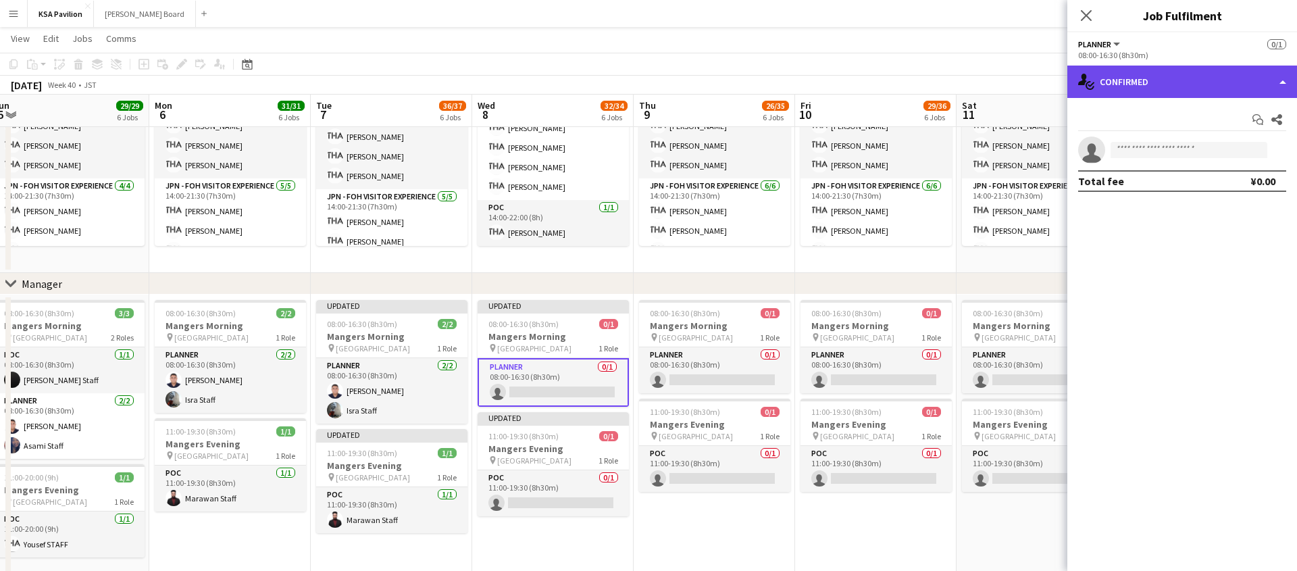
click at [1281, 78] on div "single-neutral-actions-check-2 Confirmed" at bounding box center [1182, 82] width 230 height 32
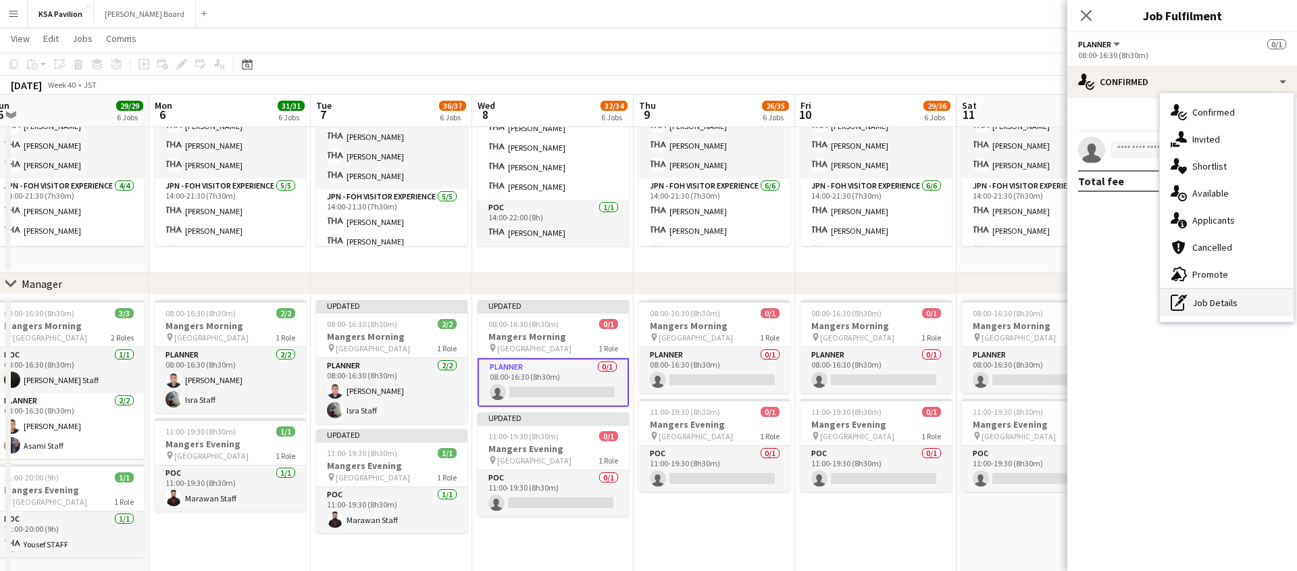
click at [1216, 303] on div "pen-write Job Details" at bounding box center [1227, 302] width 134 height 27
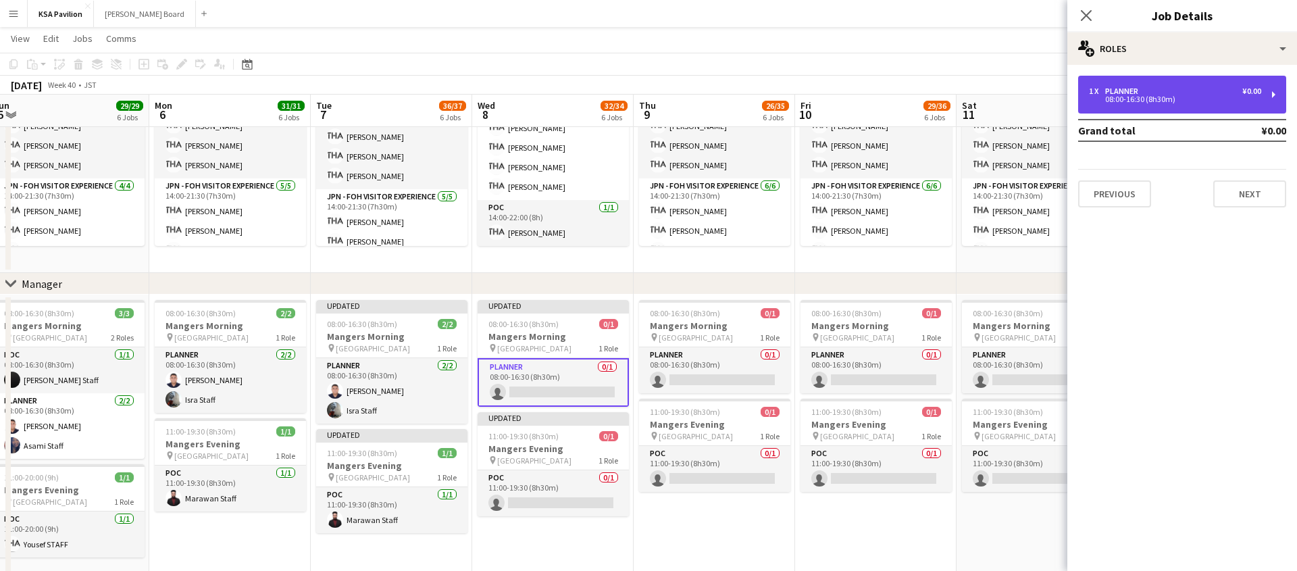
click at [1274, 100] on div "1 x Planner ¥0.00 08:00-16:30 (8h30m)" at bounding box center [1182, 95] width 208 height 38
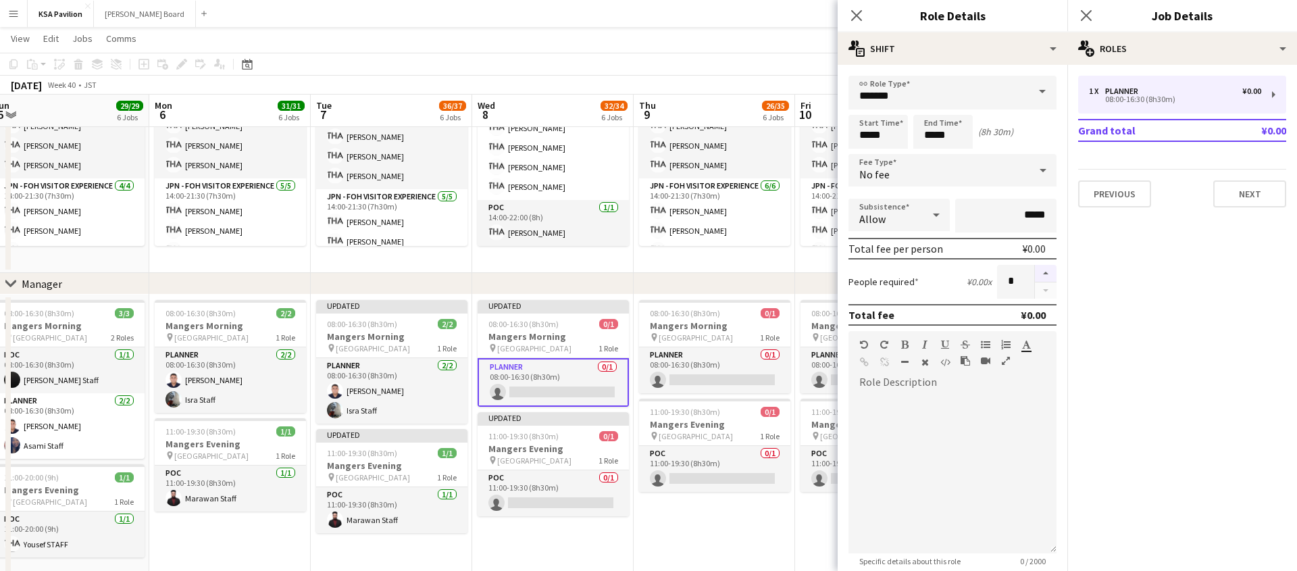
click at [1038, 266] on button "button" at bounding box center [1046, 274] width 22 height 18
type input "*"
click at [856, 19] on icon "Close pop-in" at bounding box center [856, 15] width 13 height 13
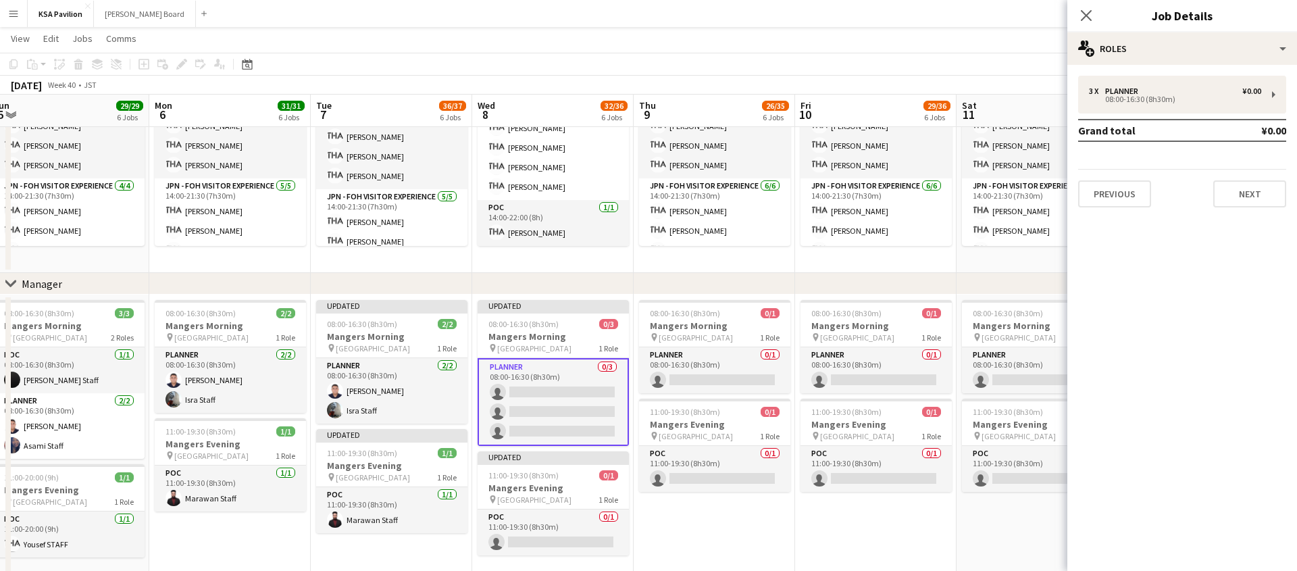
click at [558, 393] on app-card-role "Planner 0/3 08:00-16:30 (8h30m) single-neutral-actions single-neutral-actions s…" at bounding box center [552, 402] width 151 height 88
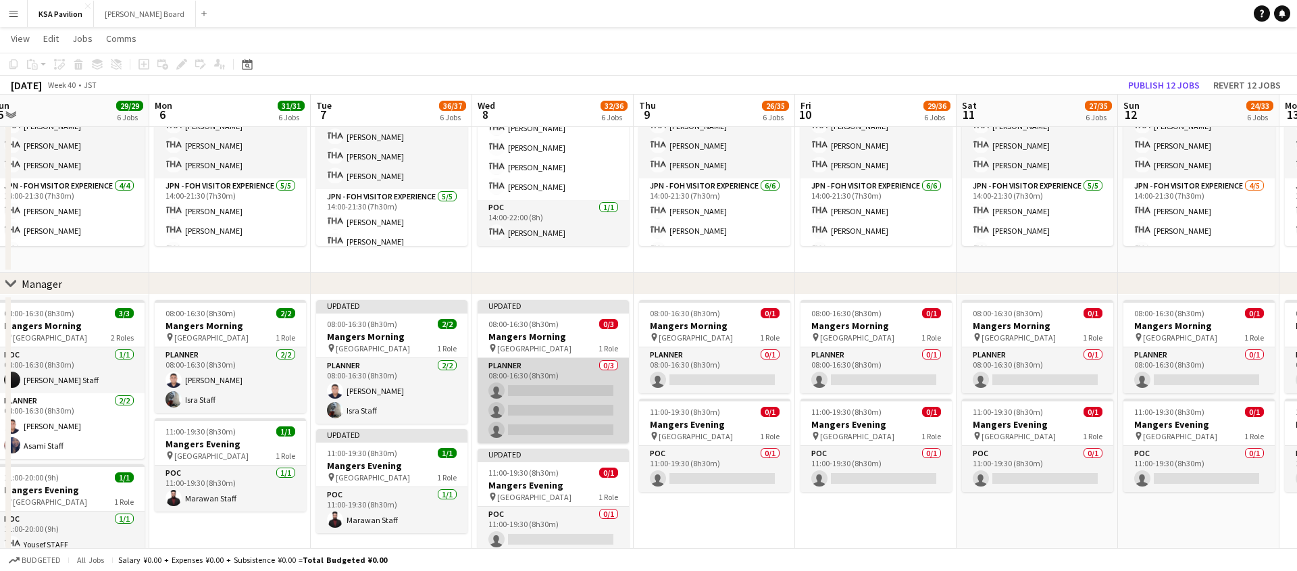
click at [569, 398] on app-card-role "Planner 0/3 08:00-16:30 (8h30m) single-neutral-actions single-neutral-actions s…" at bounding box center [552, 400] width 151 height 85
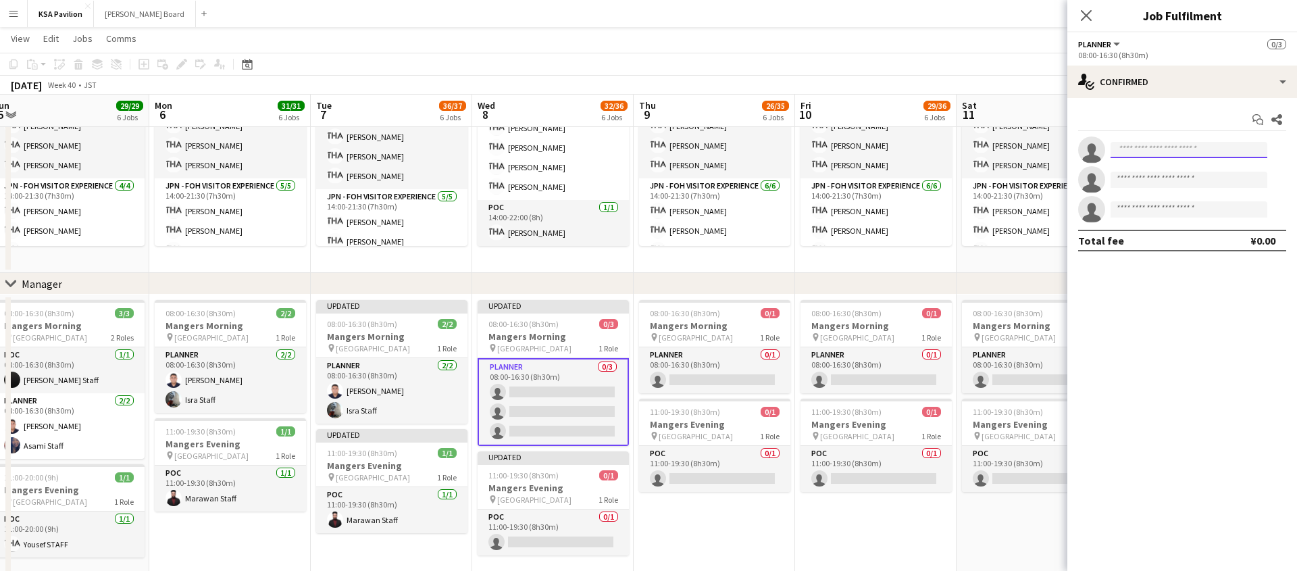
click at [1152, 151] on input at bounding box center [1188, 150] width 157 height 16
type input "*****"
click at [1145, 180] on span "hussein.najar@gmail.com" at bounding box center [1188, 180] width 135 height 11
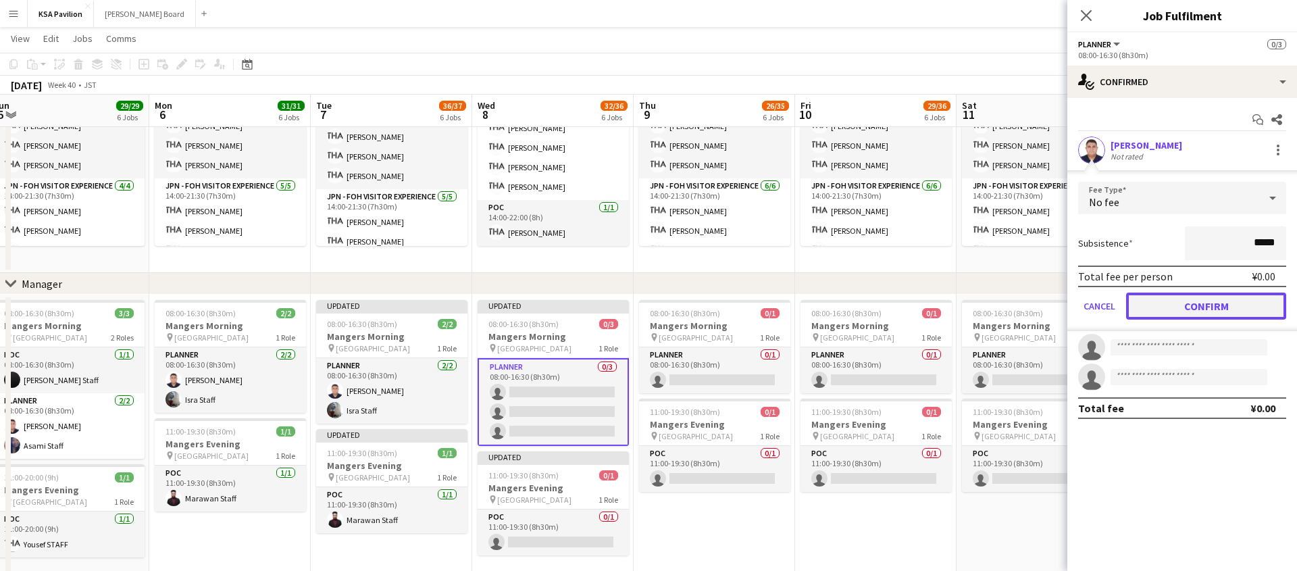
click at [1174, 301] on button "Confirm" at bounding box center [1206, 305] width 160 height 27
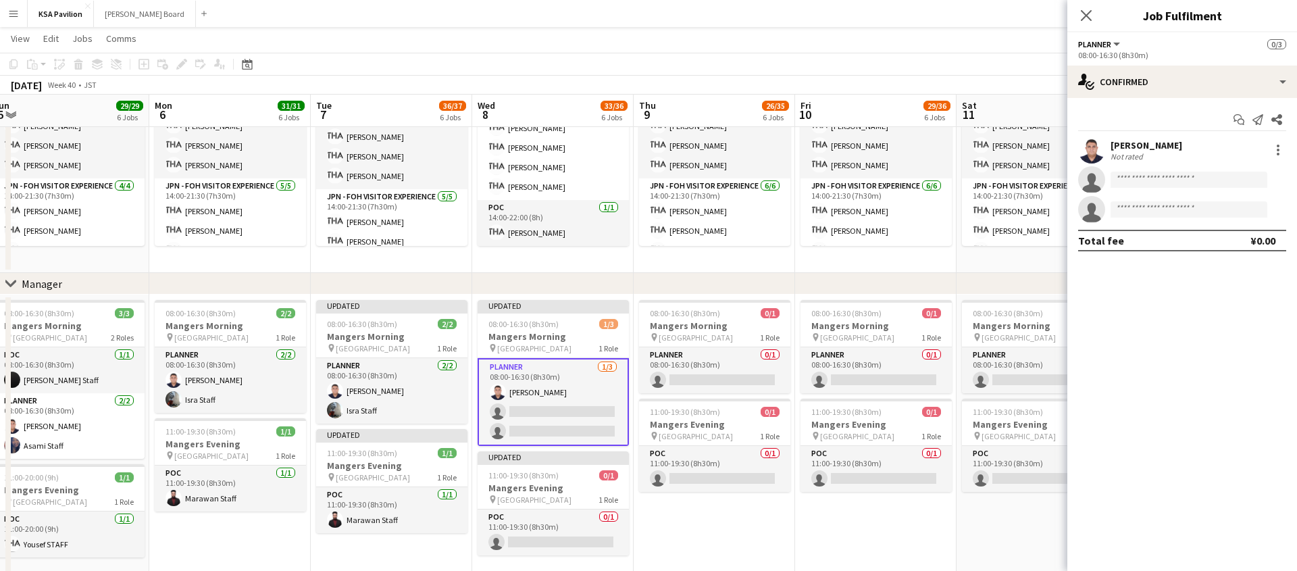
click at [1177, 170] on app-invite-slot "single-neutral-actions" at bounding box center [1182, 179] width 230 height 27
click at [1173, 176] on input at bounding box center [1188, 180] width 157 height 16
type input "****"
click at [1165, 203] on span "Isra Staff Active" at bounding box center [1188, 198] width 135 height 11
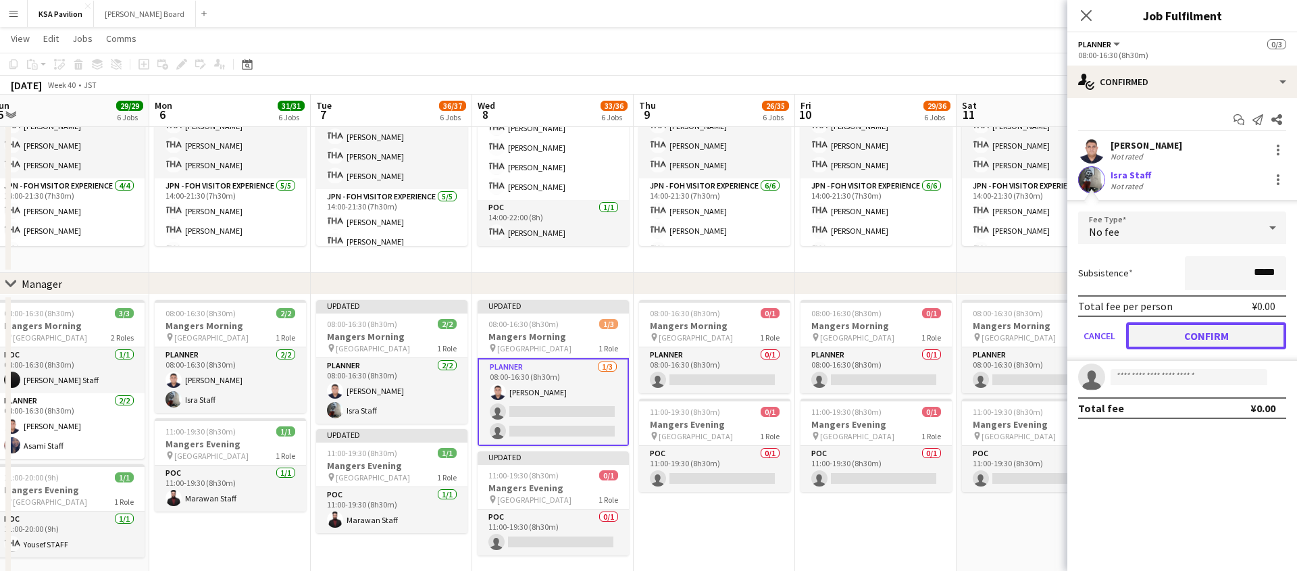
click at [1152, 336] on button "Confirm" at bounding box center [1206, 335] width 160 height 27
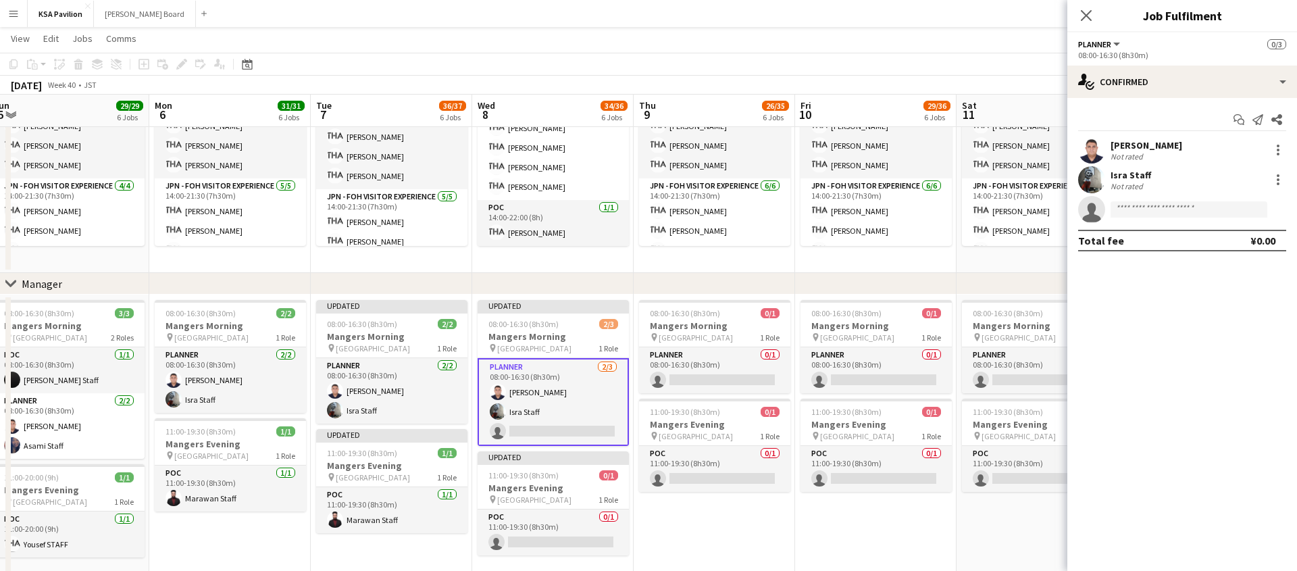
click at [1158, 219] on app-invite-slot "single-neutral-actions" at bounding box center [1182, 209] width 230 height 27
click at [1158, 211] on input at bounding box center [1188, 209] width 157 height 16
type input "***"
click at [1150, 238] on span "asmuchaa.831@gmail.com" at bounding box center [1188, 239] width 135 height 11
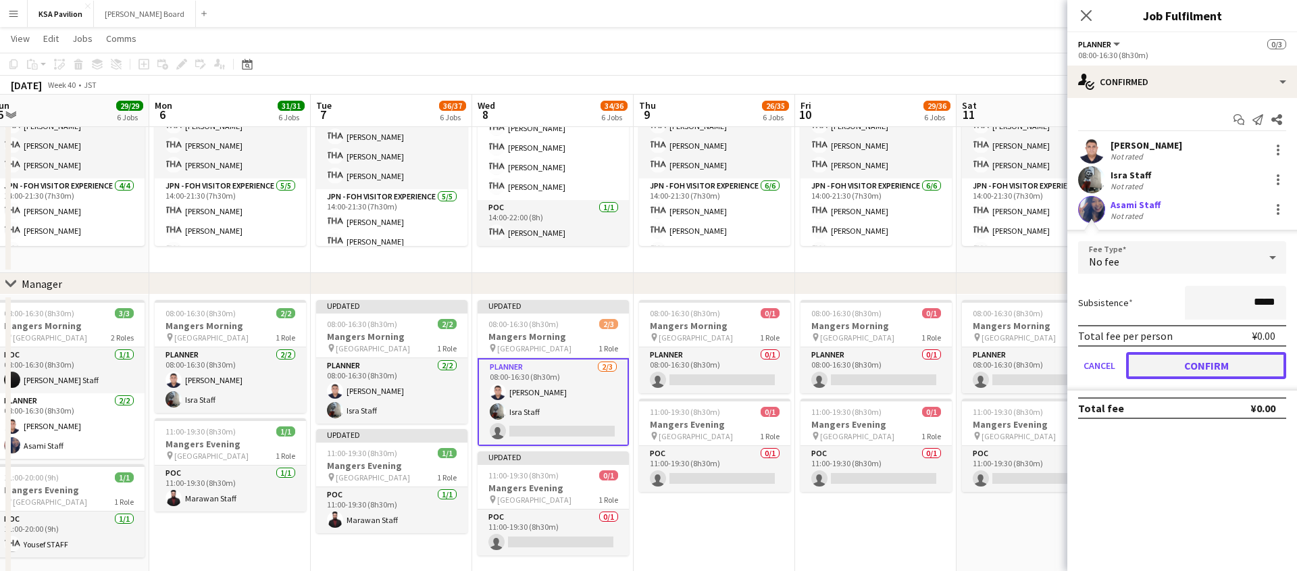
click at [1197, 369] on button "Confirm" at bounding box center [1206, 365] width 160 height 27
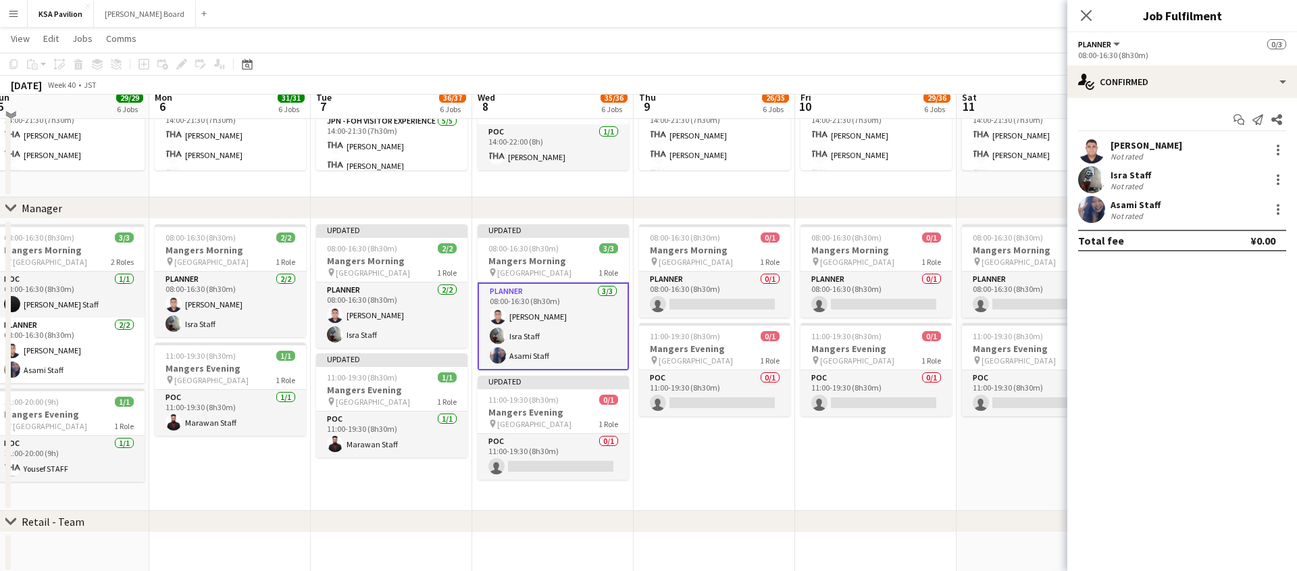
scroll to position [932, 0]
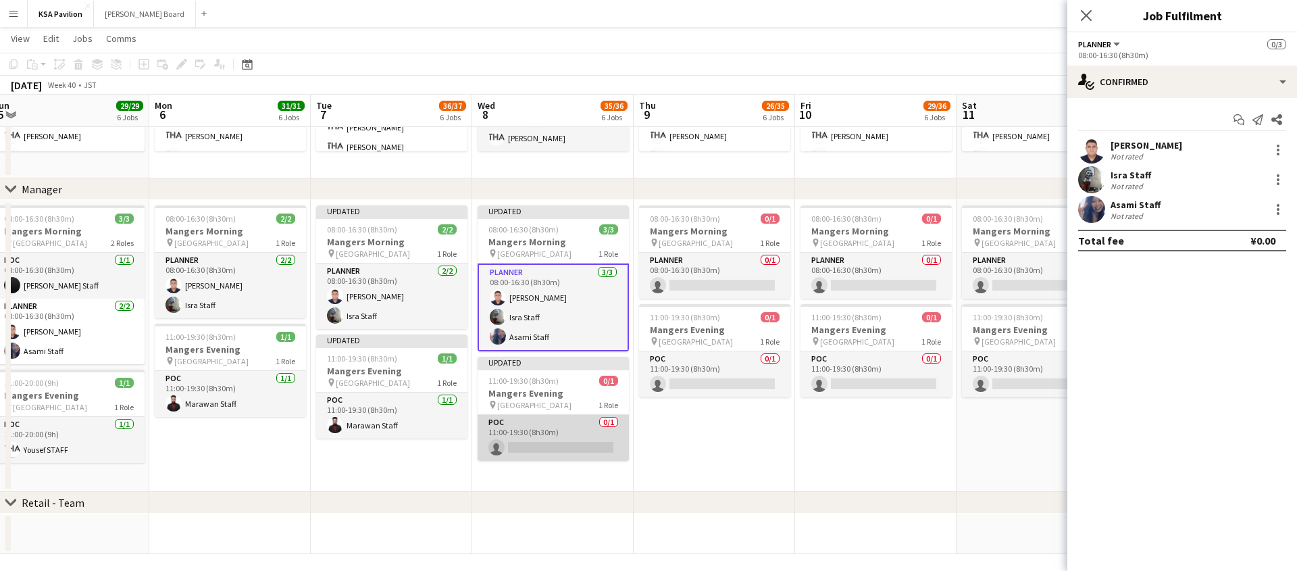
click at [559, 450] on app-card-role "POC 0/1 11:00-19:30 (8h30m) single-neutral-actions" at bounding box center [552, 438] width 151 height 46
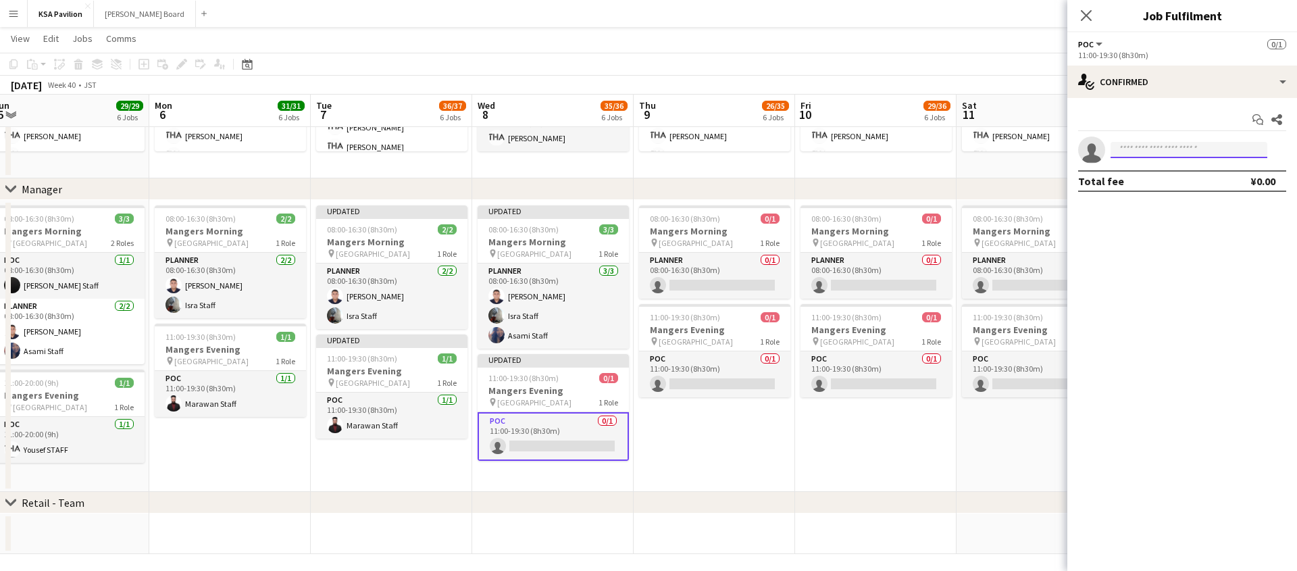
click at [1224, 142] on input at bounding box center [1188, 150] width 157 height 16
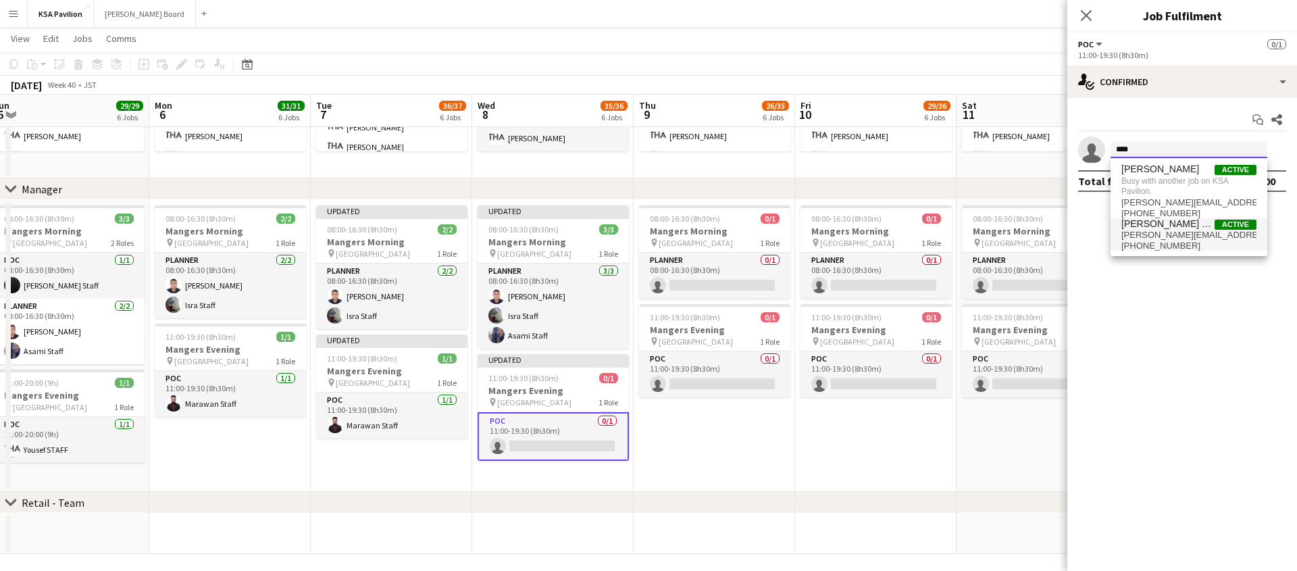
type input "****"
click at [1155, 240] on span "+966534430256" at bounding box center [1188, 245] width 135 height 11
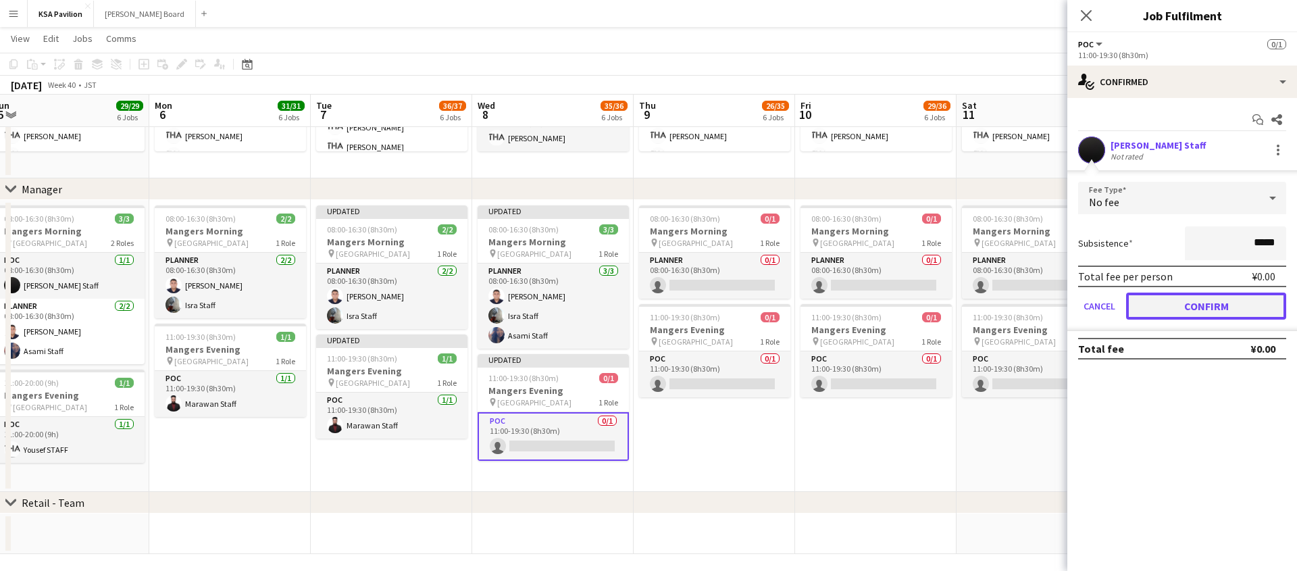
click at [1174, 307] on button "Confirm" at bounding box center [1206, 305] width 160 height 27
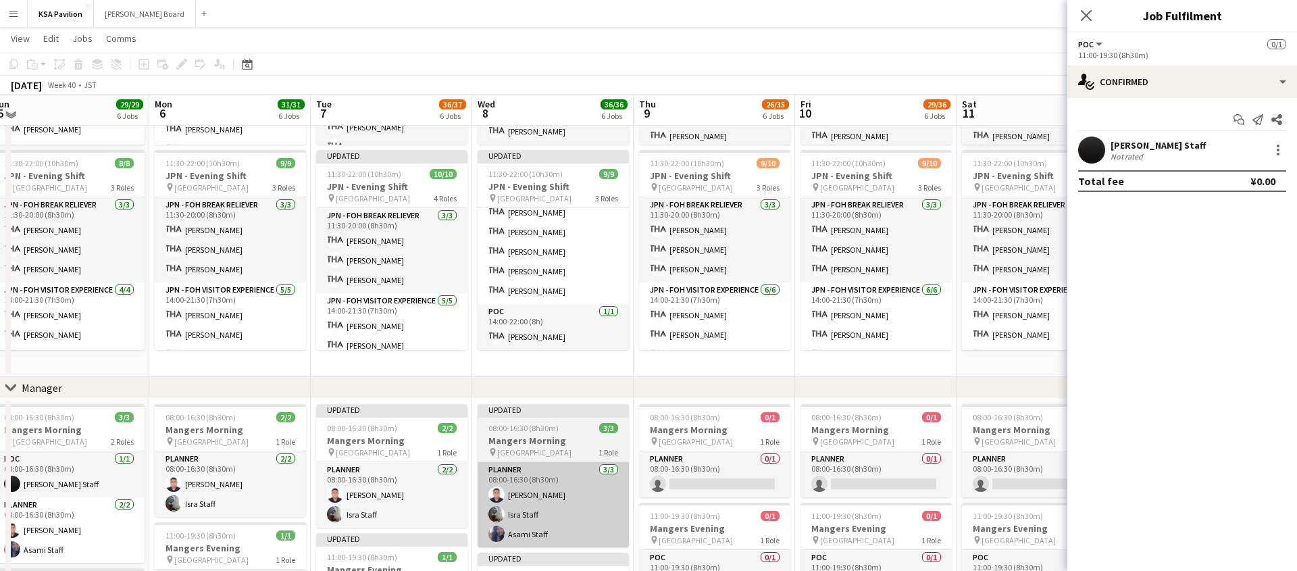
scroll to position [729, 0]
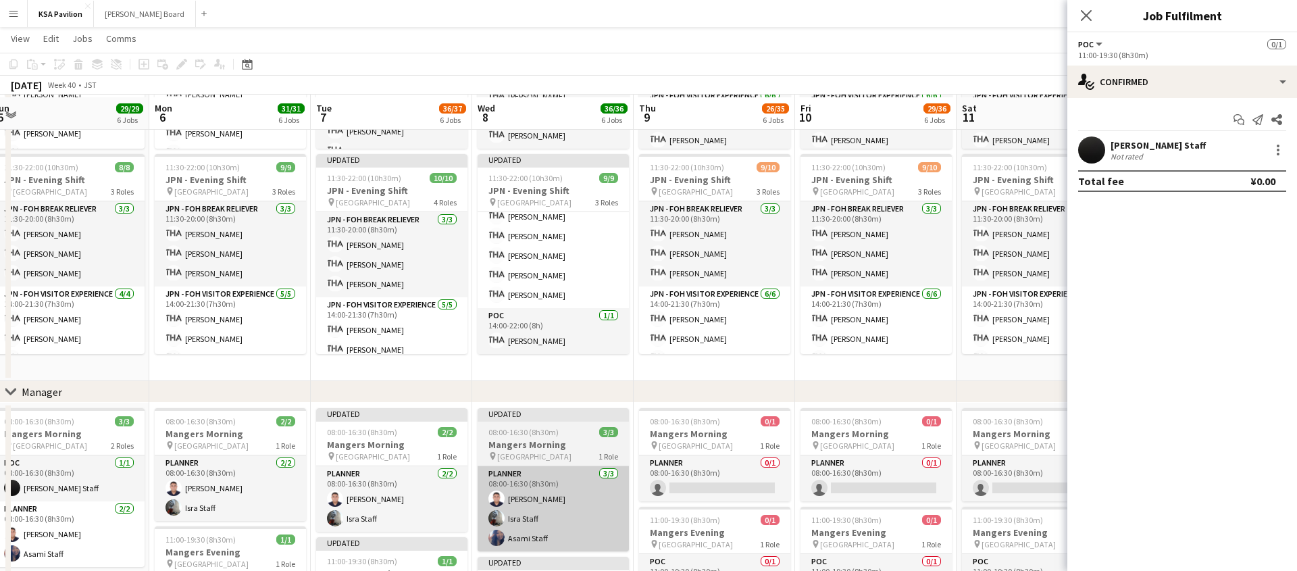
click at [563, 334] on app-card-role "POC 1/1 14:00-22:00 (8h) Yuzuki MORINAGA" at bounding box center [552, 331] width 151 height 46
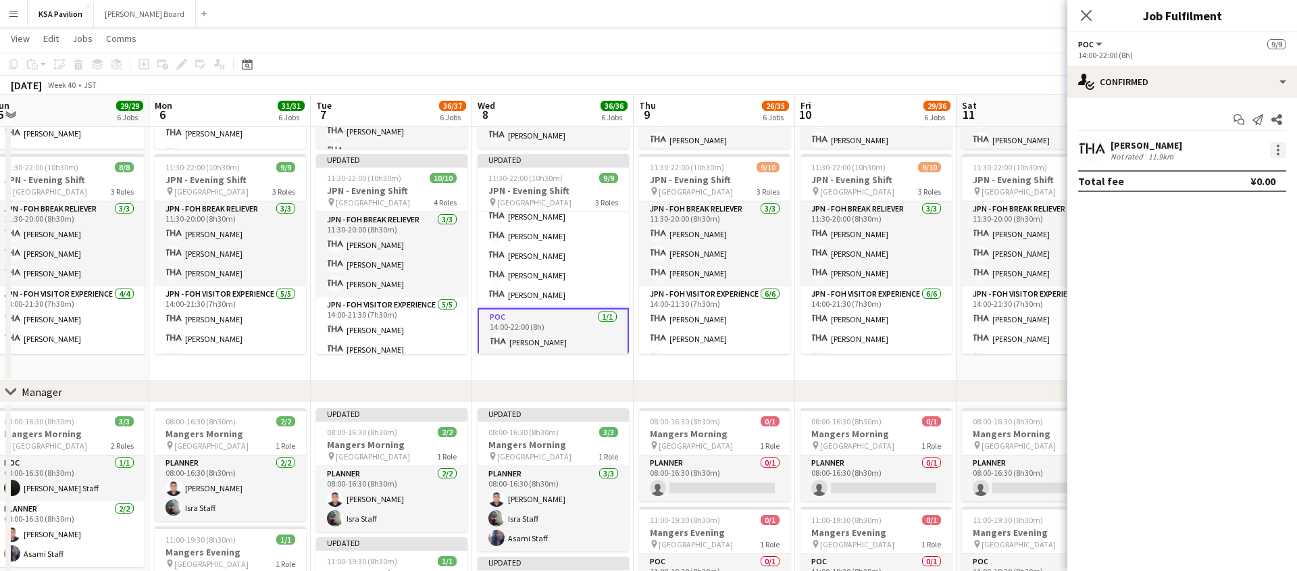
click at [1276, 151] on div at bounding box center [1278, 150] width 16 height 16
click at [1206, 331] on span "Set as supervisor" at bounding box center [1233, 336] width 84 height 11
click at [1283, 165] on div at bounding box center [1278, 165] width 16 height 16
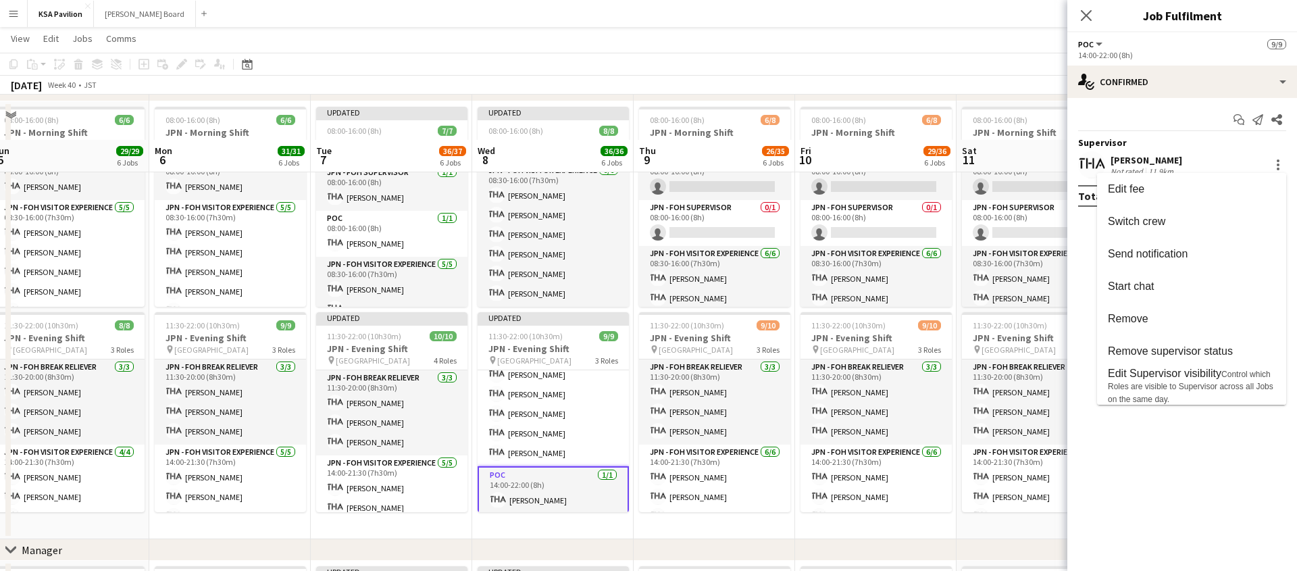
scroll to position [558, 0]
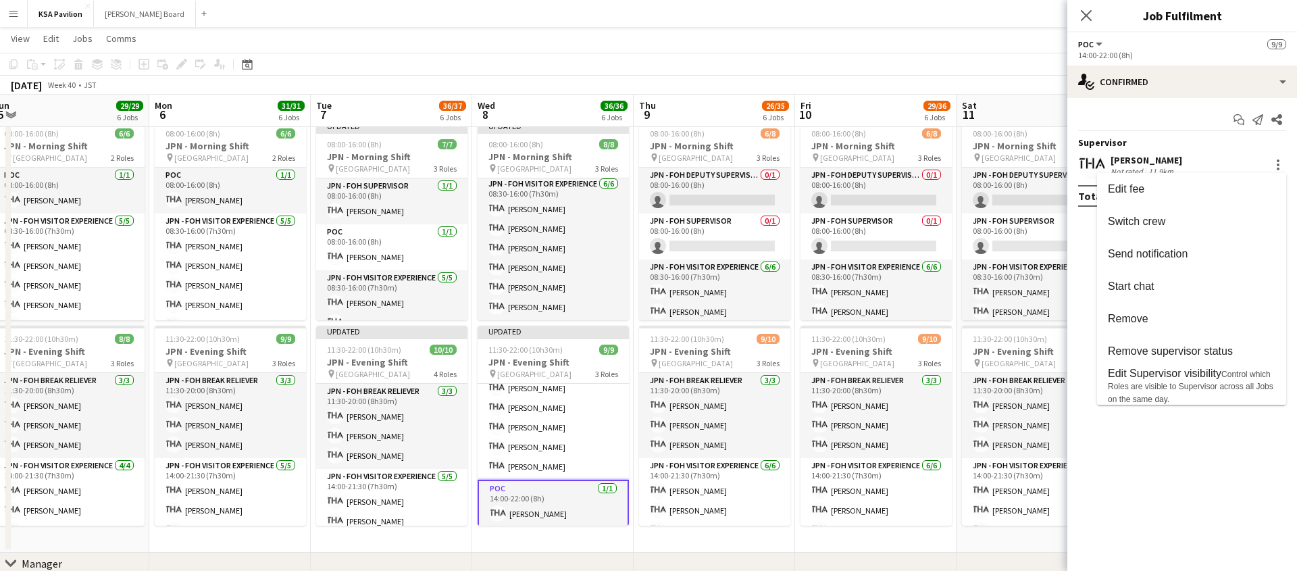
click at [551, 279] on div at bounding box center [648, 285] width 1297 height 571
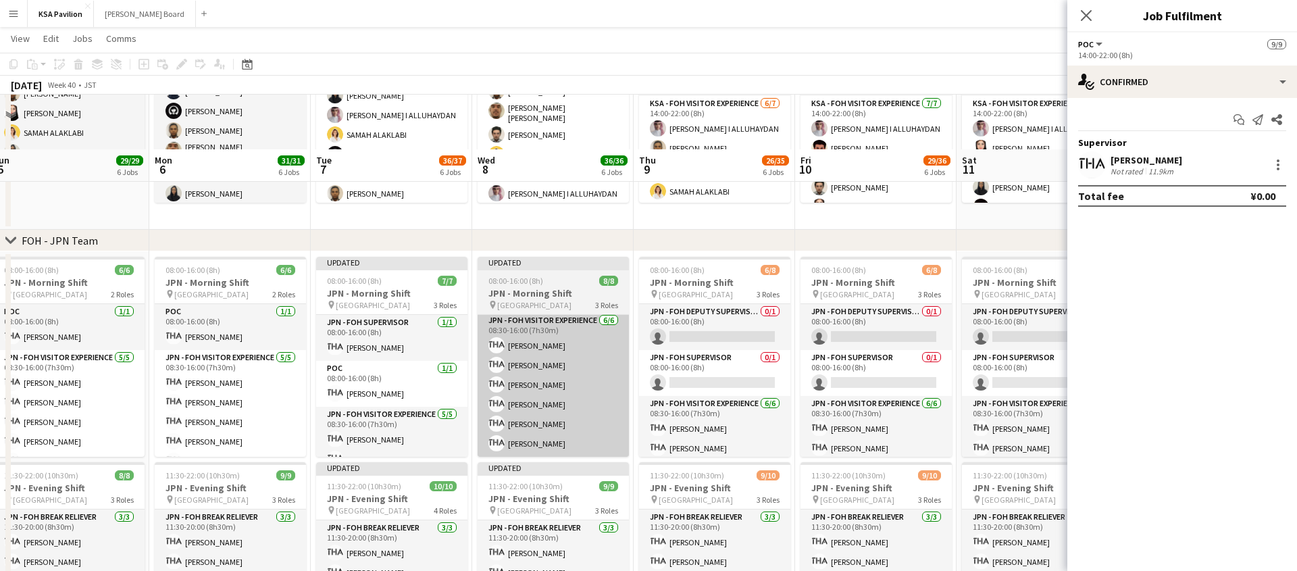
scroll to position [400, 0]
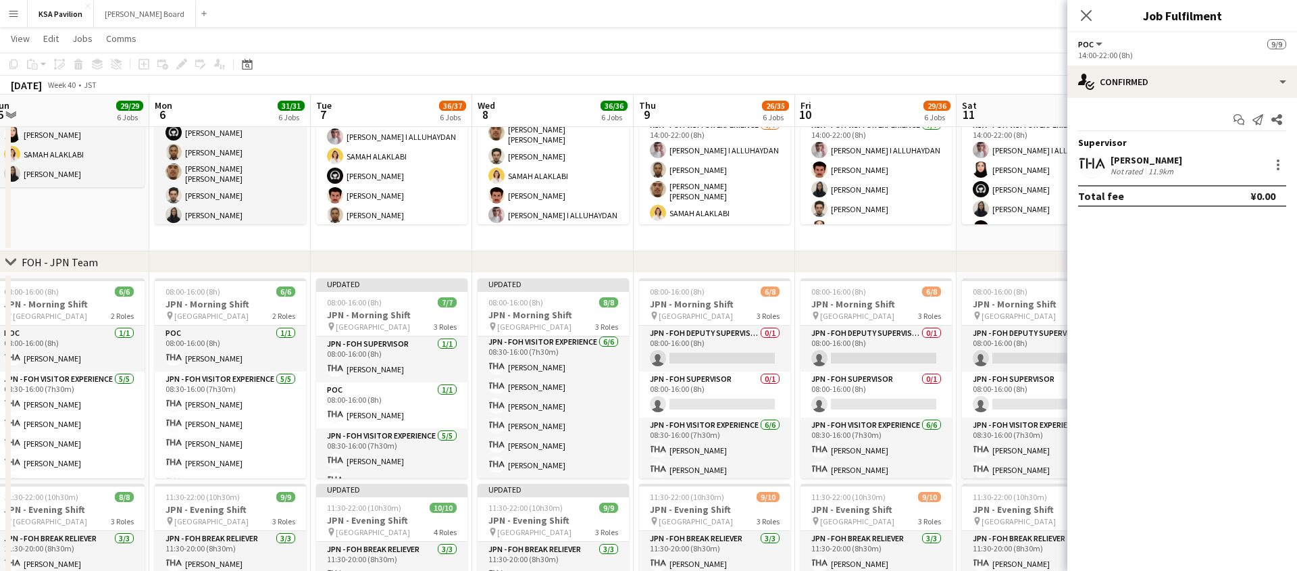
click at [556, 244] on app-date-cell "Updated 06:00-16:00 (10h) 7/7 KSA - Morning Shift pin Saudi Arabia Pavilion 2 R…" at bounding box center [552, 33] width 161 height 438
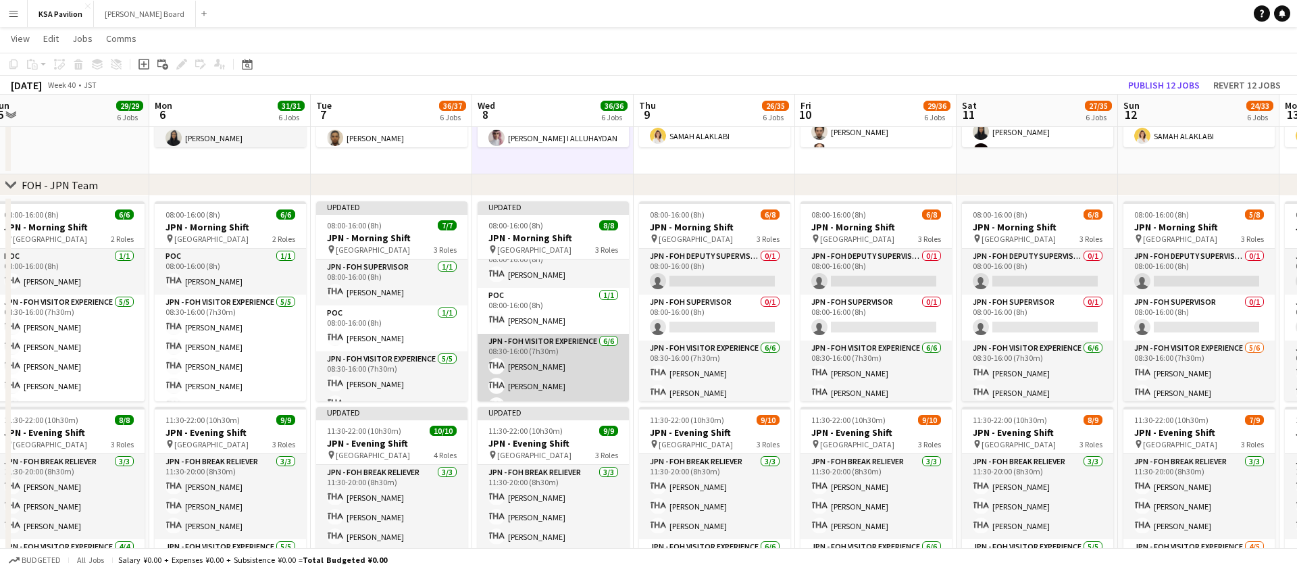
scroll to position [0, 0]
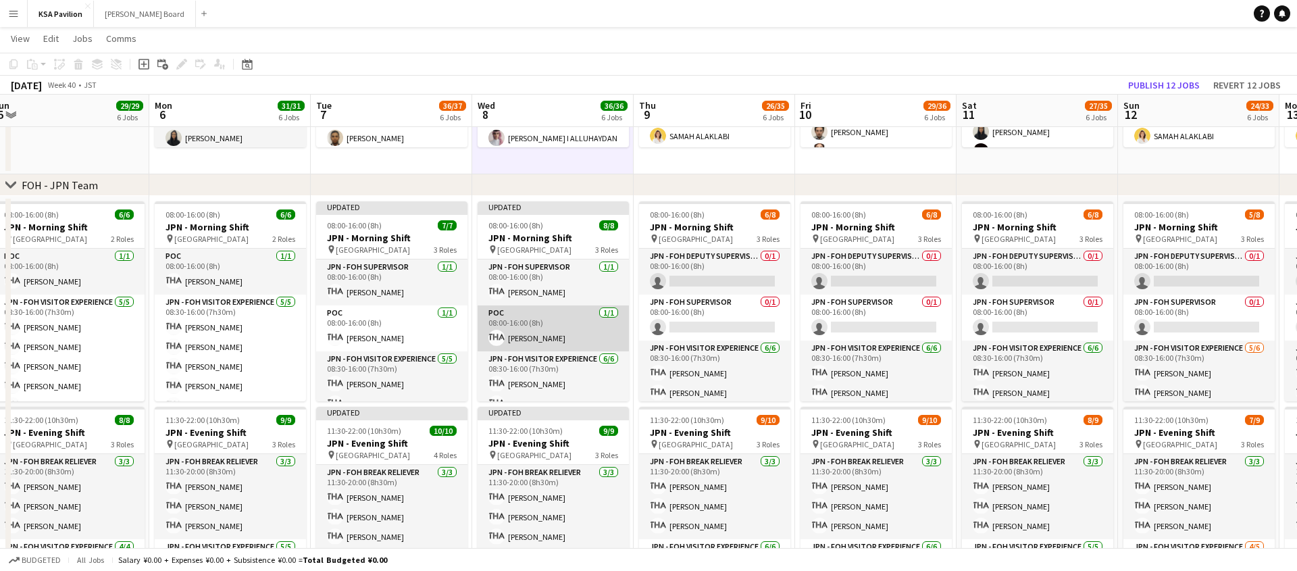
click at [534, 331] on app-card-role "POC 1/1 08:00-16:00 (8h) Taeko IKEGAWA" at bounding box center [552, 328] width 151 height 46
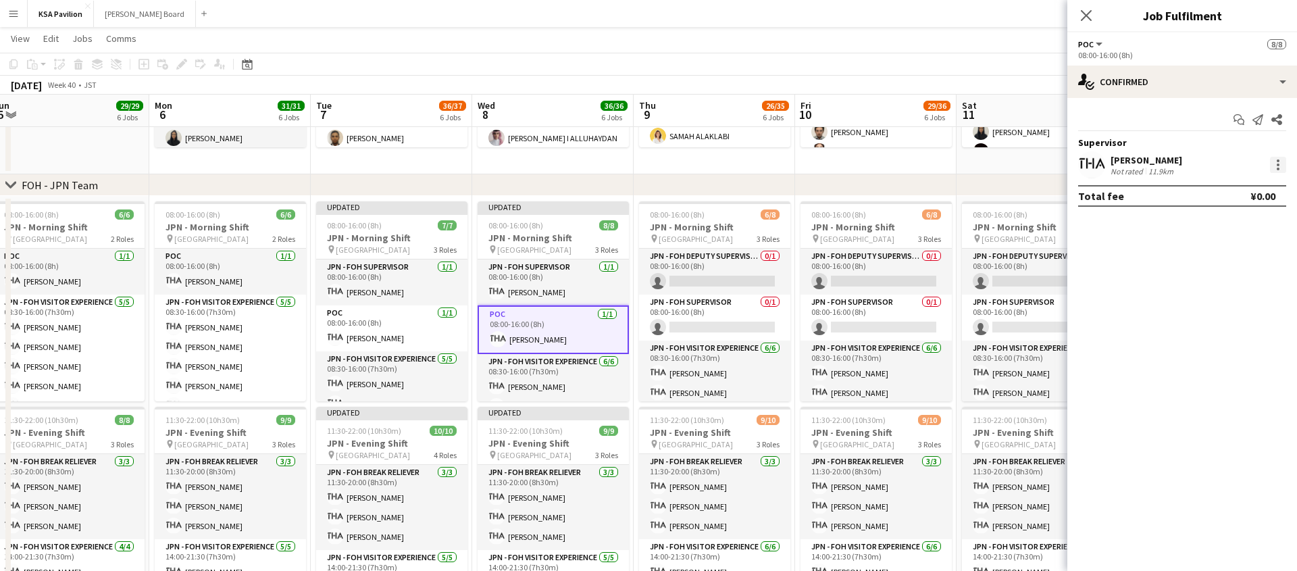
click at [1275, 167] on div at bounding box center [1278, 165] width 16 height 16
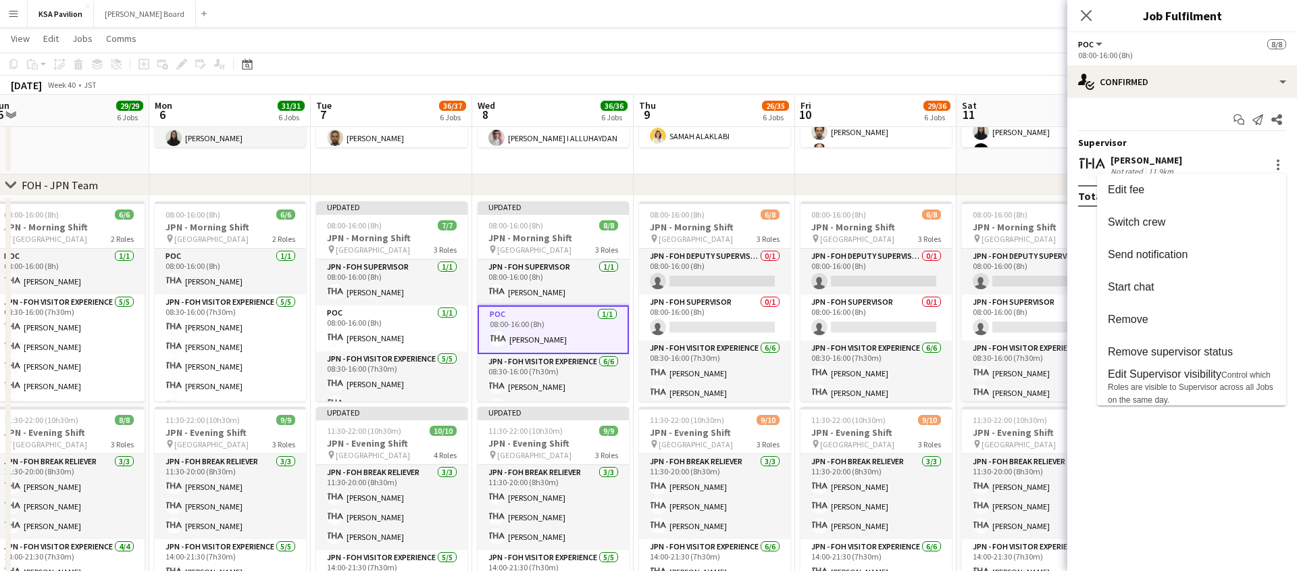
click at [530, 286] on div at bounding box center [648, 285] width 1297 height 571
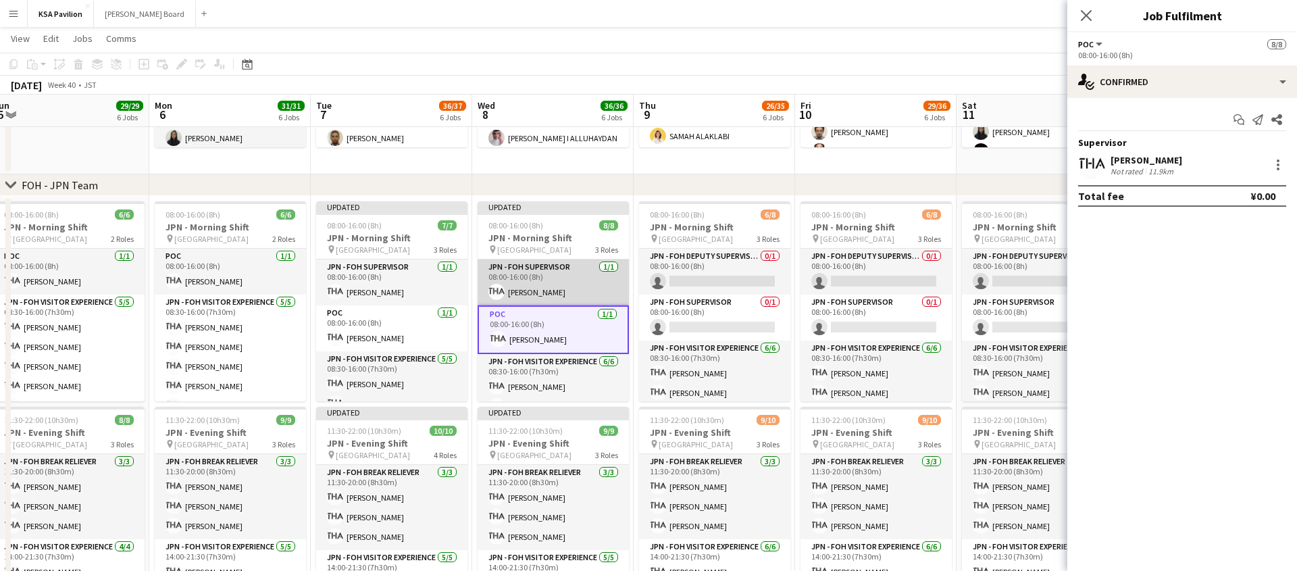
click at [525, 293] on app-card-role "JPN - FOH Supervisor 1/1 08:00-16:00 (8h) Yousef BARNAWI" at bounding box center [552, 282] width 151 height 46
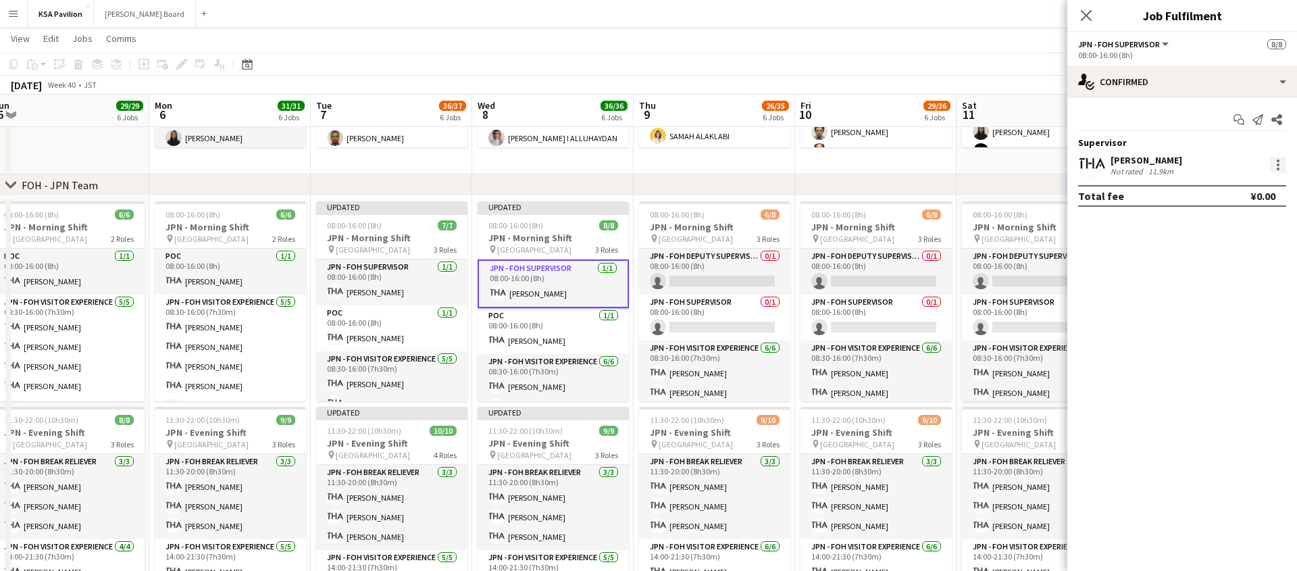
click at [1272, 165] on div at bounding box center [1278, 165] width 16 height 16
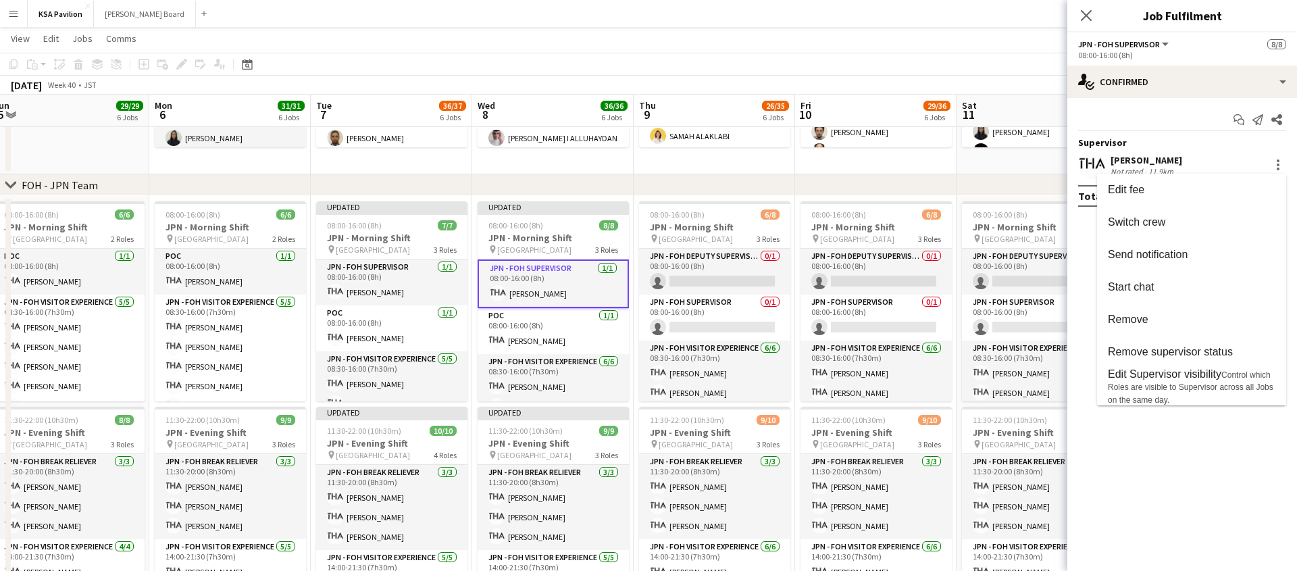
click at [648, 71] on div at bounding box center [648, 285] width 1297 height 571
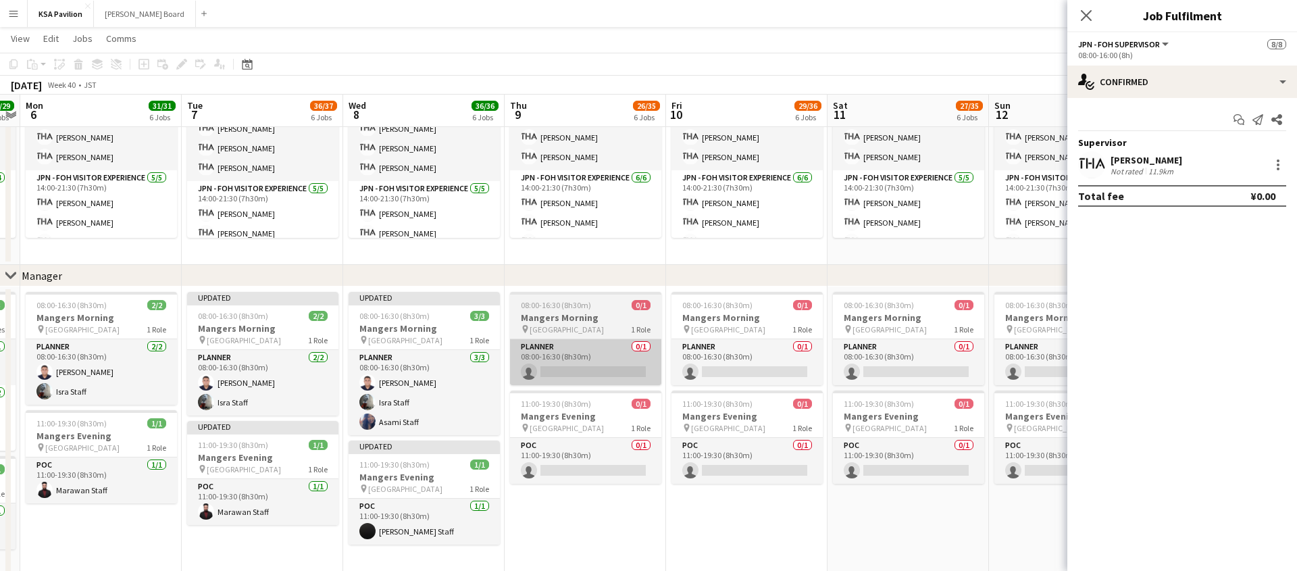
scroll to position [0, 629]
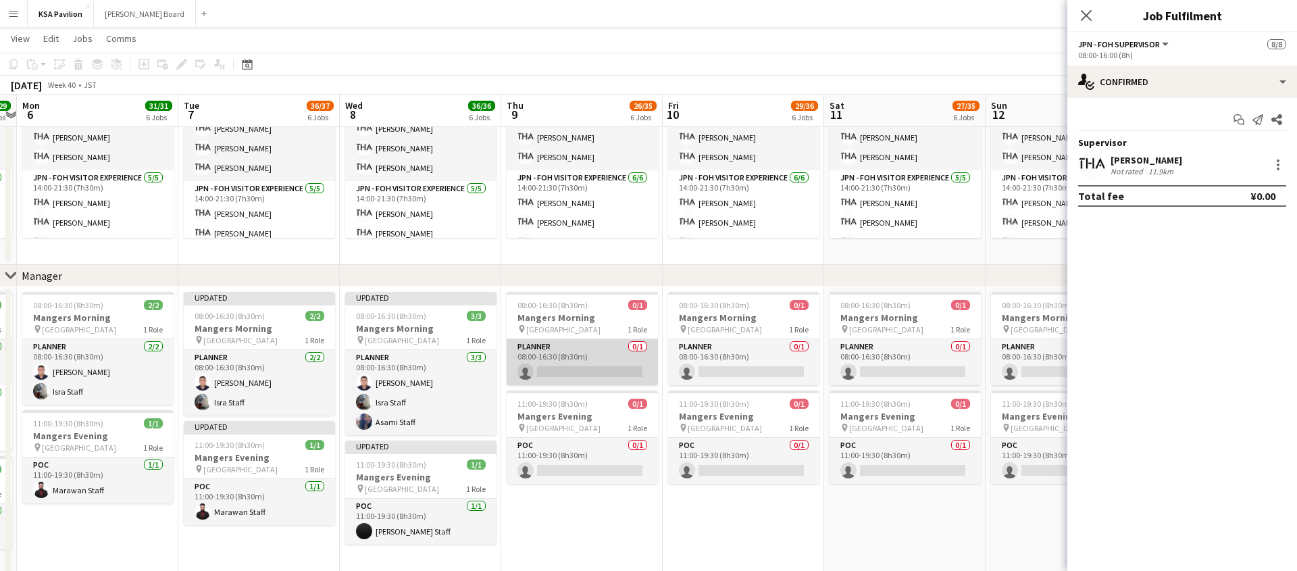
click at [585, 369] on app-card-role "Planner 0/1 08:00-16:30 (8h30m) single-neutral-actions" at bounding box center [582, 362] width 151 height 46
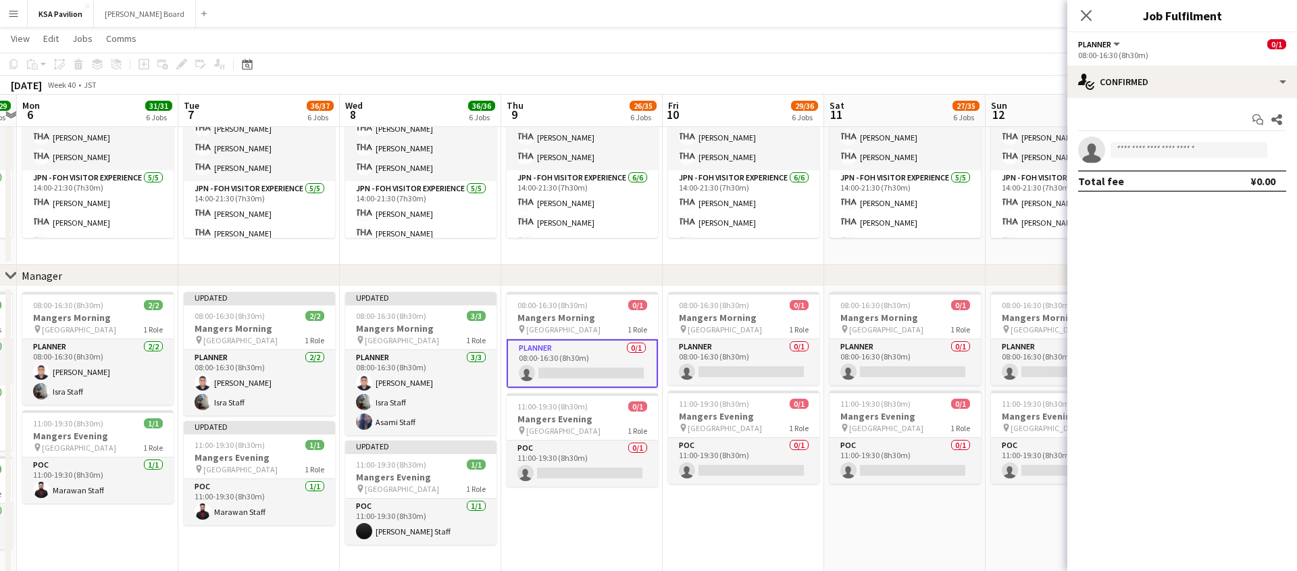
scroll to position [94, 0]
click at [1197, 147] on input at bounding box center [1188, 150] width 157 height 16
type input "****"
click at [1160, 175] on span "isra.expo2025@gmail.com" at bounding box center [1188, 180] width 135 height 11
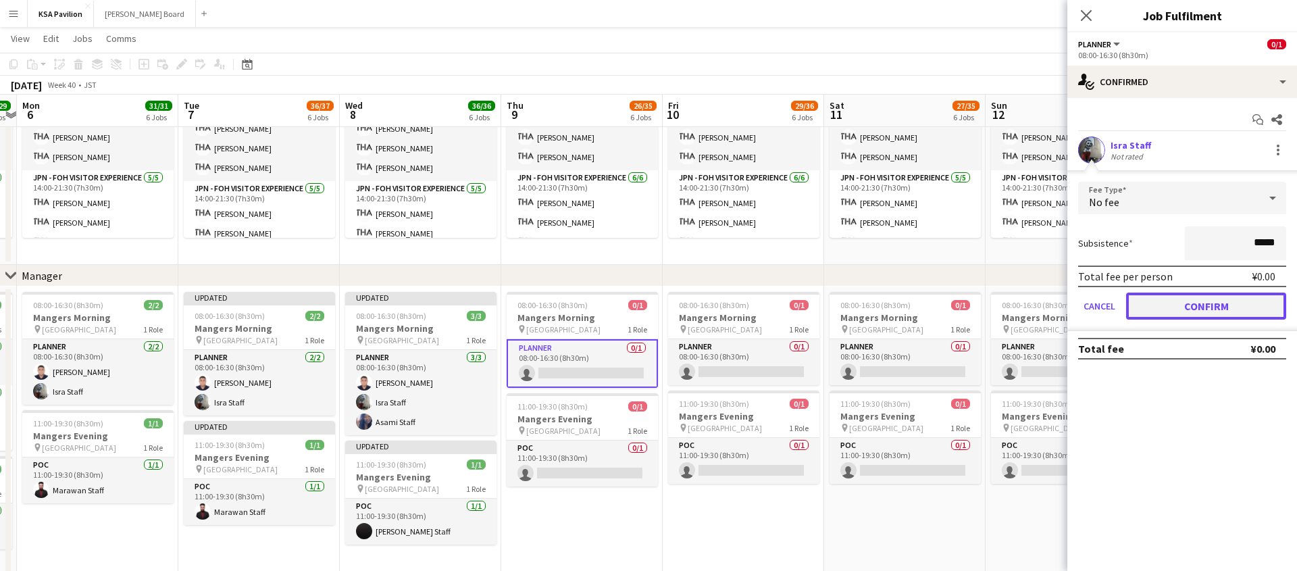
click at [1199, 307] on button "Confirm" at bounding box center [1206, 305] width 160 height 27
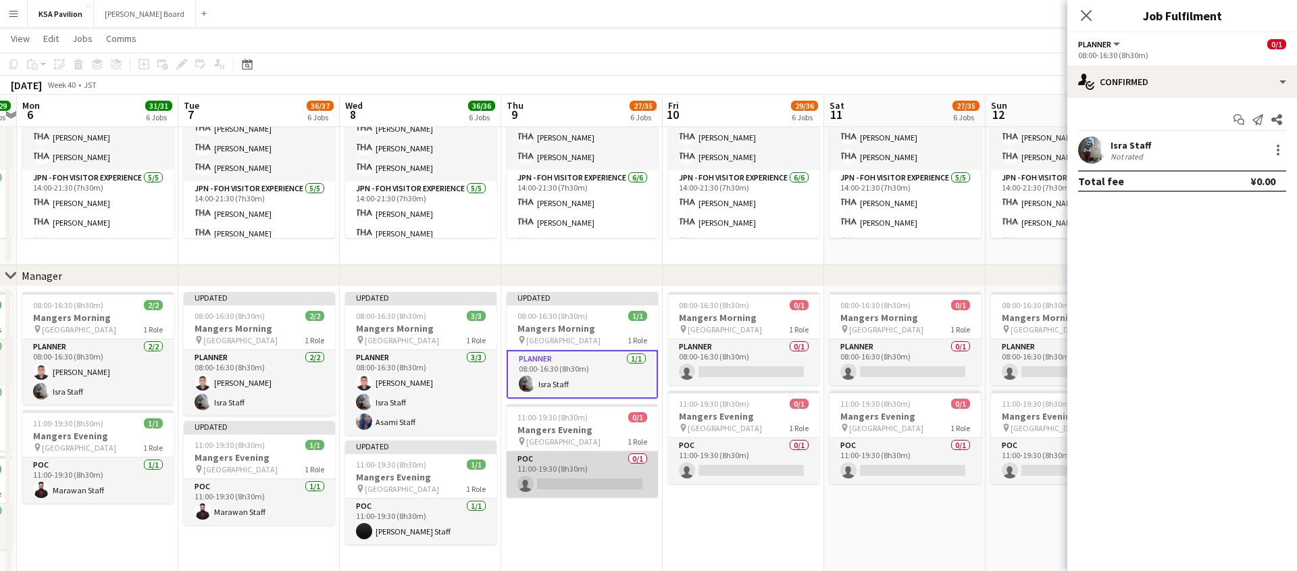
click at [571, 459] on app-card-role "POC 0/1 11:00-19:30 (8h30m) single-neutral-actions" at bounding box center [582, 474] width 151 height 46
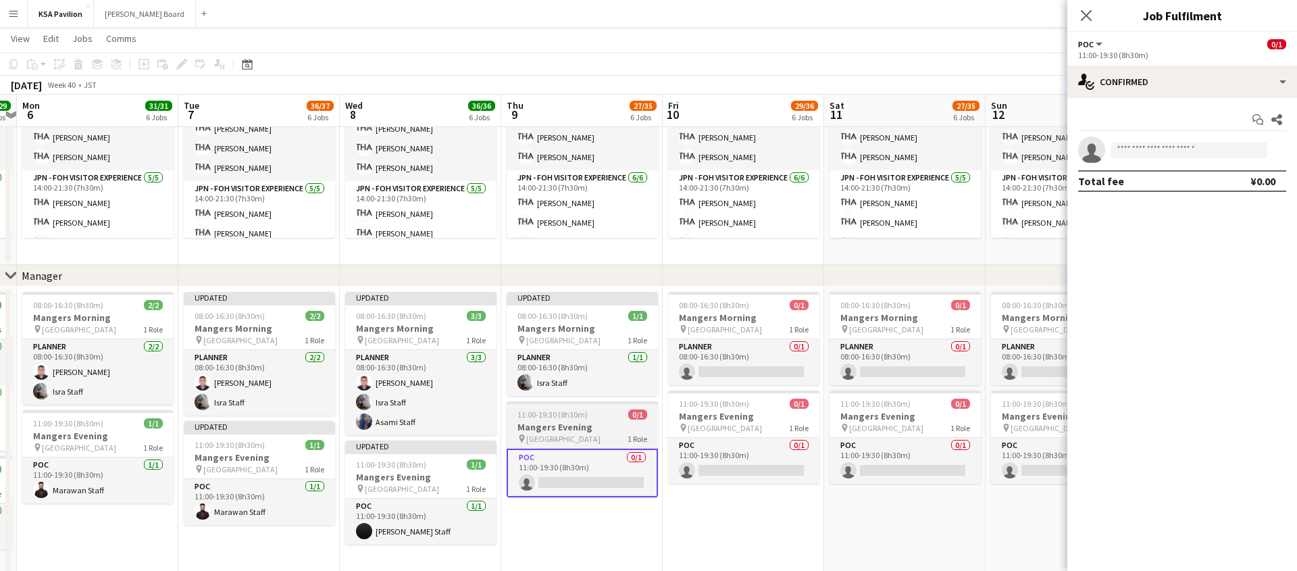
click at [598, 415] on div "11:00-19:30 (8h30m) 0/1" at bounding box center [582, 414] width 151 height 10
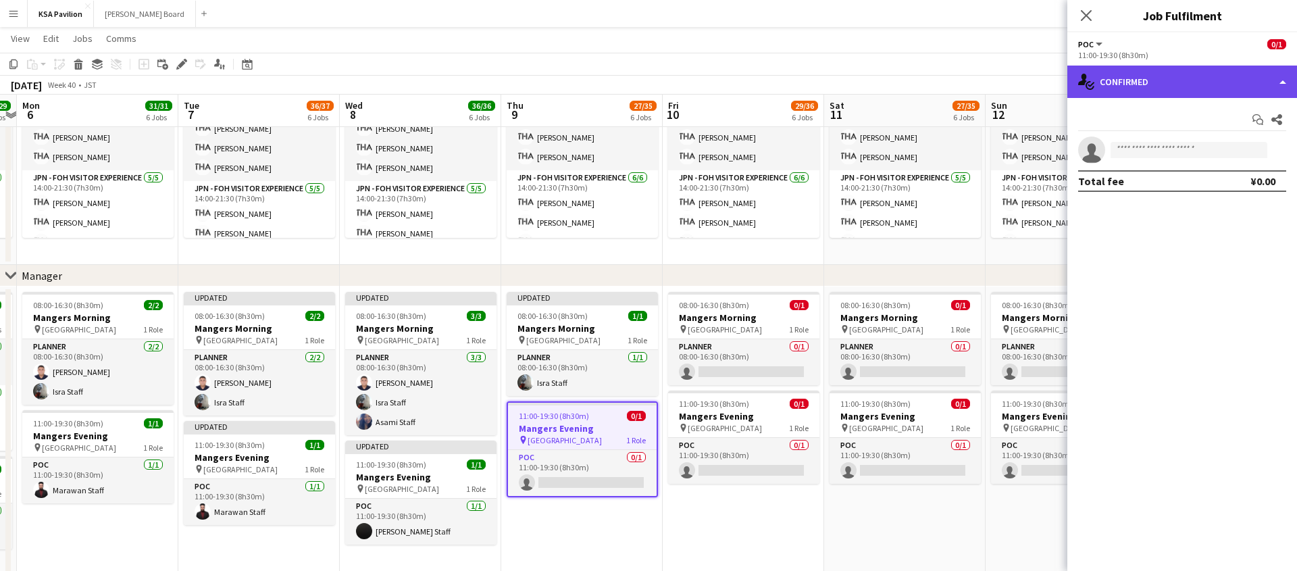
click at [1284, 80] on div "single-neutral-actions-check-2 Confirmed" at bounding box center [1182, 82] width 230 height 32
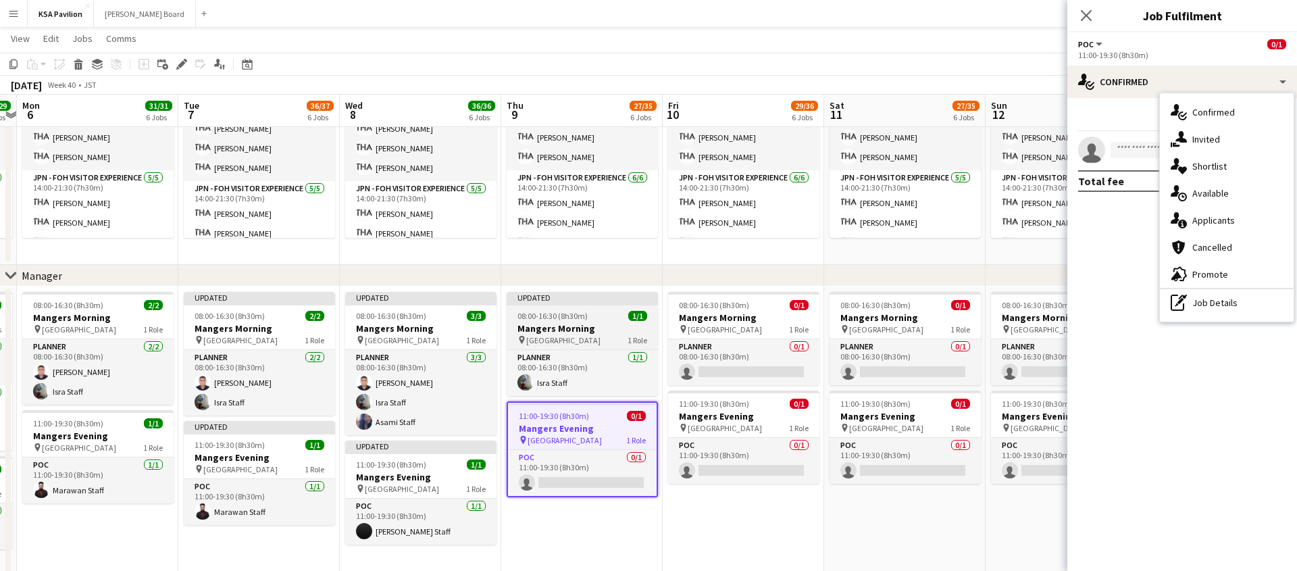
click at [577, 341] on div "pin Osaka 1 Role" at bounding box center [582, 339] width 151 height 11
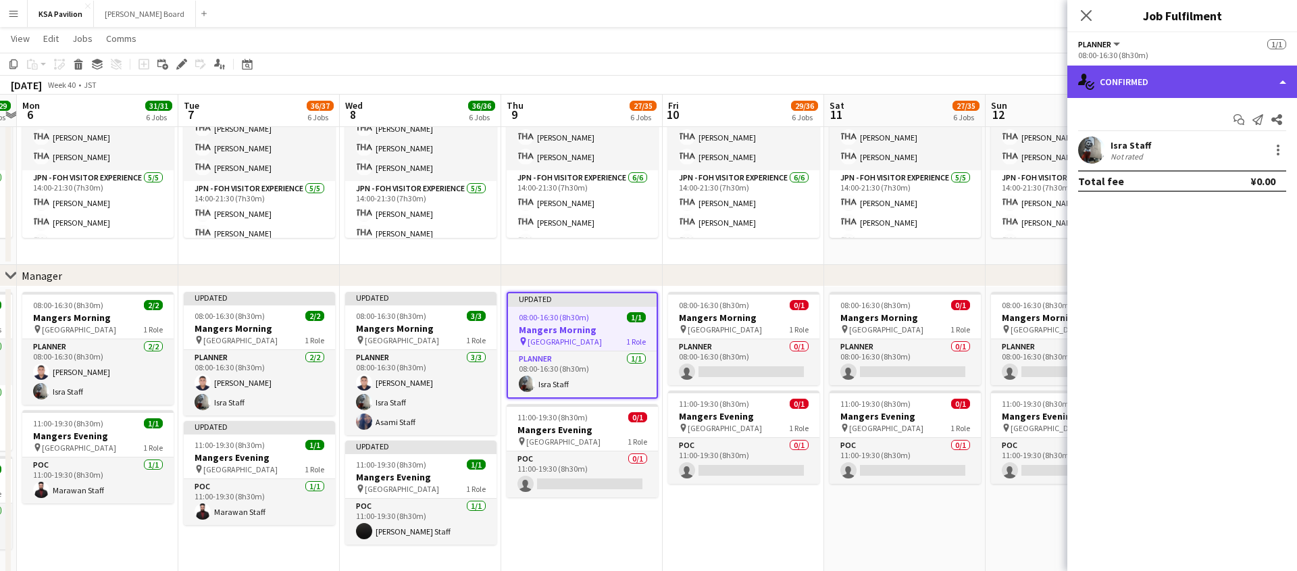
click at [1289, 82] on div "single-neutral-actions-check-2 Confirmed" at bounding box center [1182, 82] width 230 height 32
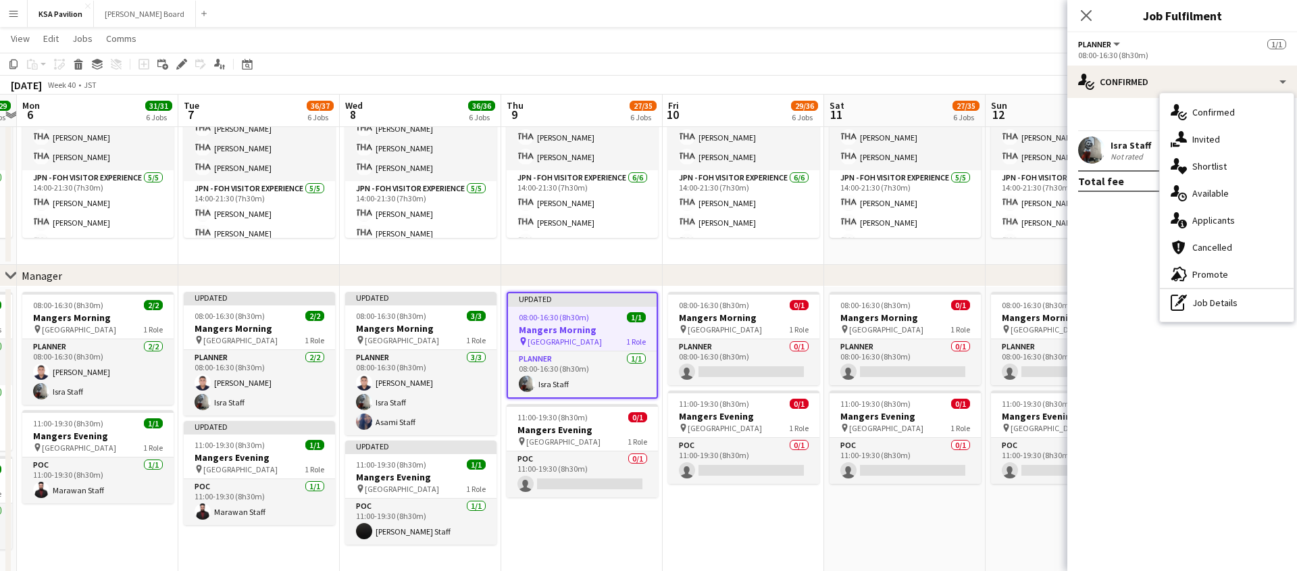
click at [1091, 232] on mat-expansion-panel "check Confirmed Start chat Send notification Share Isra Staff Not rated Total f…" at bounding box center [1182, 334] width 230 height 473
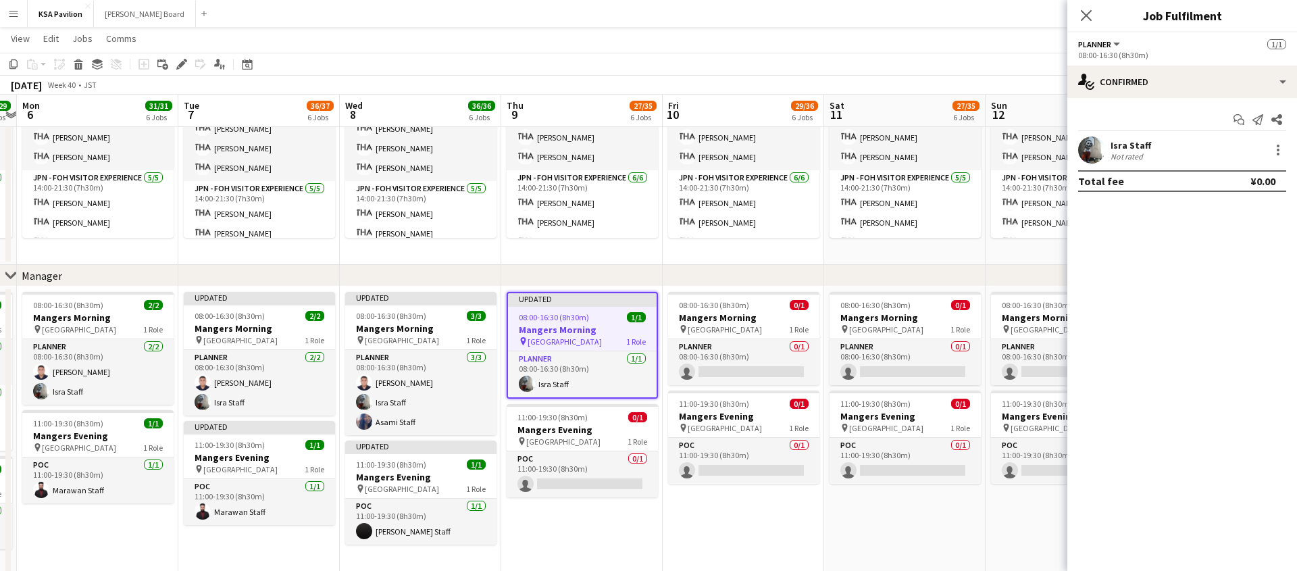
click at [566, 309] on app-job-card "Updated 08:00-16:30 (8h30m) 1/1 Mangers Morning pin Osaka 1 Role Planner 1/1 08…" at bounding box center [582, 345] width 151 height 107
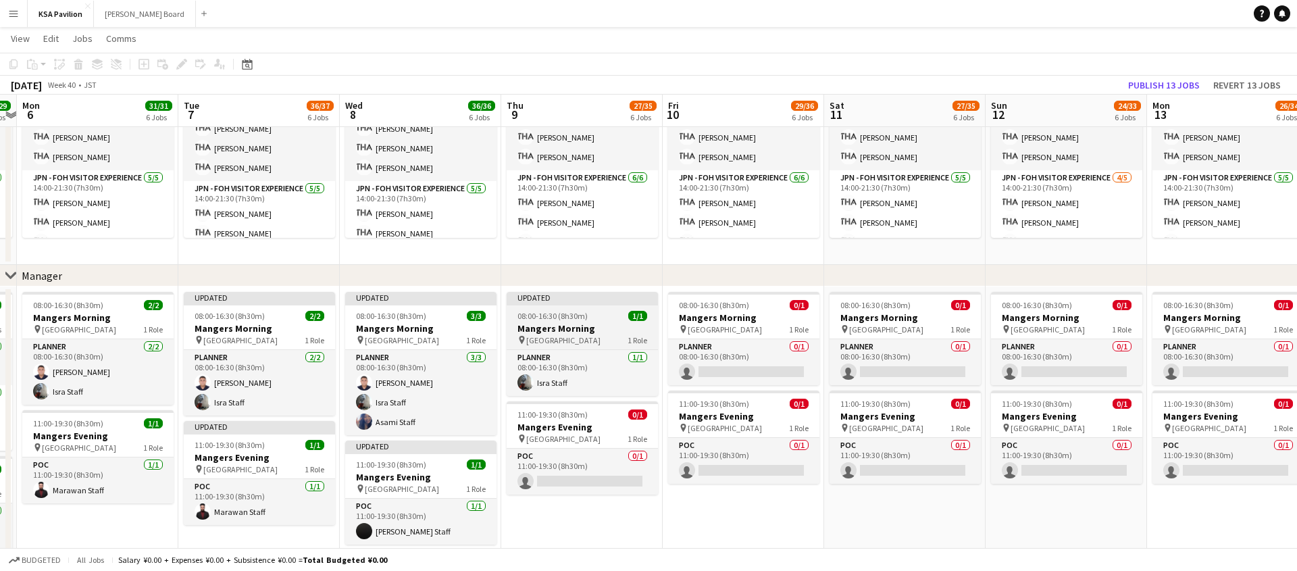
click at [567, 296] on div "Updated" at bounding box center [582, 297] width 151 height 11
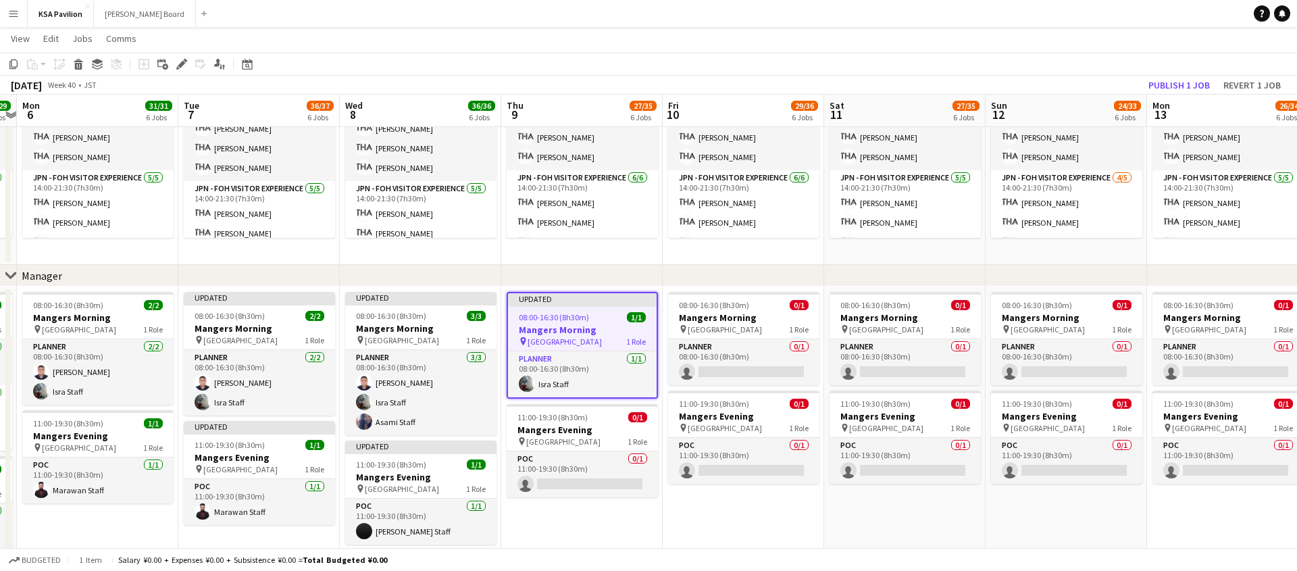
click at [540, 338] on span "[GEOGRAPHIC_DATA]" at bounding box center [564, 341] width 74 height 10
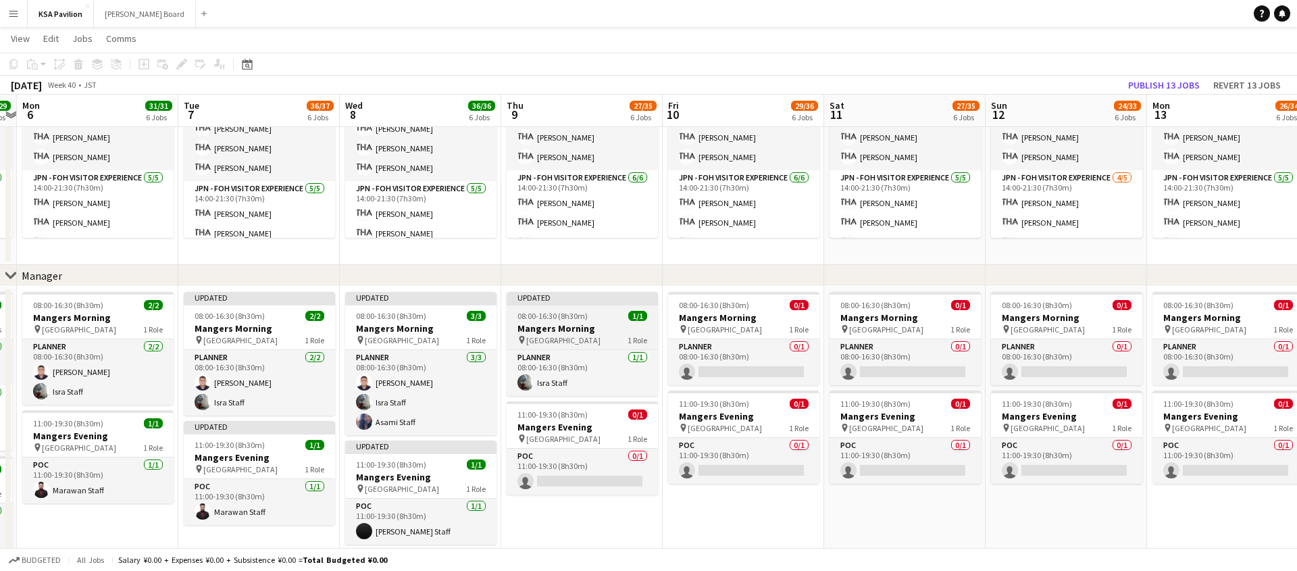
click at [540, 338] on span "[GEOGRAPHIC_DATA]" at bounding box center [563, 340] width 74 height 10
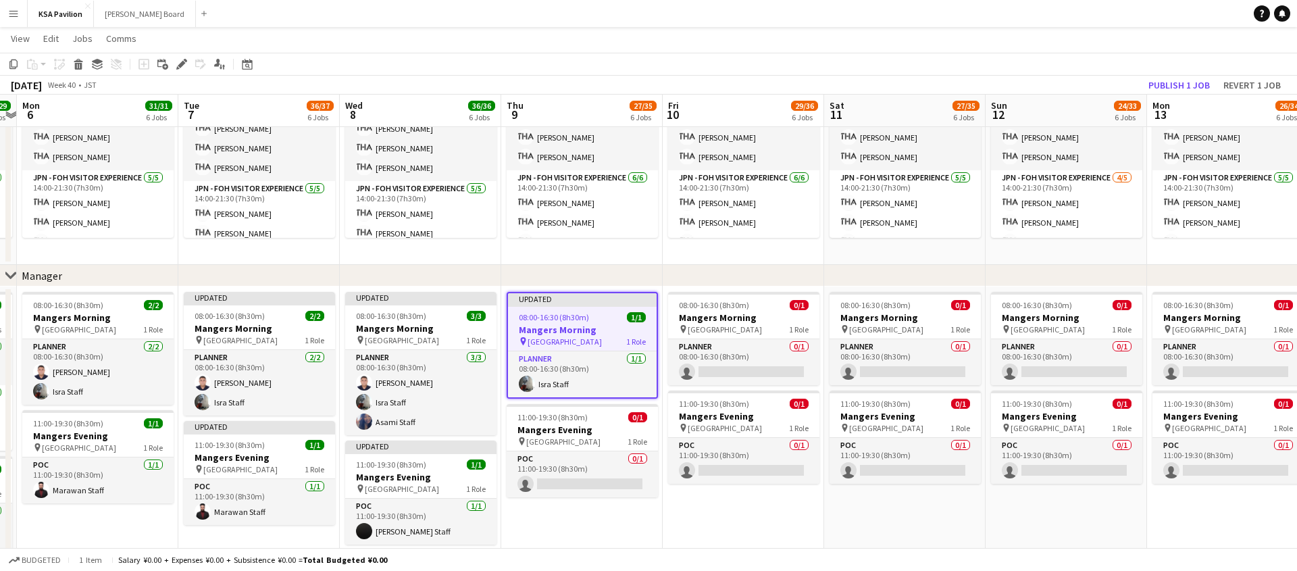
click at [600, 279] on div "chevron-right Manager" at bounding box center [648, 276] width 1297 height 22
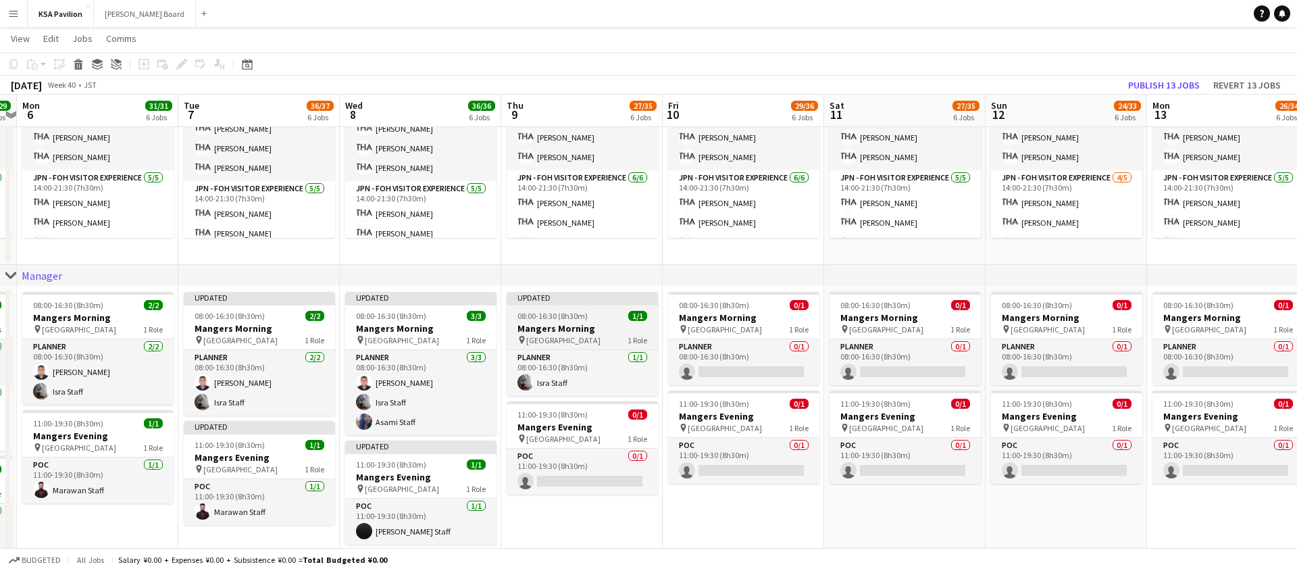
click at [584, 299] on div "Updated" at bounding box center [582, 297] width 151 height 11
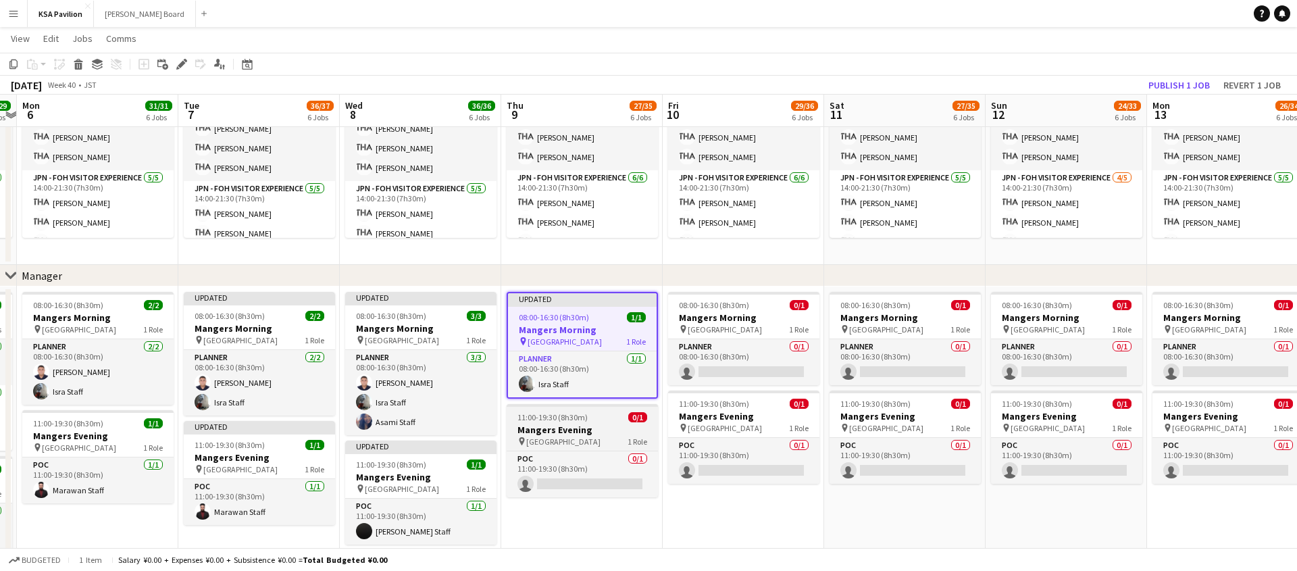
click at [577, 420] on span "11:00-19:30 (8h30m)" at bounding box center [552, 417] width 70 height 10
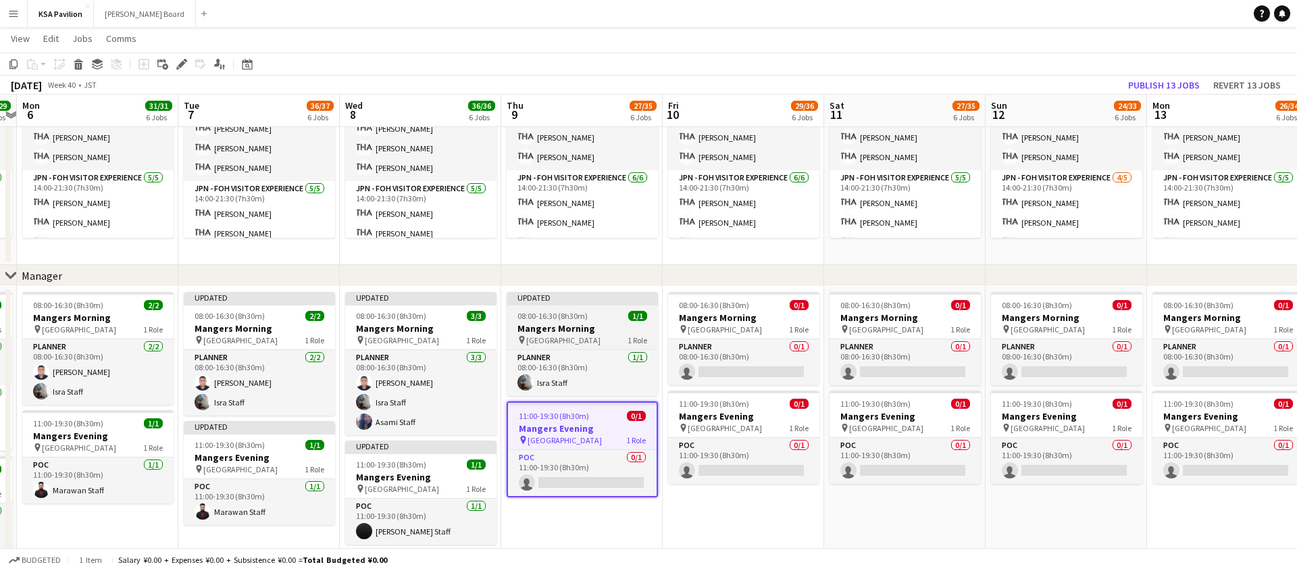
click at [586, 330] on h3 "Mangers Morning" at bounding box center [582, 328] width 151 height 12
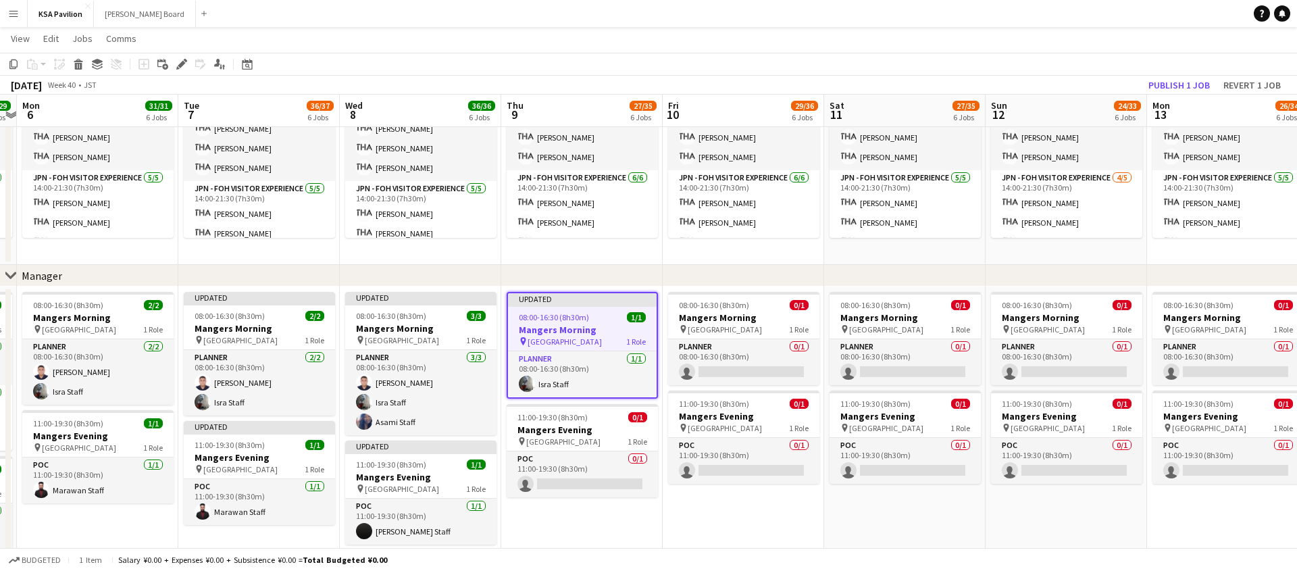
click at [593, 272] on div "chevron-right Manager" at bounding box center [648, 276] width 1297 height 22
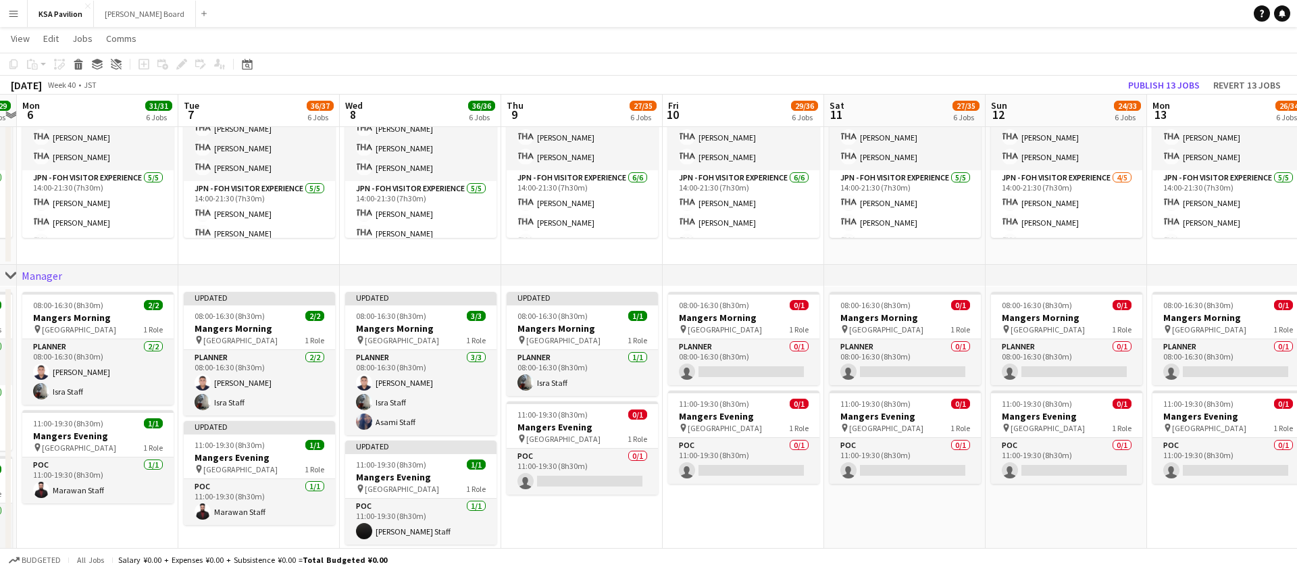
click at [586, 288] on app-date-cell "Updated 08:00-16:30 (8h30m) 1/1 Mangers Morning pin Osaka 1 Role Planner 1/1 08…" at bounding box center [581, 432] width 161 height 292
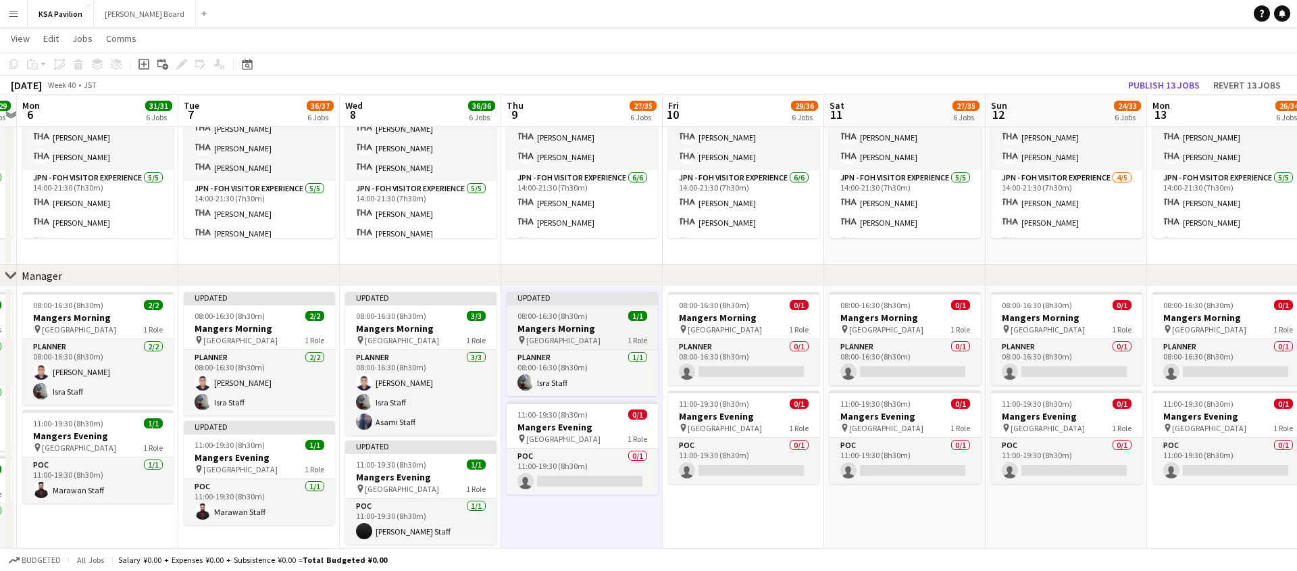
click at [607, 305] on div at bounding box center [582, 304] width 151 height 3
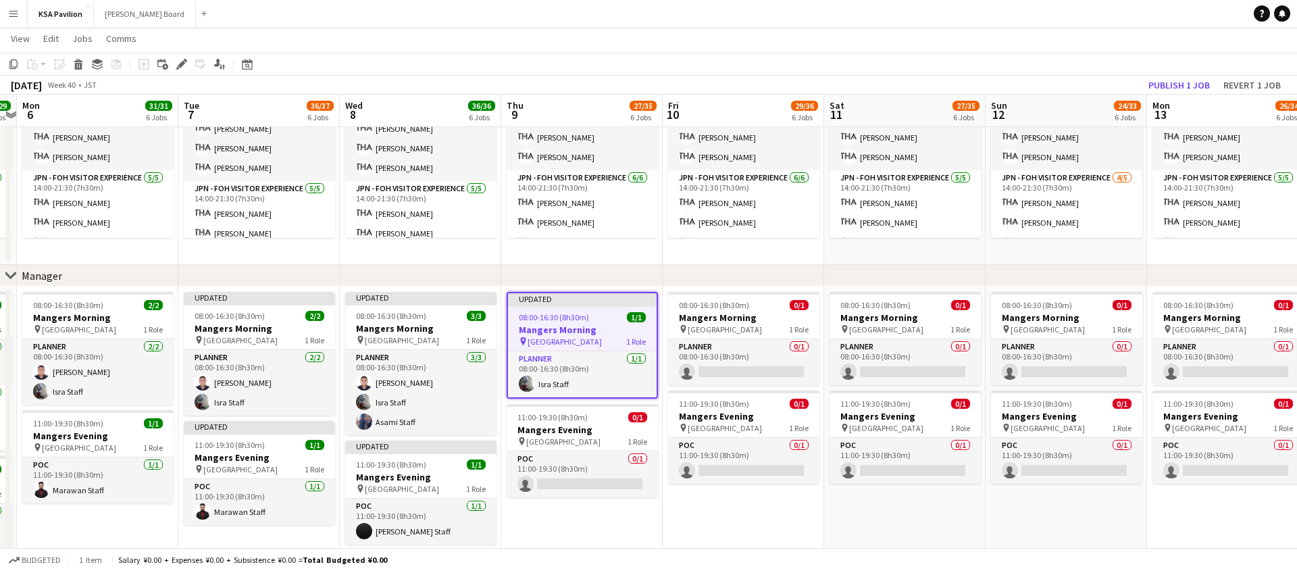
click at [607, 305] on div at bounding box center [582, 305] width 149 height 3
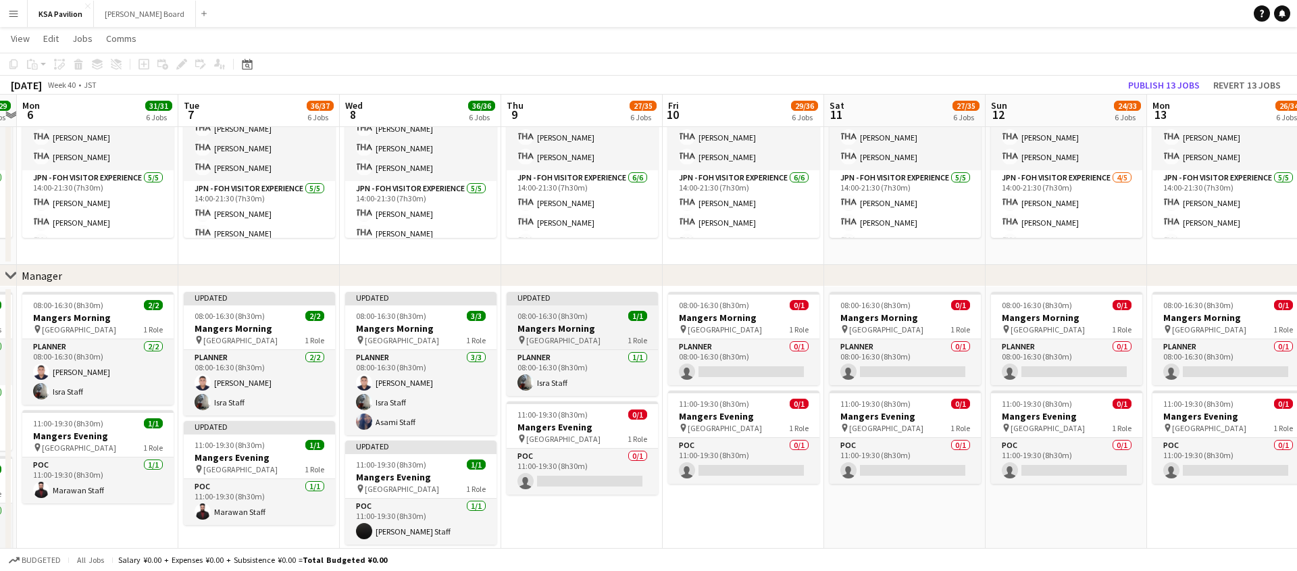
click at [607, 305] on div at bounding box center [582, 304] width 151 height 3
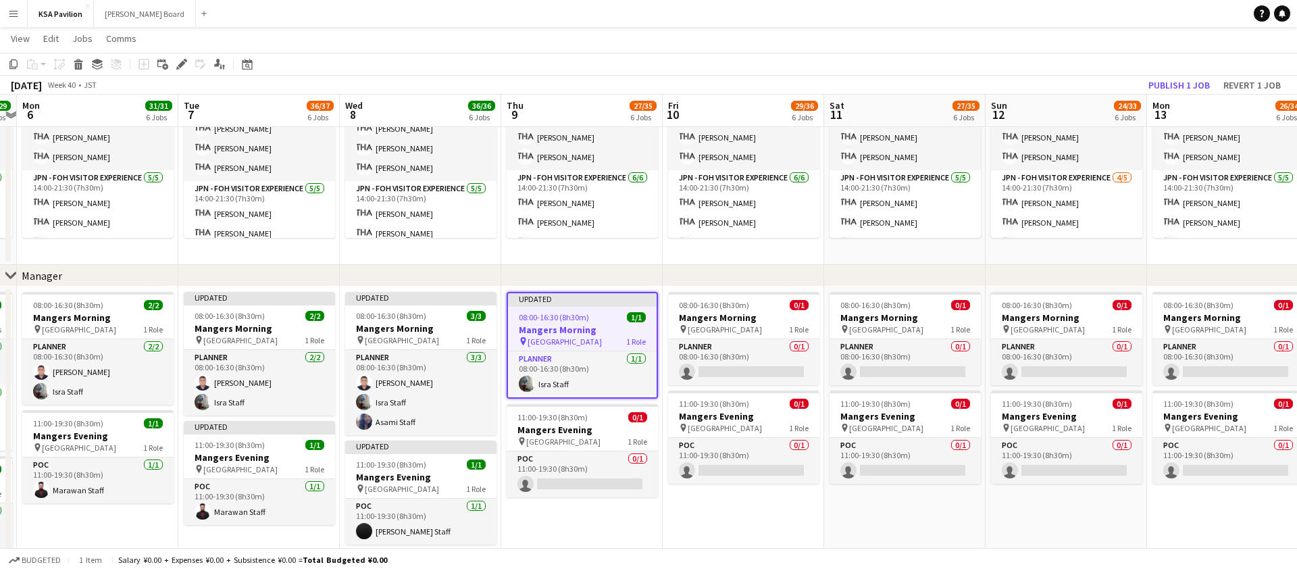
click at [598, 338] on div "pin Osaka 1 Role" at bounding box center [582, 341] width 149 height 11
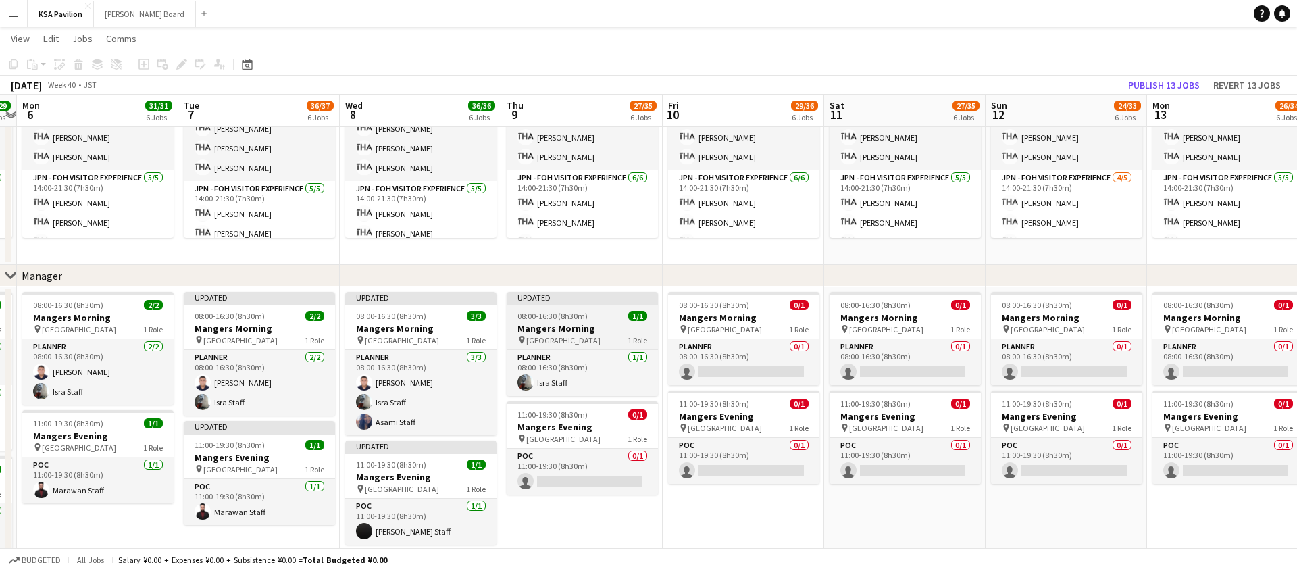
click at [598, 338] on div "pin Osaka 1 Role" at bounding box center [582, 339] width 151 height 11
click at [575, 280] on div "chevron-right Manager" at bounding box center [648, 276] width 1297 height 22
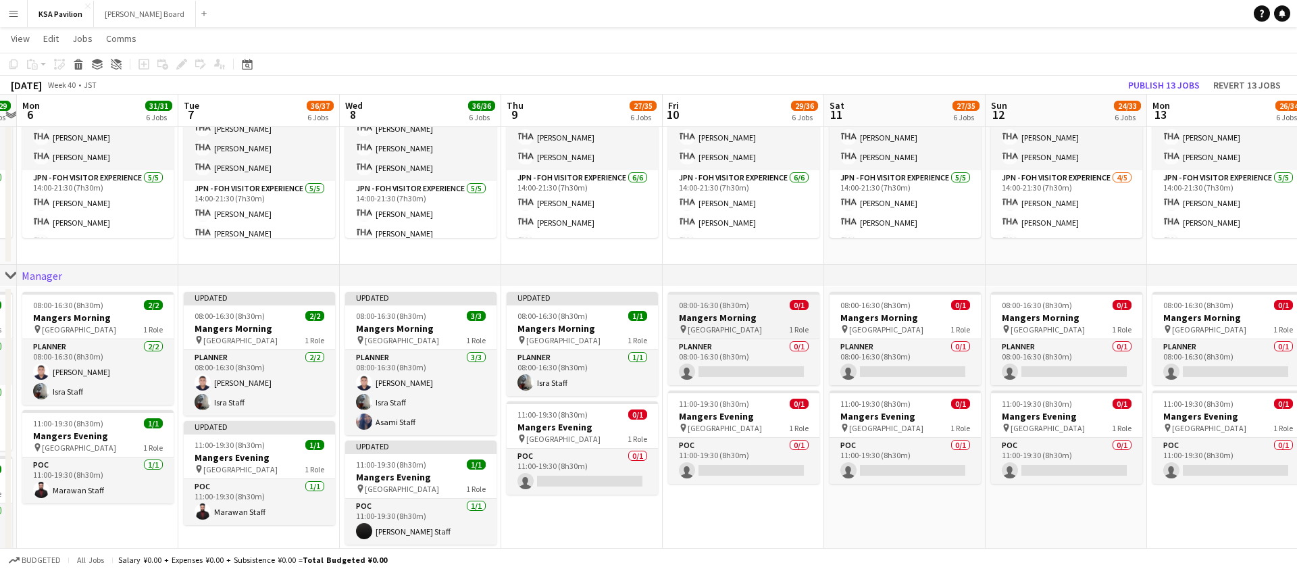
click at [720, 301] on span "08:00-16:30 (8h30m)" at bounding box center [714, 305] width 70 height 10
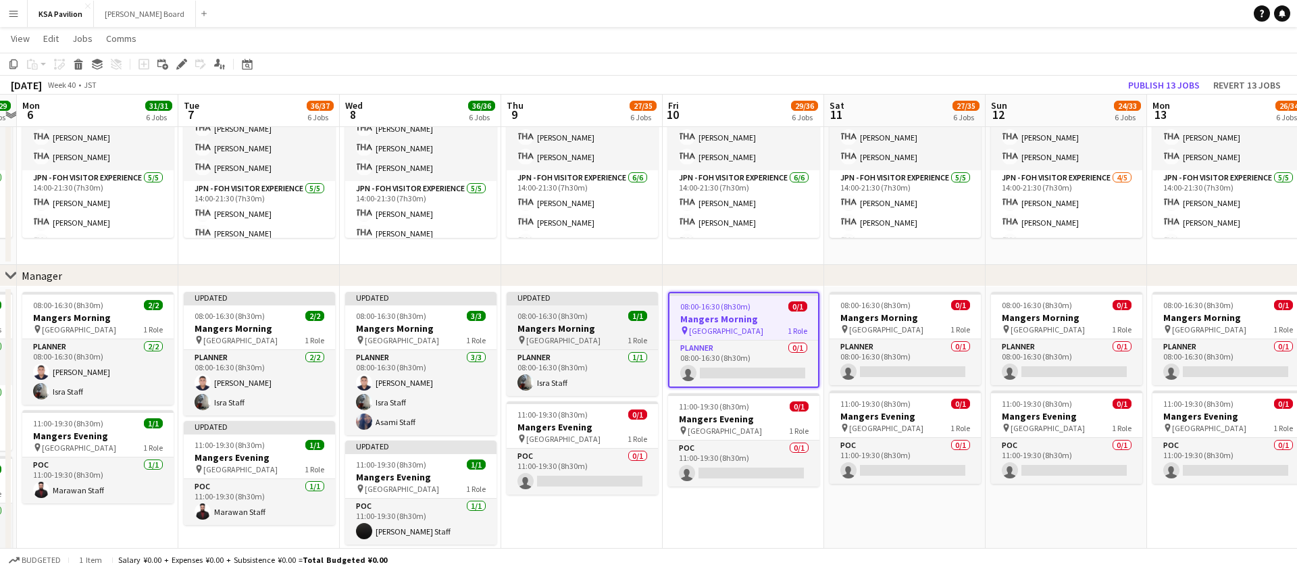
click at [579, 307] on app-job-card "Updated 08:00-16:30 (8h30m) 1/1 Mangers Morning pin Osaka 1 Role Planner 1/1 08…" at bounding box center [582, 344] width 151 height 104
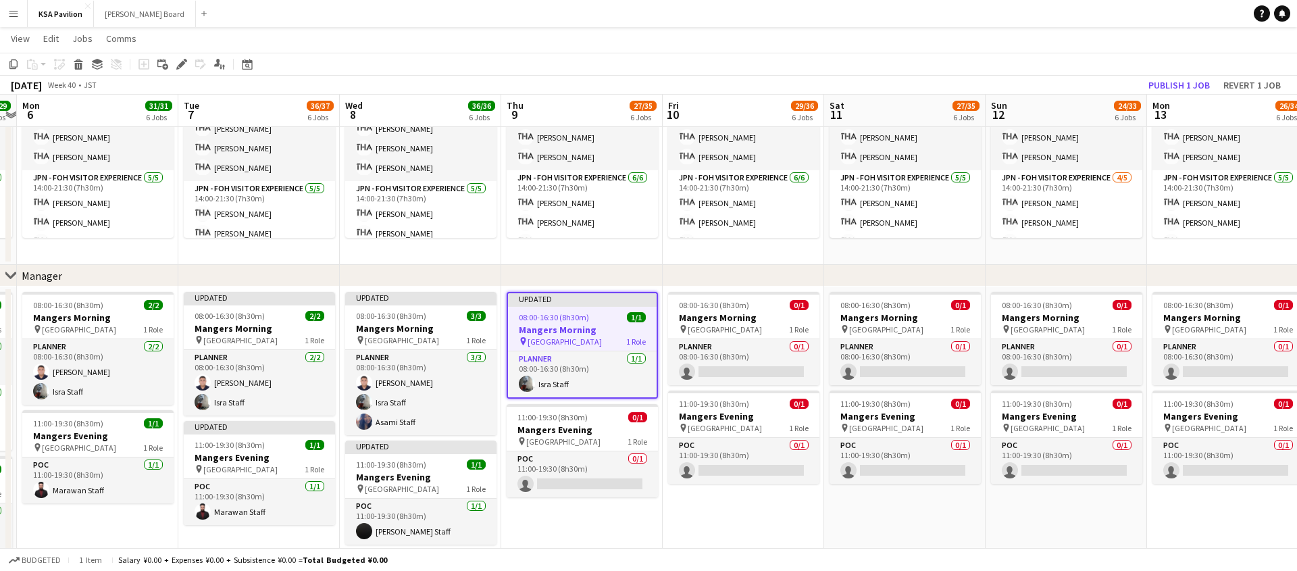
click at [579, 307] on app-job-card "Updated 08:00-16:30 (8h30m) 1/1 Mangers Morning pin Osaka 1 Role Planner 1/1 08…" at bounding box center [582, 345] width 151 height 107
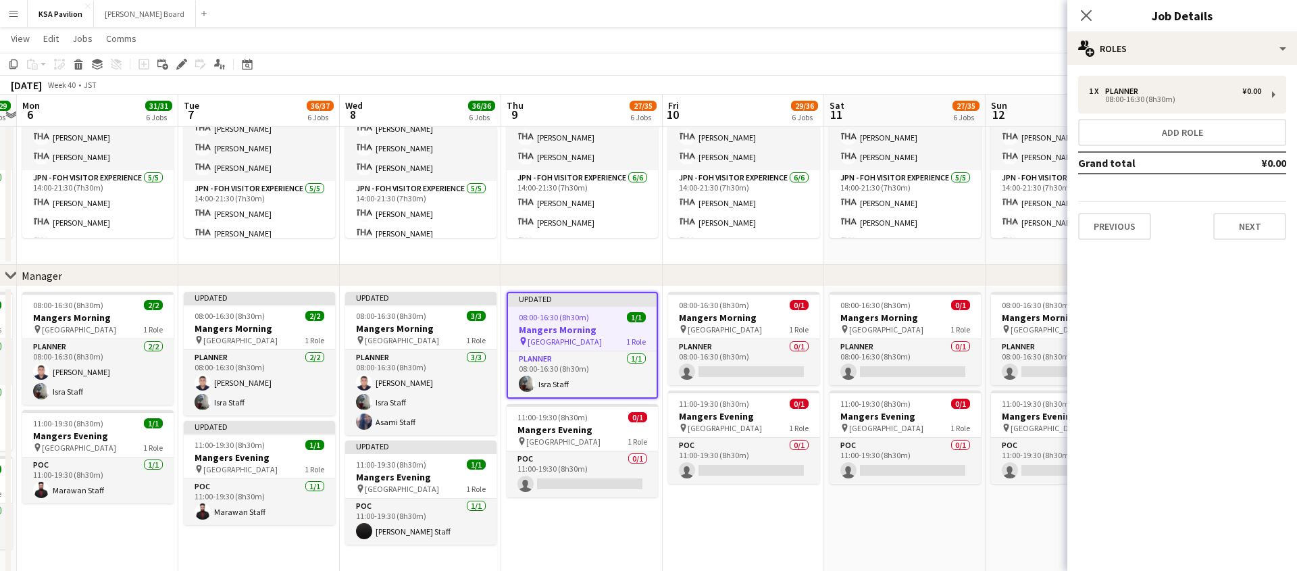
click at [579, 307] on app-job-card "Updated 08:00-16:30 (8h30m) 1/1 Mangers Morning pin Osaka 1 Role Planner 1/1 08…" at bounding box center [582, 345] width 151 height 107
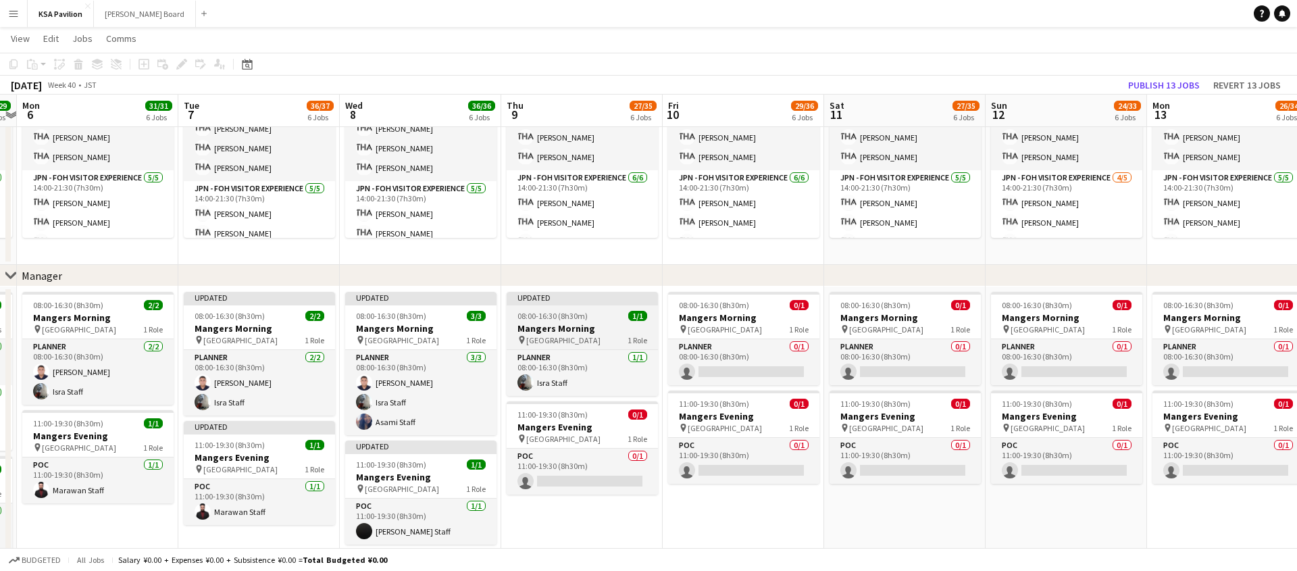
click at [579, 307] on app-job-card "Updated 08:00-16:30 (8h30m) 1/1 Mangers Morning pin Osaka 1 Role Planner 1/1 08…" at bounding box center [582, 344] width 151 height 104
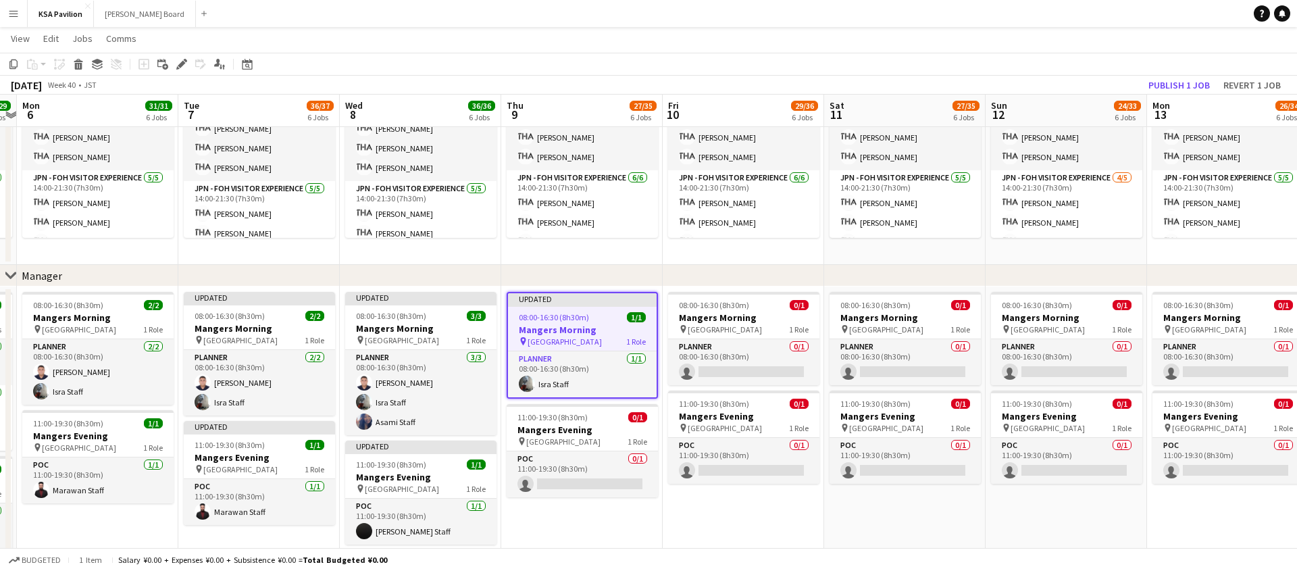
click at [579, 307] on app-job-card "Updated 08:00-16:30 (8h30m) 1/1 Mangers Morning pin Osaka 1 Role Planner 1/1 08…" at bounding box center [582, 345] width 151 height 107
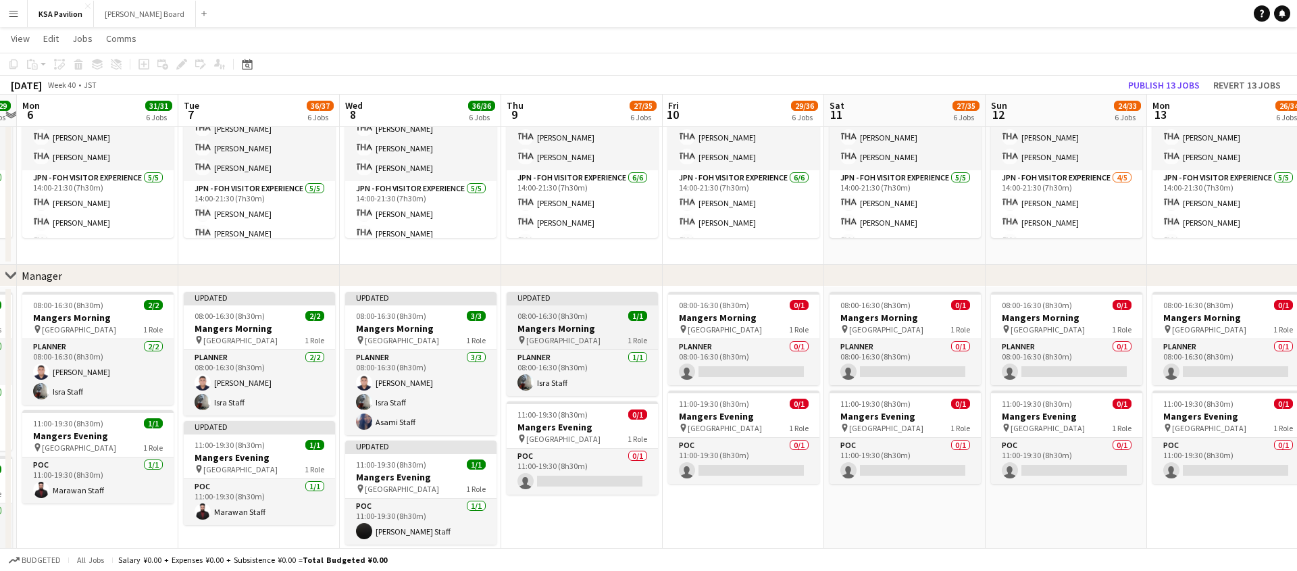
click at [579, 307] on app-job-card "Updated 08:00-16:30 (8h30m) 1/1 Mangers Morning pin Osaka 1 Role Planner 1/1 08…" at bounding box center [582, 344] width 151 height 104
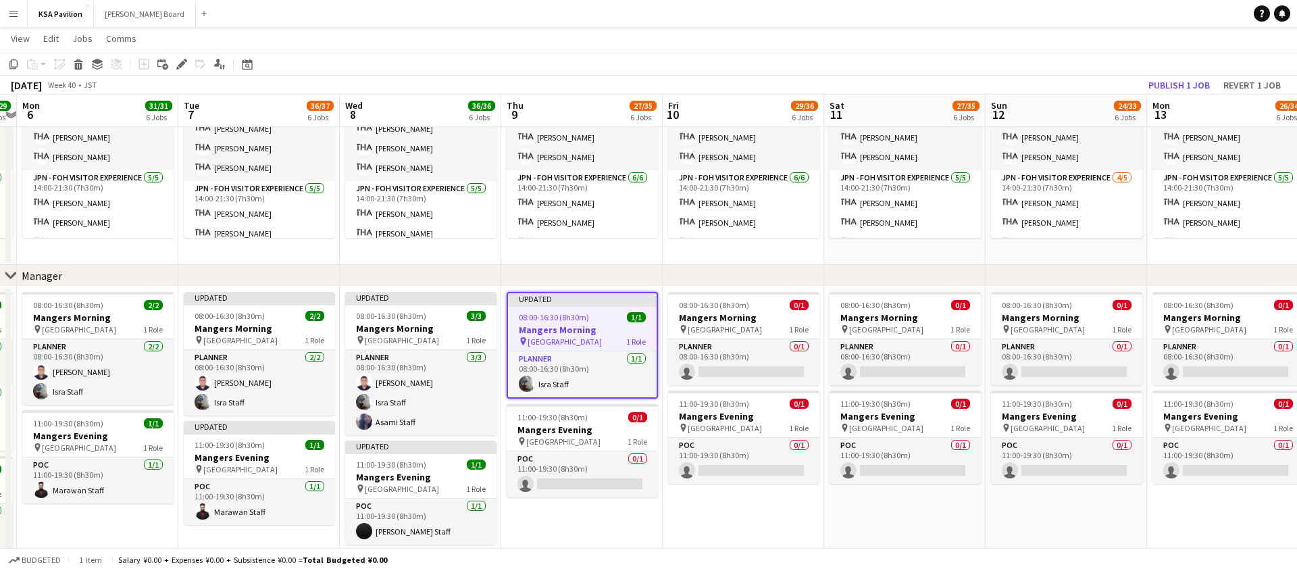
click at [582, 337] on div "pin Osaka 1 Role" at bounding box center [582, 341] width 149 height 11
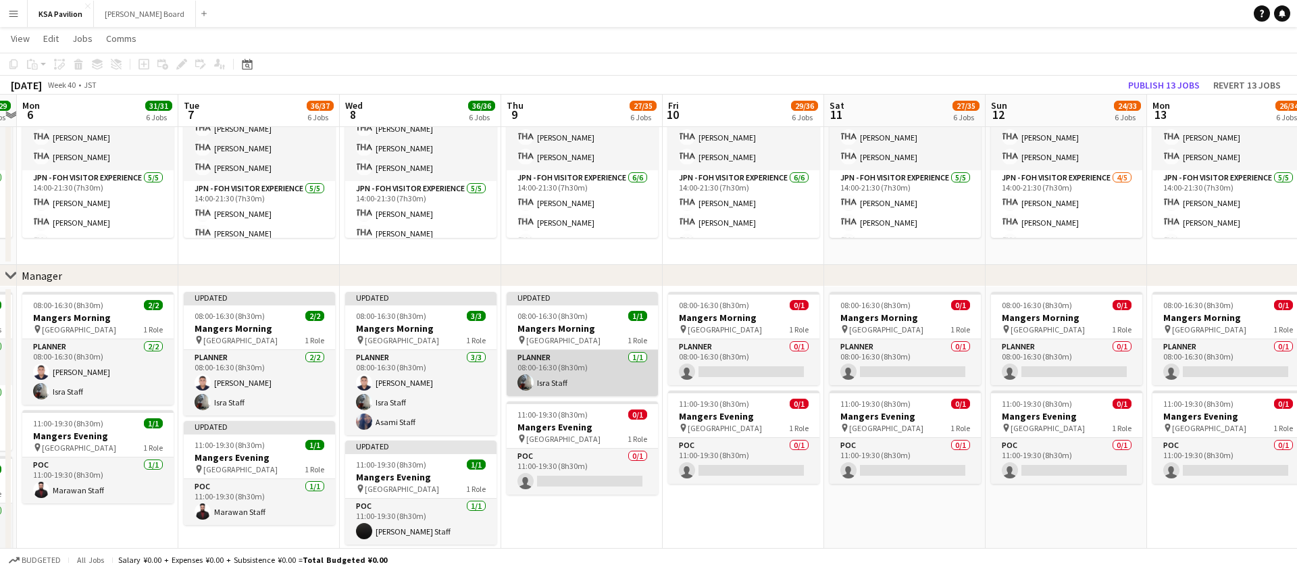
click at [583, 363] on app-card-role "Planner 1/1 08:00-16:30 (8h30m) Isra Staff" at bounding box center [582, 373] width 151 height 46
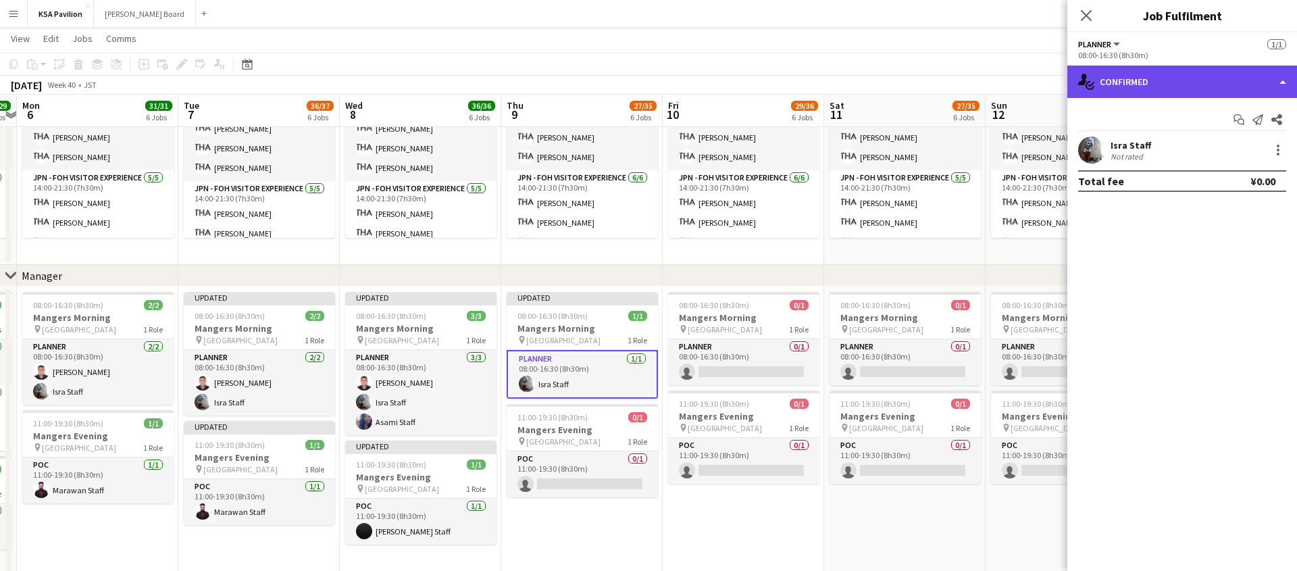
click at [1280, 75] on div "single-neutral-actions-check-2 Confirmed" at bounding box center [1182, 82] width 230 height 32
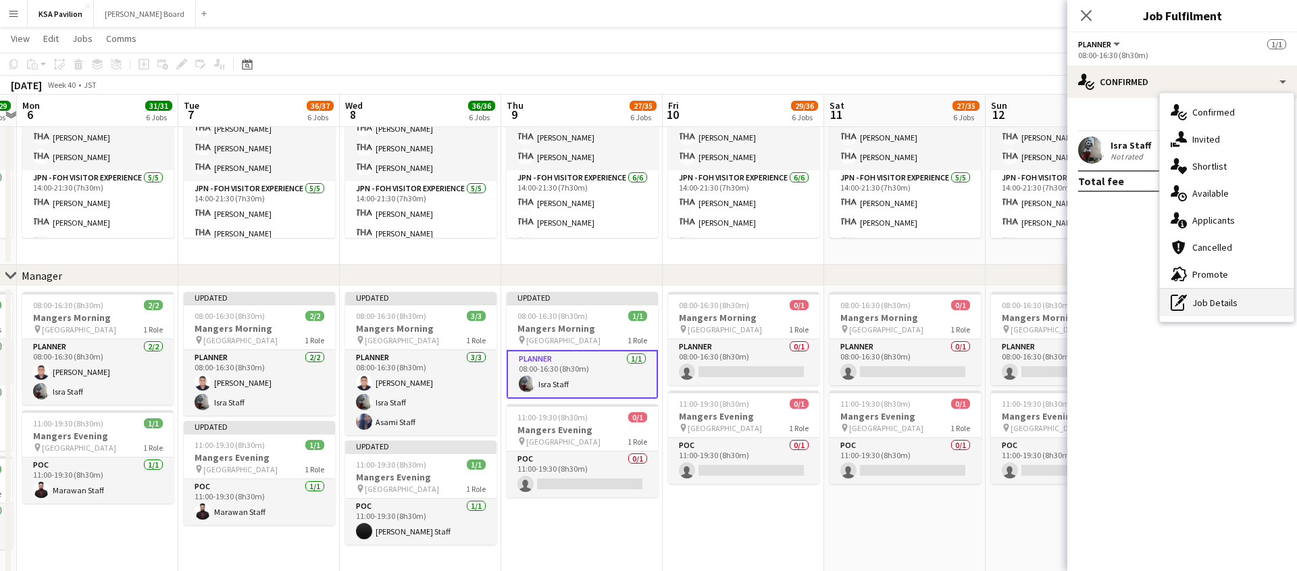
click at [1192, 296] on div "pen-write Job Details" at bounding box center [1227, 302] width 134 height 27
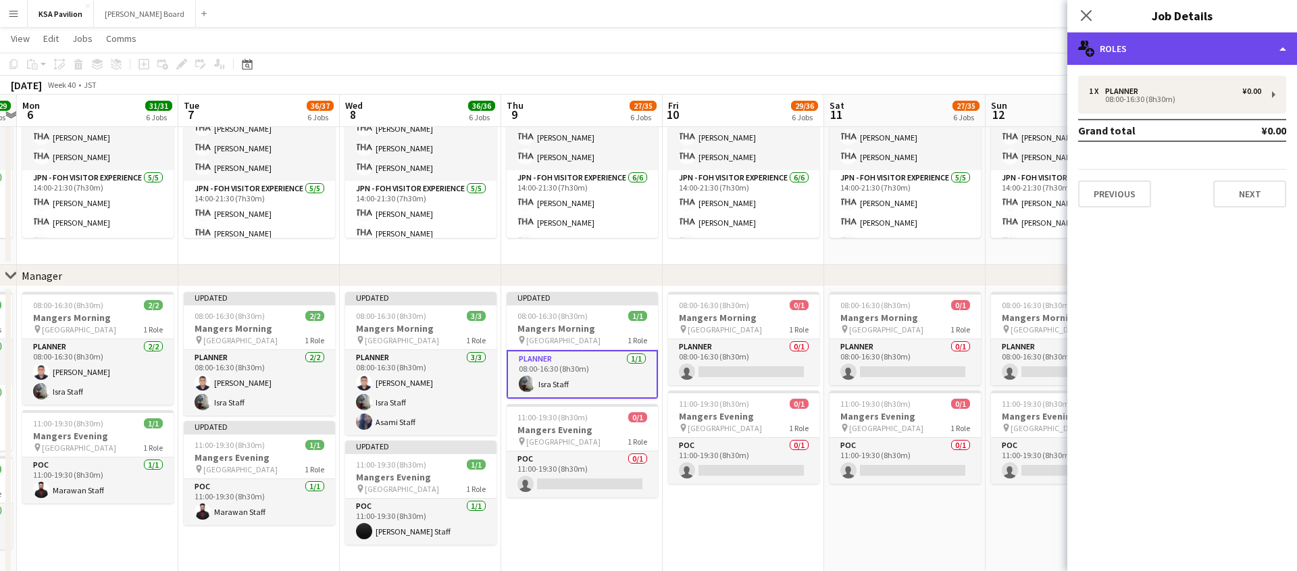
click at [1281, 55] on div "multiple-users-add Roles" at bounding box center [1182, 48] width 230 height 32
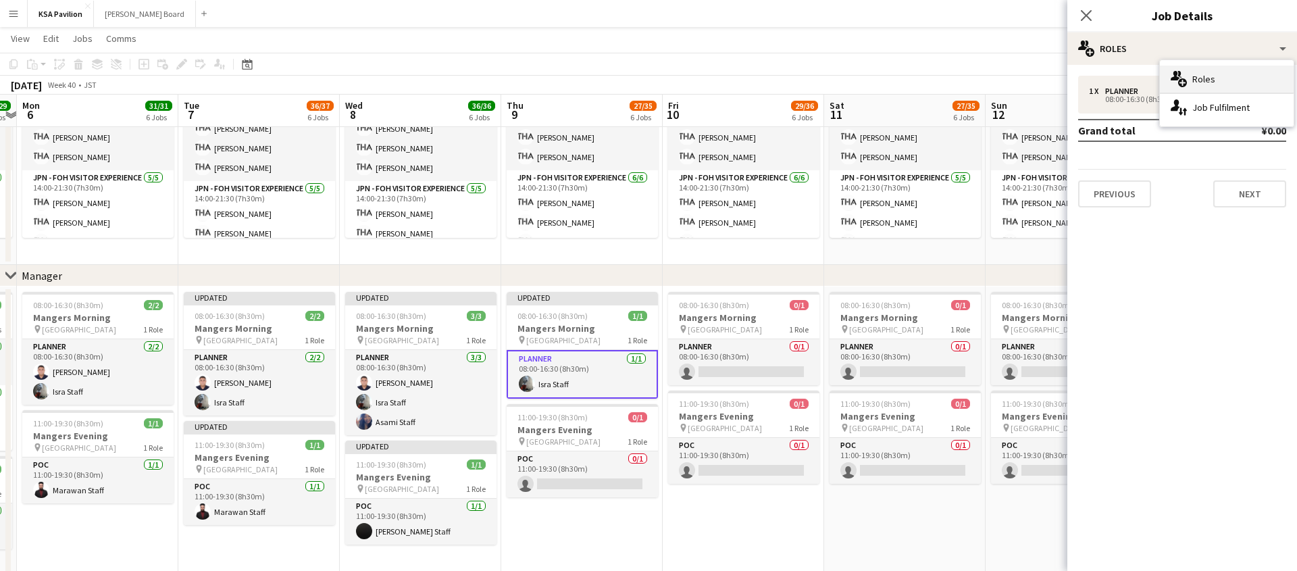
click at [1178, 80] on icon "multiple-users-add" at bounding box center [1178, 79] width 16 height 16
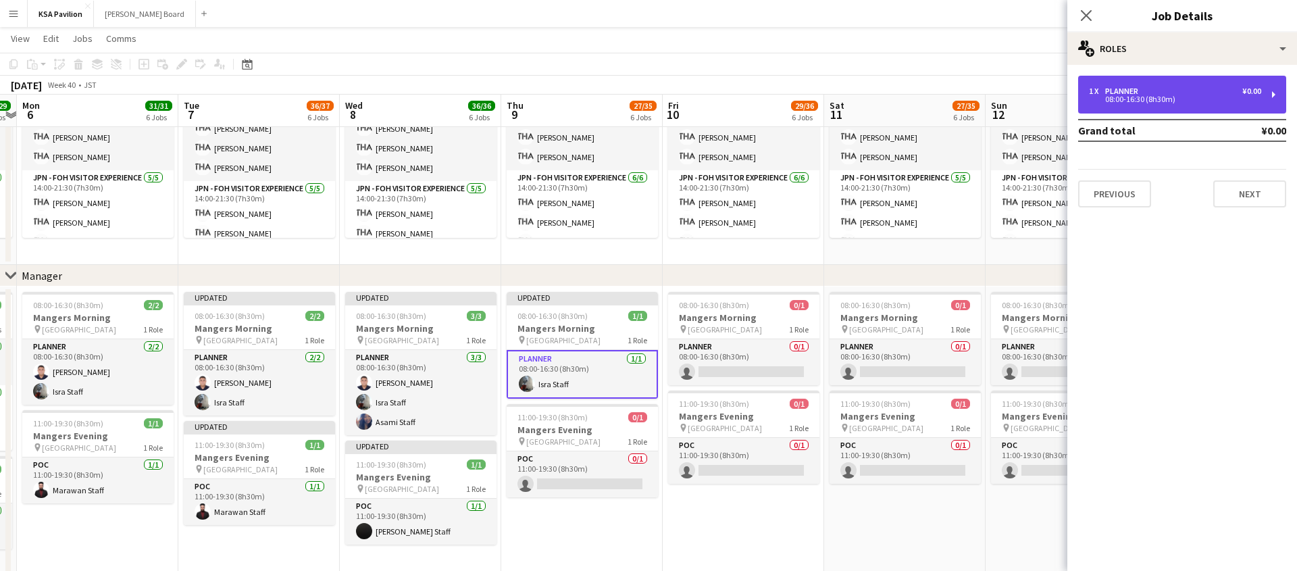
click at [1276, 92] on div "1 x Planner ¥0.00 08:00-16:30 (8h30m)" at bounding box center [1182, 95] width 208 height 38
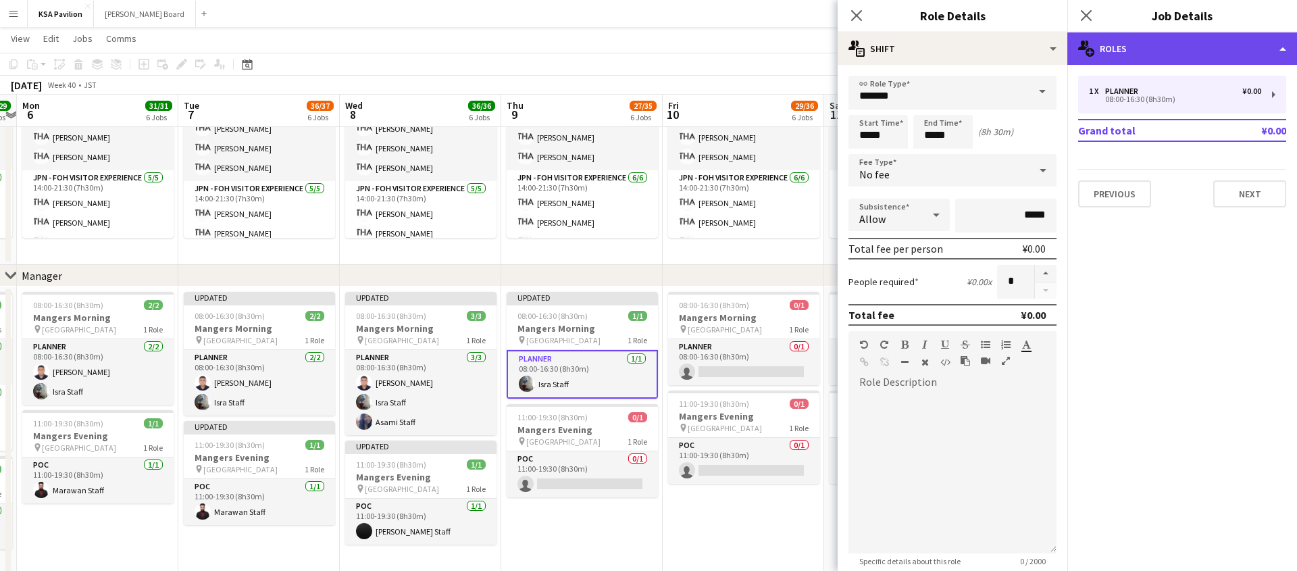
click at [1284, 45] on div "multiple-users-add Roles" at bounding box center [1182, 48] width 230 height 32
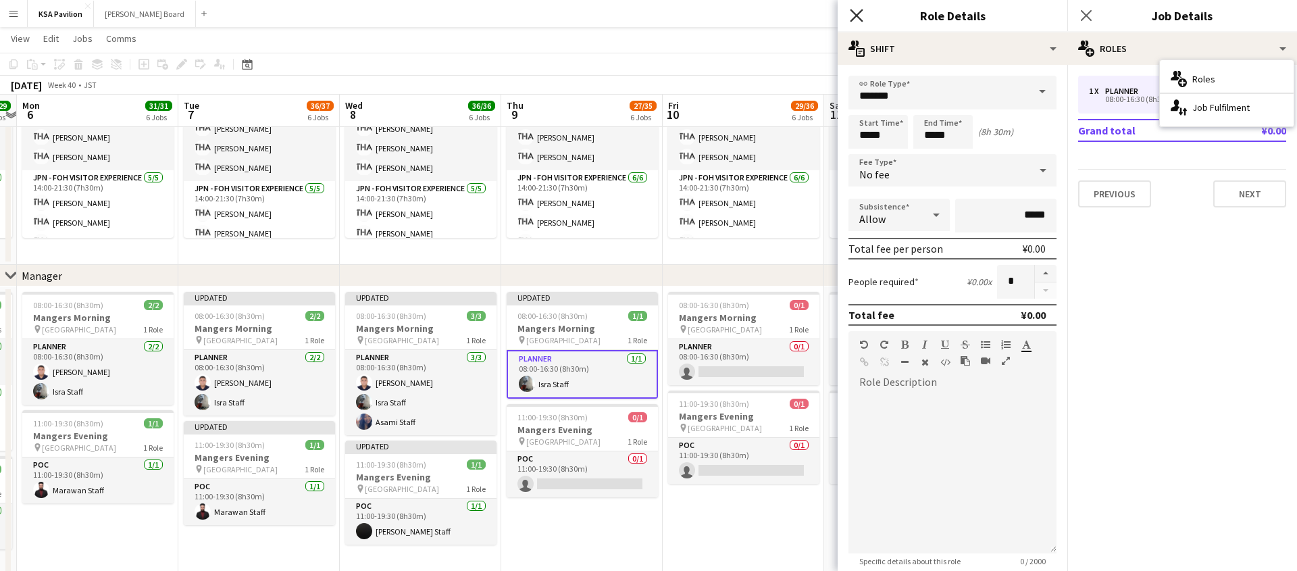
click at [855, 9] on icon "Close pop-in" at bounding box center [856, 15] width 13 height 13
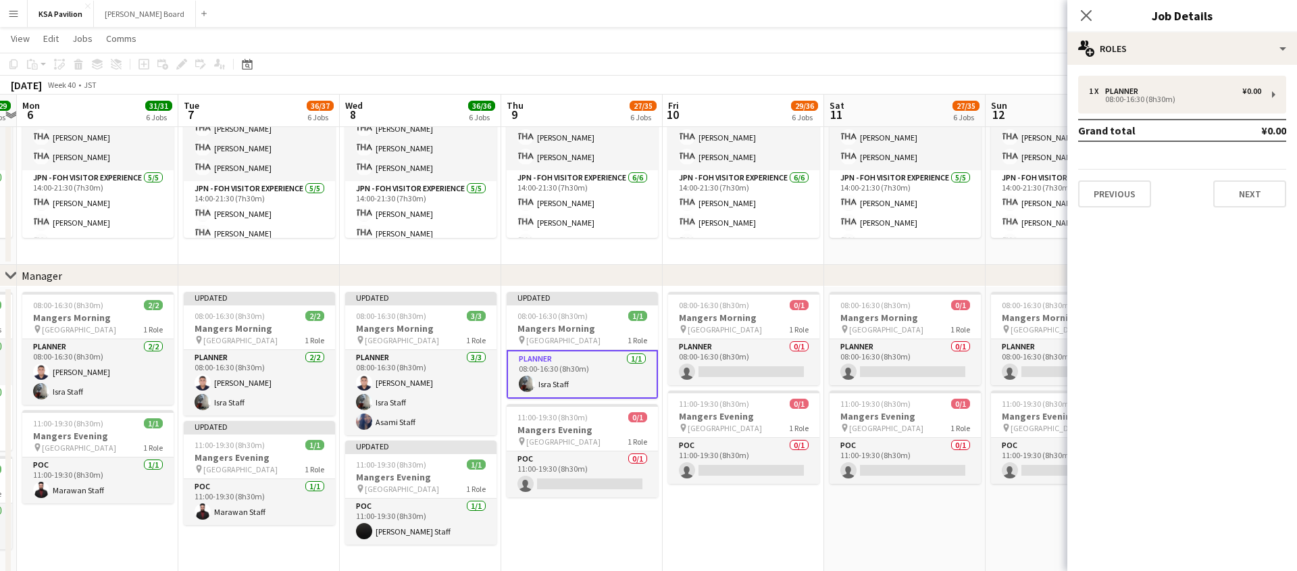
click at [593, 96] on app-board-header-date "Thu 9 27/35 6 Jobs" at bounding box center [581, 111] width 161 height 32
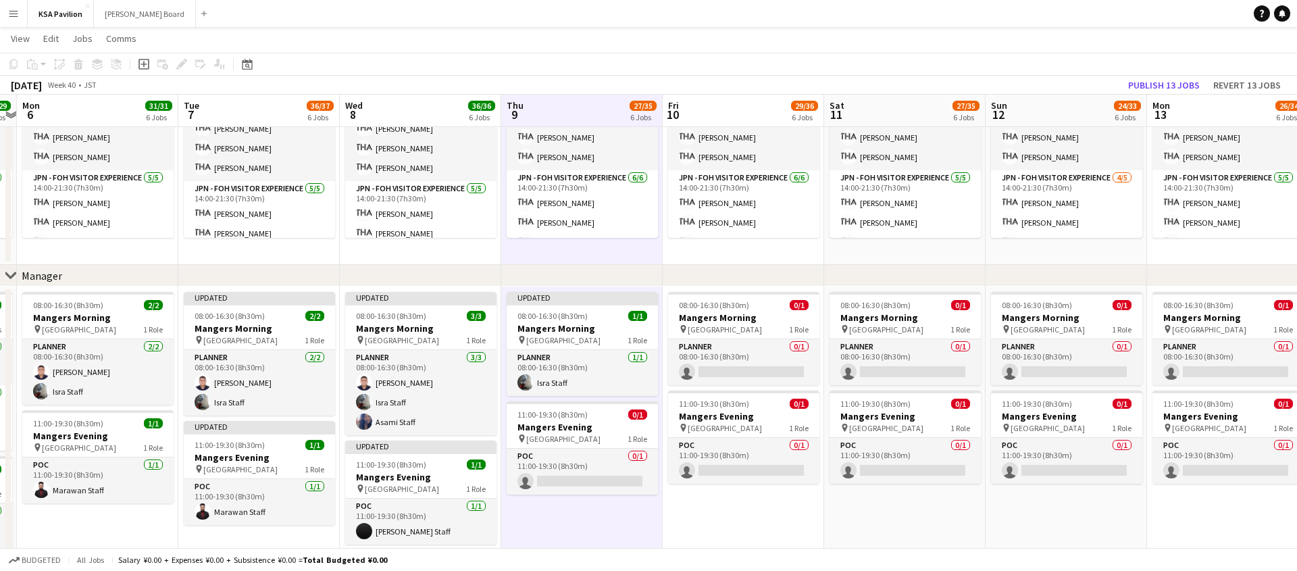
click at [567, 249] on app-date-cell "08:00-16:00 (8h) 6/8 JPN - Morning Shift pin Saudi Arabia Pavilion 3 Roles JPN …" at bounding box center [581, 46] width 161 height 438
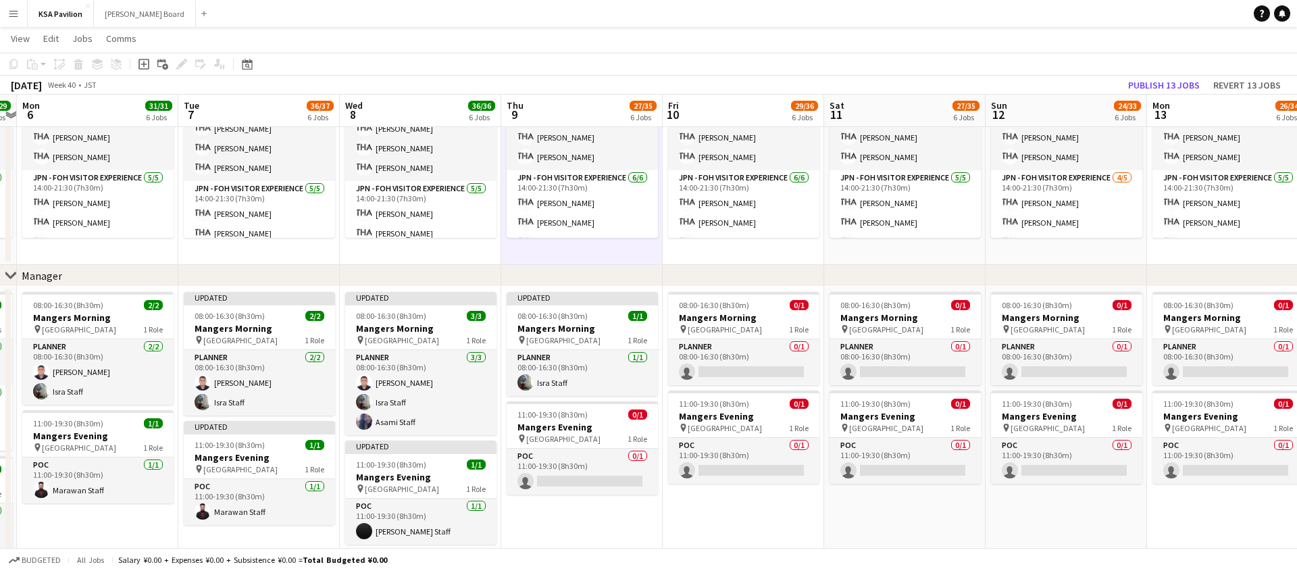
click at [567, 249] on app-date-cell "08:00-16:00 (8h) 6/8 JPN - Morning Shift pin Saudi Arabia Pavilion 3 Roles JPN …" at bounding box center [581, 46] width 161 height 438
click at [564, 297] on div "Updated" at bounding box center [582, 297] width 151 height 11
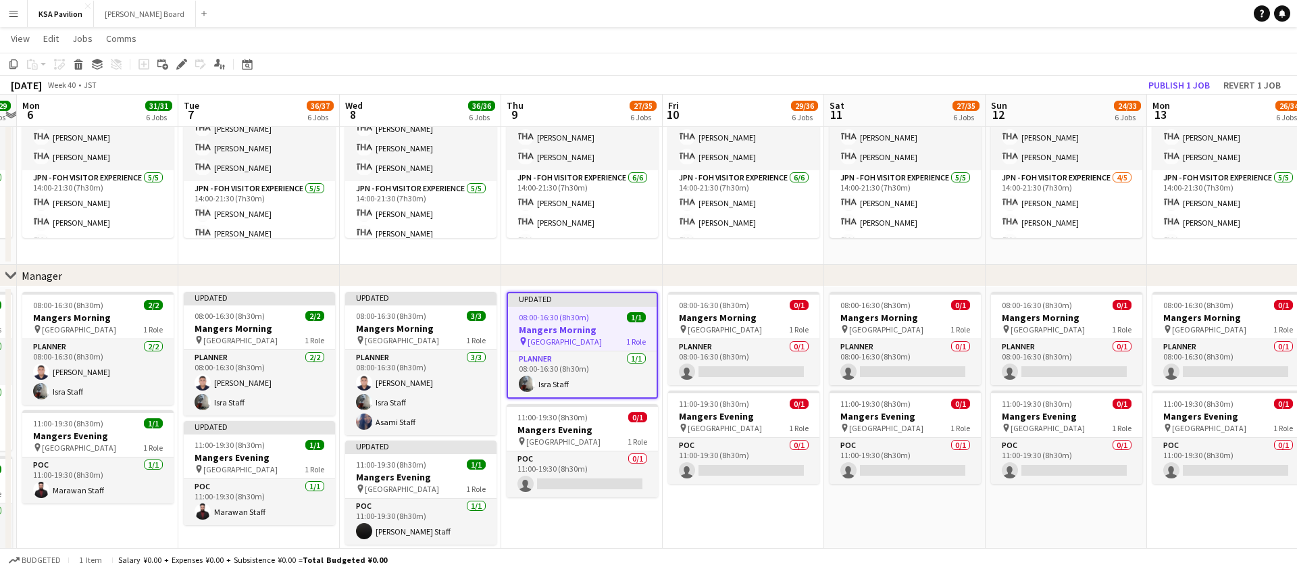
click at [561, 503] on app-date-cell "Updated 08:00-16:30 (8h30m) 1/1 Mangers Morning pin Osaka 1 Role Planner 1/1 08…" at bounding box center [581, 432] width 161 height 292
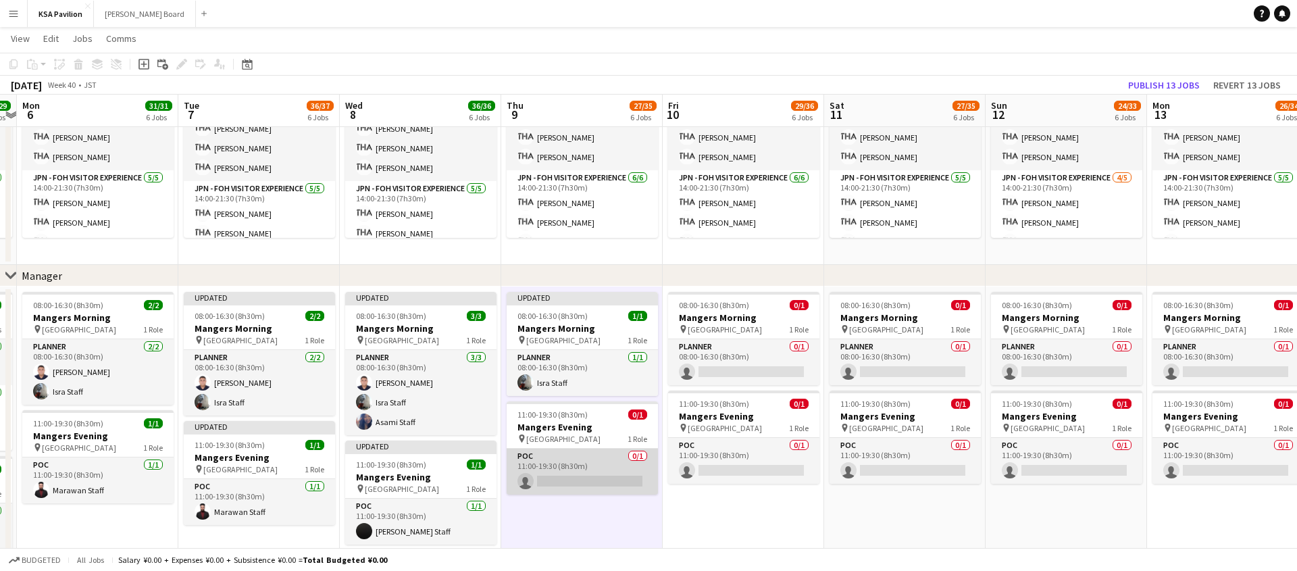
click at [573, 467] on app-card-role "POC 0/1 11:00-19:30 (8h30m) single-neutral-actions" at bounding box center [582, 471] width 151 height 46
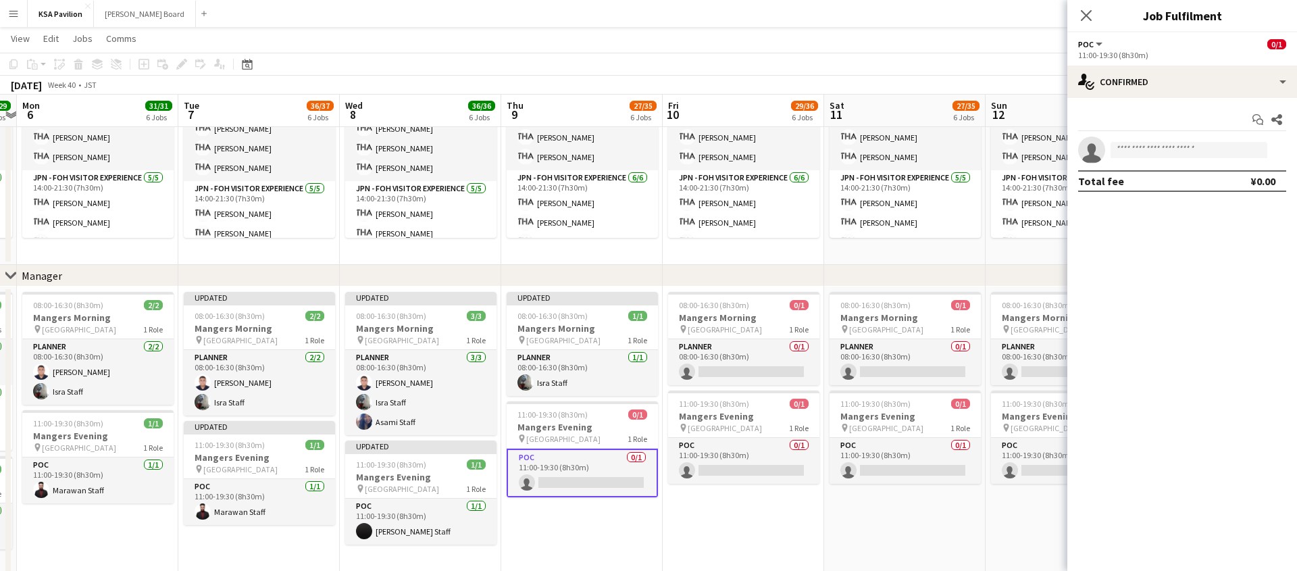
click at [600, 290] on app-date-cell "Updated 08:00-16:30 (8h30m) 1/1 Mangers Morning pin Osaka 1 Role Planner 1/1 08…" at bounding box center [581, 432] width 161 height 292
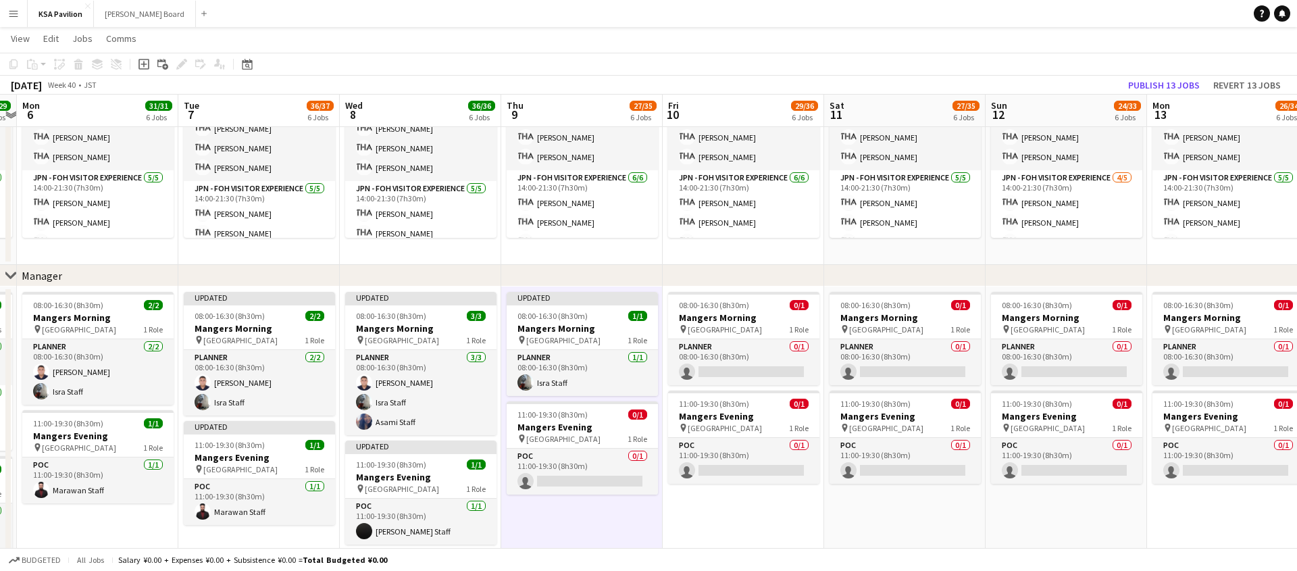
click at [603, 271] on div "chevron-right Manager" at bounding box center [648, 276] width 1297 height 22
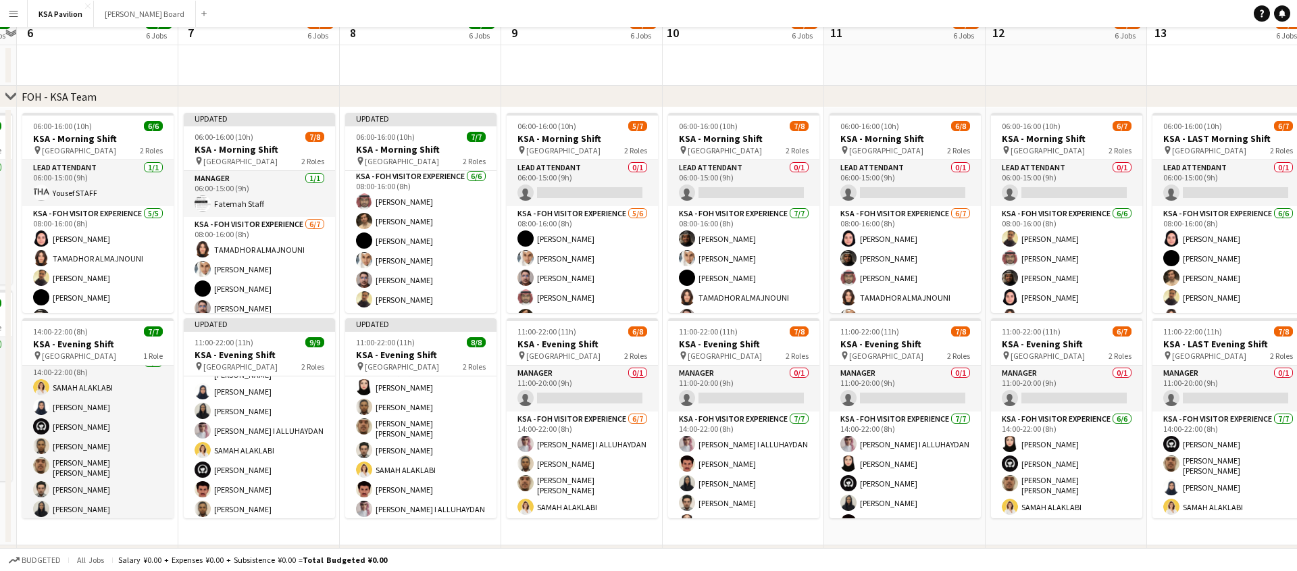
scroll to position [0, 0]
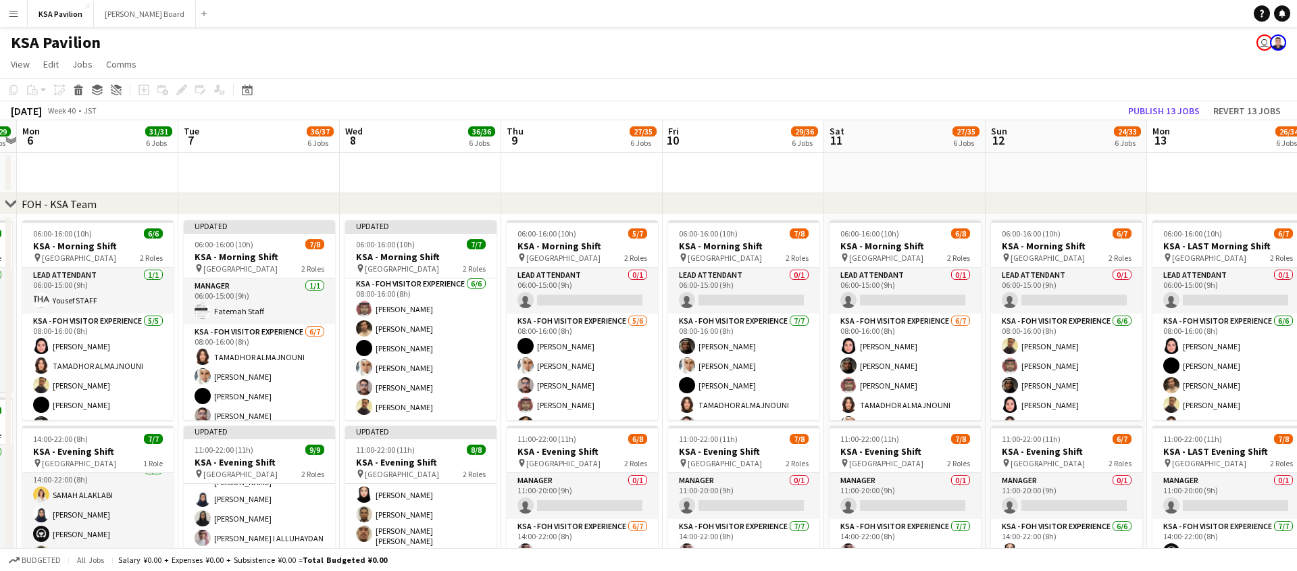
click at [596, 136] on app-board-header-date "Thu 9 27/35 6 Jobs" at bounding box center [581, 136] width 161 height 32
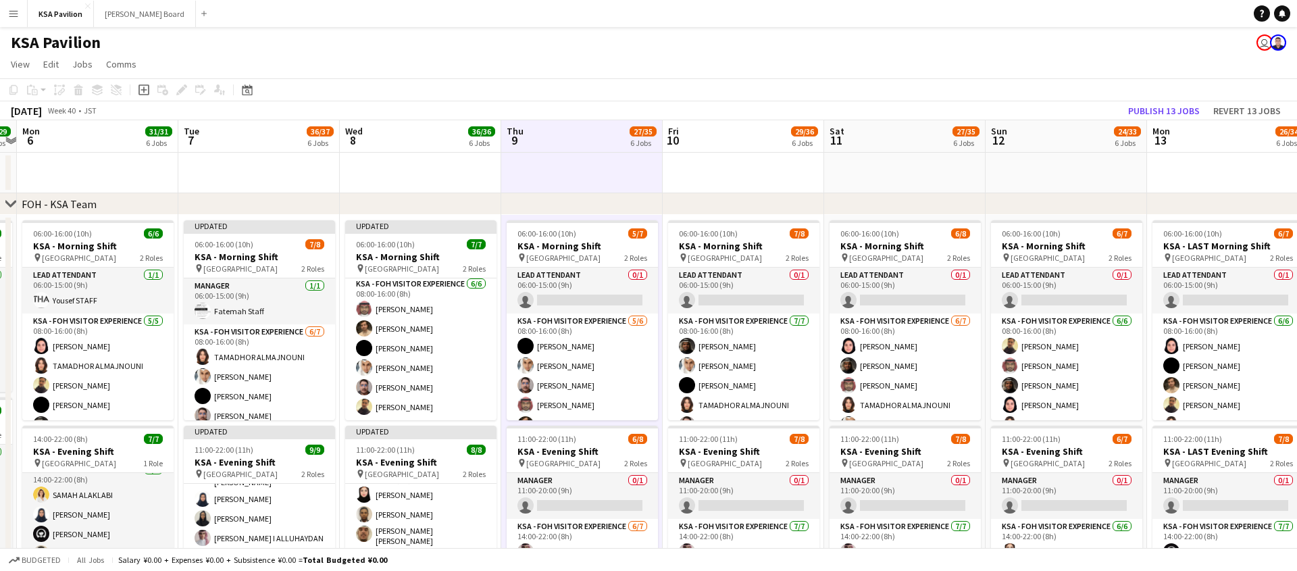
click at [585, 182] on app-date-cell at bounding box center [581, 173] width 161 height 41
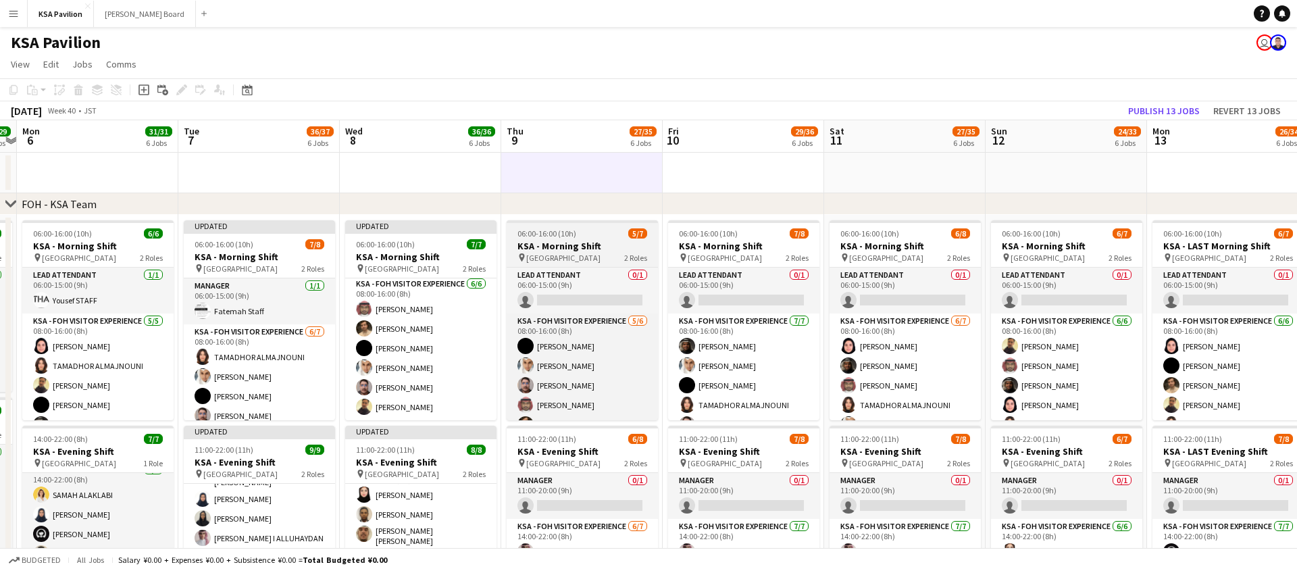
click at [579, 222] on div at bounding box center [582, 221] width 151 height 3
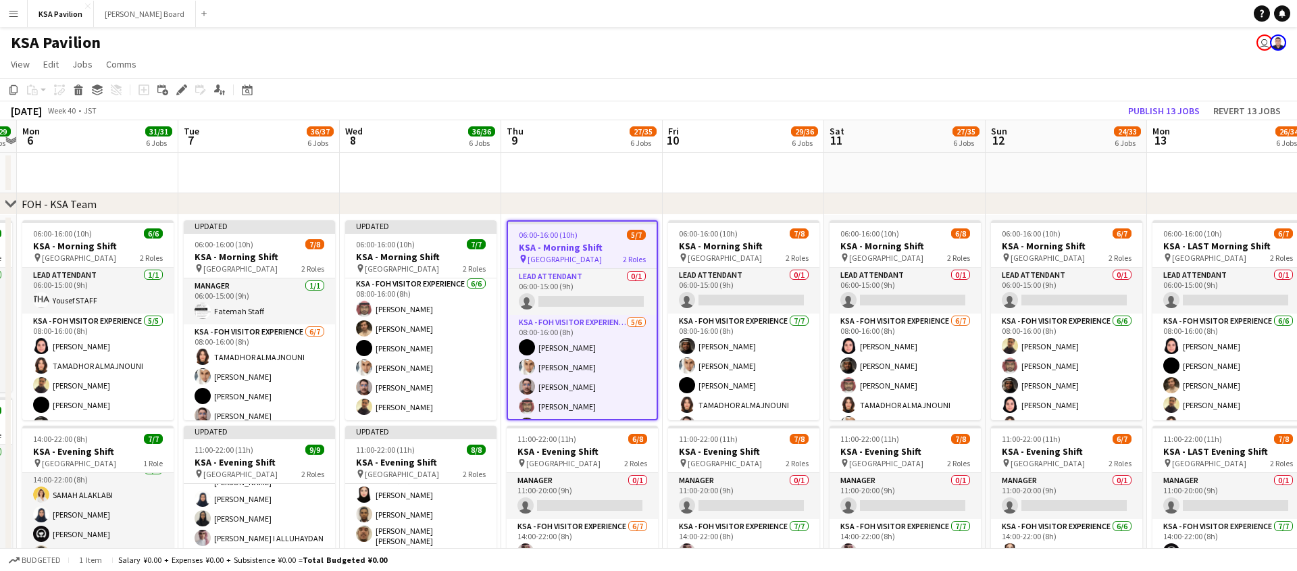
click at [588, 199] on div "chevron-right FOH - KSA Team" at bounding box center [648, 204] width 1297 height 22
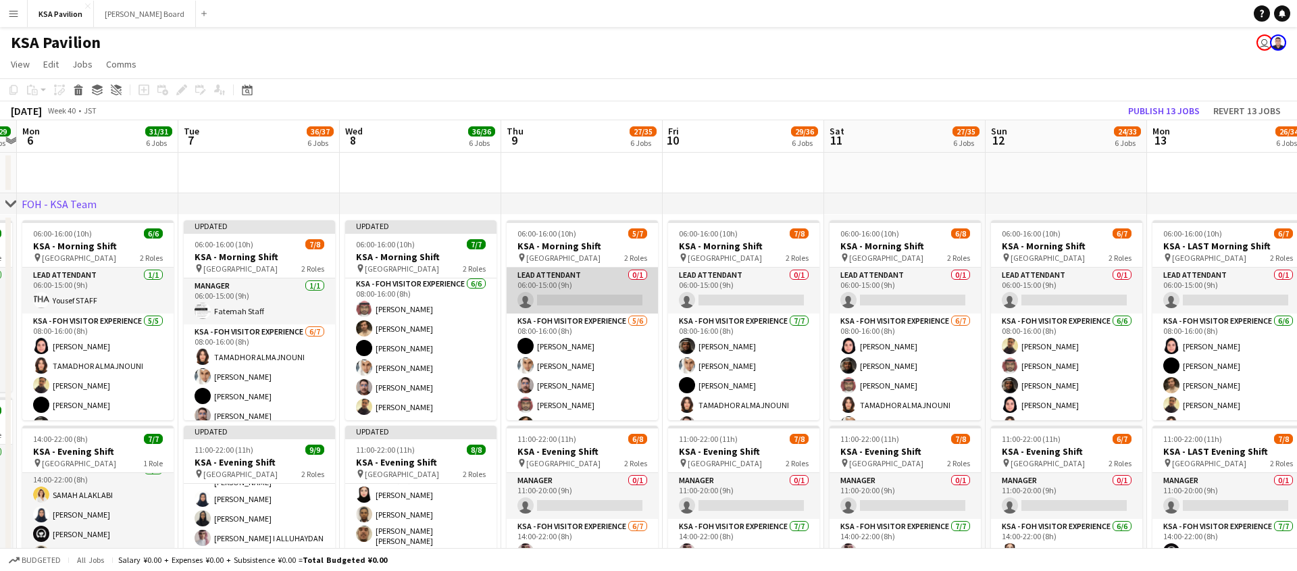
click at [582, 269] on app-card-role "LEAD ATTENDANT 0/1 06:00-15:00 (9h) single-neutral-actions" at bounding box center [582, 290] width 151 height 46
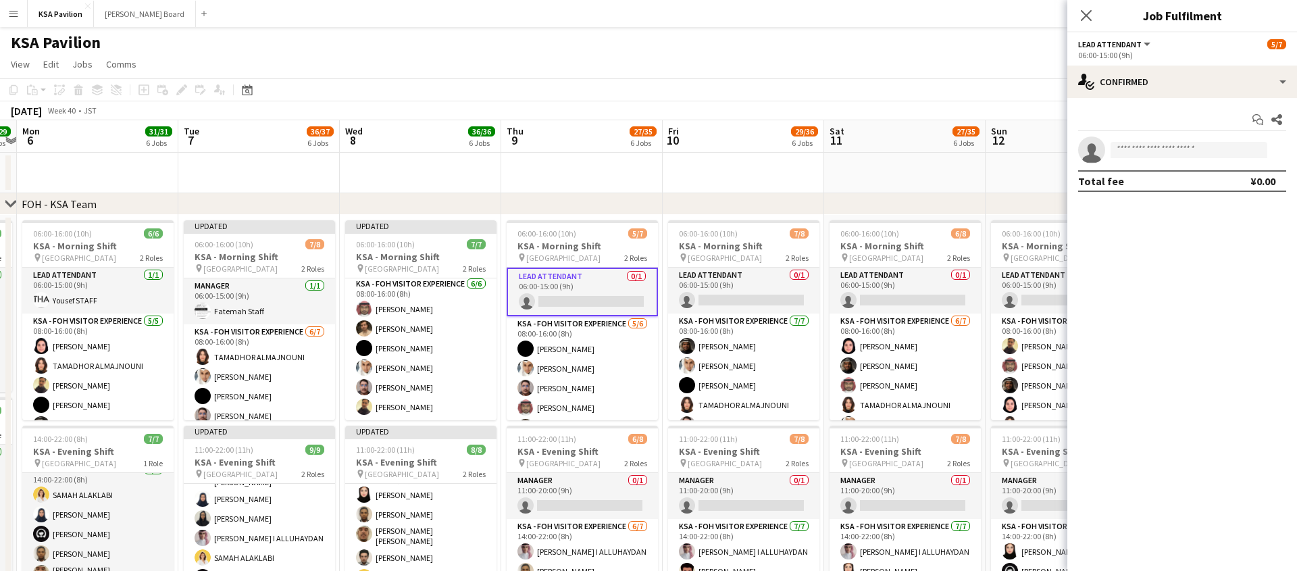
click at [594, 214] on div "chevron-right FOH - KSA Team" at bounding box center [648, 204] width 1297 height 22
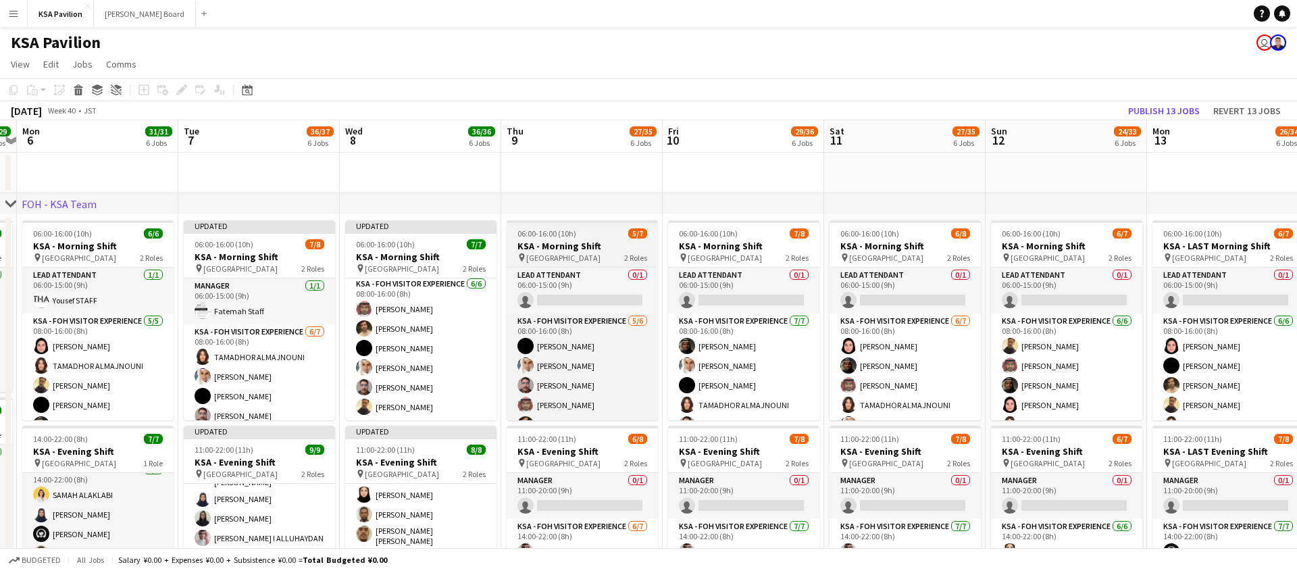
click at [592, 221] on div at bounding box center [582, 221] width 151 height 3
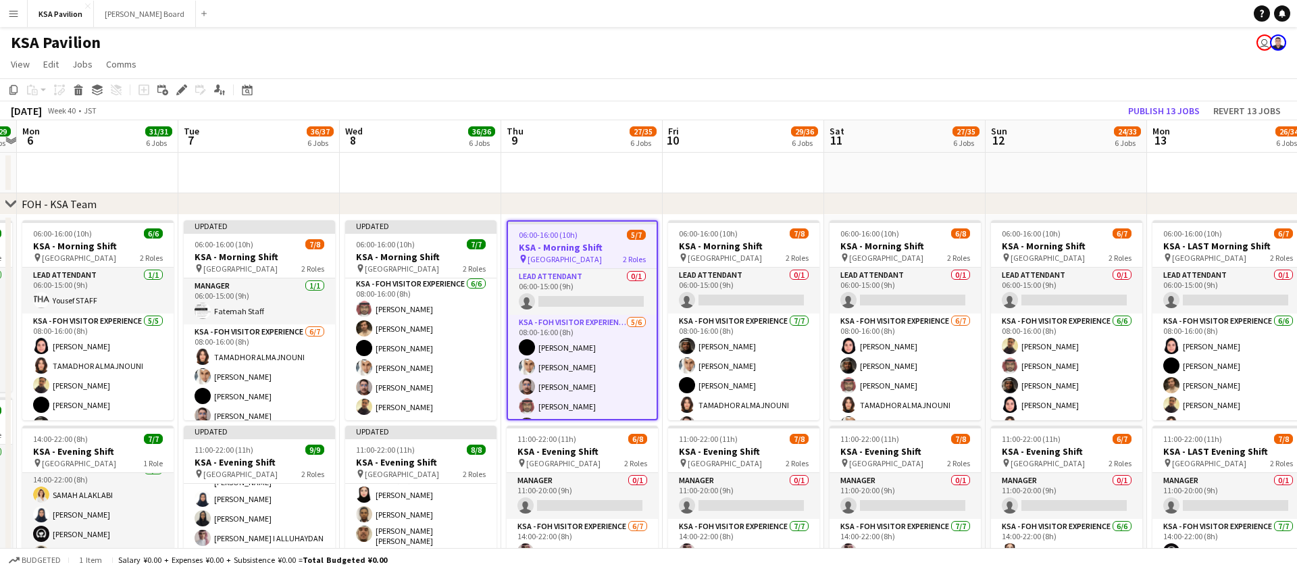
click at [598, 193] on div "chevron-right FOH - KSA Team" at bounding box center [648, 204] width 1297 height 22
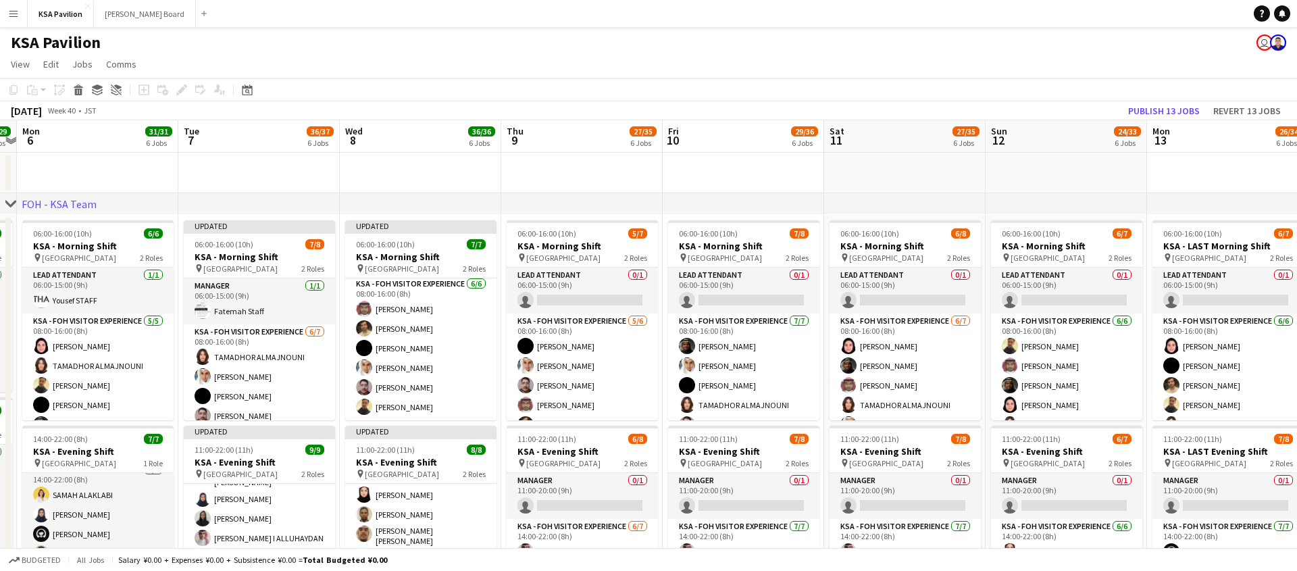
click at [598, 193] on div "chevron-right FOH - KSA Team" at bounding box center [648, 204] width 1297 height 22
click at [596, 201] on div "chevron-right FOH - KSA Team" at bounding box center [648, 204] width 1297 height 22
click at [602, 168] on app-date-cell at bounding box center [581, 173] width 161 height 41
click at [604, 125] on app-board-header-date "Thu 9 27/35 6 Jobs" at bounding box center [581, 136] width 161 height 32
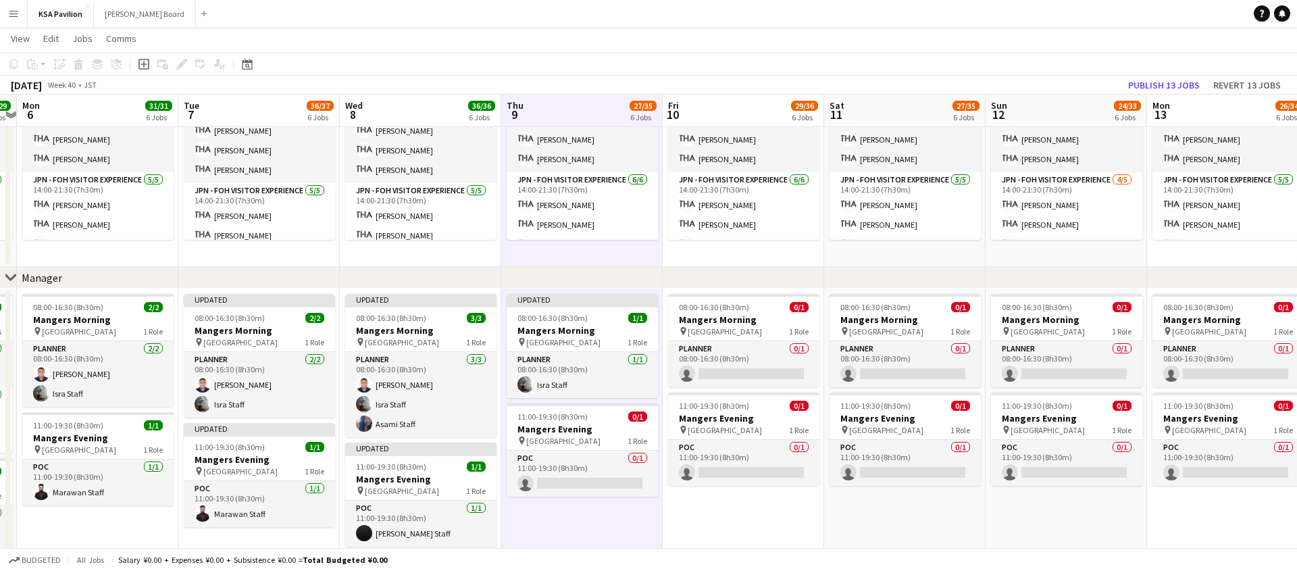
scroll to position [864, 0]
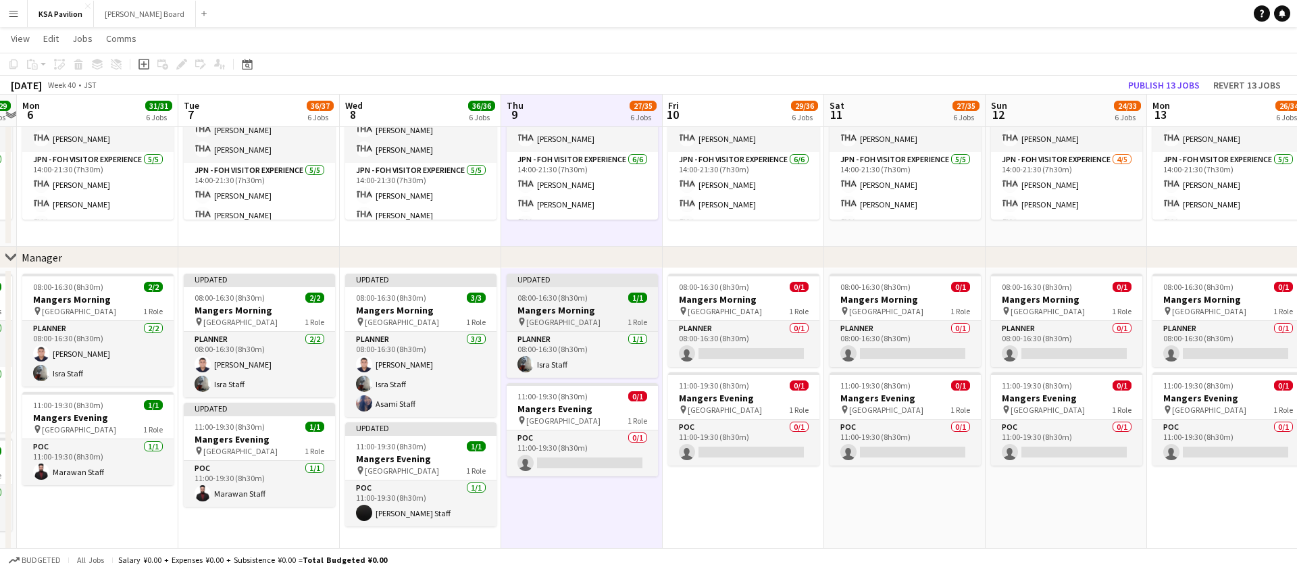
click at [578, 279] on div "Updated" at bounding box center [582, 279] width 151 height 11
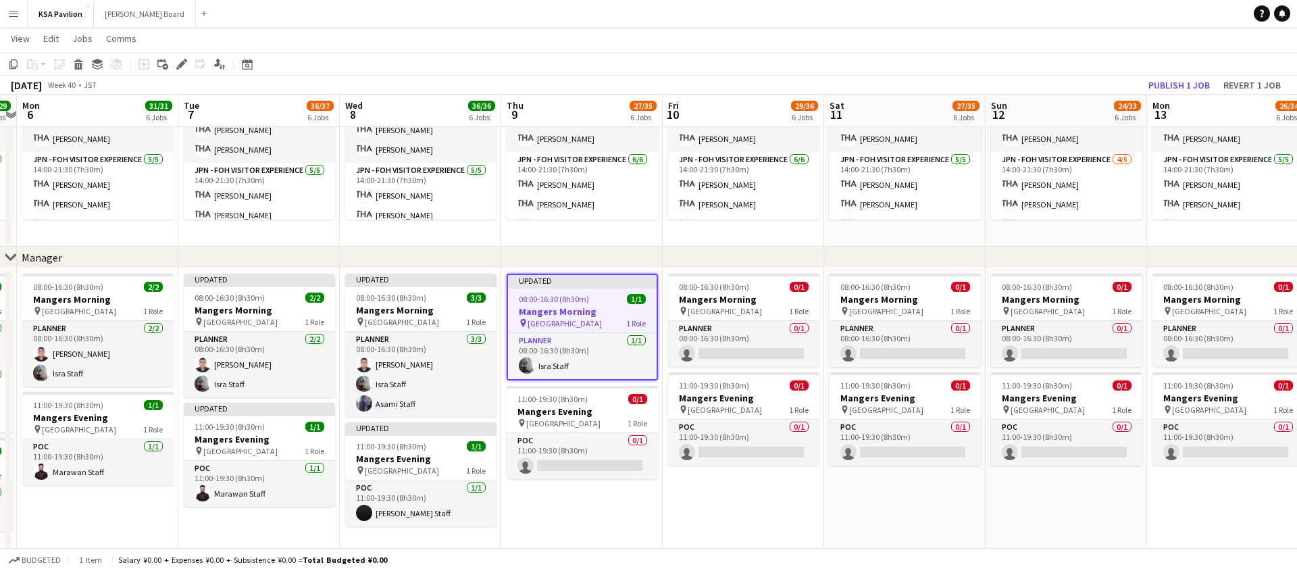
click at [578, 279] on div "Updated" at bounding box center [582, 280] width 149 height 11
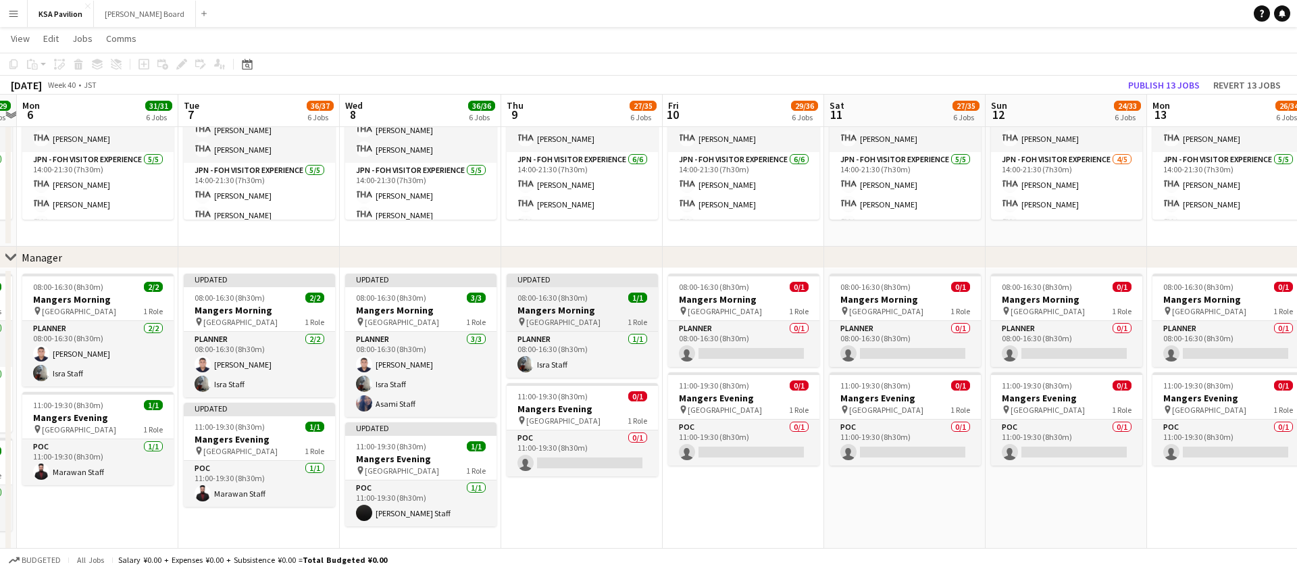
click at [578, 279] on div "Updated" at bounding box center [582, 279] width 151 height 11
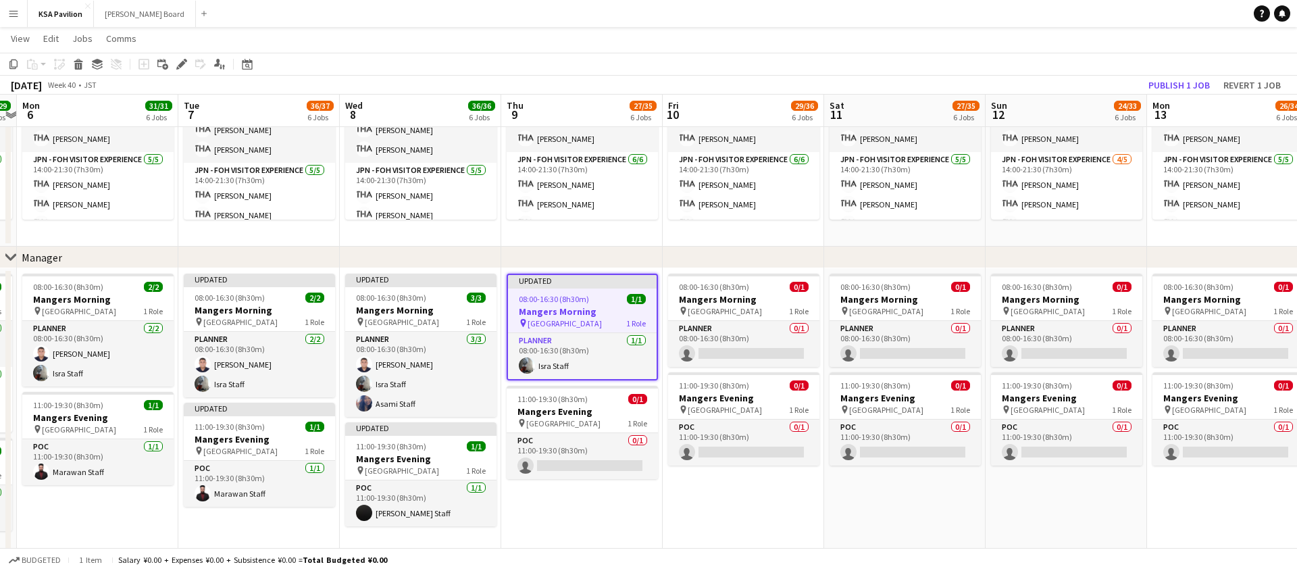
click at [576, 315] on h3 "Mangers Morning" at bounding box center [582, 311] width 149 height 12
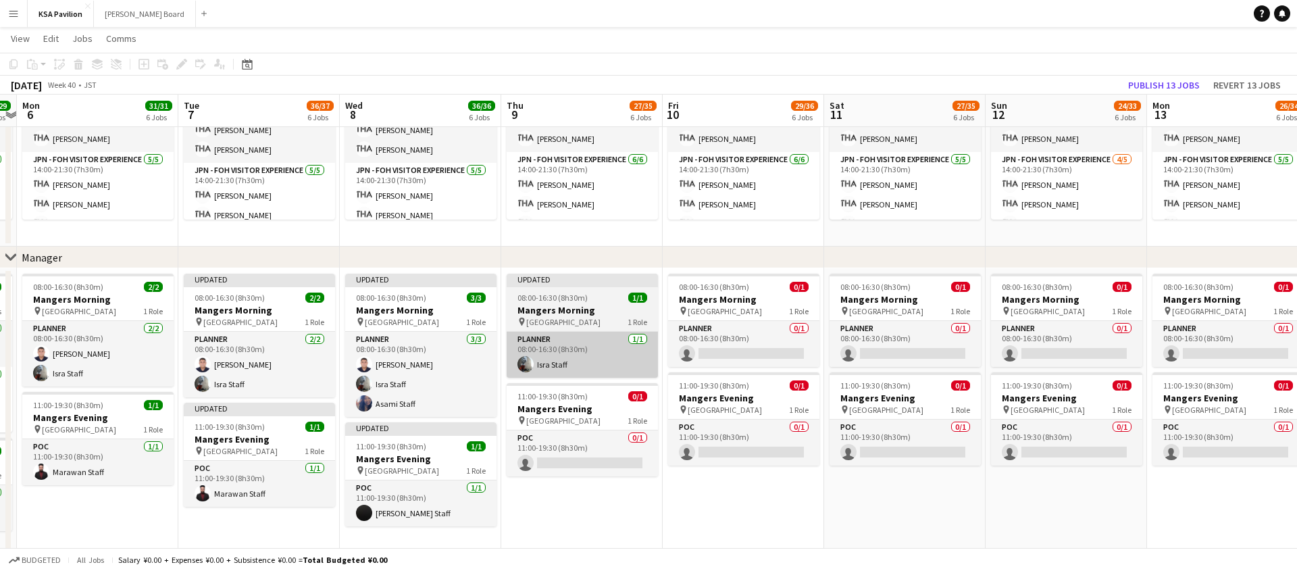
click at [575, 338] on app-card-role "Planner 1/1 08:00-16:30 (8h30m) Isra Staff" at bounding box center [582, 355] width 151 height 46
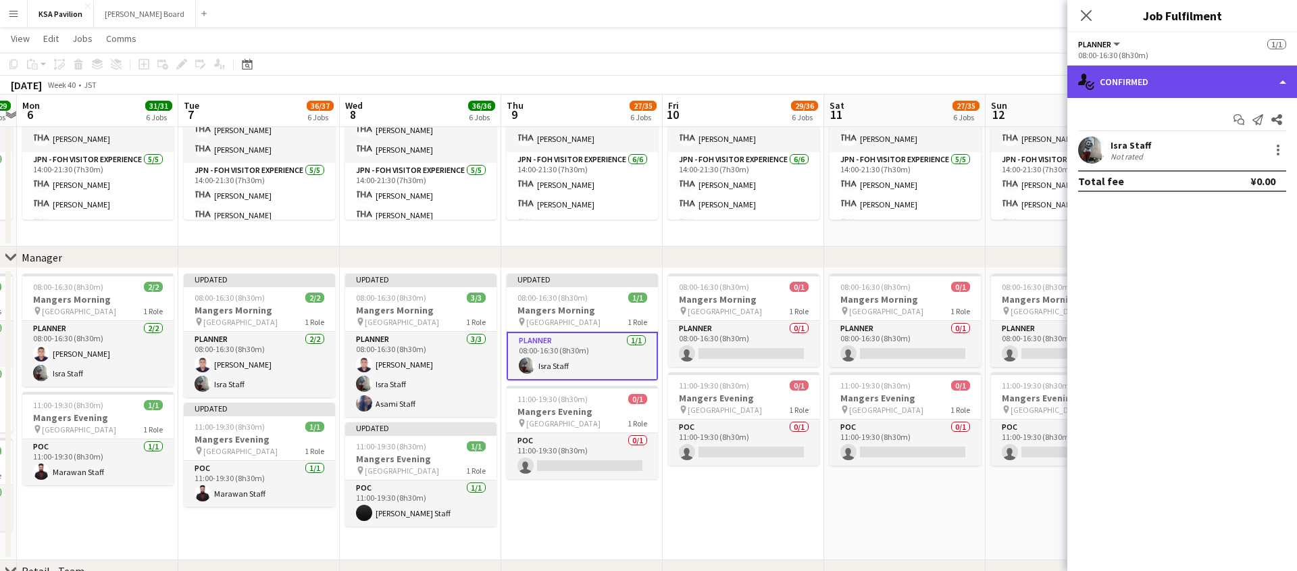
click at [1281, 74] on div "single-neutral-actions-check-2 Confirmed" at bounding box center [1182, 82] width 230 height 32
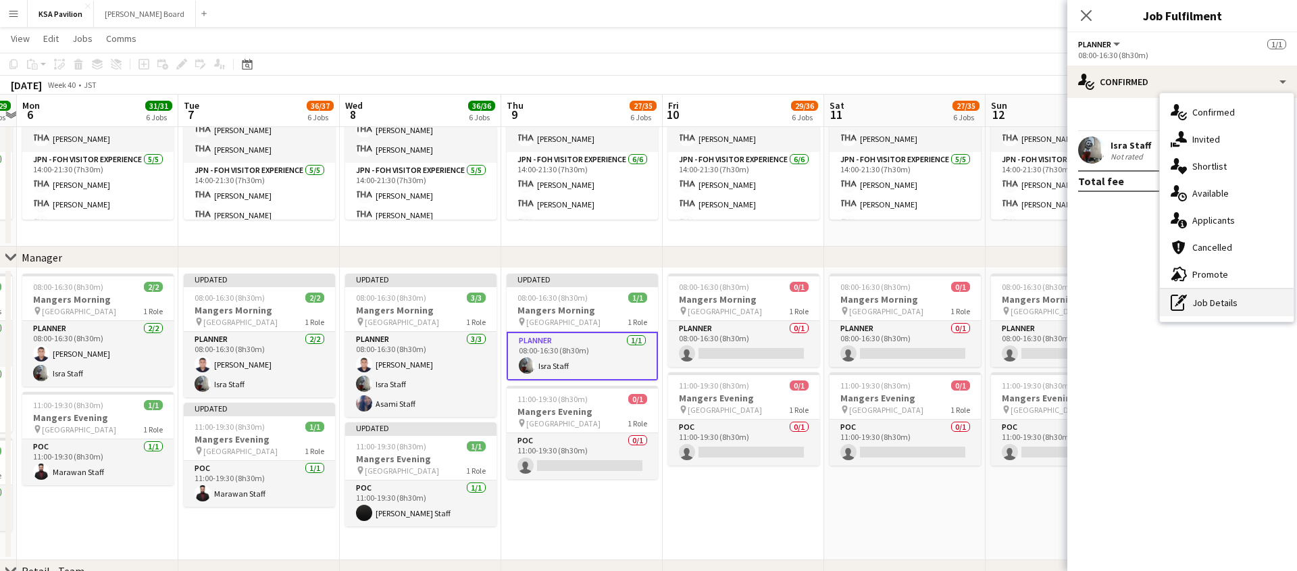
click at [1204, 311] on div "pen-write Job Details" at bounding box center [1227, 302] width 134 height 27
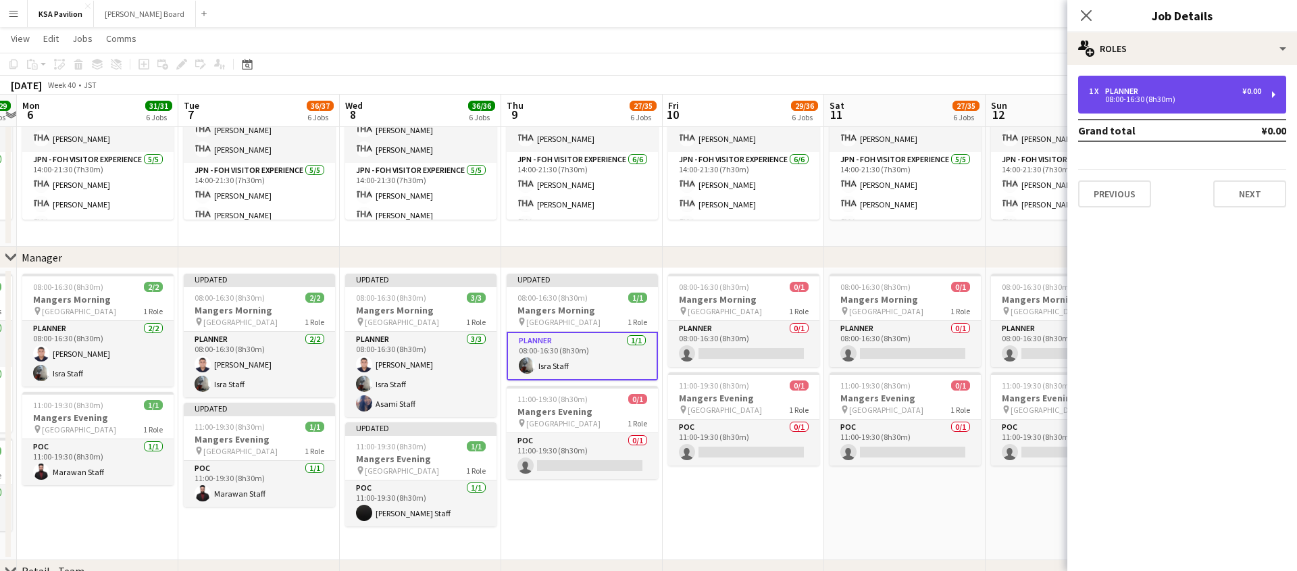
click at [1276, 97] on div "1 x Planner ¥0.00 08:00-16:30 (8h30m)" at bounding box center [1182, 95] width 208 height 38
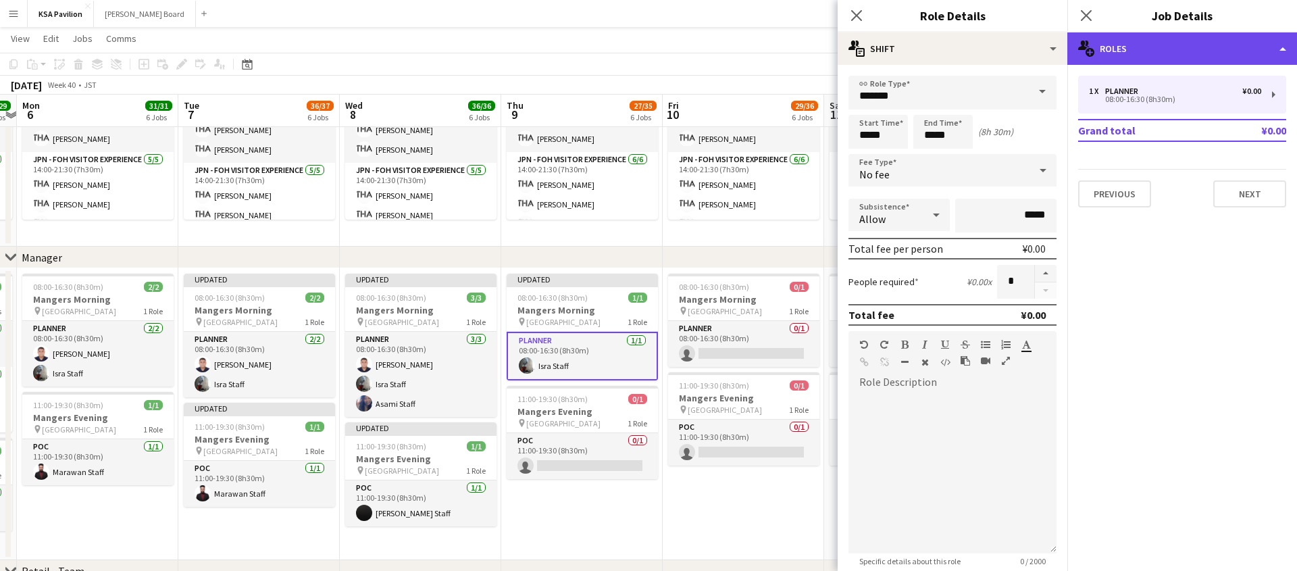
click at [1229, 59] on div "multiple-users-add Roles" at bounding box center [1182, 48] width 230 height 32
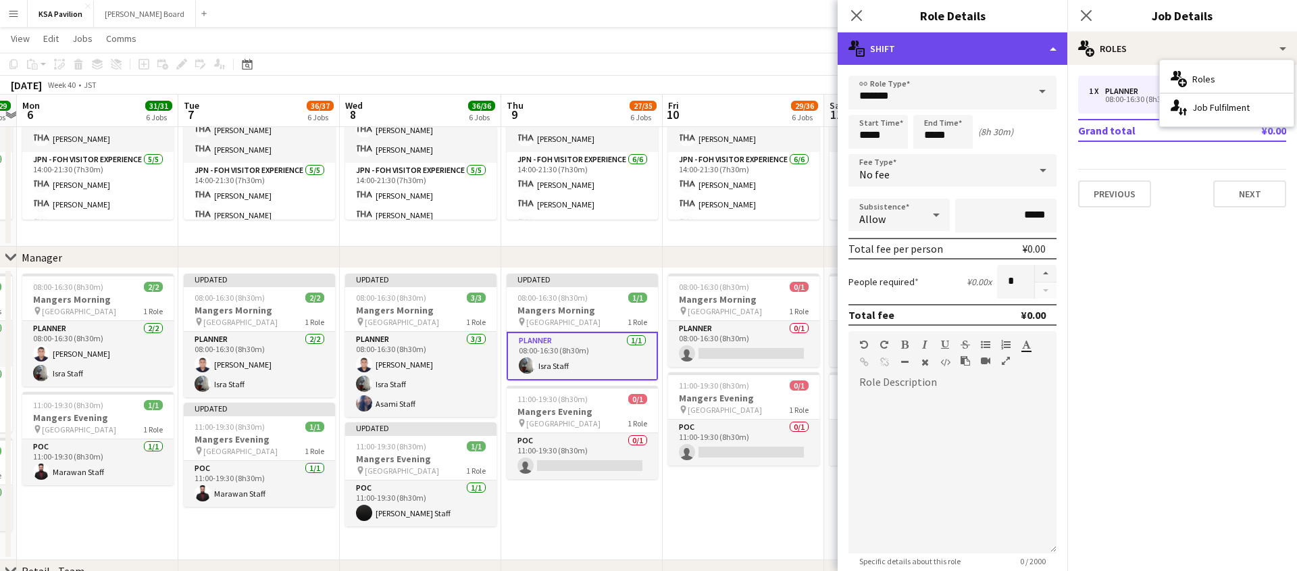
click at [1046, 55] on div "multiple-actions-text Shift" at bounding box center [952, 48] width 230 height 32
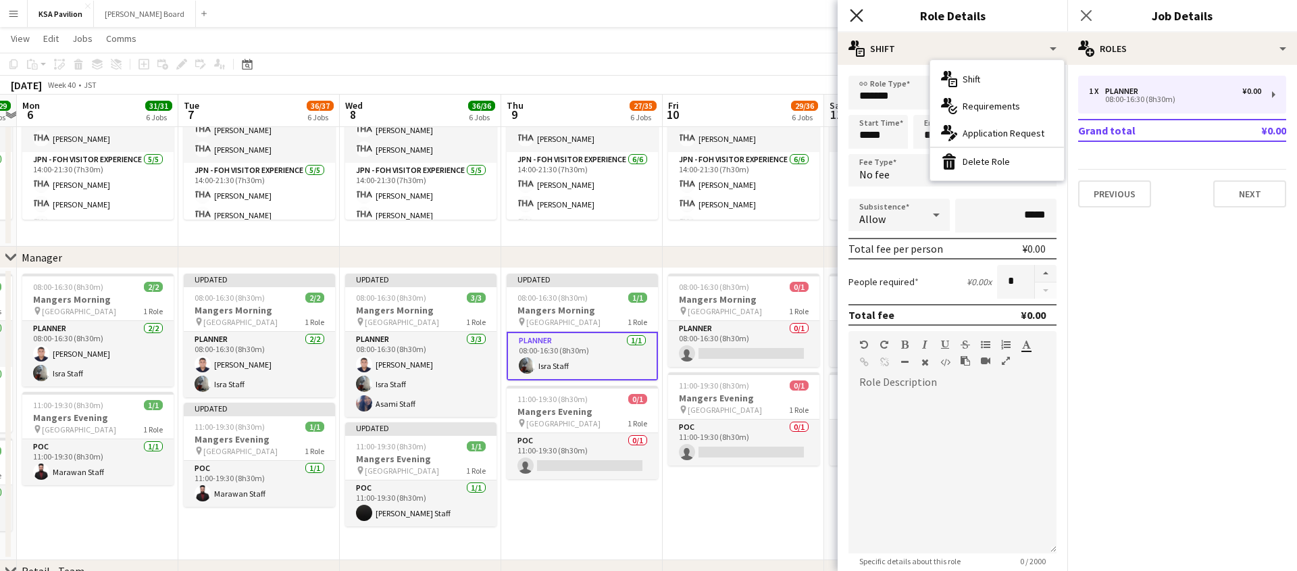
click at [853, 19] on icon at bounding box center [856, 15] width 13 height 13
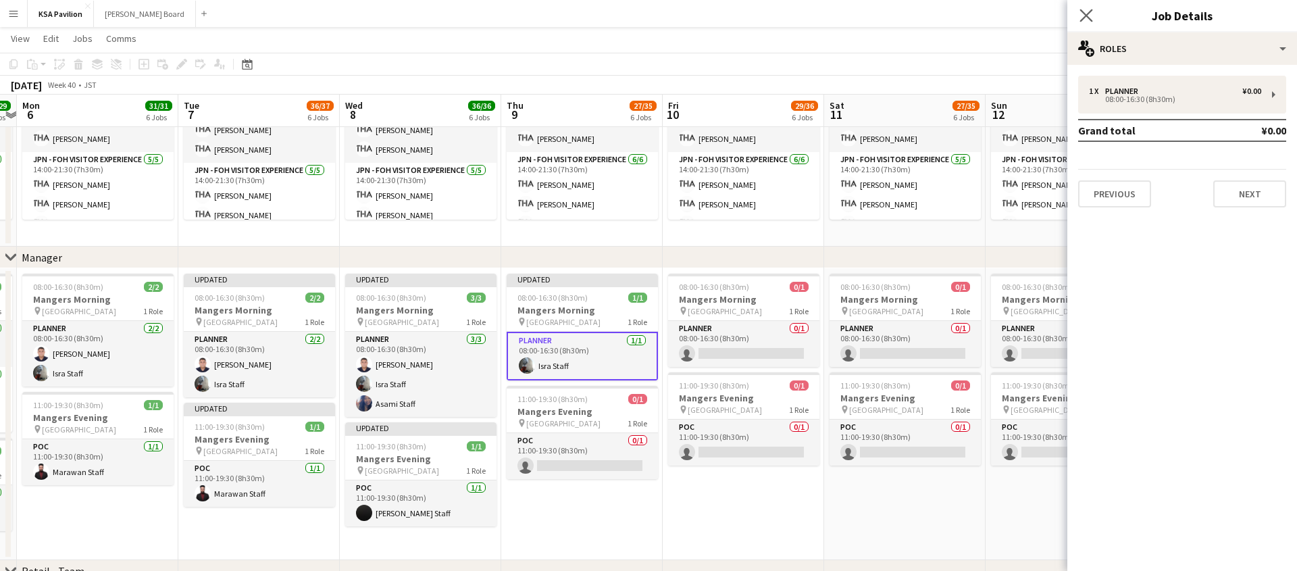
click at [1084, 22] on app-icon "Close pop-in" at bounding box center [1087, 16] width 20 height 20
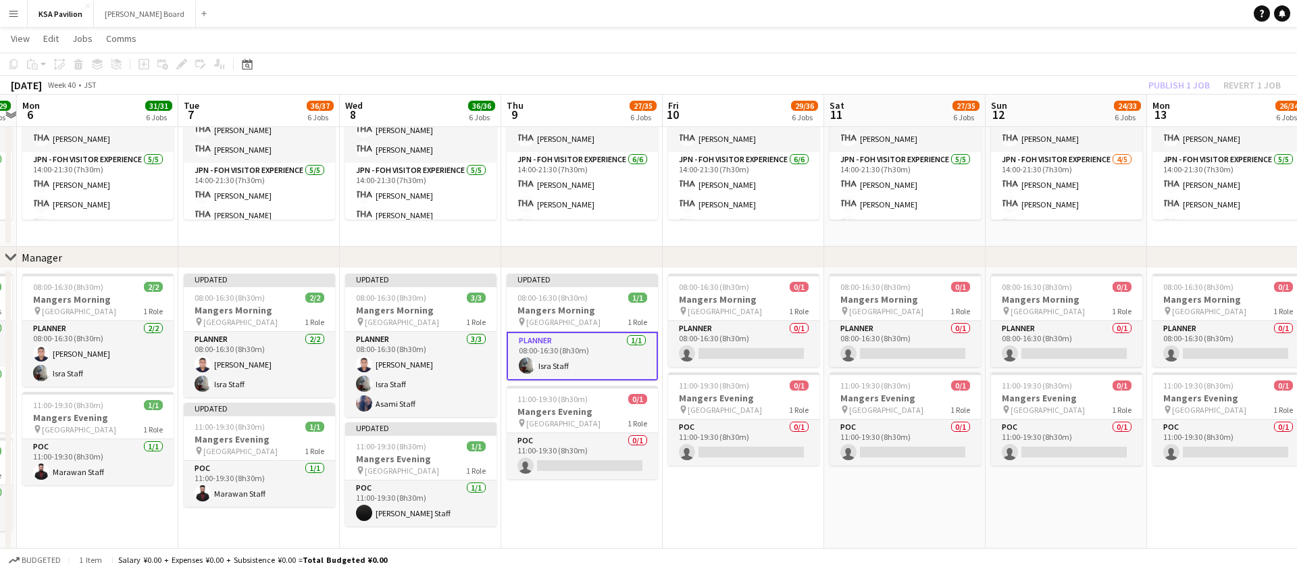
click at [738, 48] on app-page-menu "View Day view expanded Day view collapsed Month view Date picker Jump to today …" at bounding box center [648, 40] width 1297 height 26
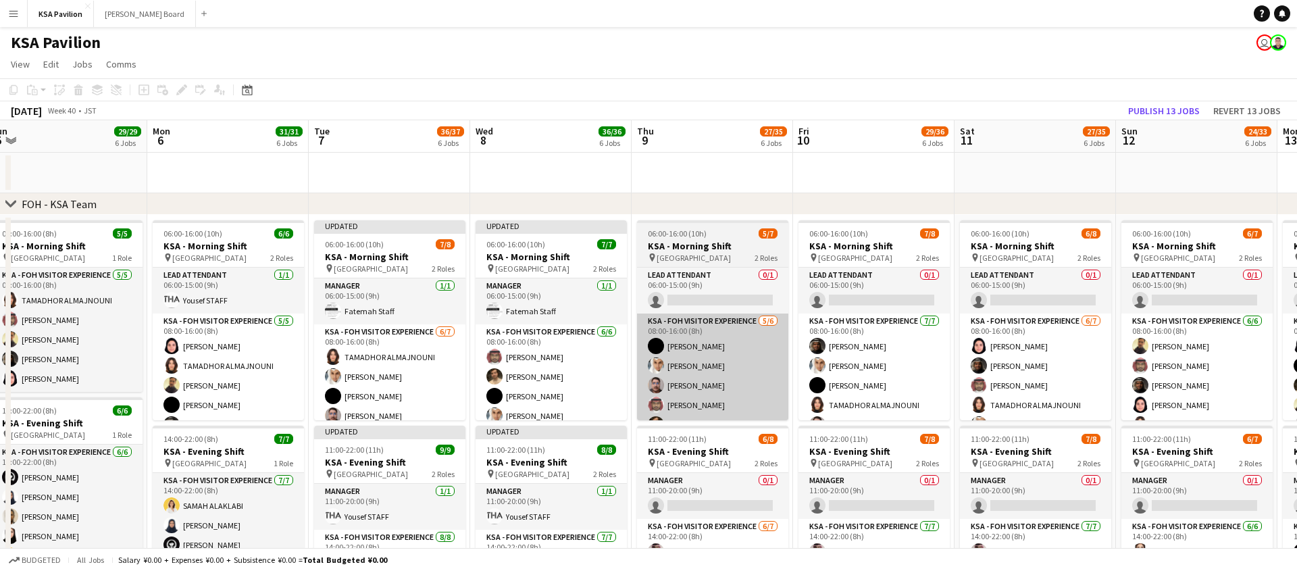
scroll to position [0, 512]
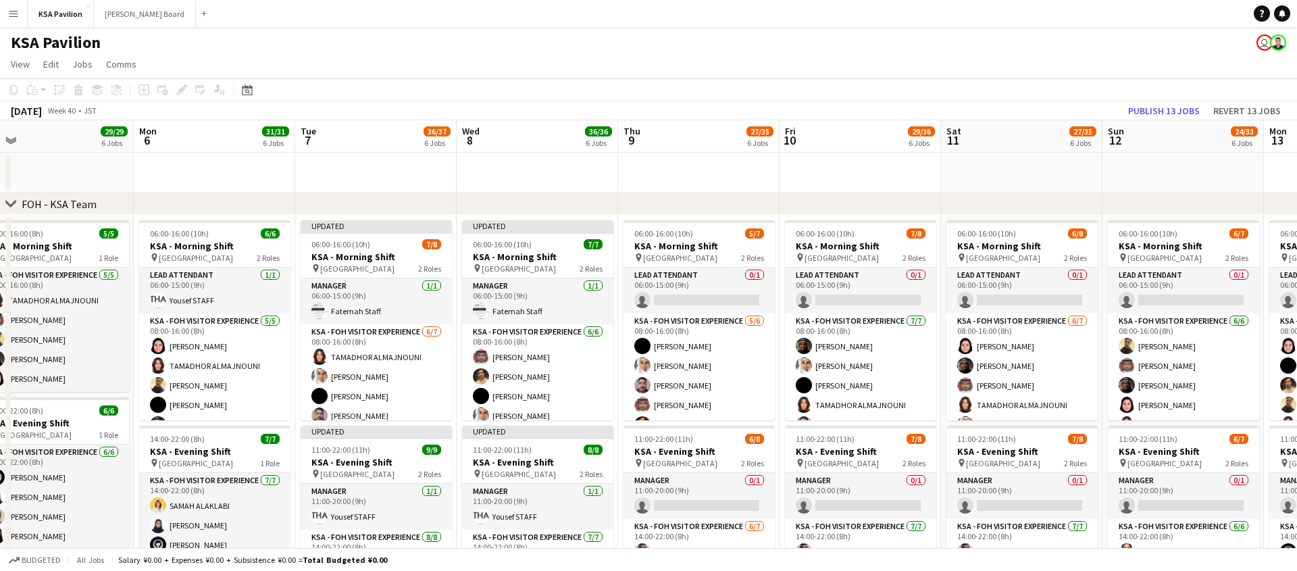
click at [659, 209] on div "chevron-right FOH - KSA Team" at bounding box center [648, 204] width 1297 height 22
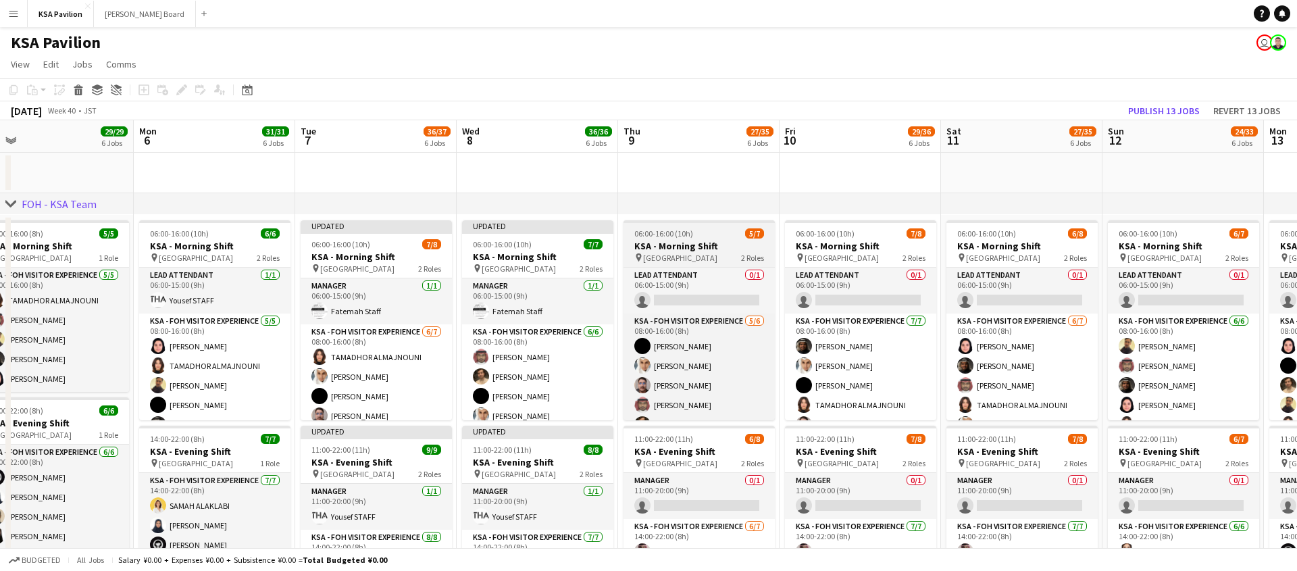
click at [659, 224] on app-job-card "06:00-16:00 (10h) 5/7 KSA - Morning Shift pin Saudi Arabia Pavilion 2 Roles LEA…" at bounding box center [698, 320] width 151 height 200
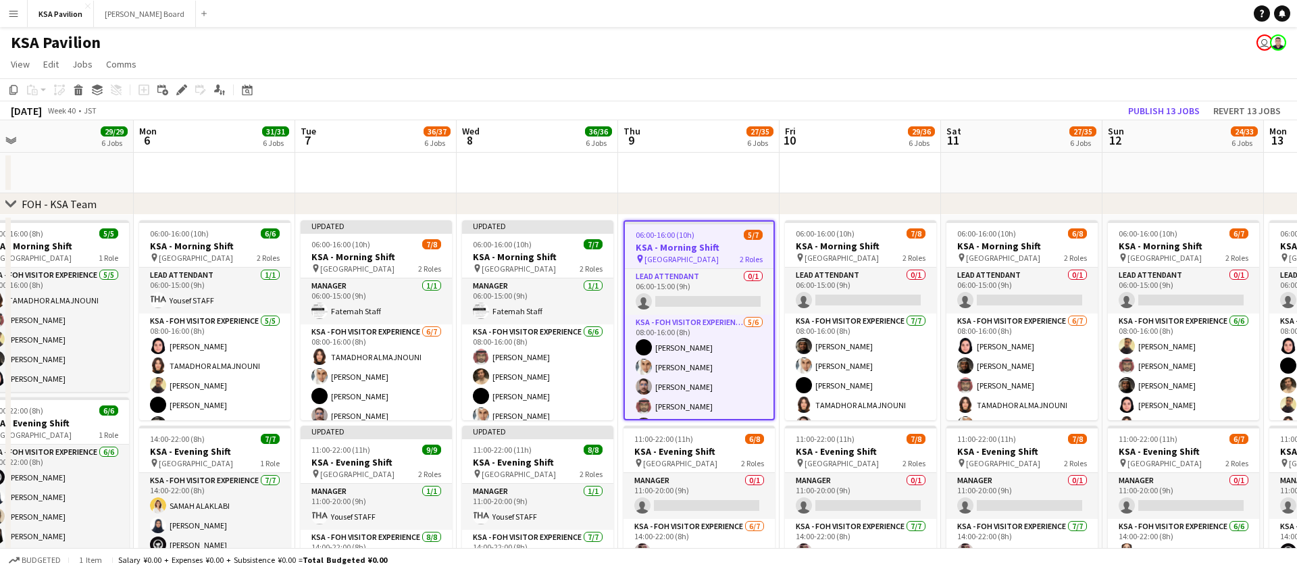
click at [666, 214] on div "chevron-right FOH - KSA Team" at bounding box center [648, 204] width 1297 height 22
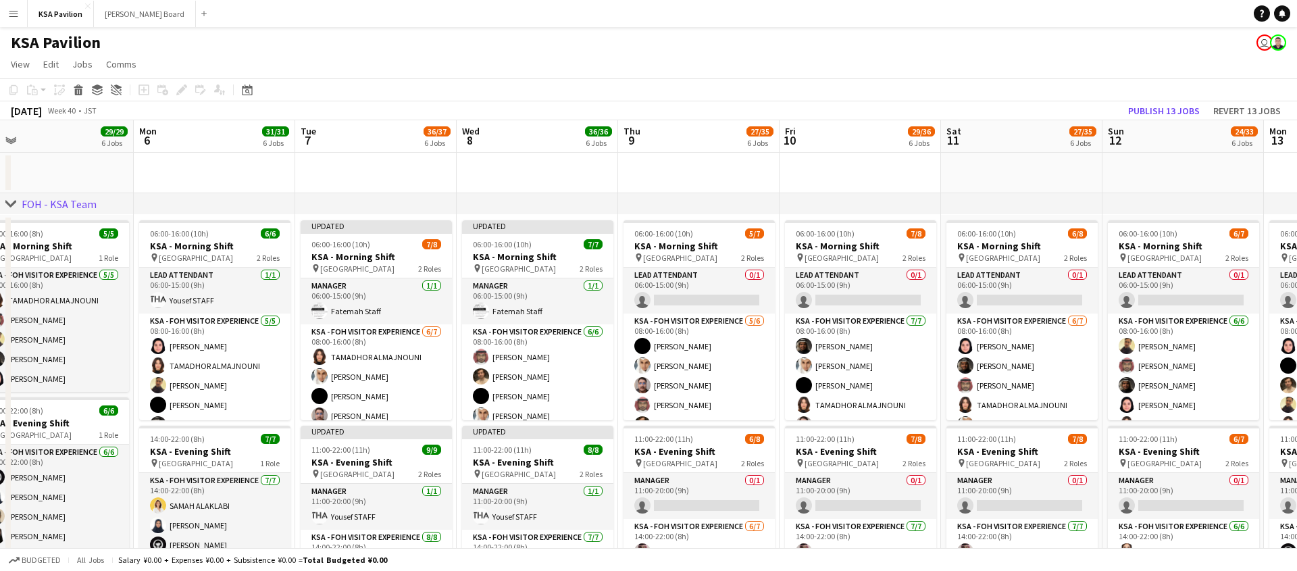
click at [669, 208] on div "chevron-right FOH - KSA Team" at bounding box center [648, 204] width 1297 height 22
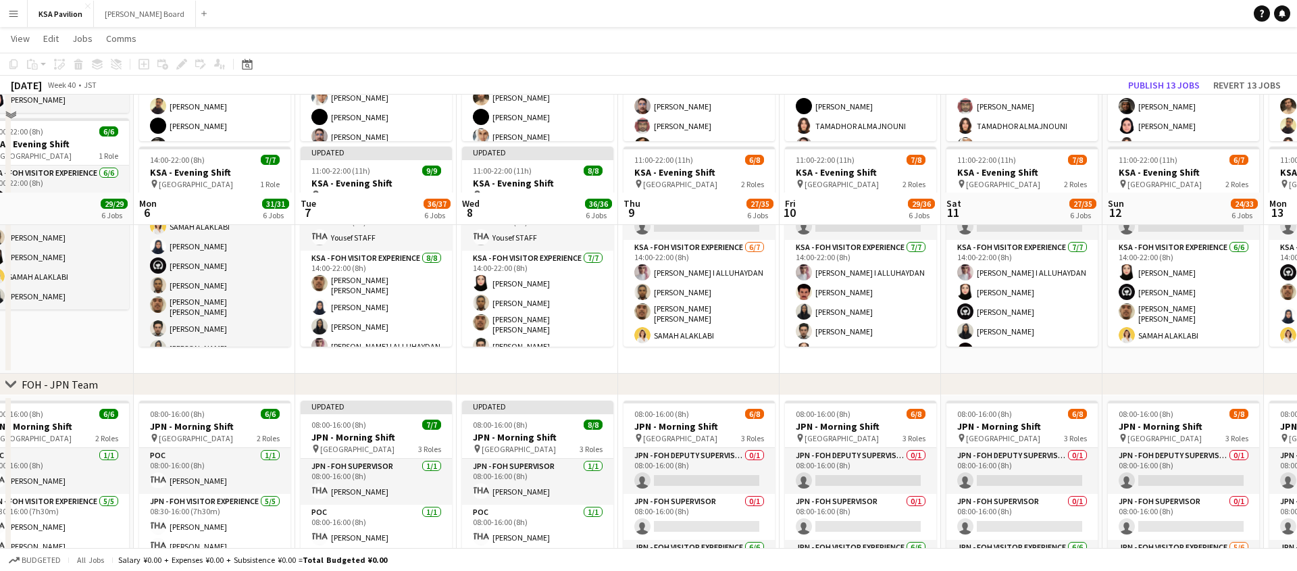
scroll to position [433, 0]
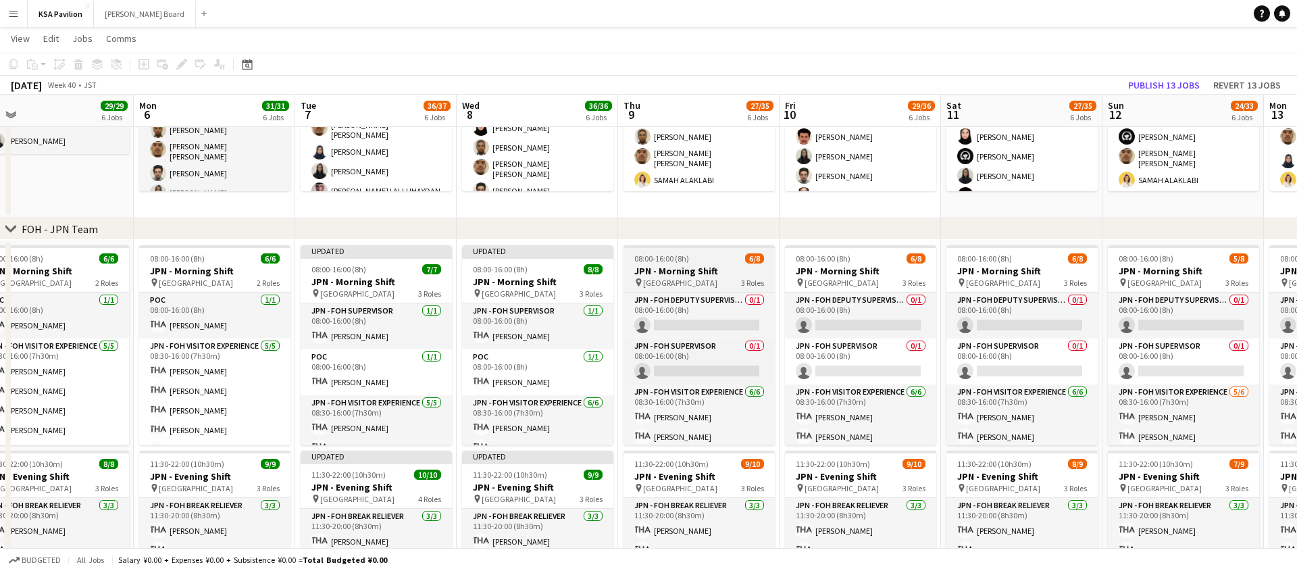
click at [688, 278] on span "[GEOGRAPHIC_DATA]" at bounding box center [680, 283] width 74 height 10
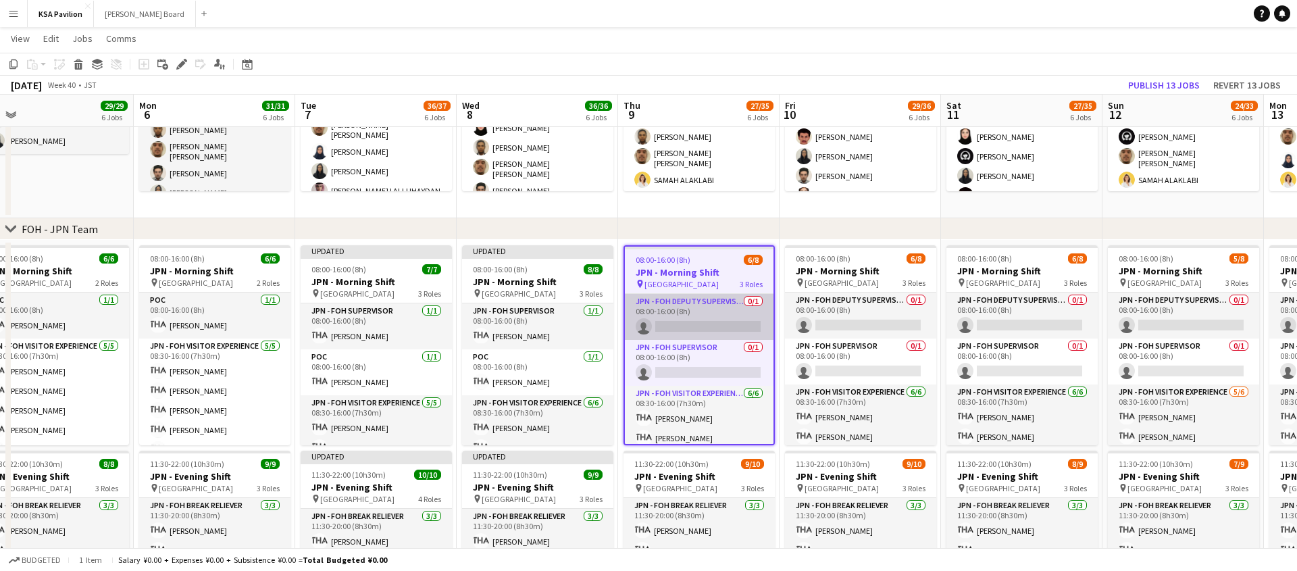
click at [692, 328] on app-card-role "JPN - FOH Deputy Supervisor 0/1 08:00-16:00 (8h) single-neutral-actions" at bounding box center [699, 317] width 149 height 46
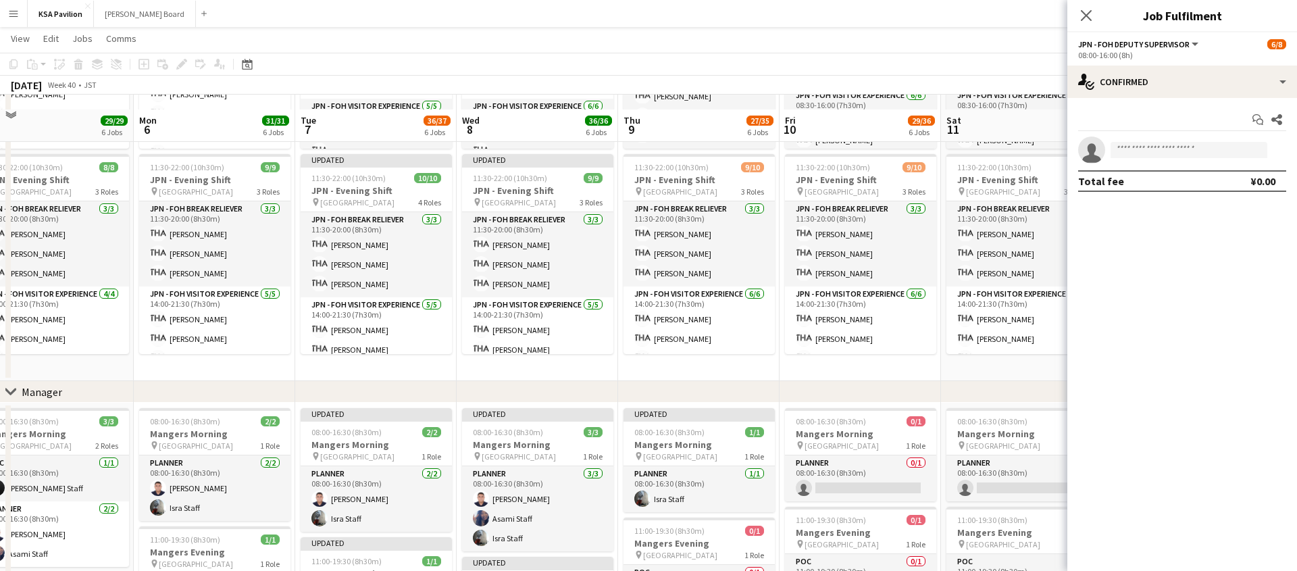
scroll to position [744, 0]
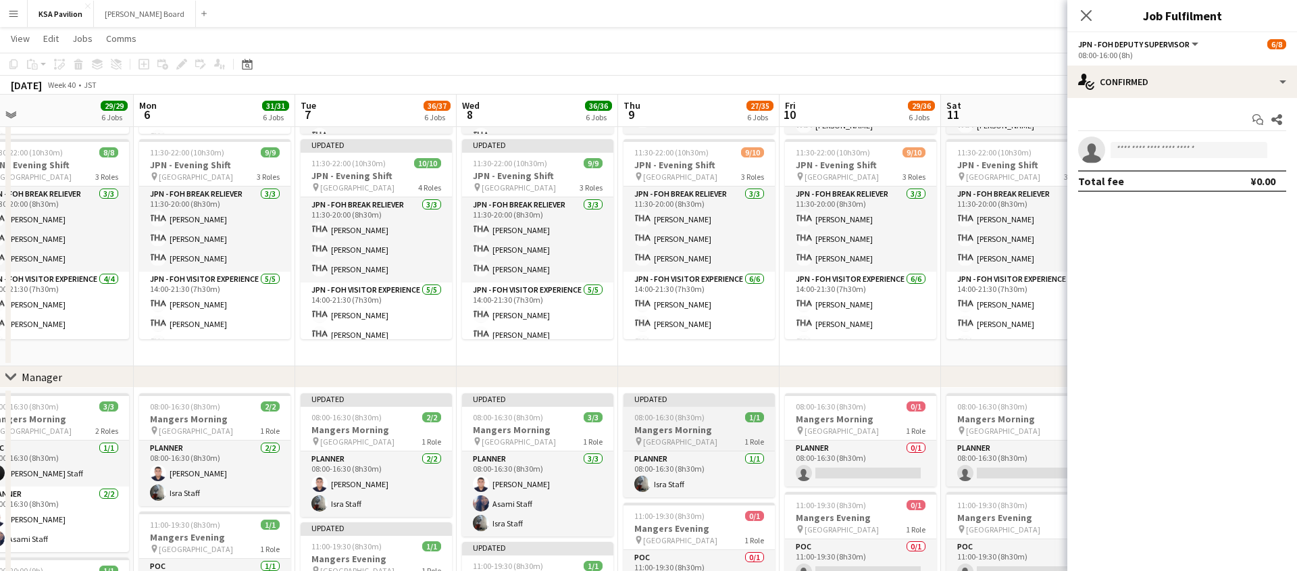
click at [685, 396] on div "Updated" at bounding box center [698, 398] width 151 height 11
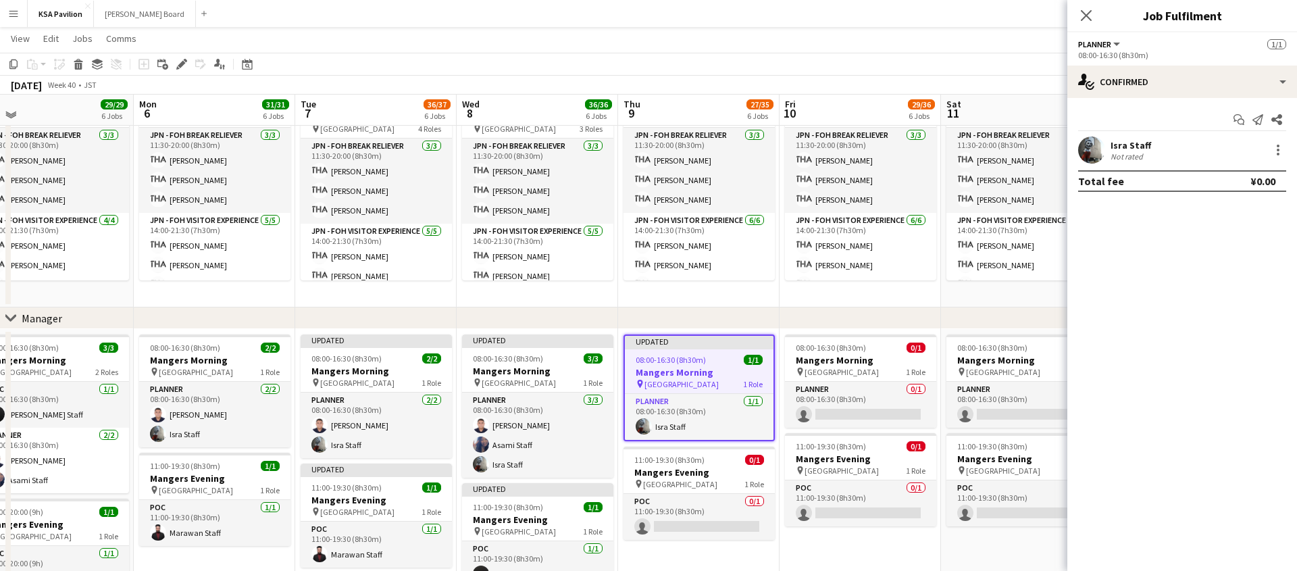
scroll to position [804, 0]
click at [710, 315] on div "chevron-right Manager" at bounding box center [648, 318] width 1297 height 22
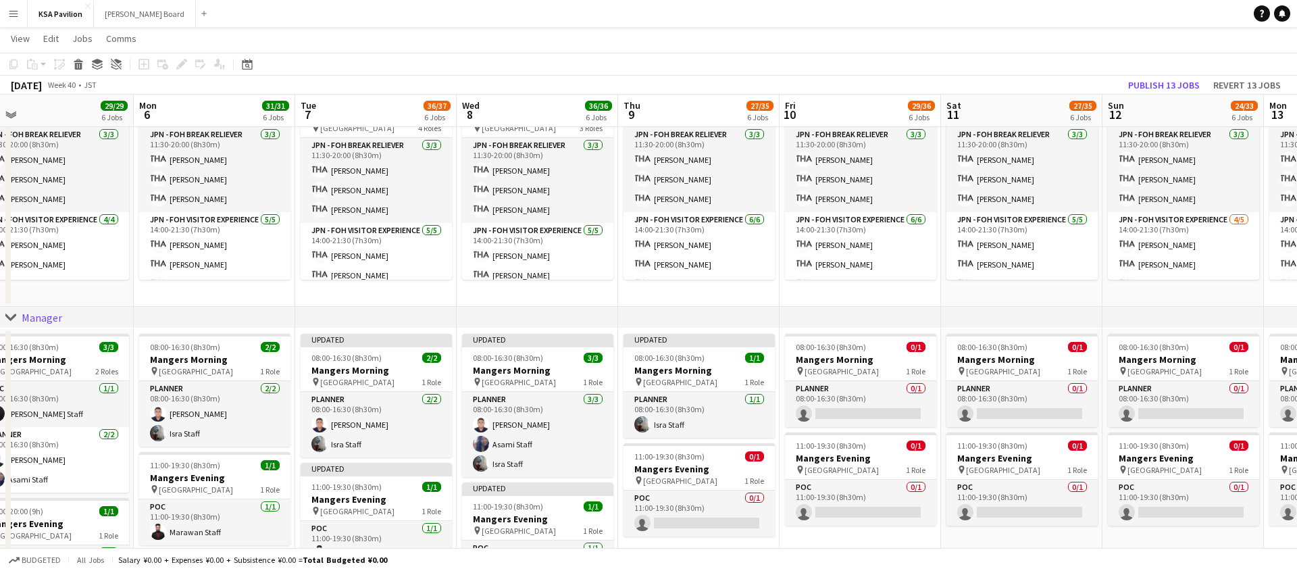
click at [710, 315] on div "chevron-right Manager" at bounding box center [648, 318] width 1297 height 22
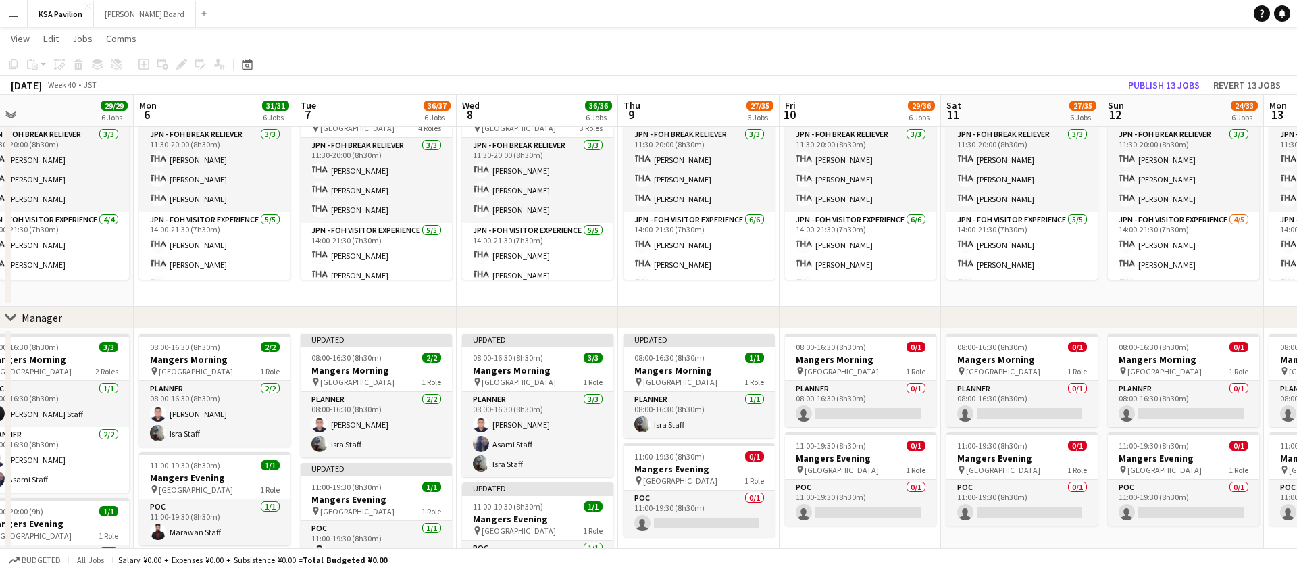
click at [710, 315] on div "chevron-right Manager" at bounding box center [648, 318] width 1297 height 22
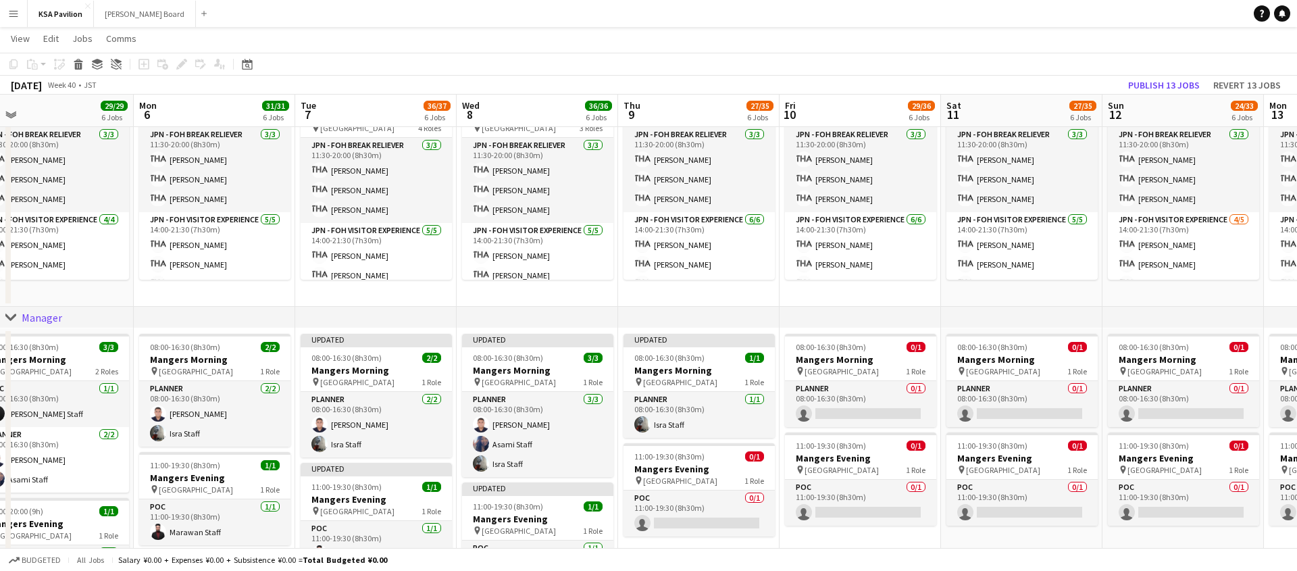
click at [710, 103] on app-board-header-date "Thu 9 27/35 6 Jobs" at bounding box center [698, 111] width 161 height 32
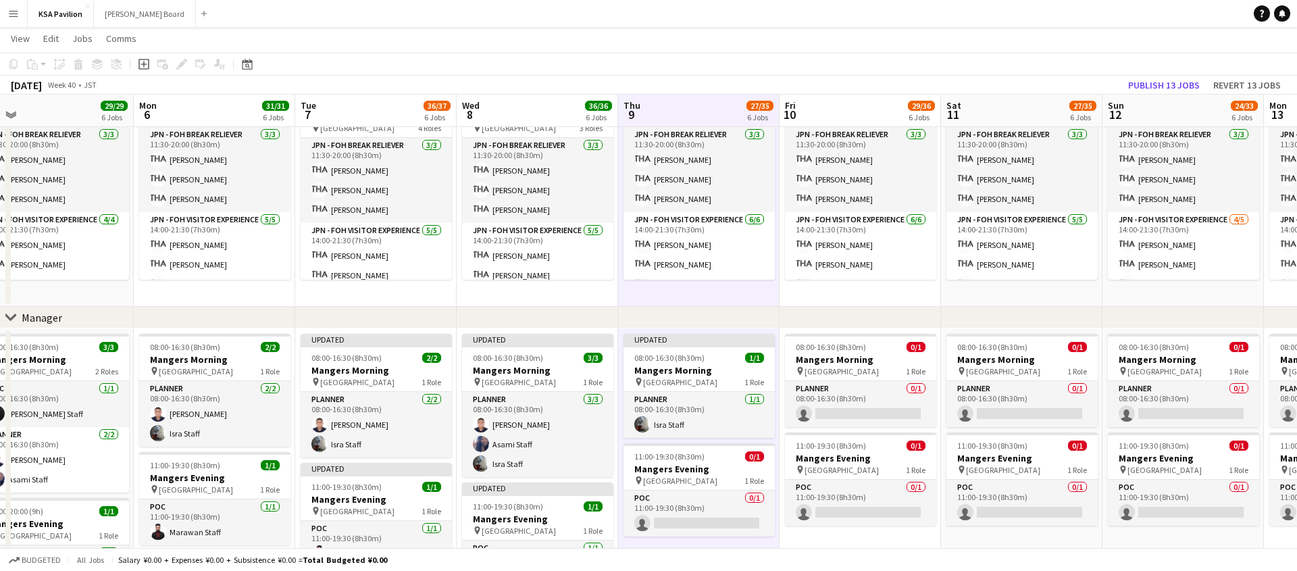
click at [702, 118] on app-board-header-date "Thu 9 27/35 6 Jobs" at bounding box center [698, 111] width 161 height 32
click at [698, 292] on app-date-cell "08:00-16:00 (8h) 6/8 JPN - Morning Shift pin Saudi Arabia Pavilion 3 Roles JPN …" at bounding box center [698, 88] width 161 height 438
click at [698, 290] on app-date-cell "08:00-16:00 (8h) 6/8 JPN - Morning Shift pin Saudi Arabia Pavilion 3 Roles JPN …" at bounding box center [698, 88] width 161 height 438
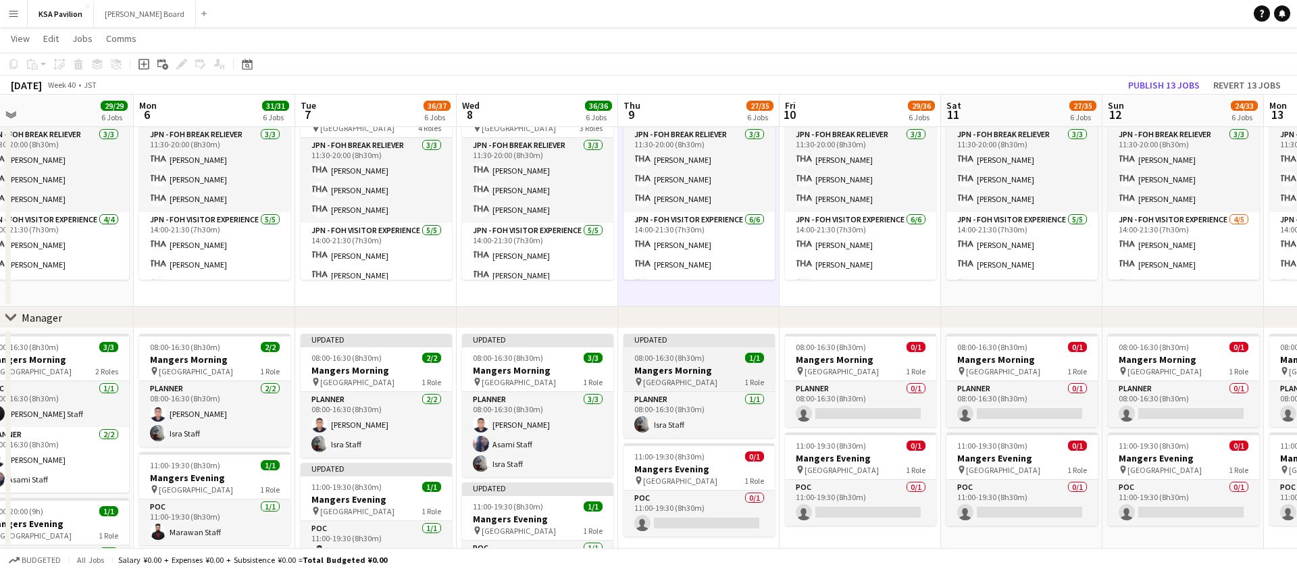
click at [705, 338] on div "Updated" at bounding box center [698, 339] width 151 height 11
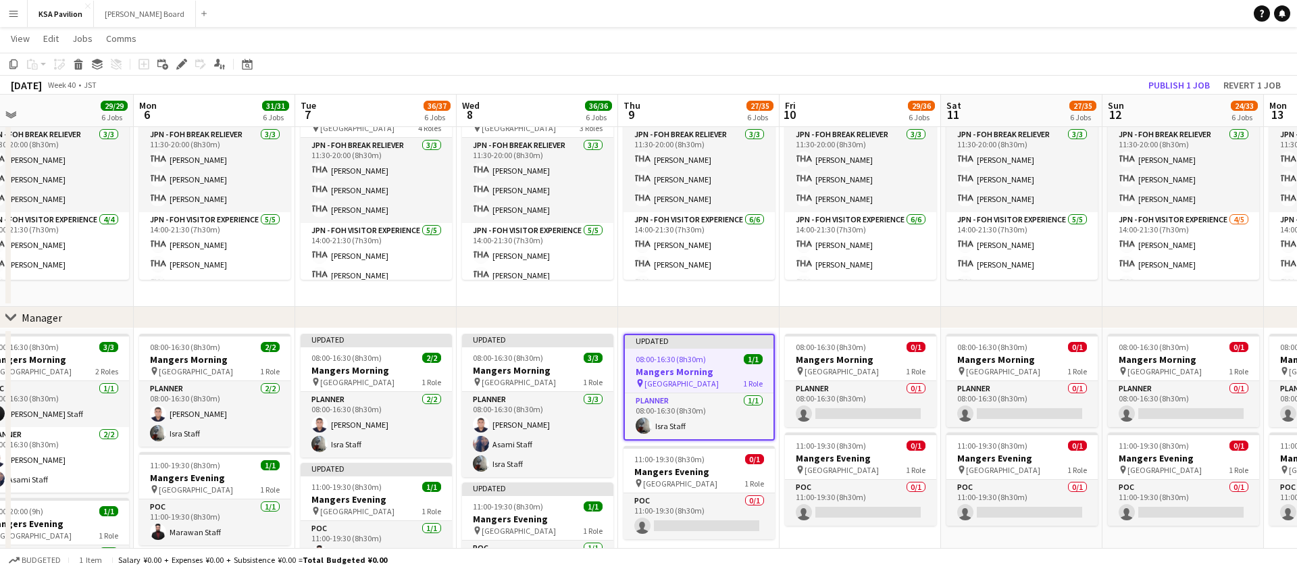
click at [698, 355] on span "08:00-16:30 (8h30m)" at bounding box center [671, 359] width 70 height 10
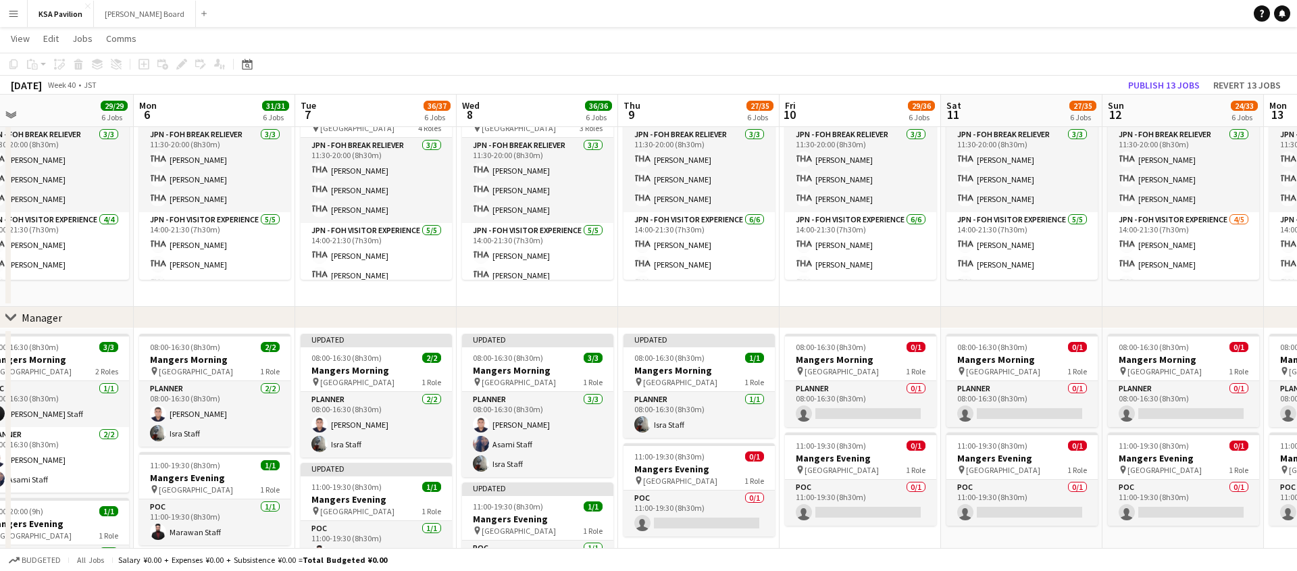
click at [698, 325] on div "chevron-right Manager" at bounding box center [648, 318] width 1297 height 22
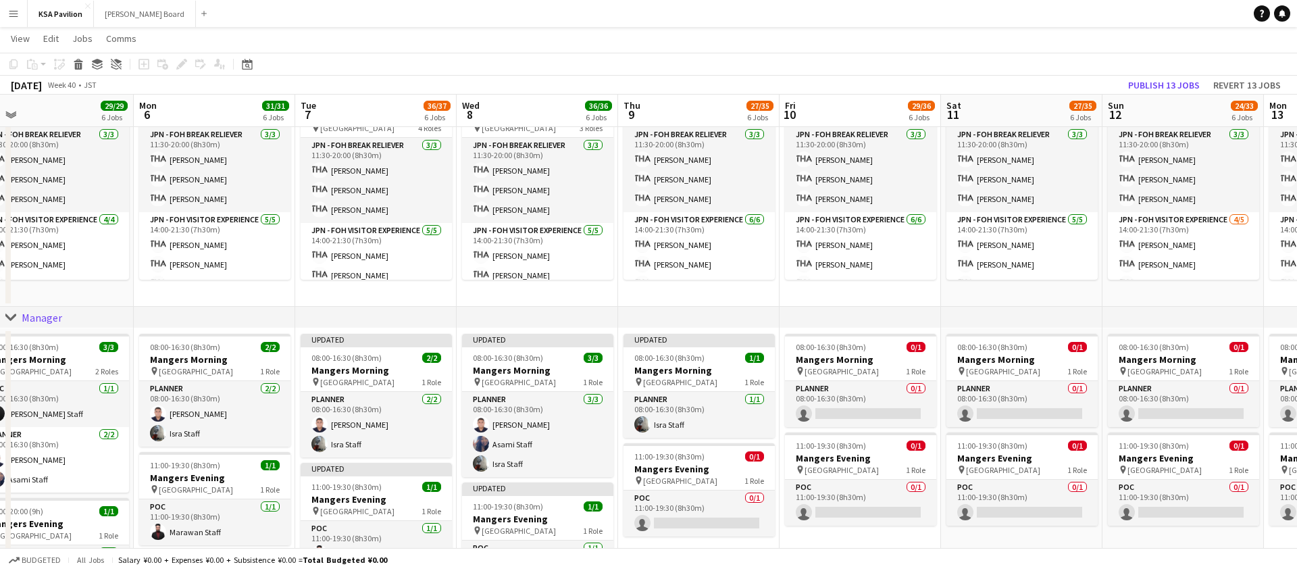
click at [668, 294] on app-date-cell "08:00-16:00 (8h) 6/8 JPN - Morning Shift pin Saudi Arabia Pavilion 3 Roles JPN …" at bounding box center [698, 88] width 161 height 438
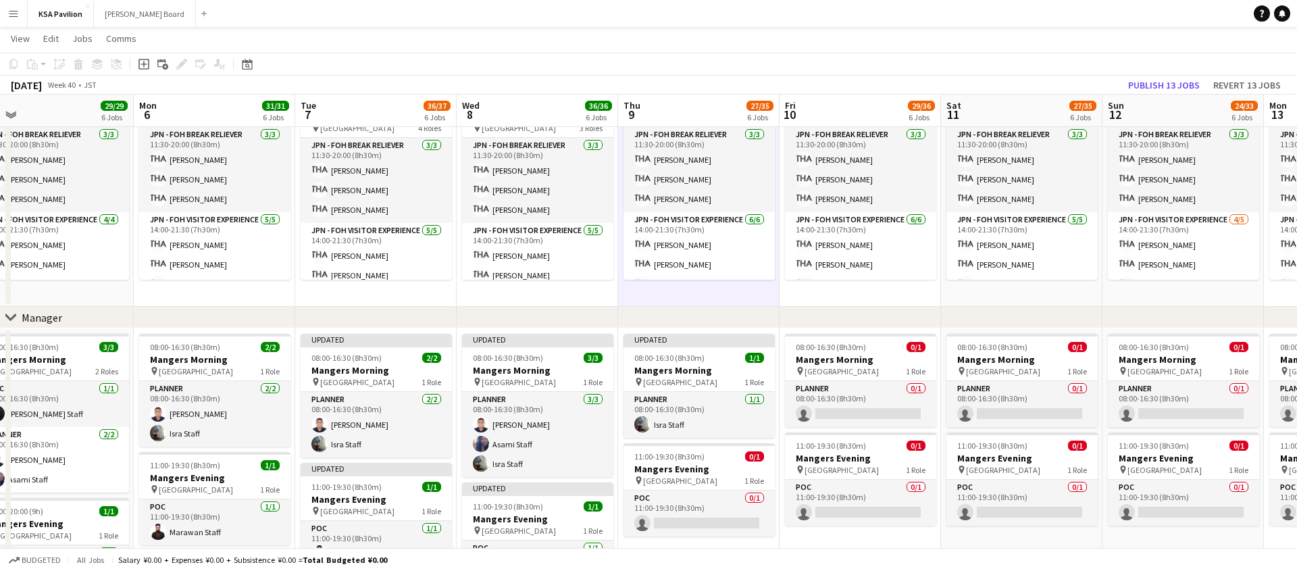
click at [668, 294] on app-date-cell "08:00-16:00 (8h) 6/8 JPN - Morning Shift pin Saudi Arabia Pavilion 3 Roles JPN …" at bounding box center [698, 88] width 161 height 438
click at [666, 319] on div "chevron-right Manager" at bounding box center [648, 318] width 1297 height 22
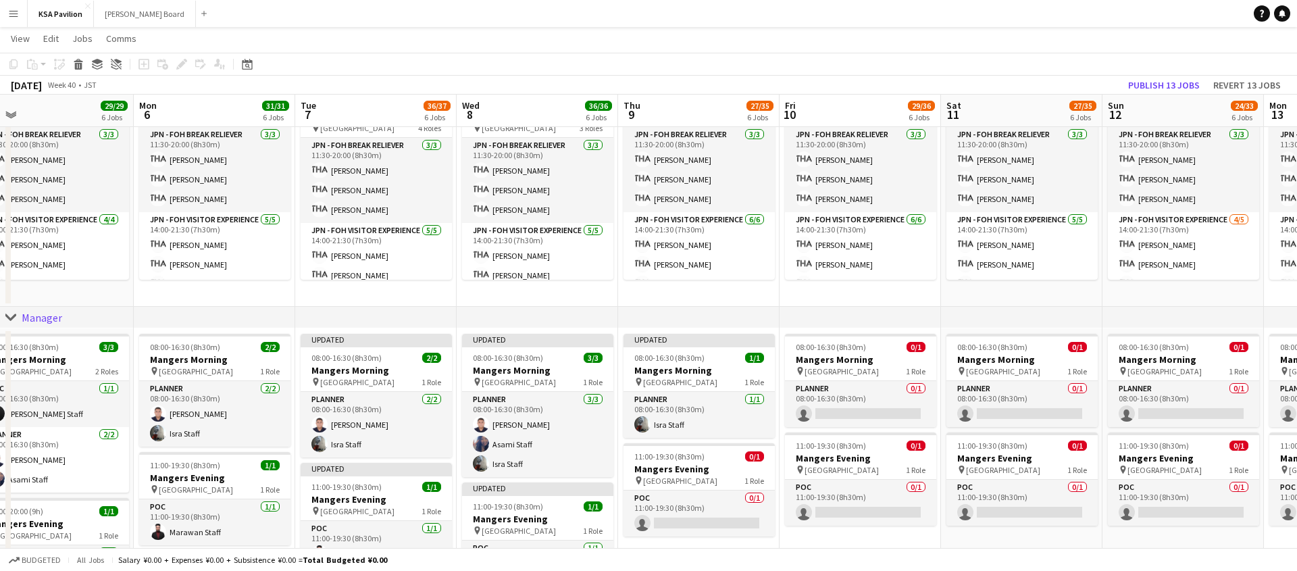
click at [666, 319] on div "chevron-right Manager" at bounding box center [648, 318] width 1297 height 22
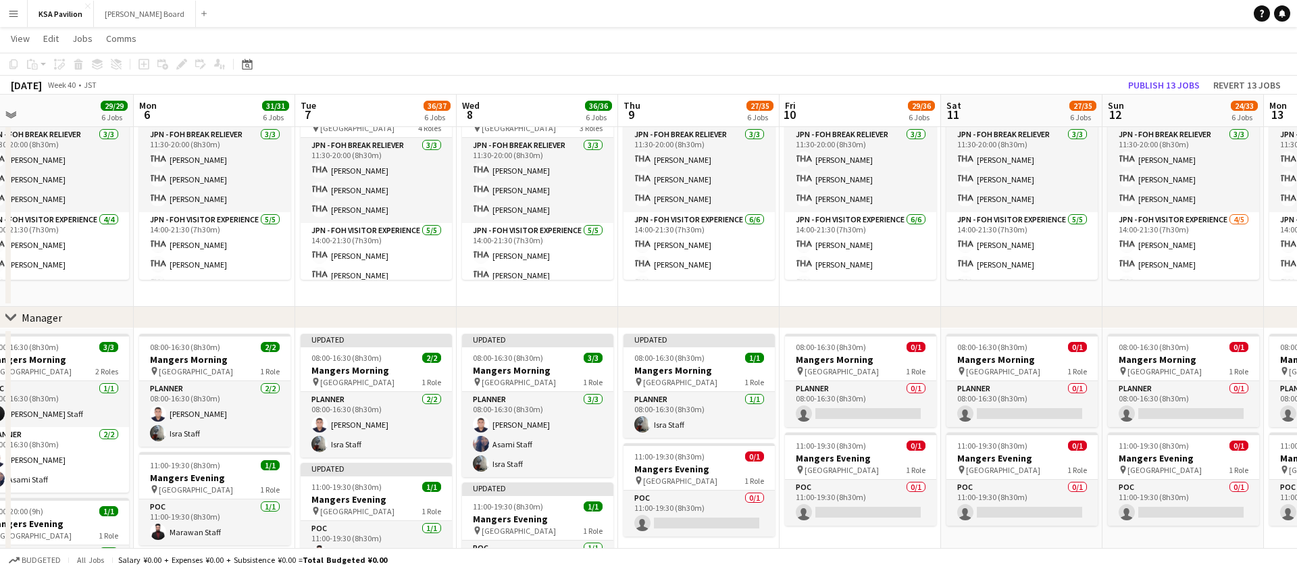
click at [666, 319] on div "chevron-right Manager" at bounding box center [648, 318] width 1297 height 22
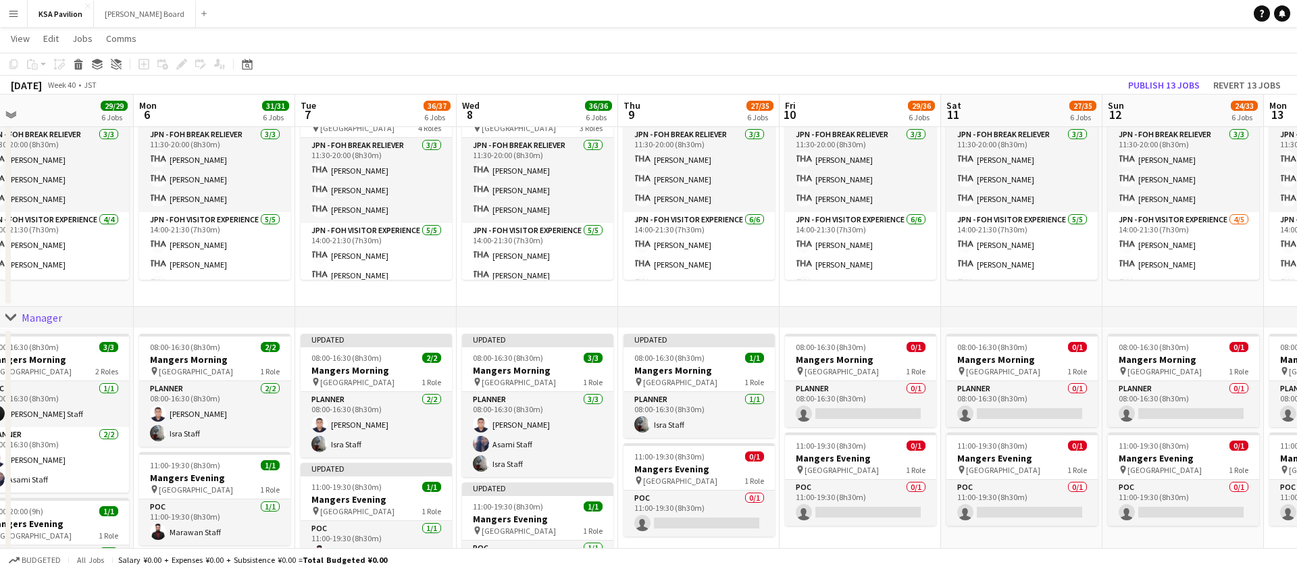
click at [666, 327] on div "chevron-right Manager" at bounding box center [648, 318] width 1297 height 22
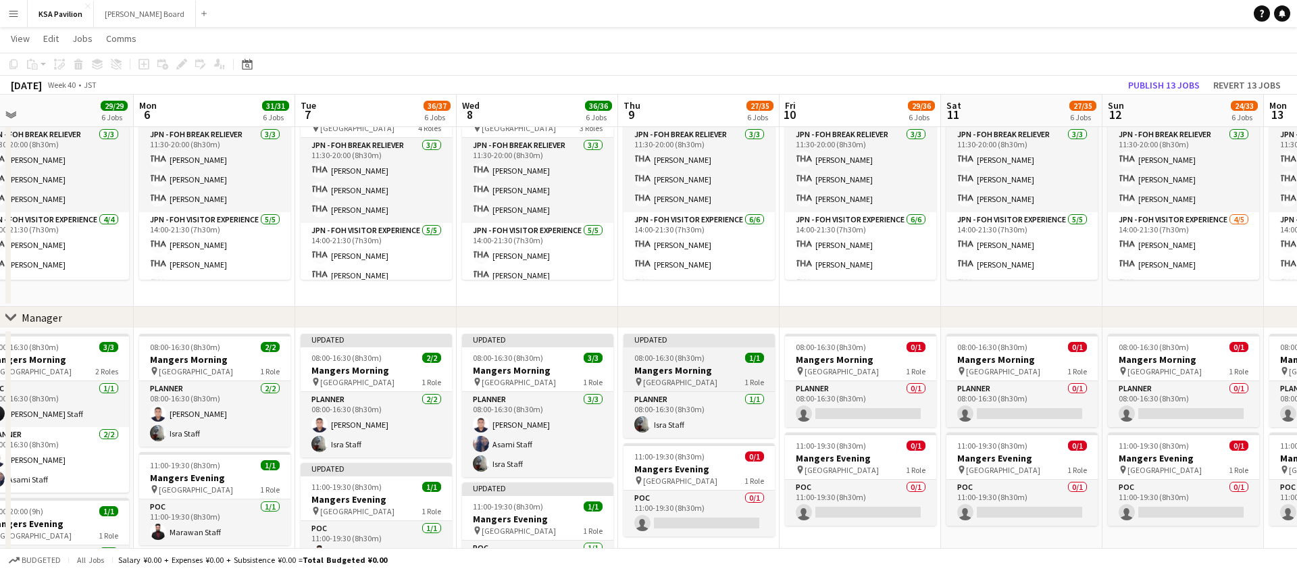
click at [666, 336] on div "Updated" at bounding box center [698, 339] width 151 height 11
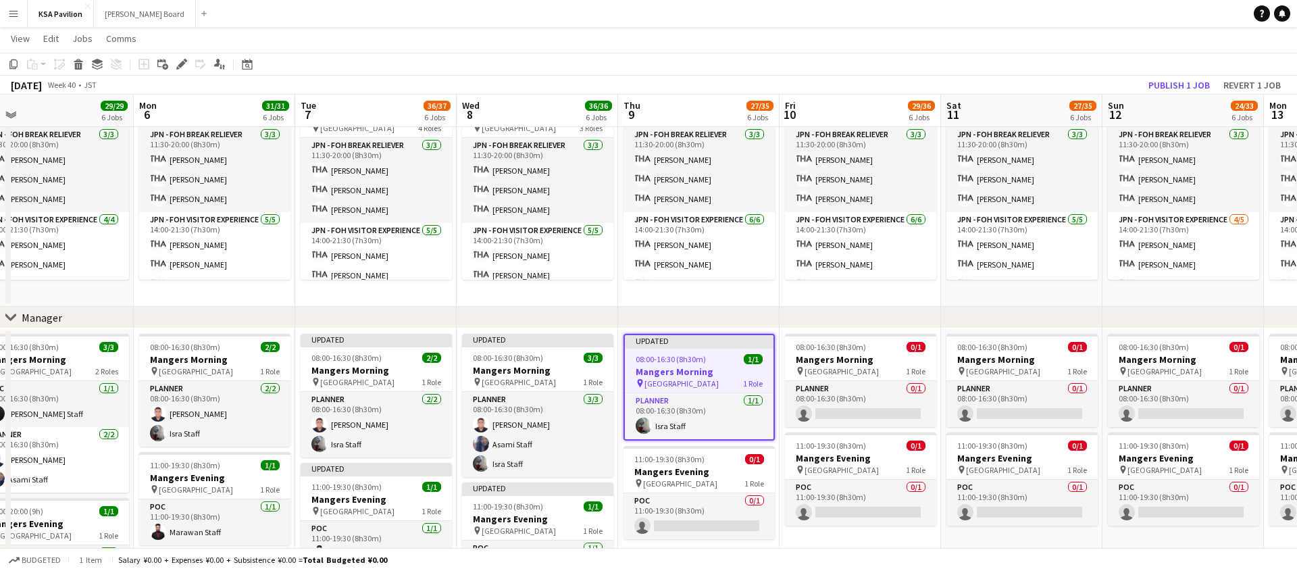
click at [666, 336] on div "Updated" at bounding box center [699, 340] width 149 height 11
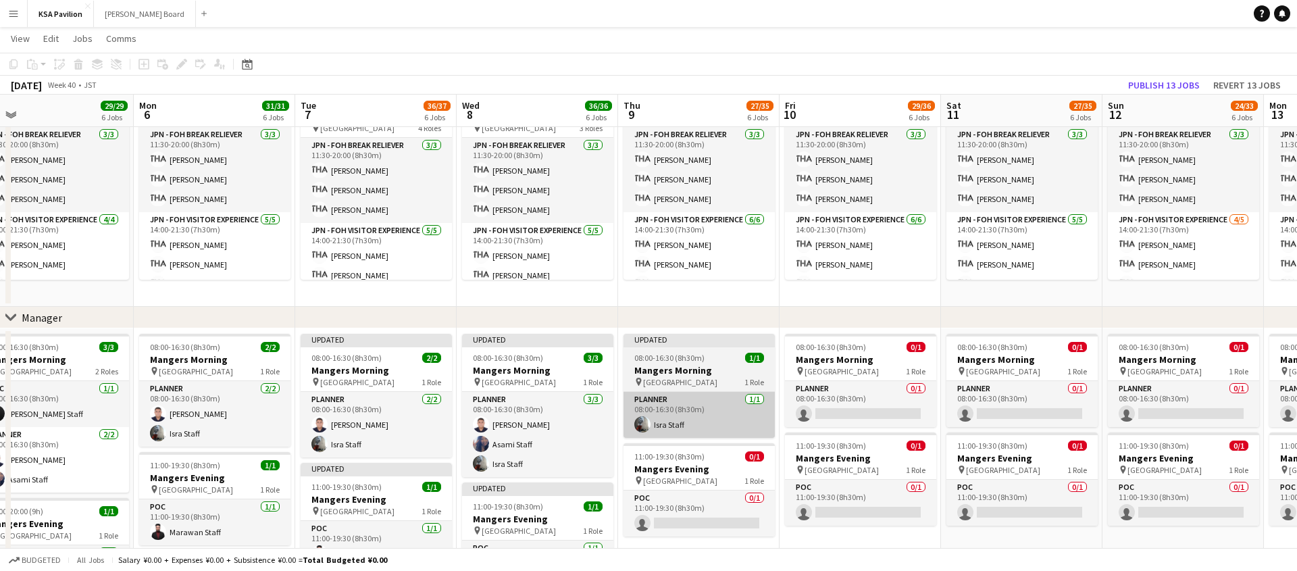
click at [677, 394] on app-card-role "Planner 1/1 08:00-16:30 (8h30m) Isra Staff" at bounding box center [698, 415] width 151 height 46
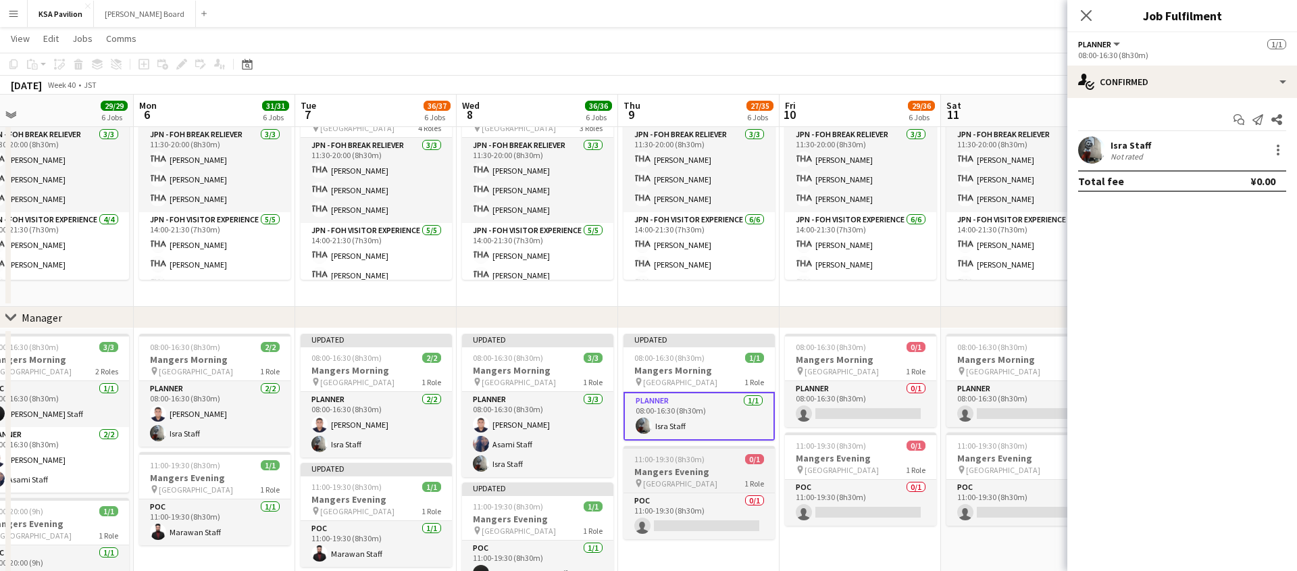
click at [704, 460] on div "11:00-19:30 (8h30m) 0/1" at bounding box center [698, 459] width 151 height 10
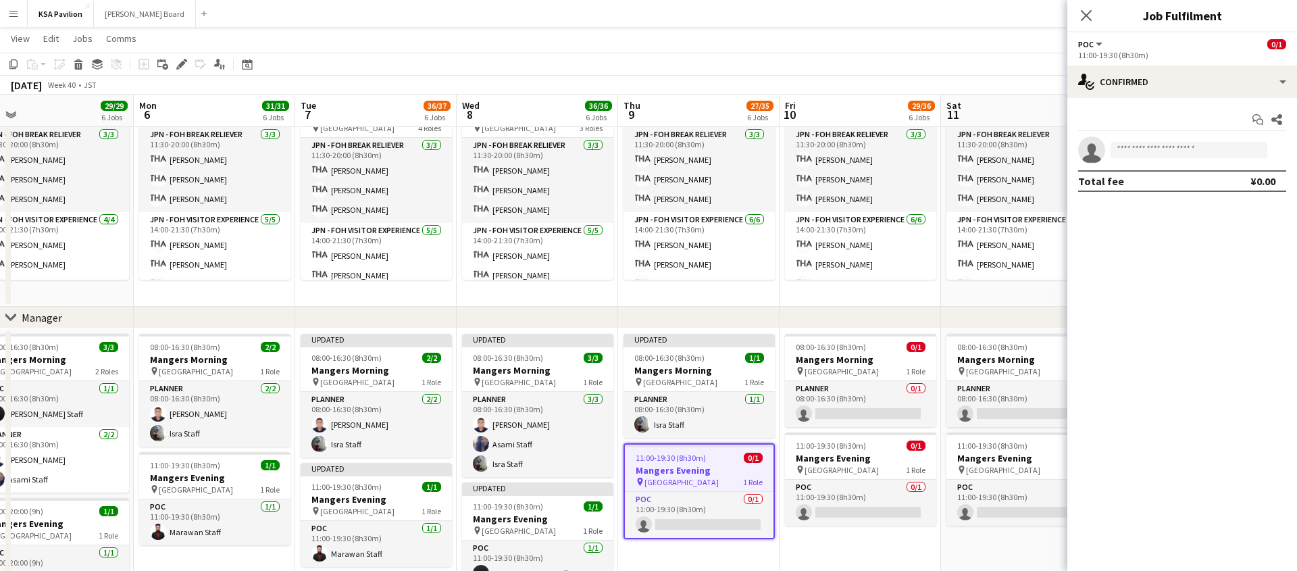
click at [694, 563] on app-date-cell "Updated 08:00-16:30 (8h30m) 1/1 Mangers Morning pin Osaka 1 Role Planner 1/1 08…" at bounding box center [698, 474] width 161 height 292
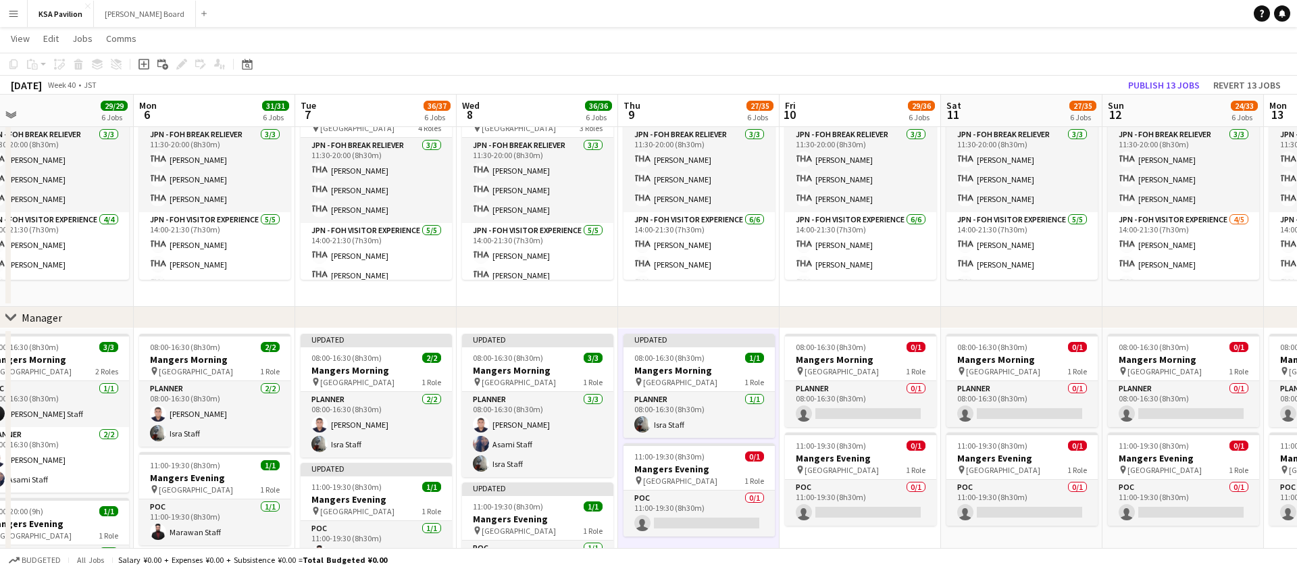
click at [697, 543] on app-date-cell "Updated 08:00-16:30 (8h30m) 1/1 Mangers Morning pin Osaka 1 Role Planner 1/1 08…" at bounding box center [698, 474] width 161 height 292
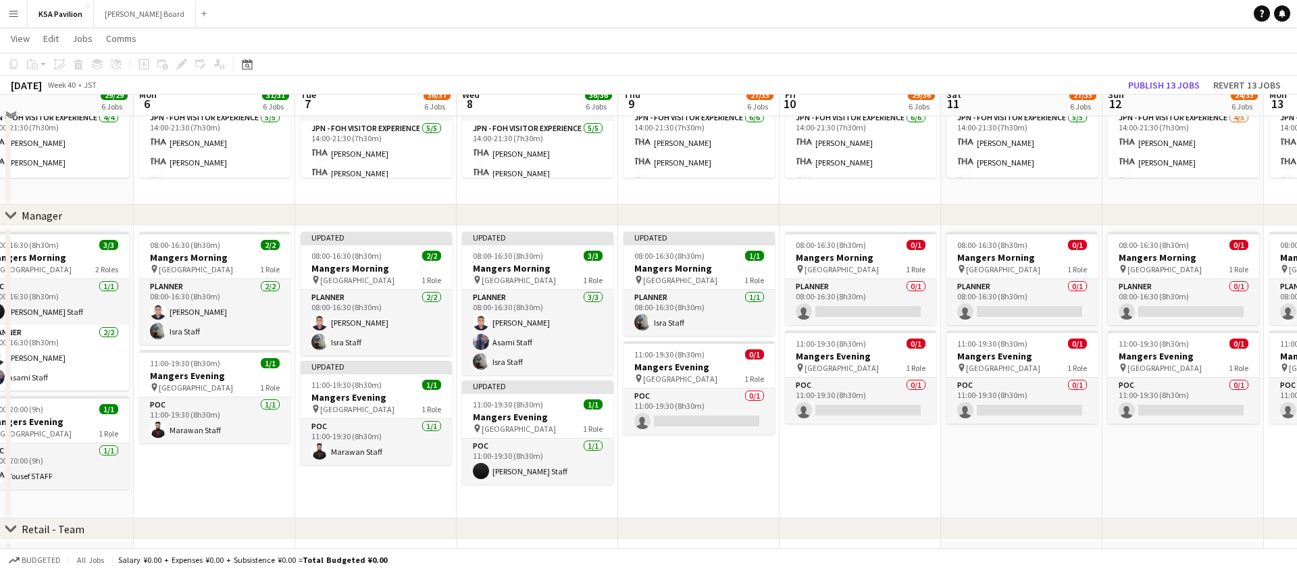
scroll to position [912, 0]
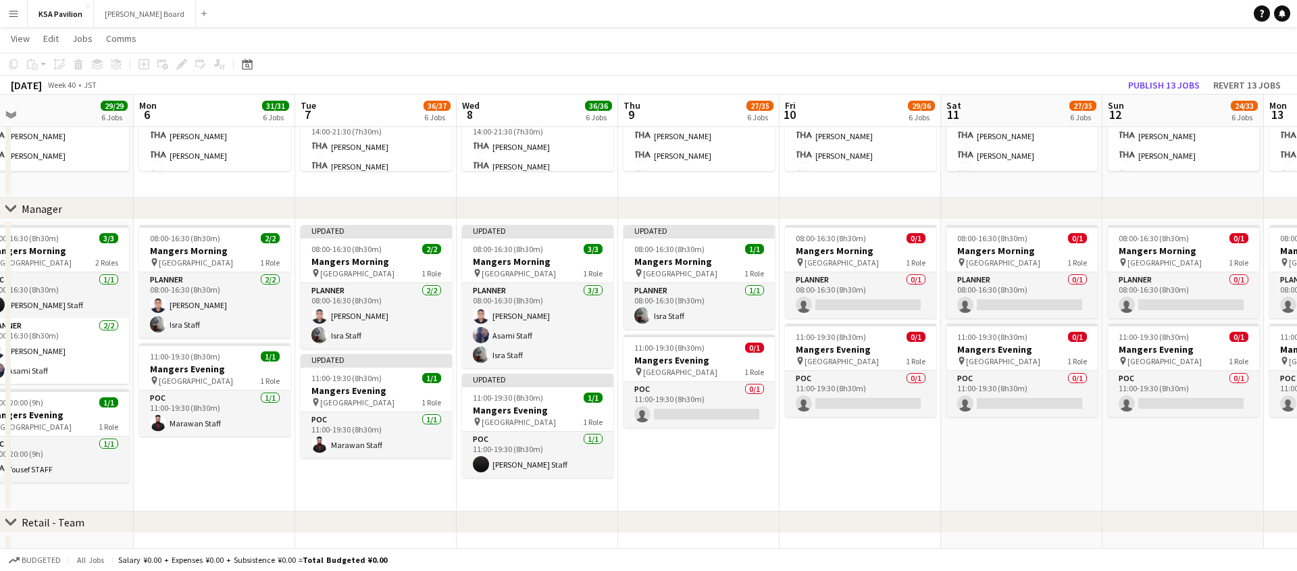
click at [713, 437] on app-date-cell "Updated 08:00-16:30 (8h30m) 1/1 Mangers Morning pin Osaka 1 Role Planner 1/1 08…" at bounding box center [698, 366] width 161 height 292
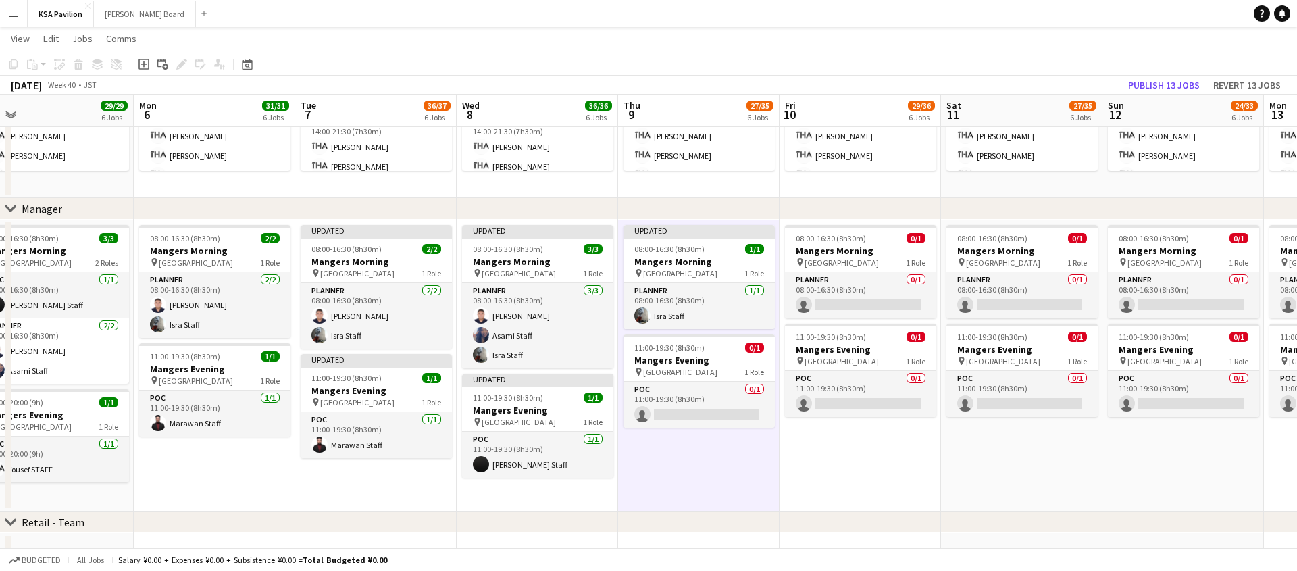
click at [709, 442] on app-date-cell "Updated 08:00-16:30 (8h30m) 1/1 Mangers Morning pin Osaka 1 Role Planner 1/1 08…" at bounding box center [698, 366] width 161 height 292
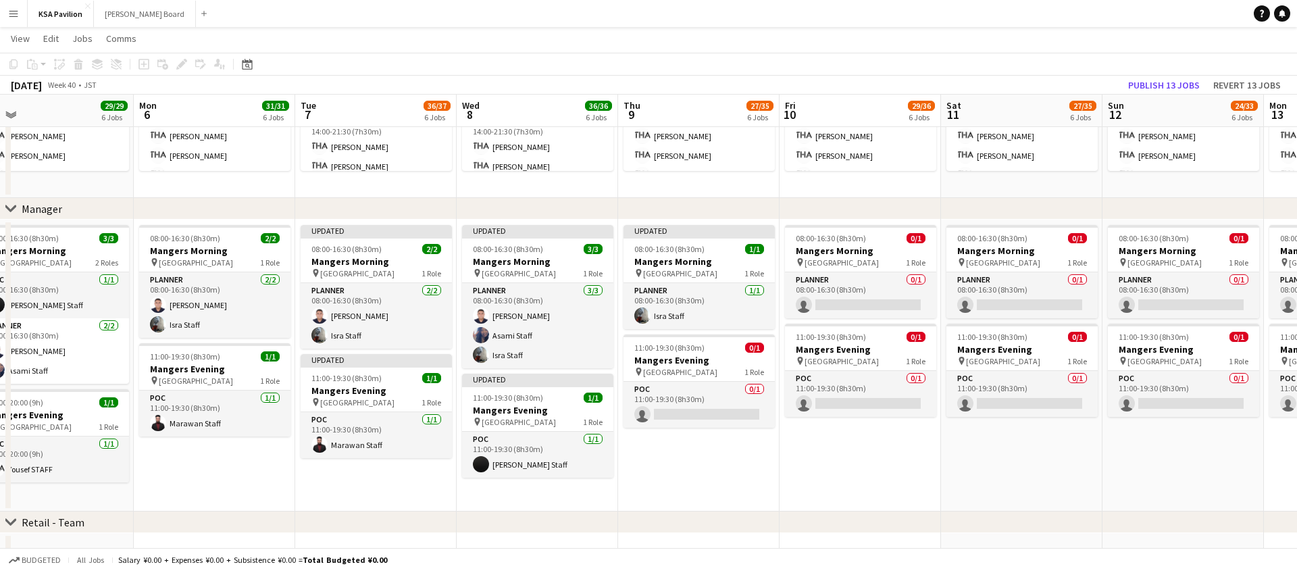
click at [709, 442] on app-date-cell "Updated 08:00-16:30 (8h30m) 1/1 Mangers Morning pin Osaka 1 Role Planner 1/1 08…" at bounding box center [698, 366] width 161 height 292
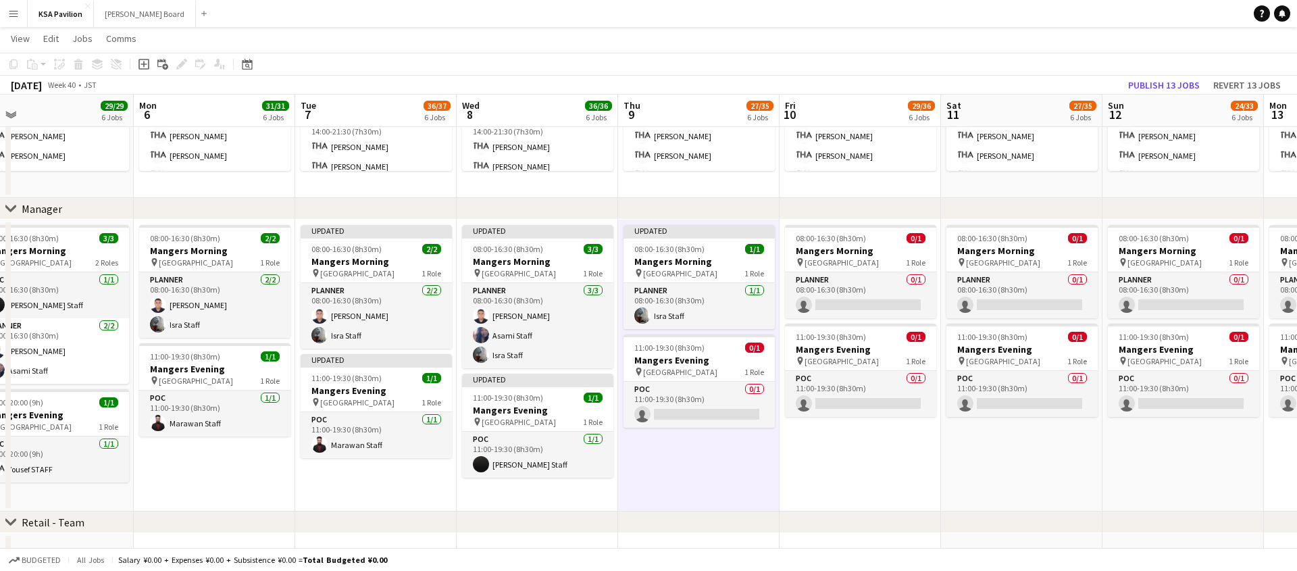
click at [694, 475] on app-date-cell "Updated 08:00-16:30 (8h30m) 1/1 Mangers Morning pin Osaka 1 Role Planner 1/1 08…" at bounding box center [698, 366] width 161 height 292
click at [687, 532] on div "chevron-right Retail - Team" at bounding box center [648, 522] width 1297 height 22
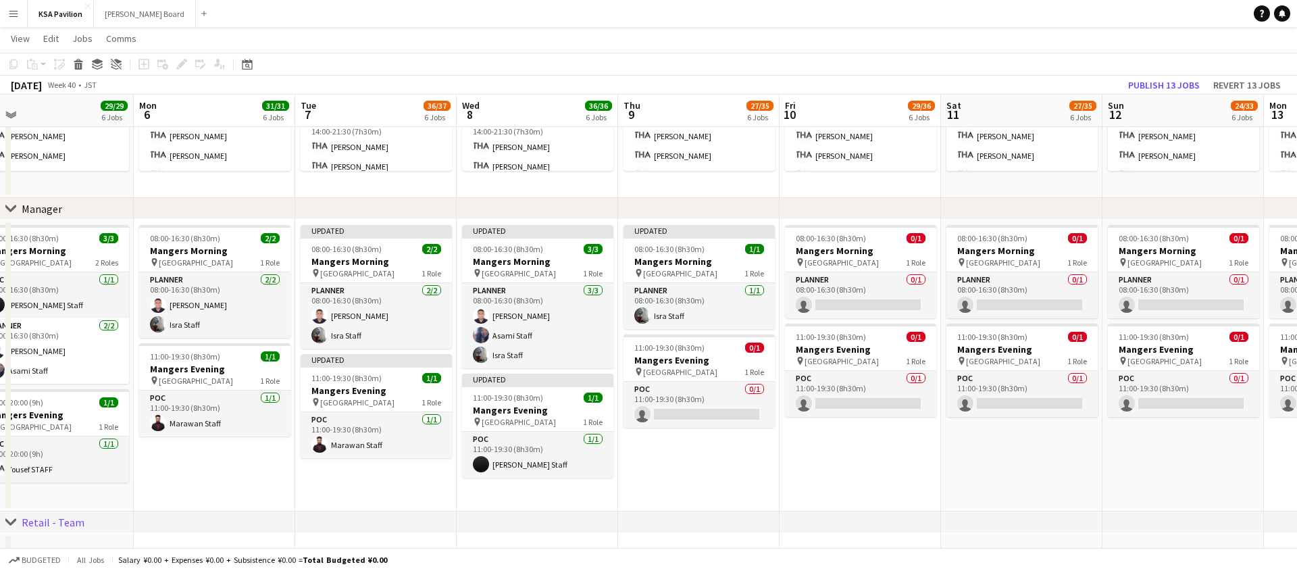
click at [687, 552] on div "Budgeted All jobs Salary ¥0.00 + Expenses ¥0.00 + Subsistence ¥0.00 = Total Bud…" at bounding box center [648, 559] width 1297 height 23
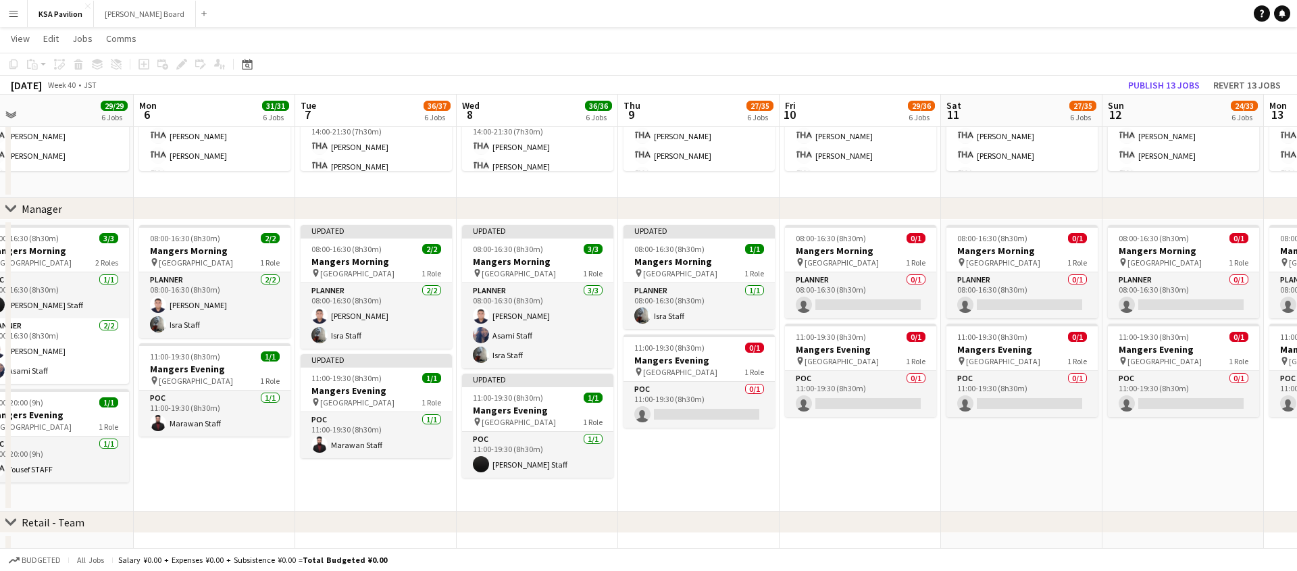
click at [691, 538] on app-date-cell at bounding box center [698, 553] width 161 height 41
click at [691, 445] on app-date-cell "Updated 08:00-16:30 (8h30m) 1/1 Mangers Morning pin Osaka 1 Role Planner 1/1 08…" at bounding box center [698, 366] width 161 height 292
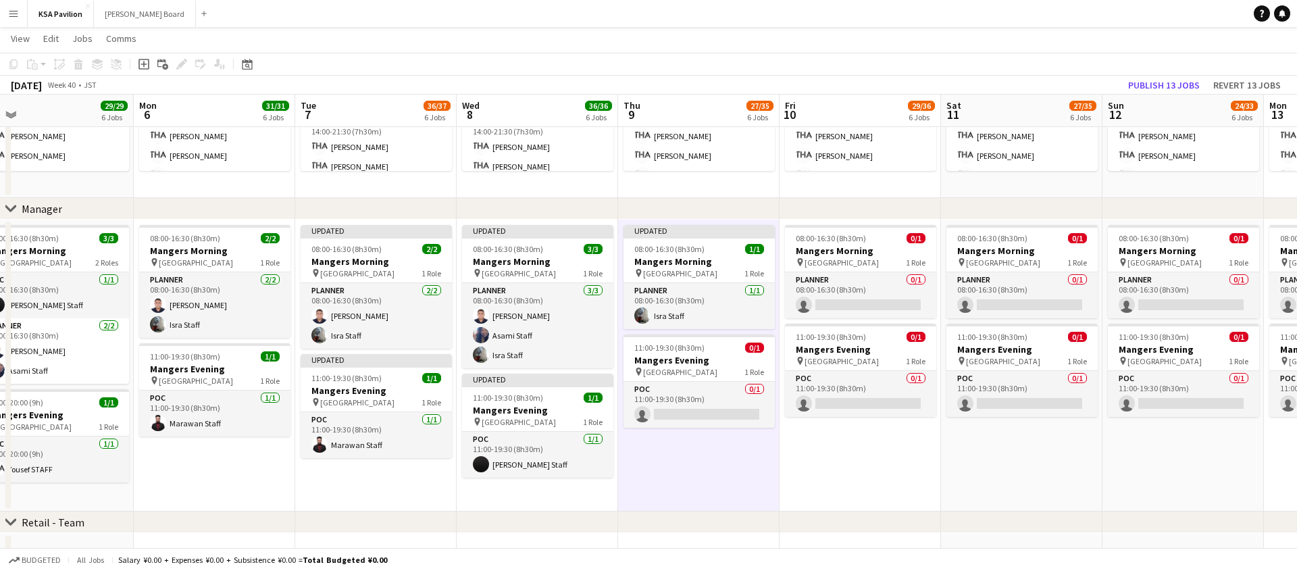
click at [703, 212] on div "chevron-right Manager" at bounding box center [648, 209] width 1297 height 22
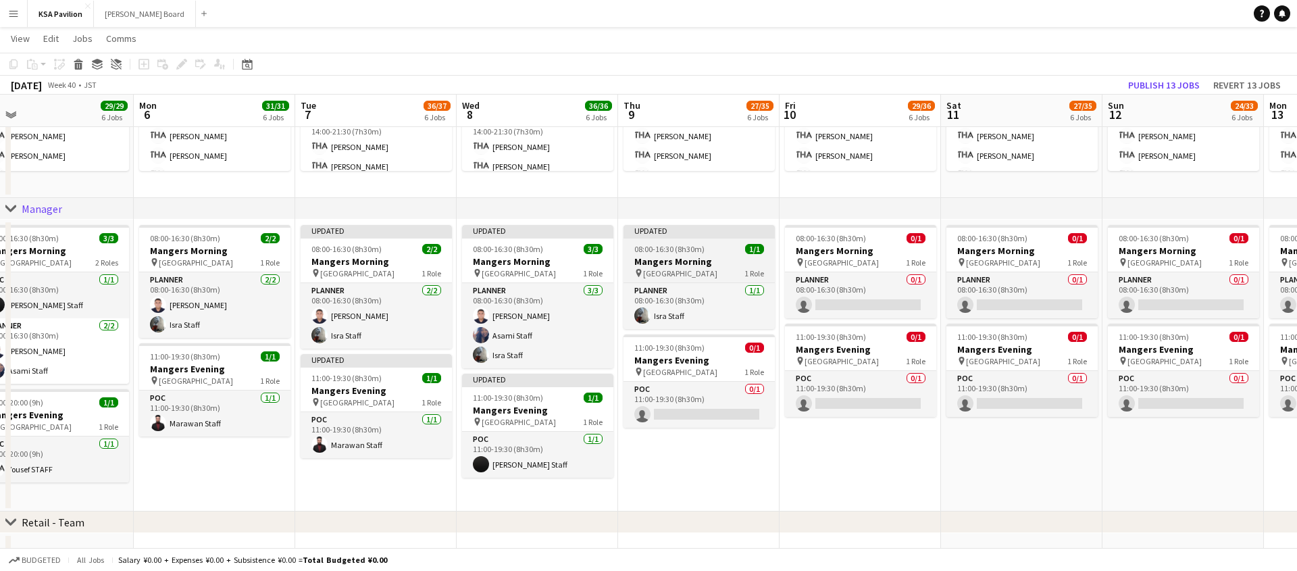
click at [700, 227] on div "Updated" at bounding box center [698, 230] width 151 height 11
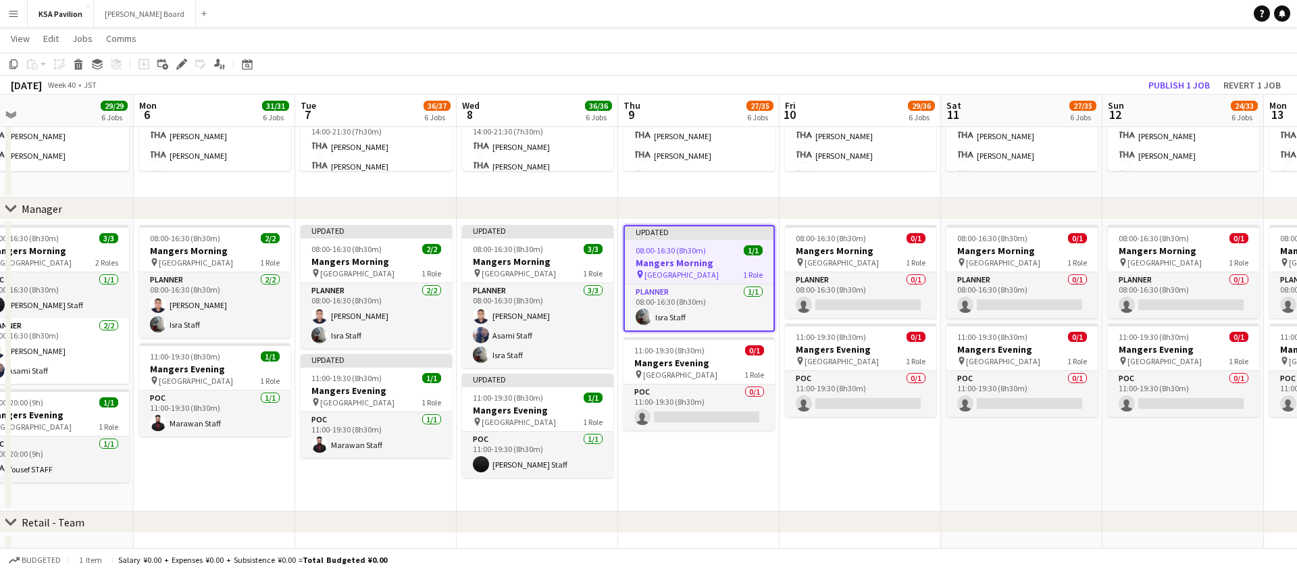
click at [682, 266] on h3 "Mangers Morning" at bounding box center [699, 263] width 149 height 12
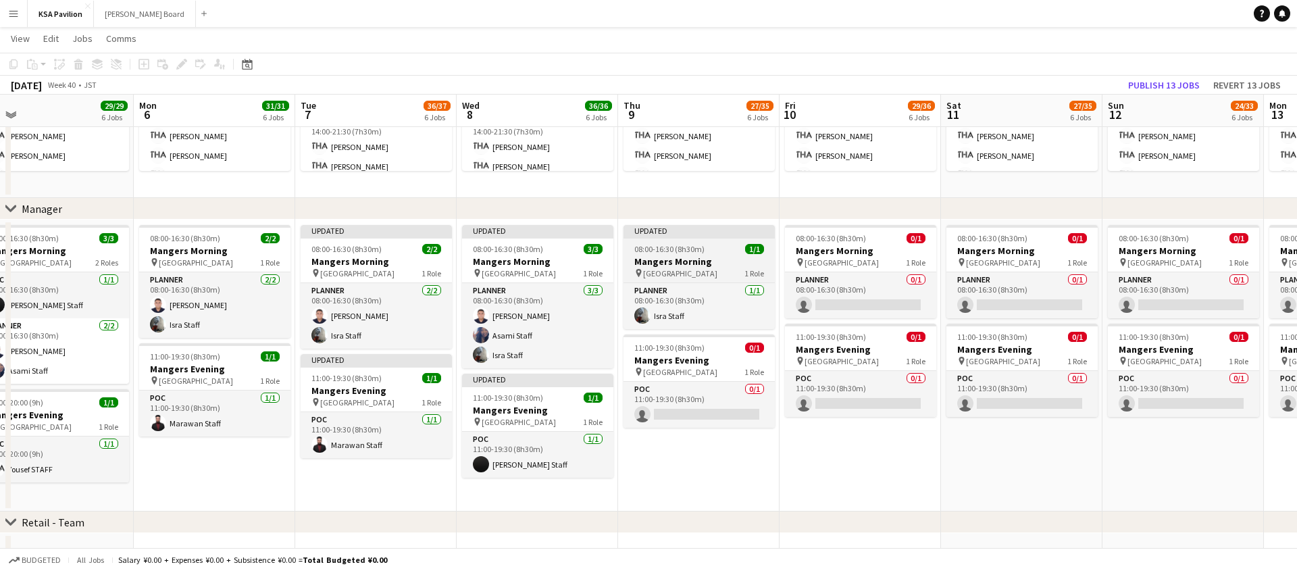
click at [686, 245] on span "08:00-16:30 (8h30m)" at bounding box center [669, 249] width 70 height 10
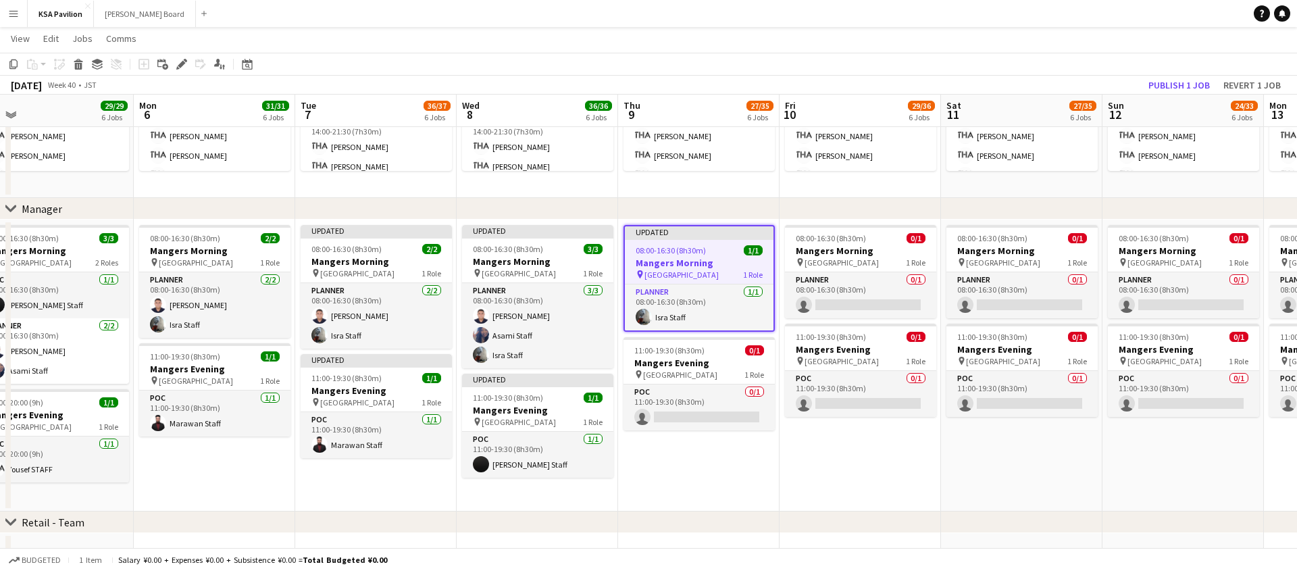
click at [690, 232] on div "Updated" at bounding box center [699, 231] width 149 height 11
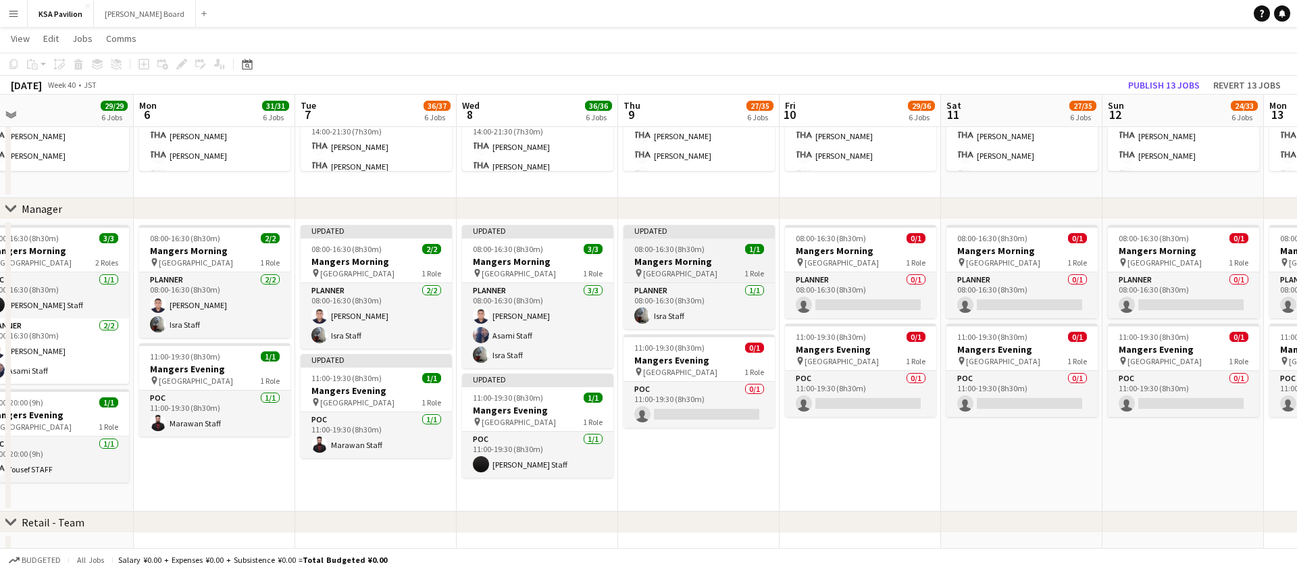
click at [690, 232] on div "Updated" at bounding box center [698, 230] width 151 height 11
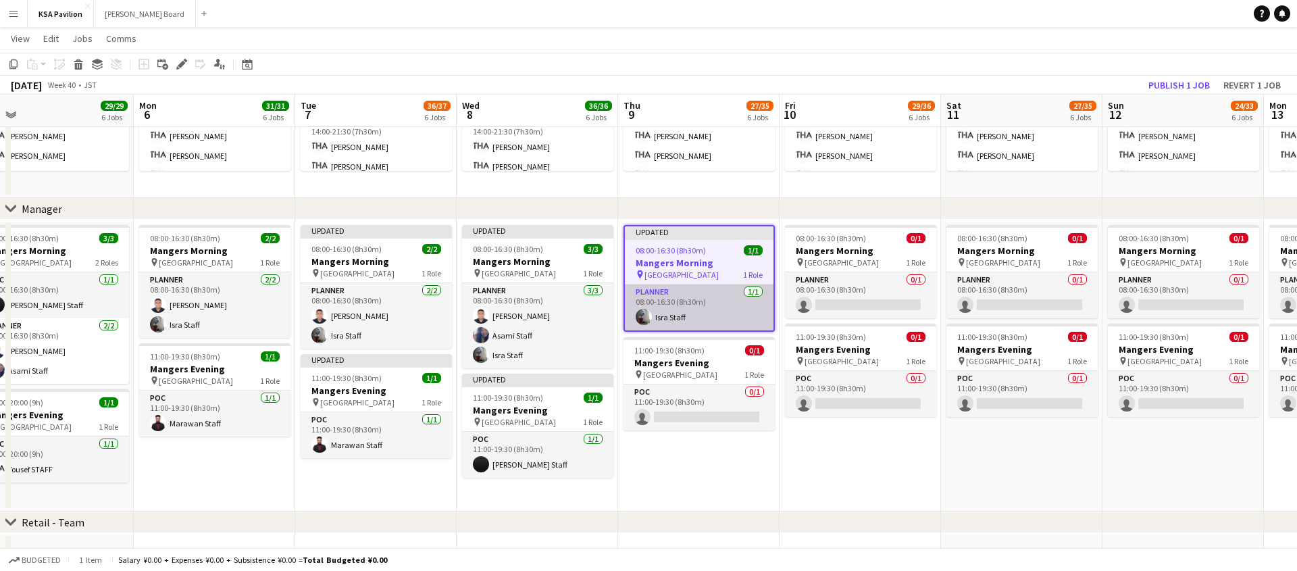
click at [686, 311] on app-card-role "Planner 1/1 08:00-16:30 (8h30m) Isra Staff" at bounding box center [699, 307] width 149 height 46
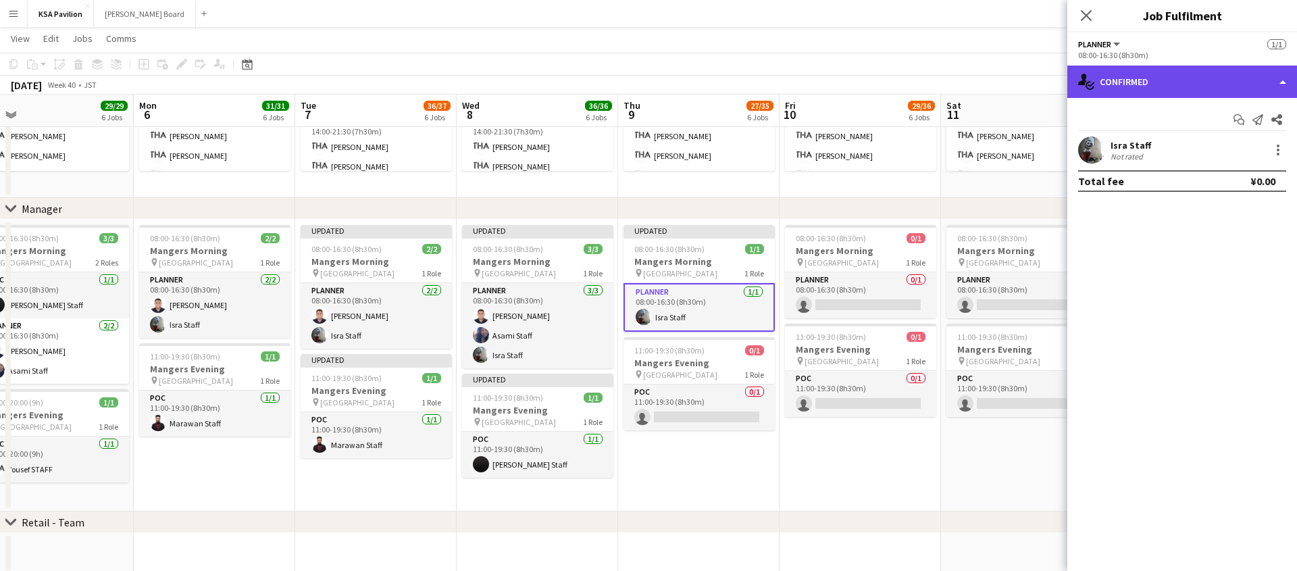
click at [1281, 85] on div "single-neutral-actions-check-2 Confirmed" at bounding box center [1182, 82] width 230 height 32
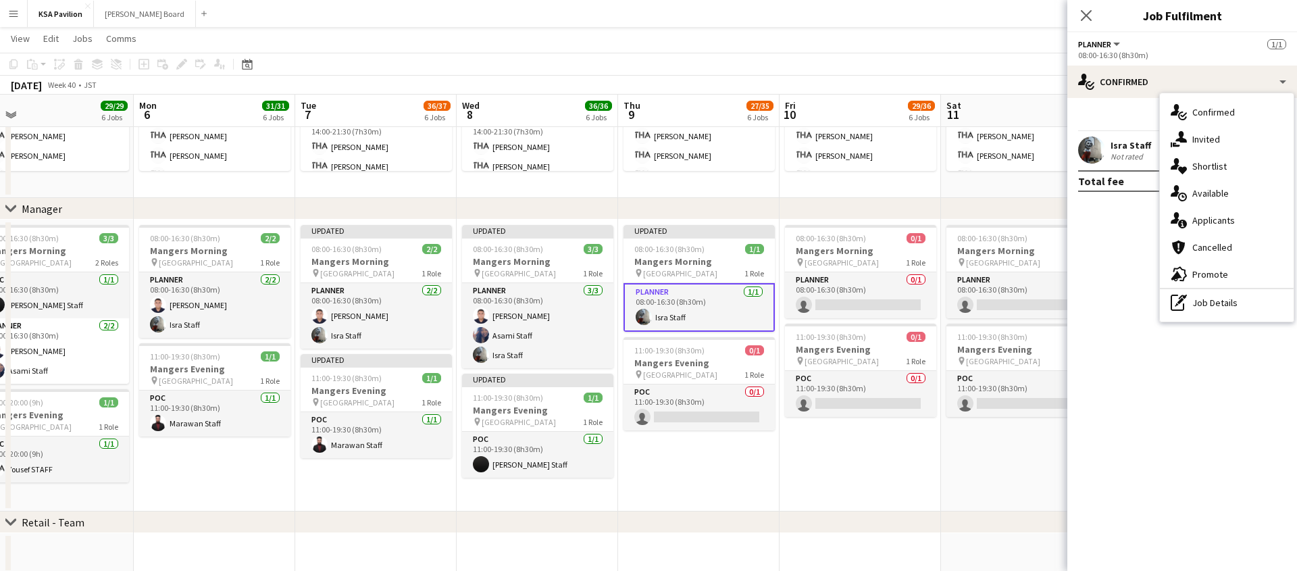
click at [1111, 288] on mat-expansion-panel "check Confirmed Start chat Send notification Share Isra Staff Not rated Total f…" at bounding box center [1182, 334] width 230 height 473
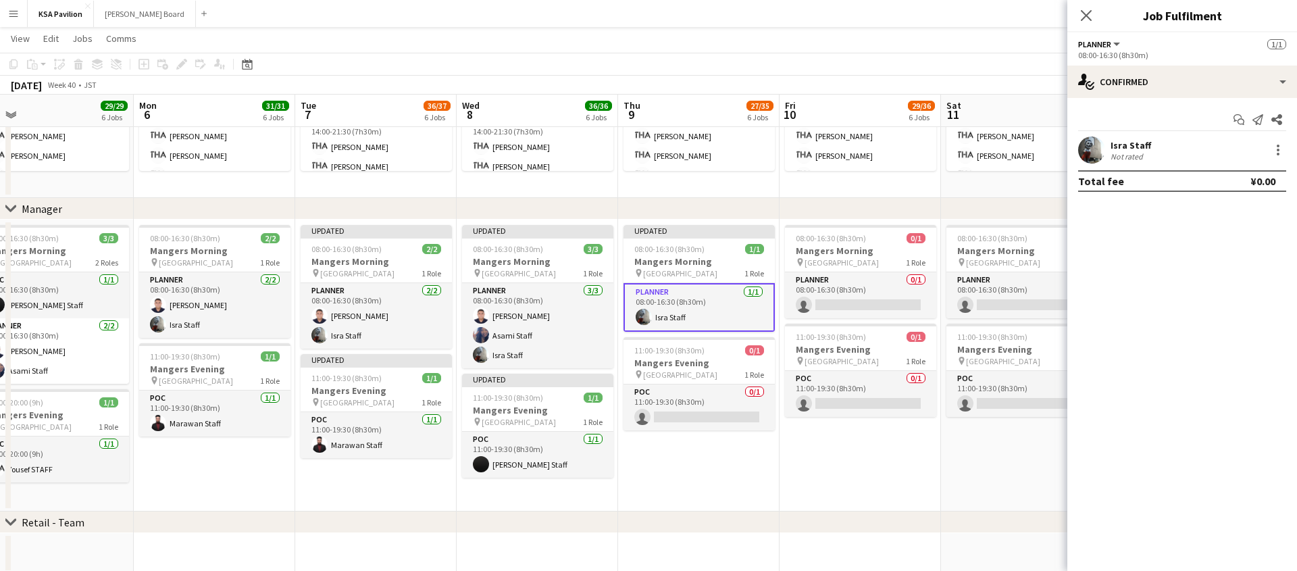
click at [779, 45] on app-page-menu "View Day view expanded Day view collapsed Month view Date picker Jump to today …" at bounding box center [648, 40] width 1297 height 26
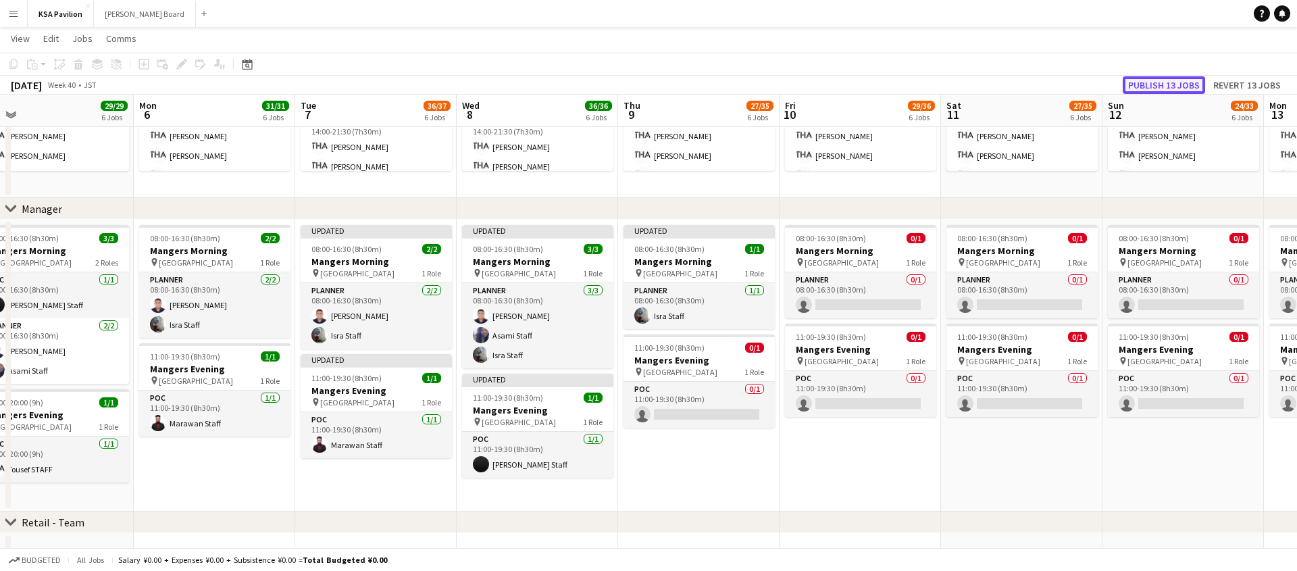
click at [1145, 84] on button "Publish 13 jobs" at bounding box center [1163, 85] width 82 height 18
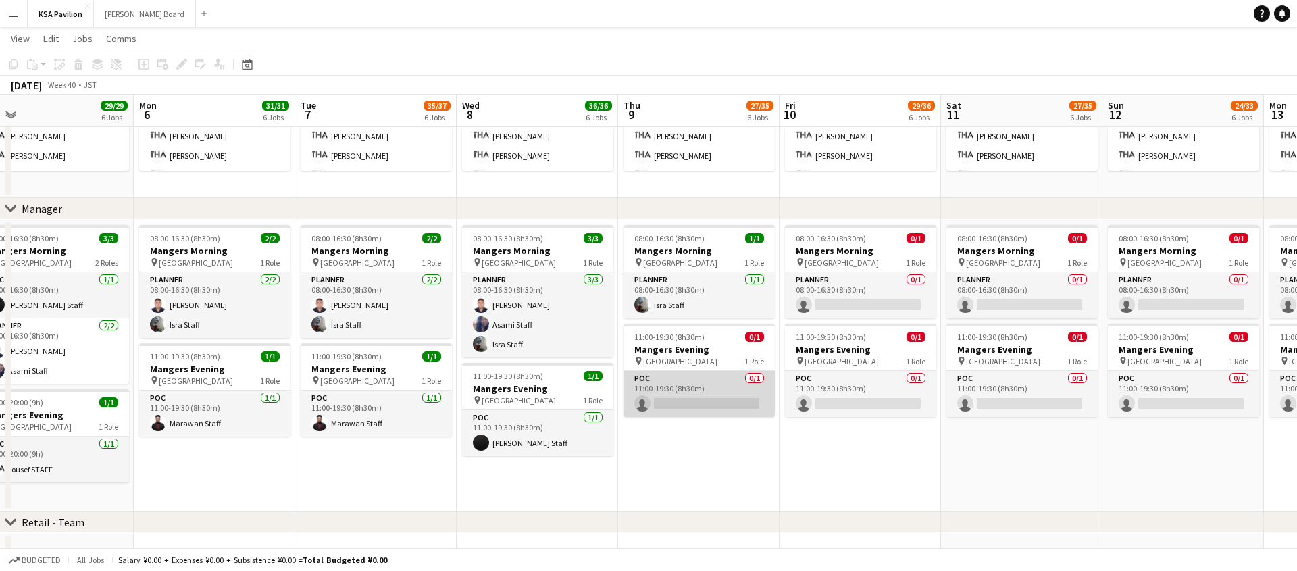
click at [711, 413] on app-card-role "POC 0/1 11:00-19:30 (8h30m) single-neutral-actions" at bounding box center [698, 394] width 151 height 46
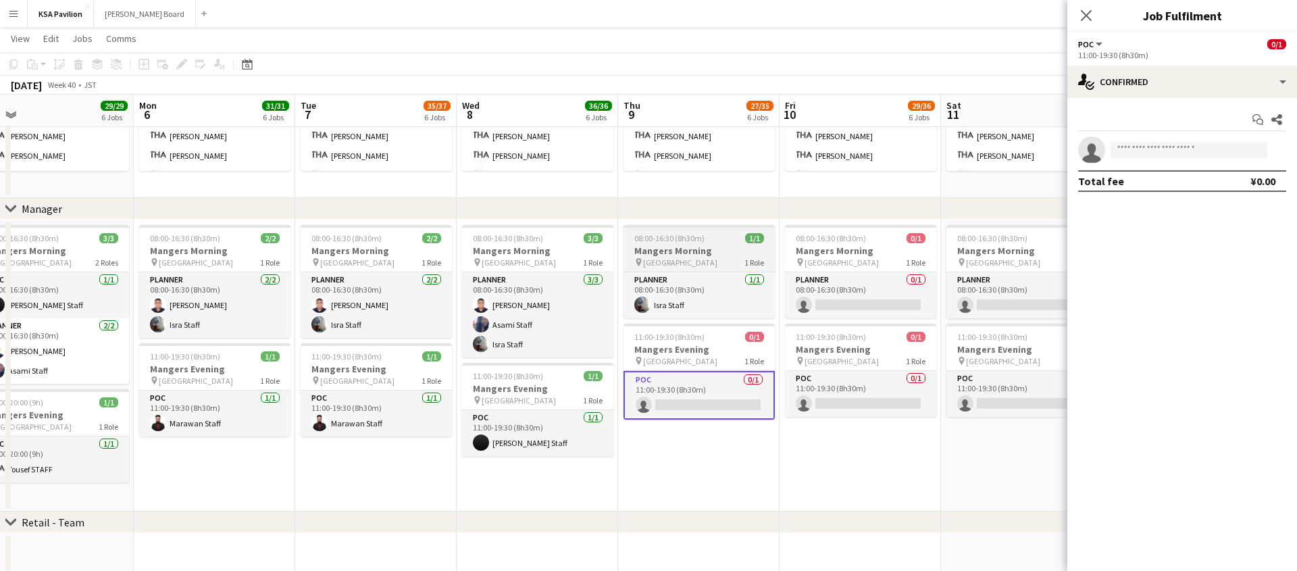
click at [683, 226] on div at bounding box center [698, 226] width 151 height 3
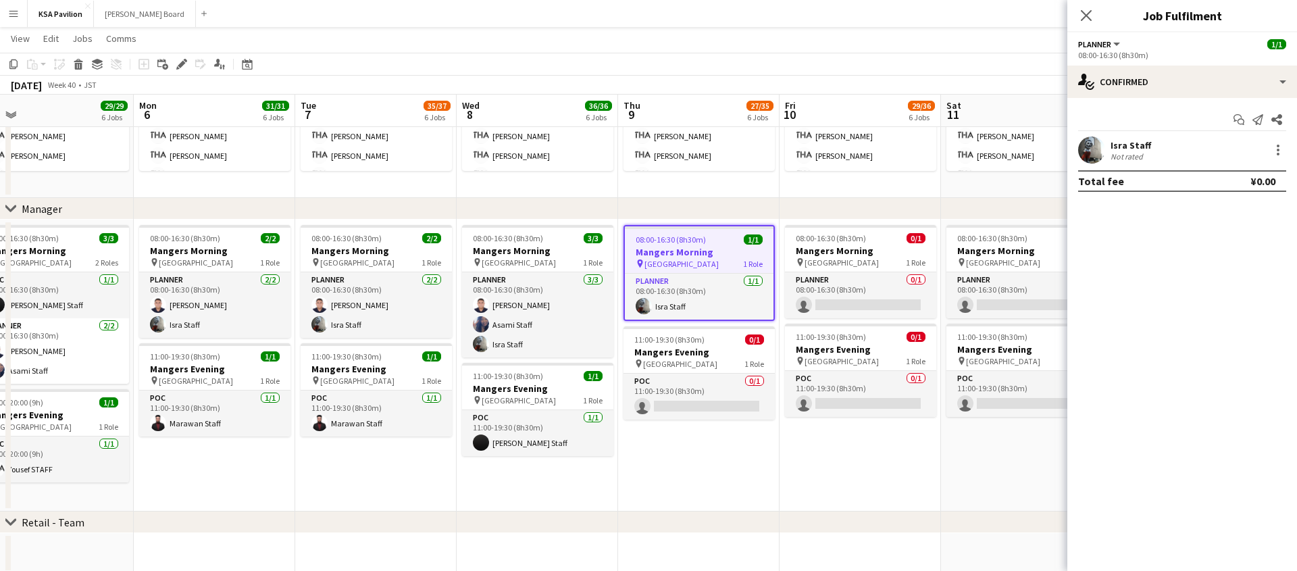
click at [690, 213] on div "chevron-right Manager" at bounding box center [648, 209] width 1297 height 22
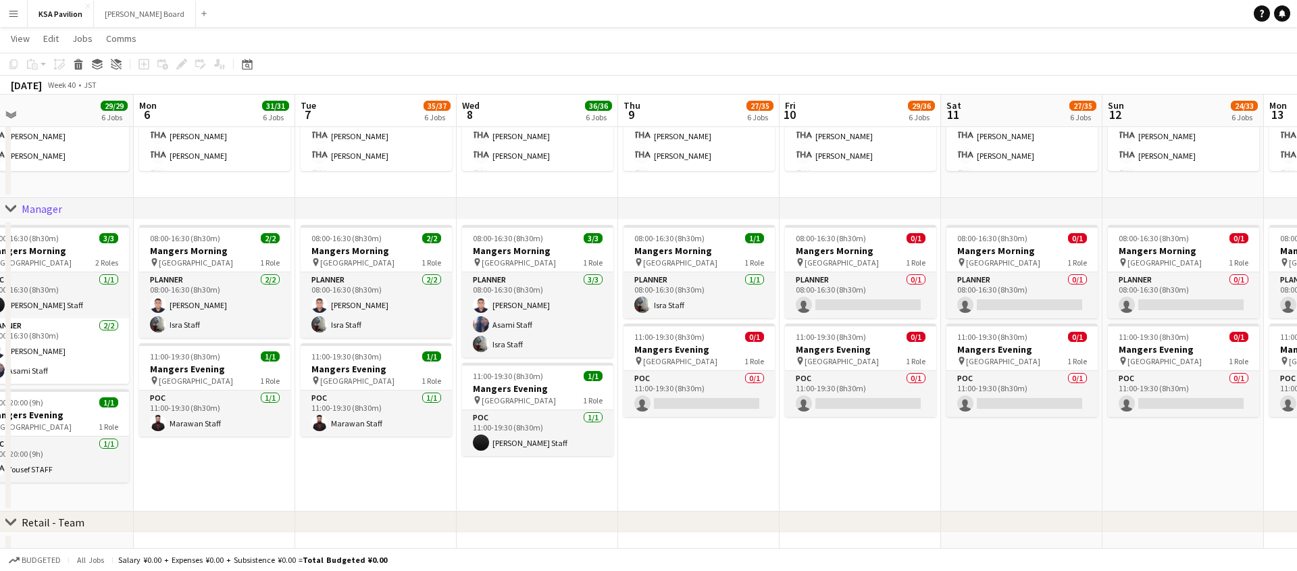
click at [690, 213] on div "chevron-right Manager" at bounding box center [648, 209] width 1297 height 22
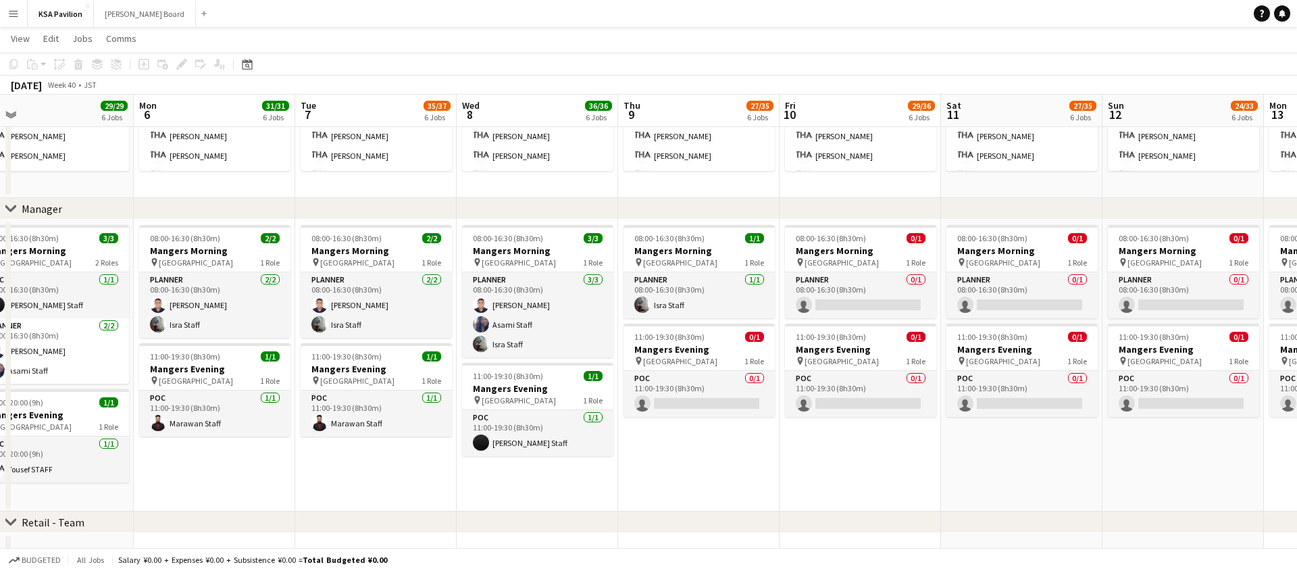
click at [692, 201] on div "chevron-right Manager" at bounding box center [648, 209] width 1297 height 22
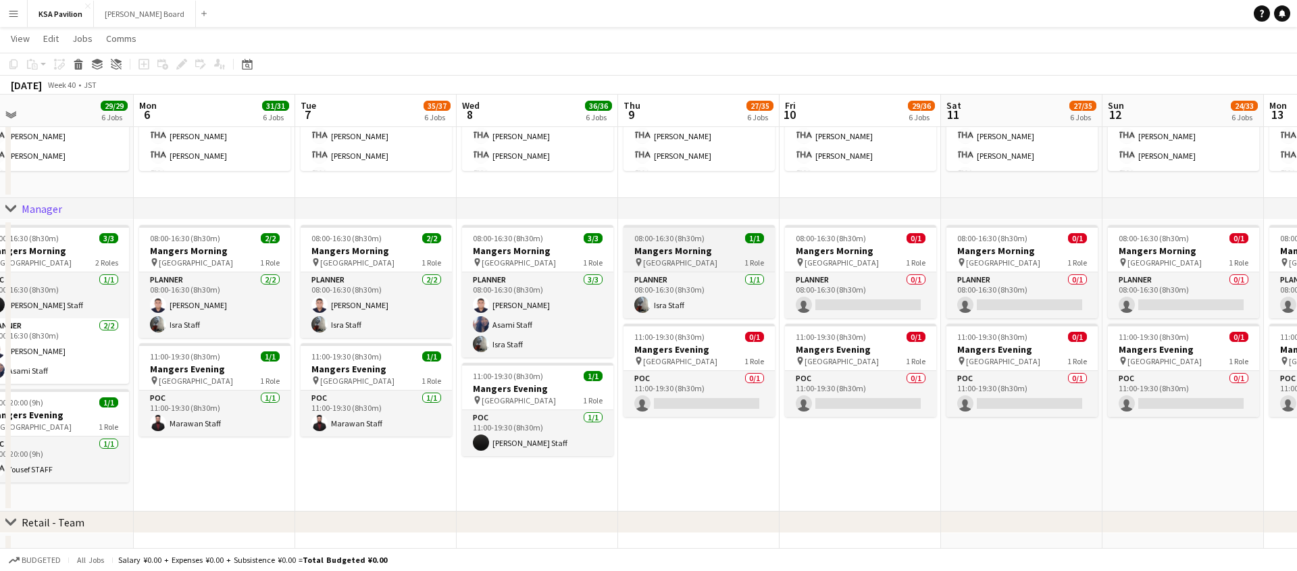
click at [690, 242] on span "08:00-16:30 (8h30m)" at bounding box center [669, 238] width 70 height 10
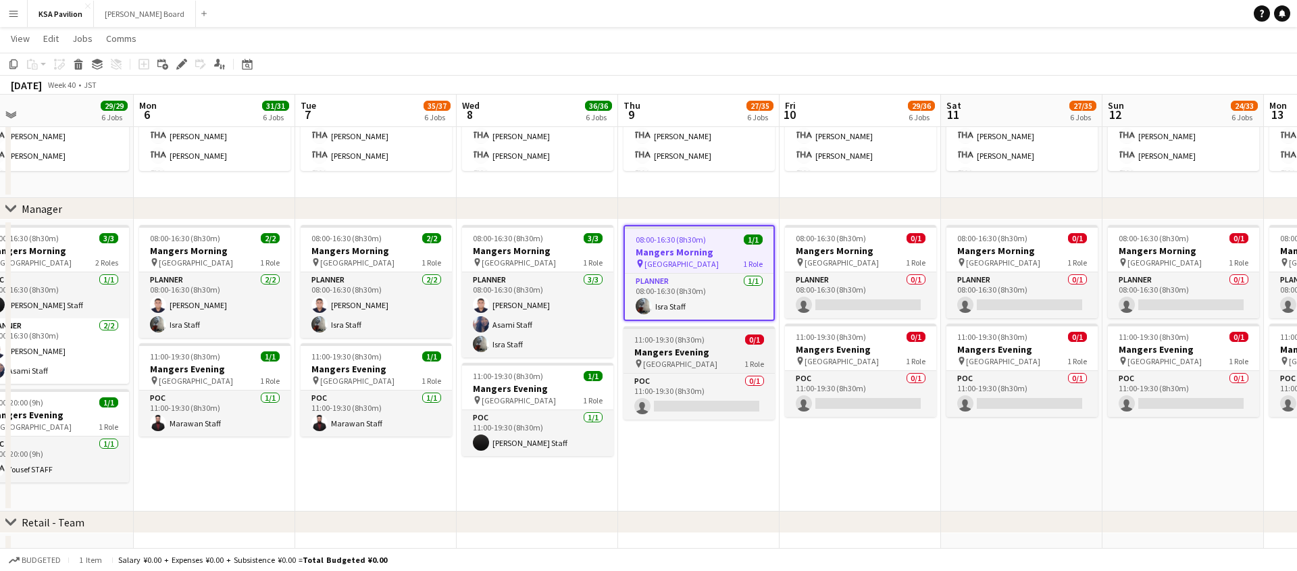
click at [706, 347] on h3 "Mangers Evening" at bounding box center [698, 352] width 151 height 12
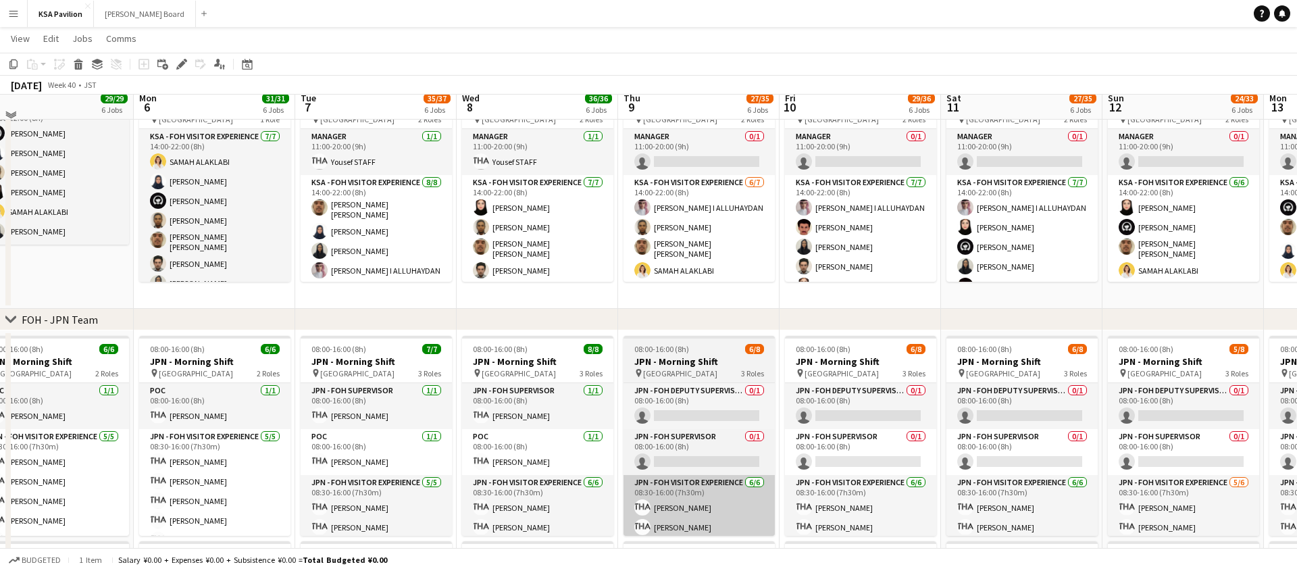
scroll to position [353, 0]
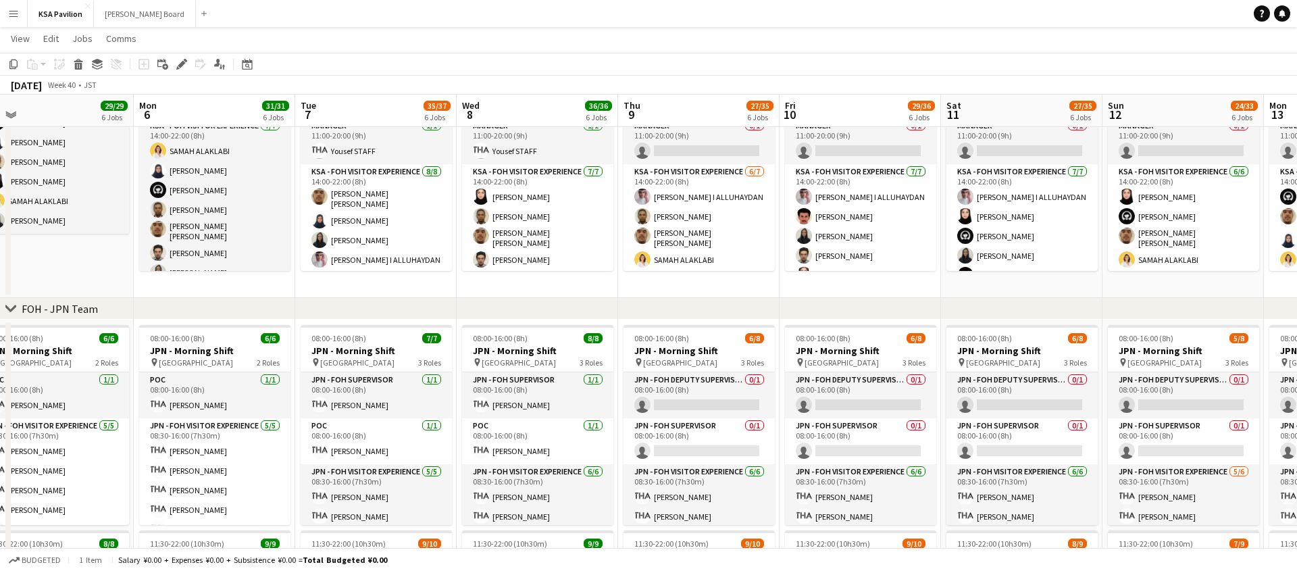
click at [701, 315] on div "chevron-right FOH - JPN Team" at bounding box center [648, 309] width 1297 height 22
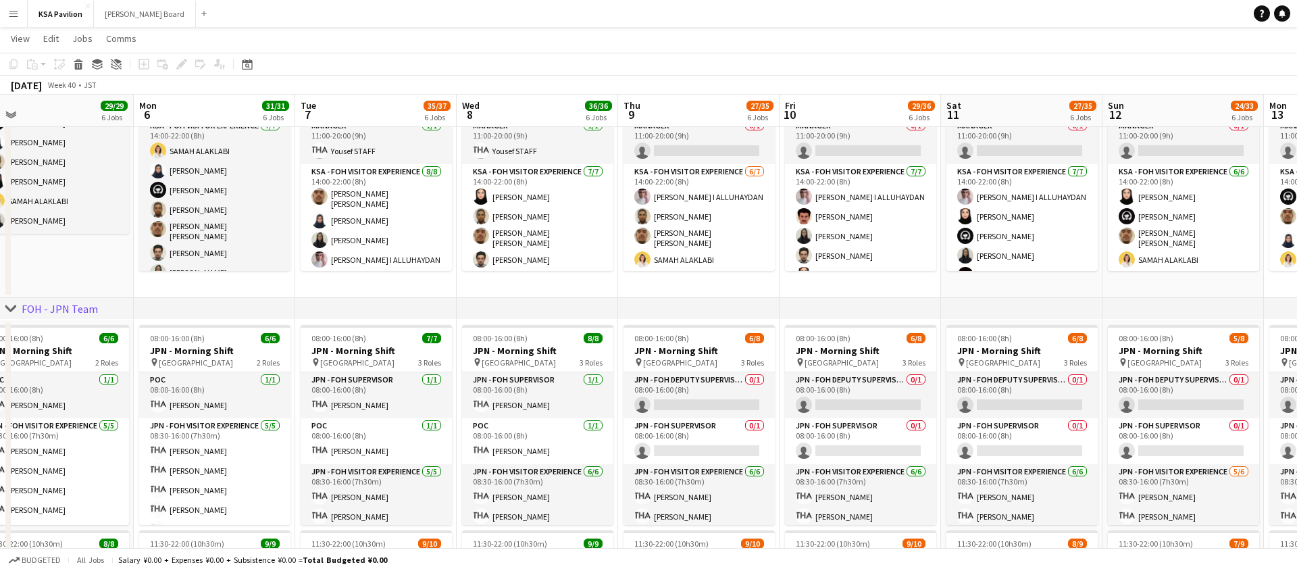
click at [699, 323] on app-date-cell "08:00-16:00 (8h) 6/8 JPN - Morning Shift pin Saudi Arabia Pavilion 3 Roles JPN …" at bounding box center [698, 538] width 161 height 438
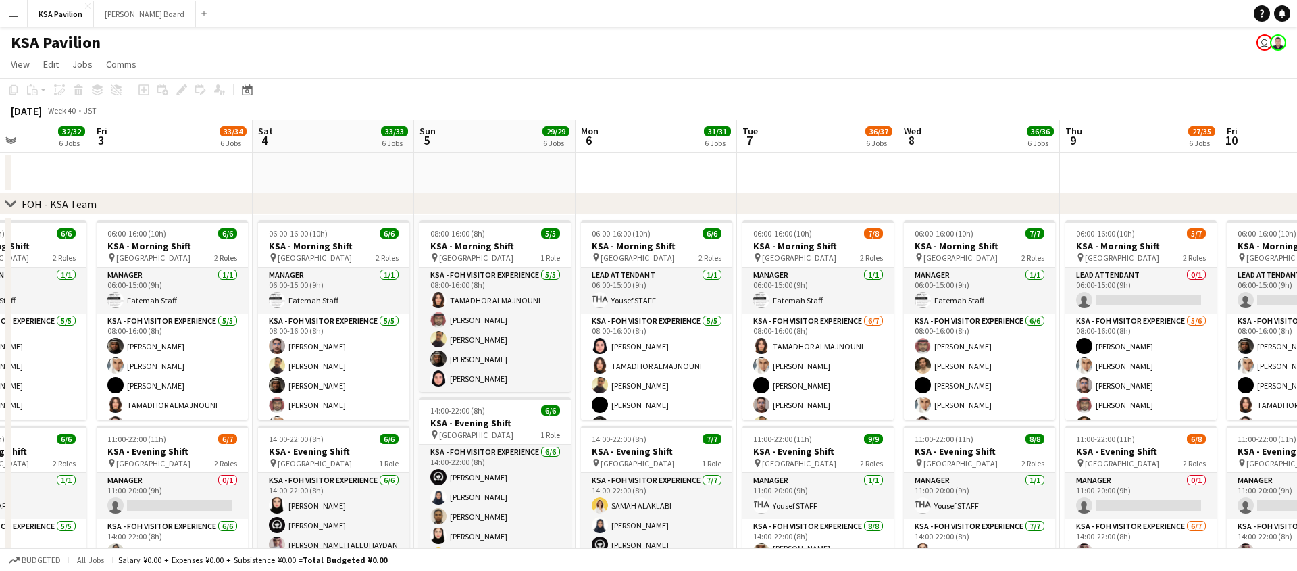
scroll to position [0, 399]
